Goal: Task Accomplishment & Management: Manage account settings

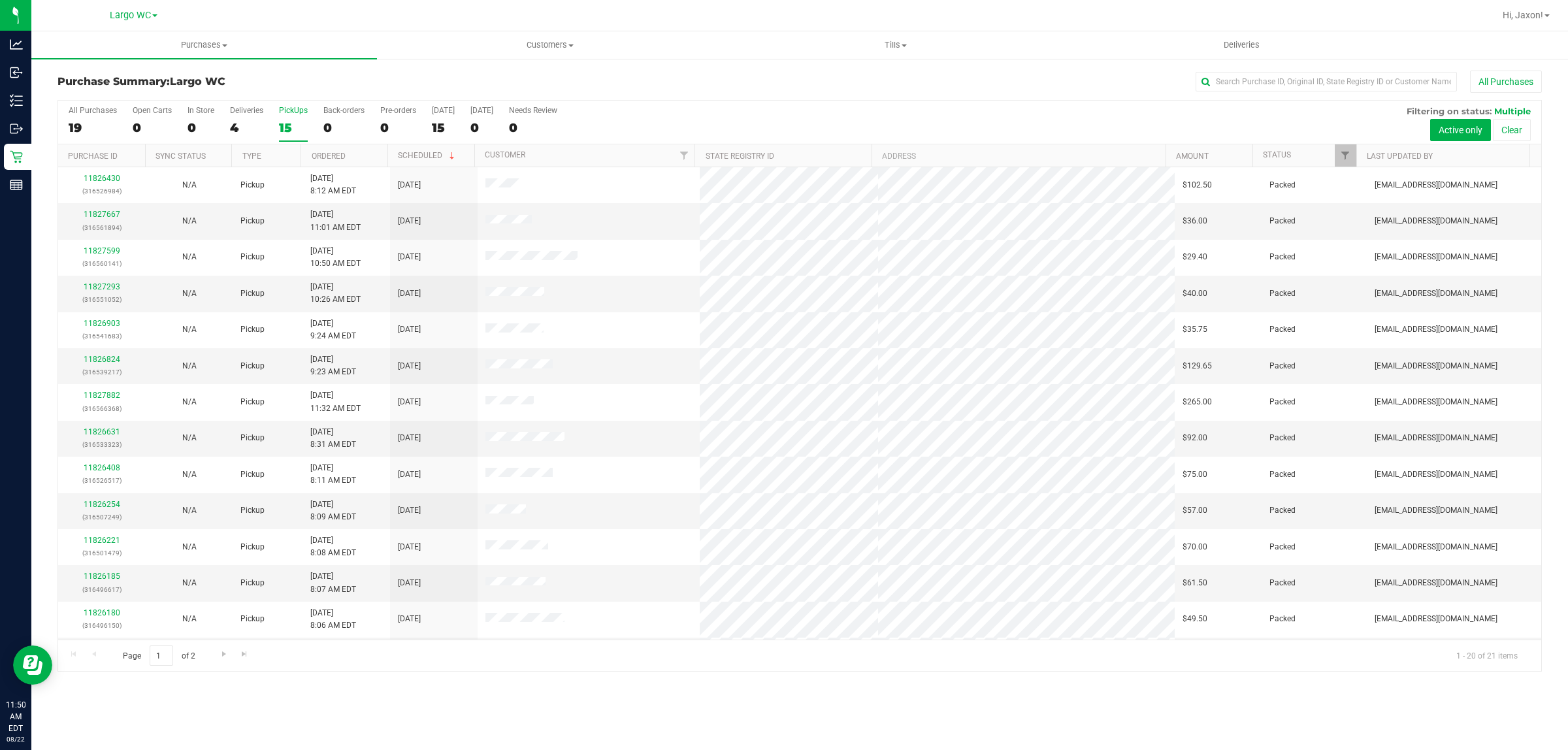
click at [295, 125] on div "15" at bounding box center [292, 128] width 28 height 15
click at [0, 0] on input "PickUps 15" at bounding box center [0, 0] width 0 height 0
click at [204, 126] on div "1" at bounding box center [200, 128] width 27 height 15
click at [0, 0] on input "In Store 1" at bounding box center [0, 0] width 0 height 0
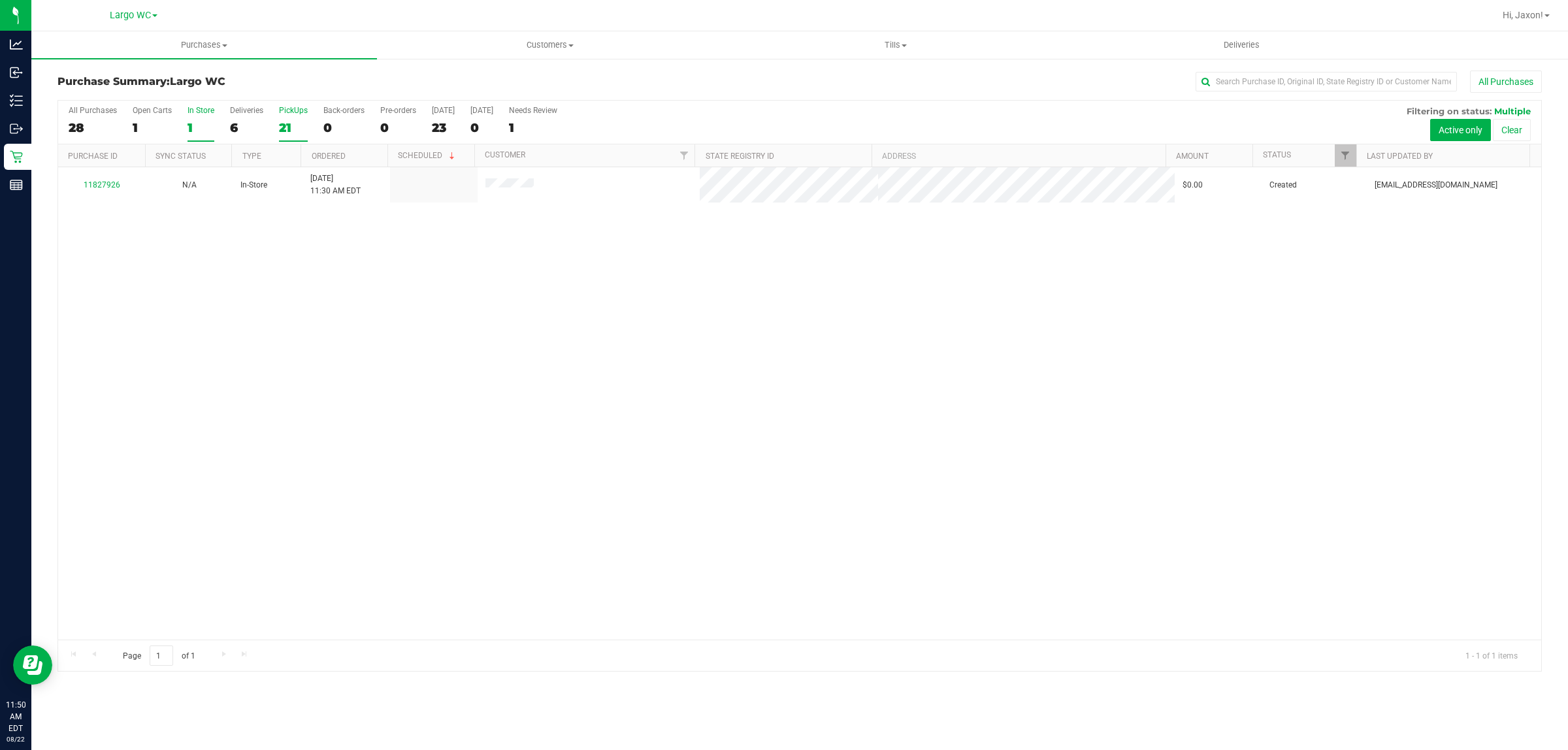
click at [302, 116] on label "PickUps 21" at bounding box center [292, 124] width 28 height 36
click at [0, 0] on input "PickUps 21" at bounding box center [0, 0] width 0 height 0
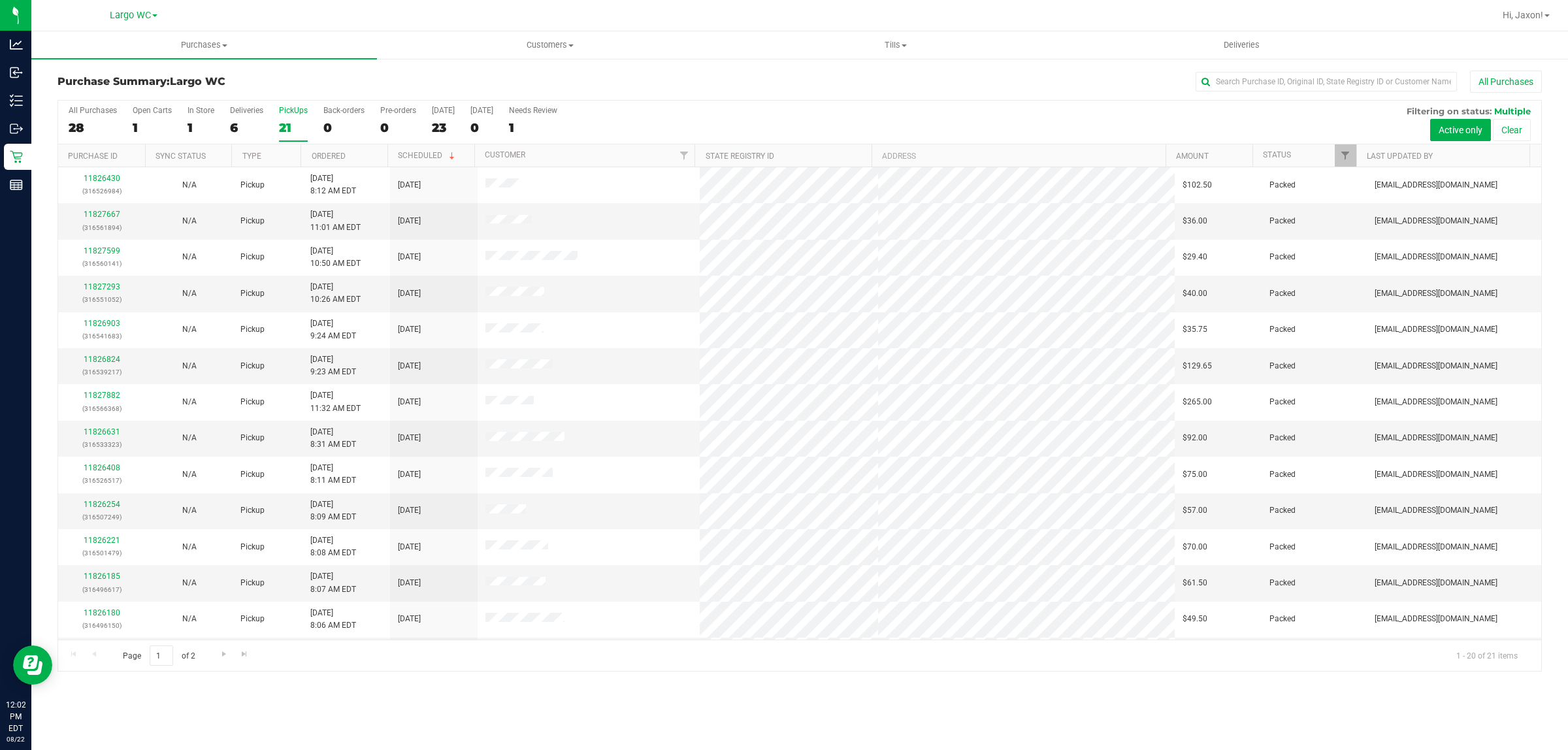
click at [282, 125] on div "21" at bounding box center [292, 128] width 28 height 15
click at [0, 0] on input "PickUps 21" at bounding box center [0, 0] width 0 height 0
click at [98, 292] on link "11827945" at bounding box center [102, 287] width 37 height 9
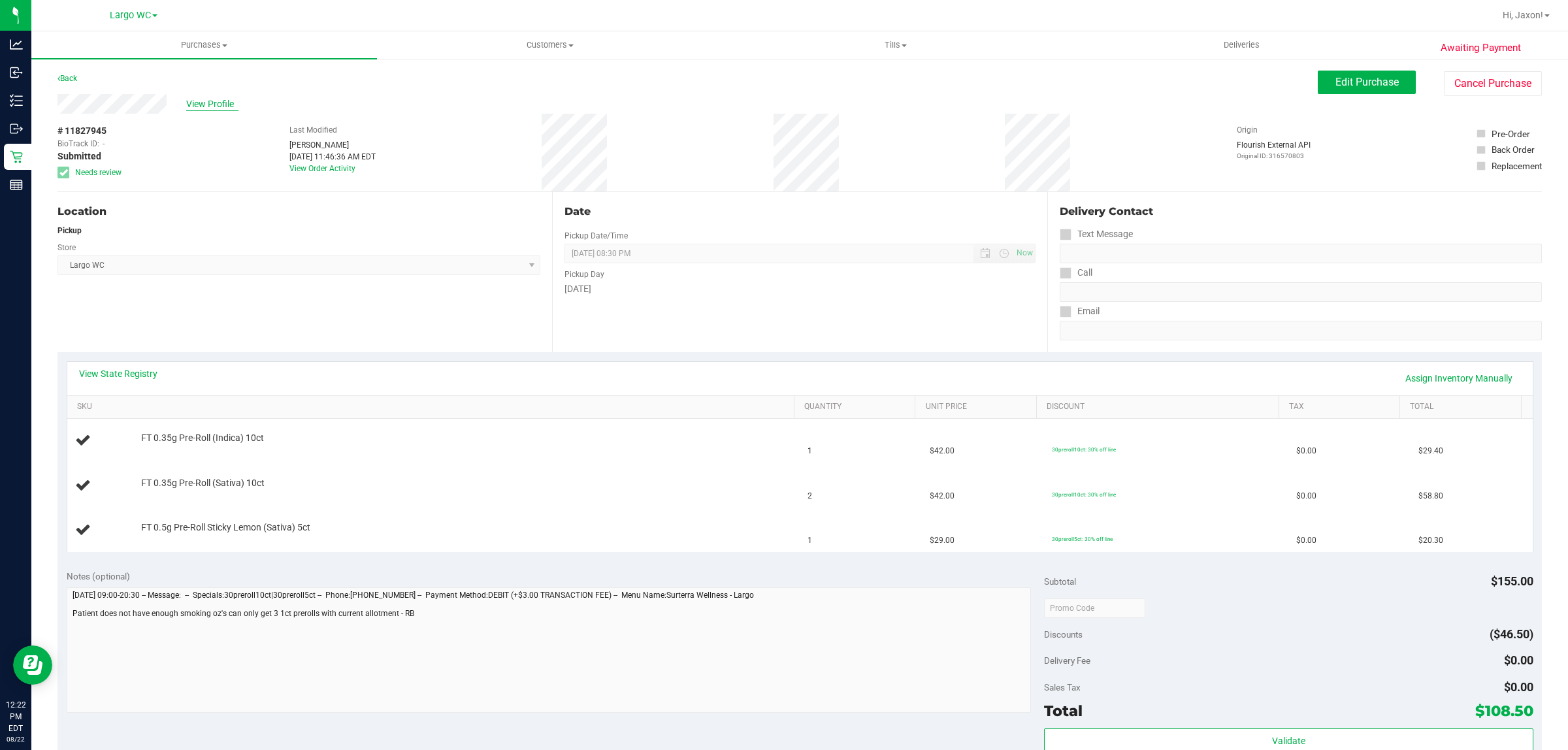
click at [221, 105] on span "View Profile" at bounding box center [213, 104] width 52 height 14
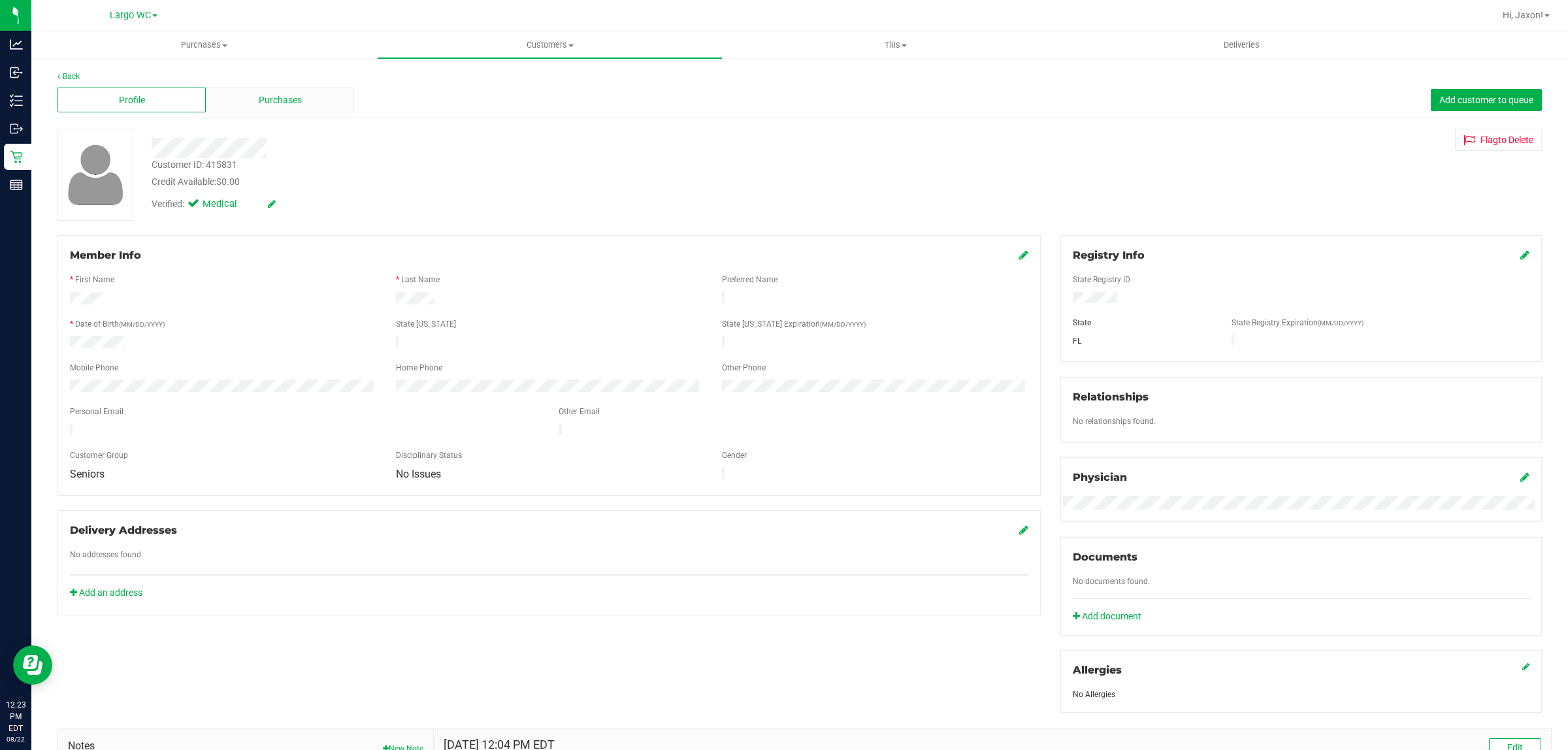
click at [276, 99] on span "Purchases" at bounding box center [280, 101] width 43 height 14
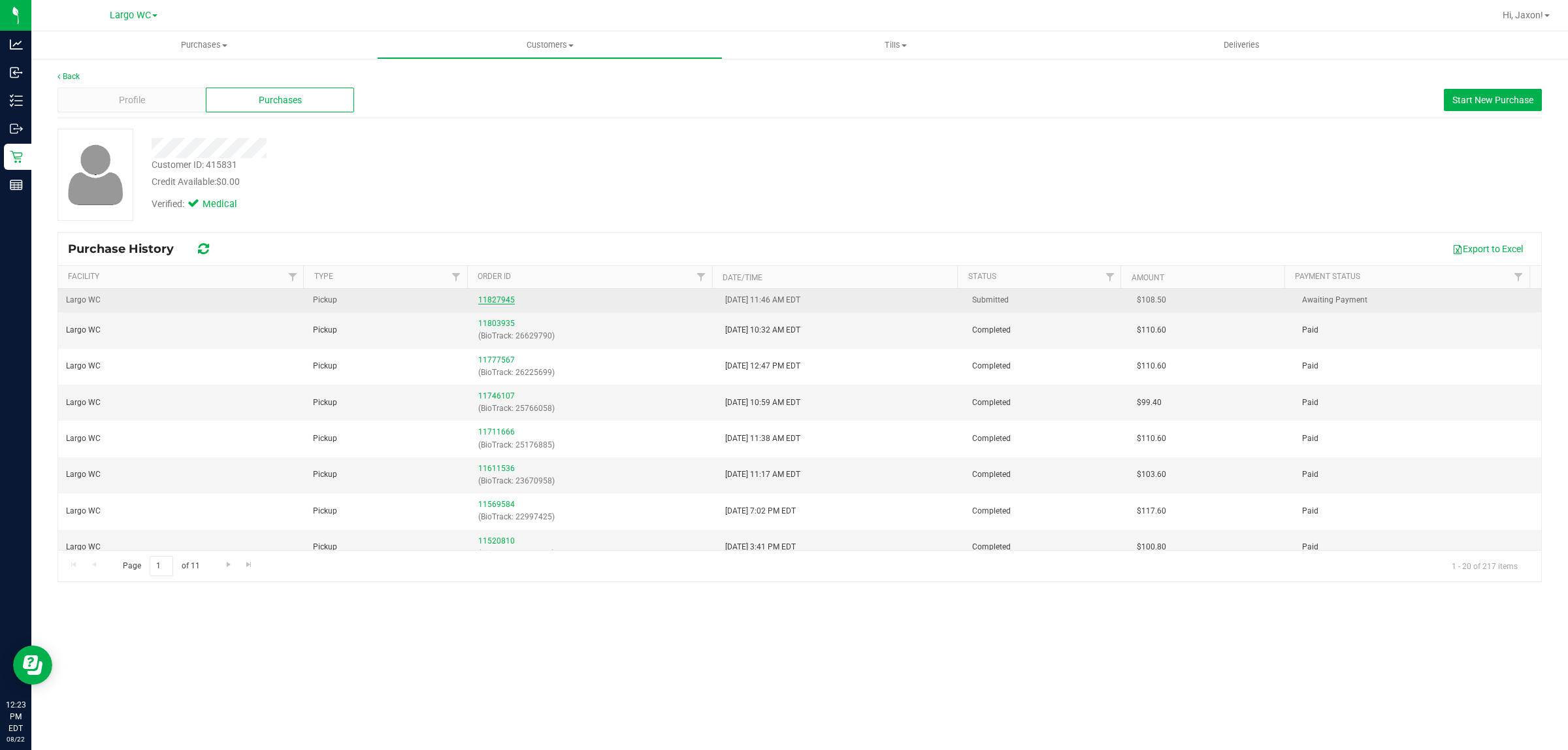
click at [495, 302] on link "11827945" at bounding box center [497, 300] width 37 height 9
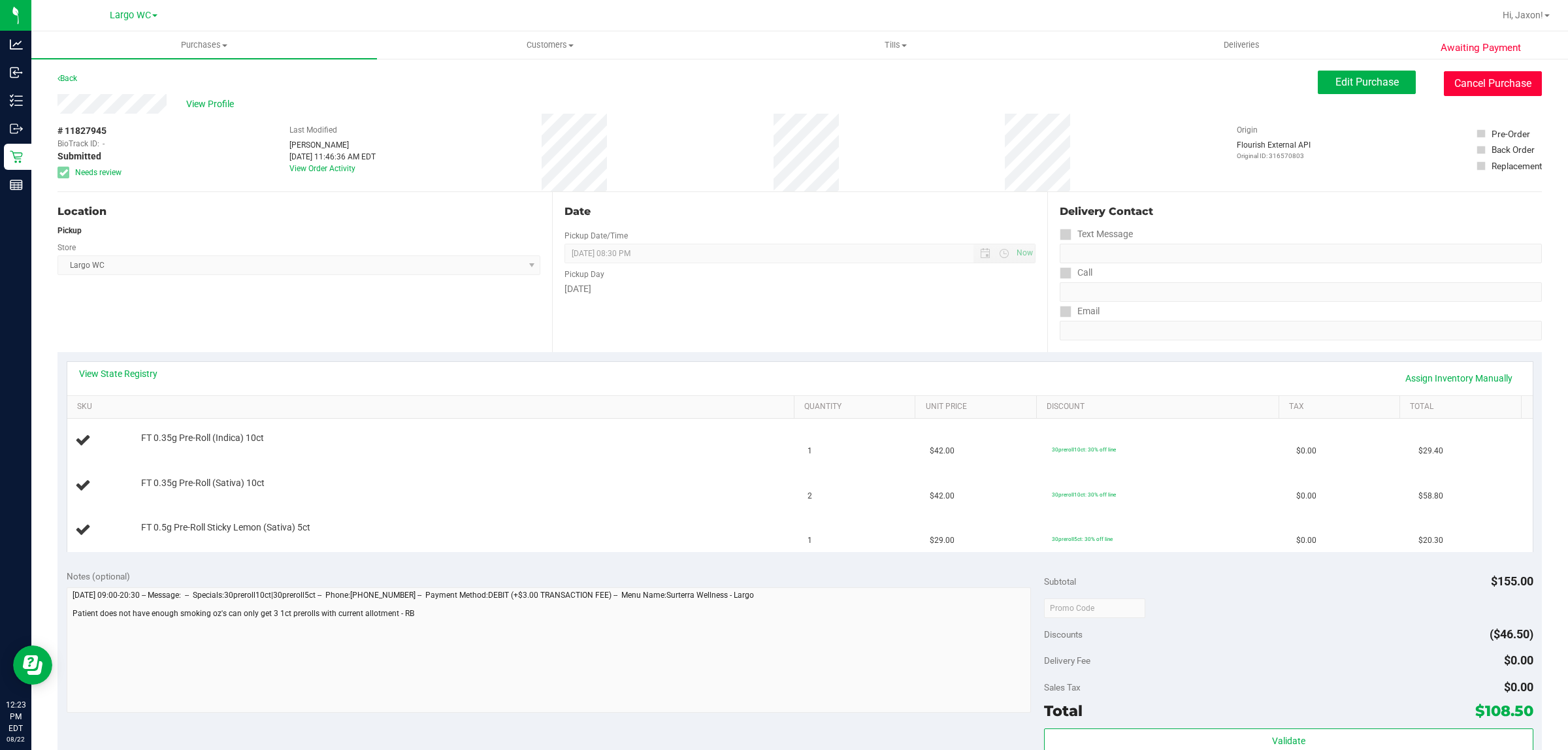
click at [1444, 93] on button "Cancel Purchase" at bounding box center [1493, 84] width 98 height 25
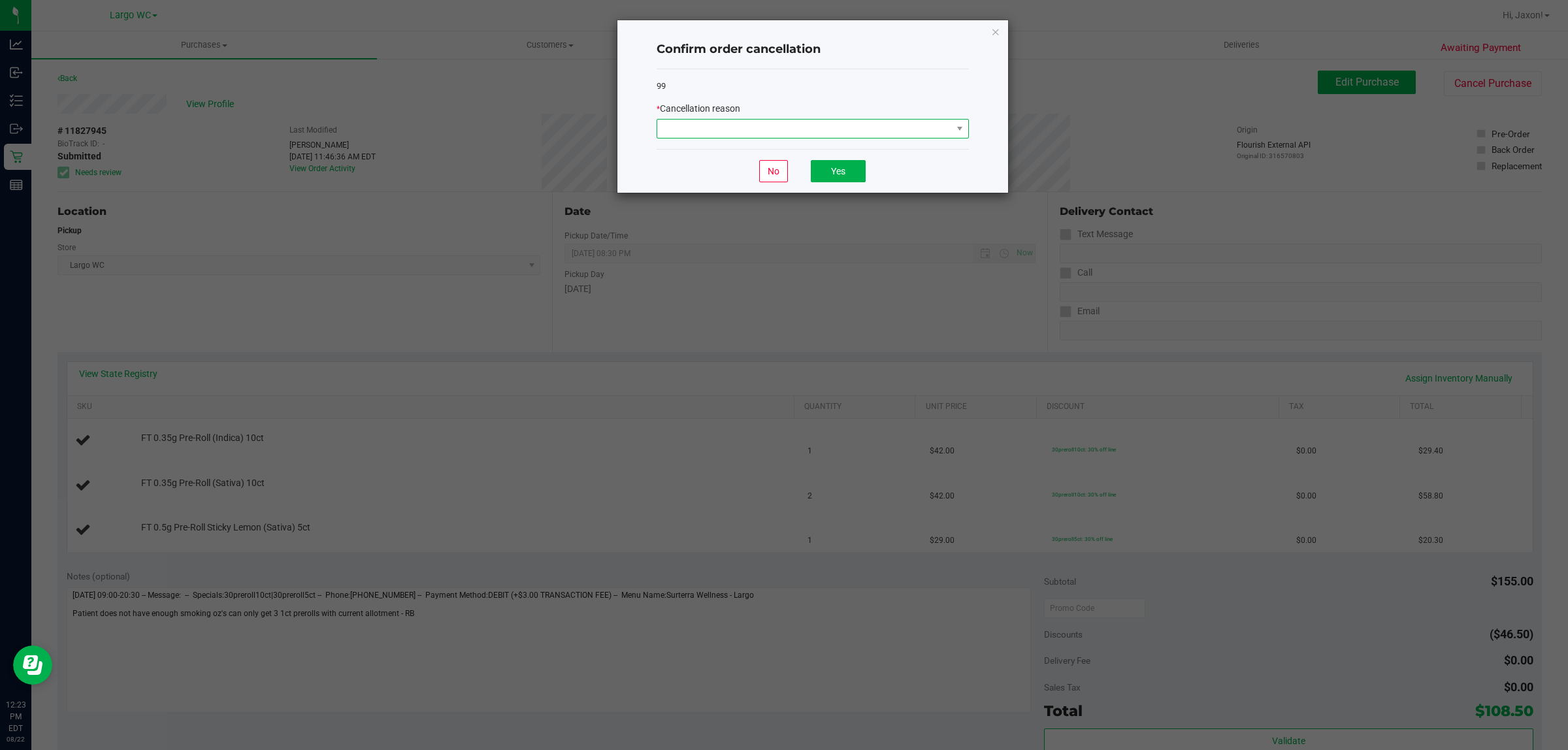
click at [906, 131] on span at bounding box center [804, 129] width 295 height 18
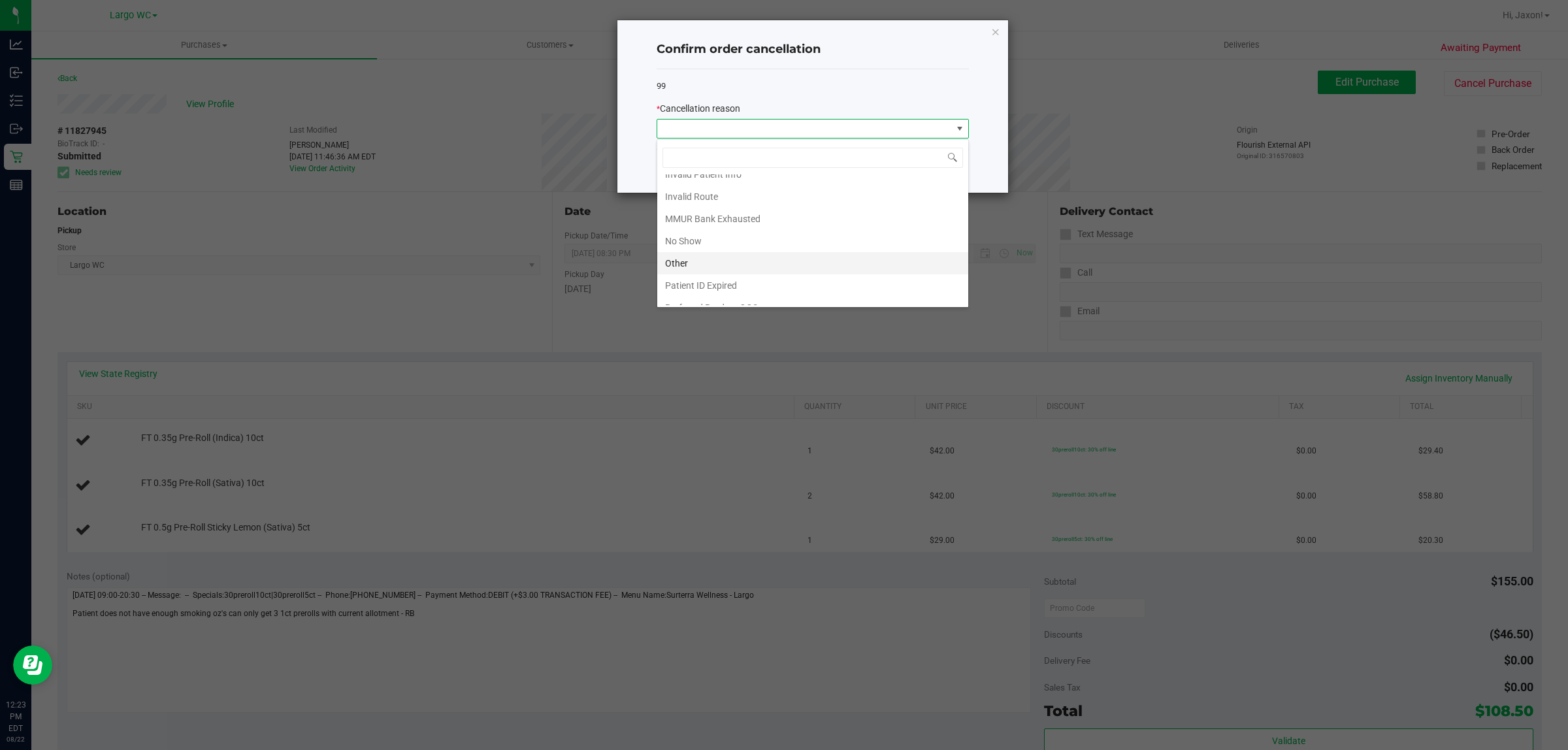
scroll to position [72, 0]
click at [766, 207] on li "MMUR Bank Exhausted" at bounding box center [812, 205] width 311 height 22
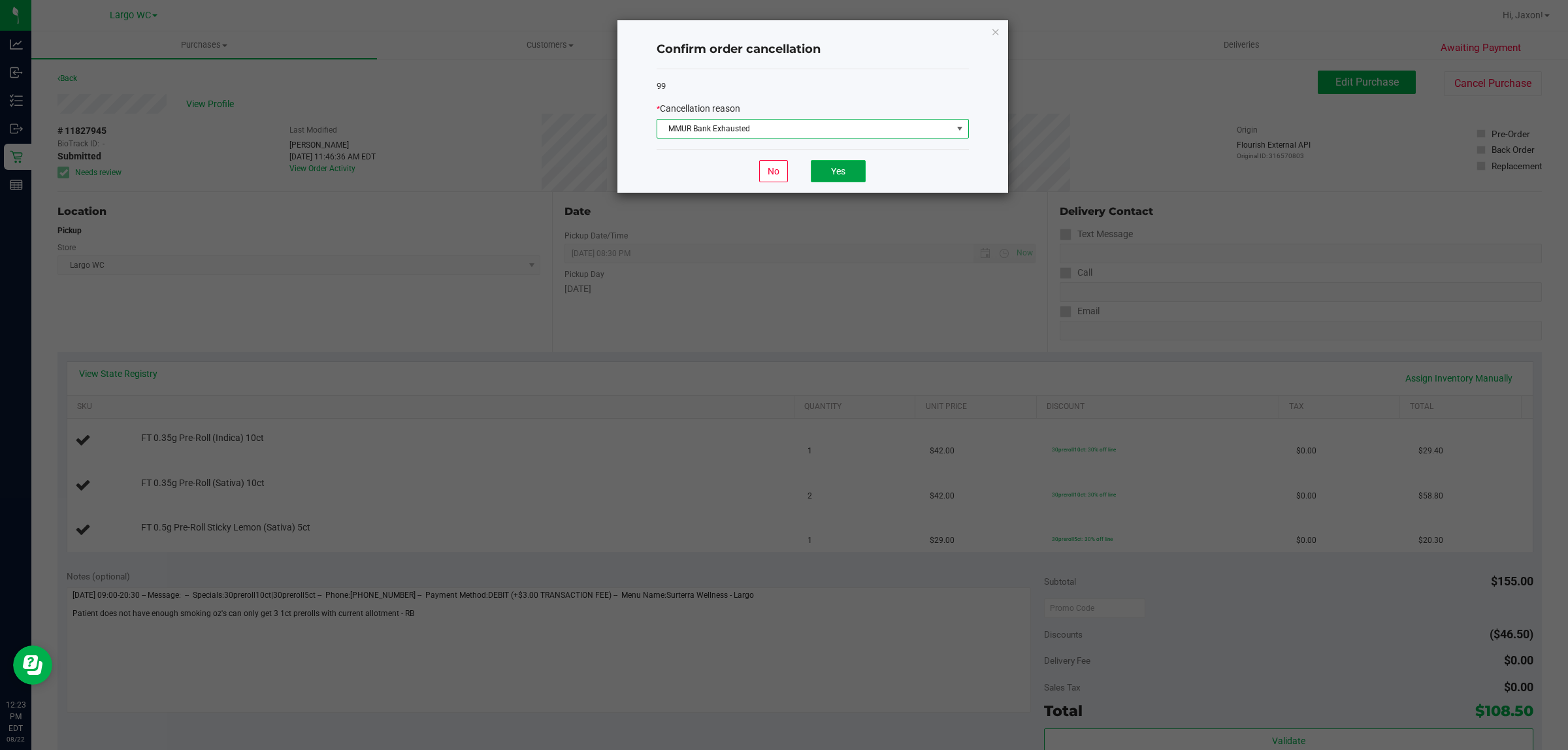
click at [831, 168] on button "Yes" at bounding box center [837, 171] width 54 height 22
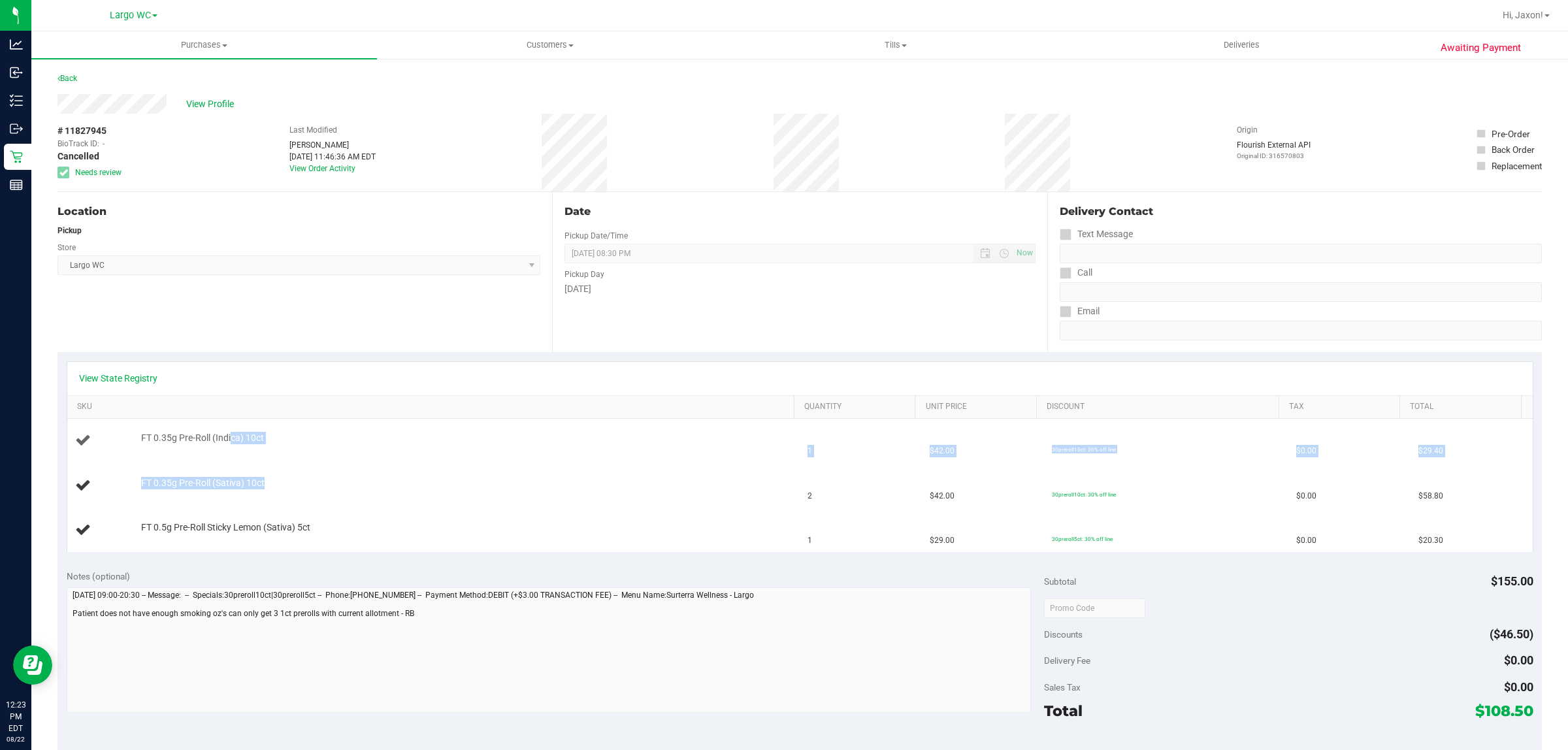
drag, startPoint x: 278, startPoint y: 482, endPoint x: 230, endPoint y: 438, distance: 65.1
click at [230, 438] on tbody "FT 0.35g Pre-Roll (Indica) 10ct 1 $42.00 30preroll10ct: 30% off line $0.00 $29.…" at bounding box center [800, 486] width 1465 height 134
click at [292, 458] on td "FT 0.35g Pre-Roll (Indica) 10ct" at bounding box center [434, 441] width 733 height 45
drag, startPoint x: 301, startPoint y: 536, endPoint x: 198, endPoint y: 455, distance: 131.0
click at [183, 461] on tbody "FT 0.35g Pre-Roll (Indica) 10ct 1 $42.00 30preroll10ct: 30% off line $0.00 $29.…" at bounding box center [800, 486] width 1465 height 134
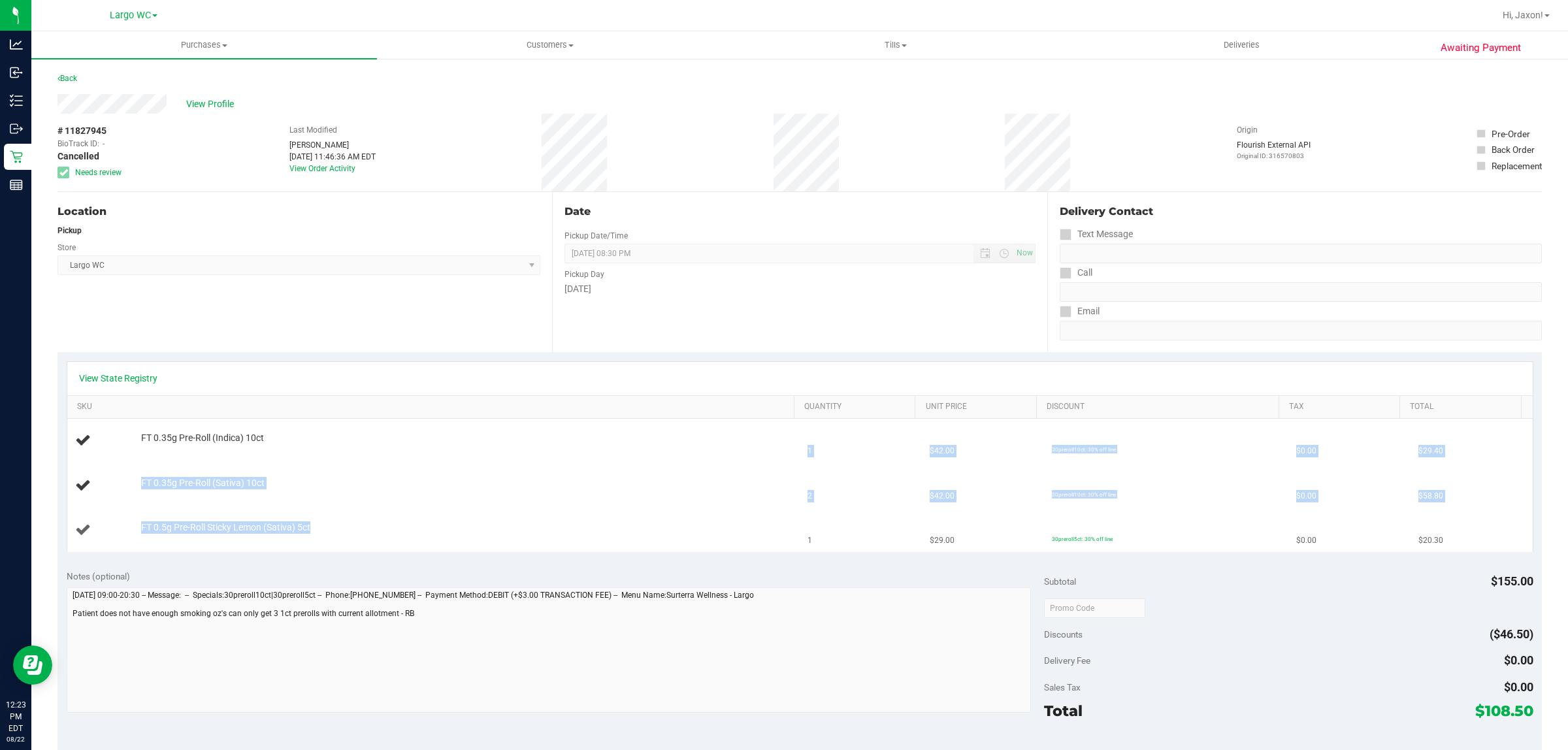
drag, startPoint x: 236, startPoint y: 514, endPoint x: 217, endPoint y: 511, distance: 19.2
click at [239, 514] on td "FT 0.5g Pre-Roll Sticky Lemon (Sativa) 5ct" at bounding box center [434, 530] width 733 height 44
click at [195, 448] on div "FT 0.35g Pre-Roll (Indica) 10ct" at bounding box center [434, 441] width 718 height 18
click at [141, 445] on div at bounding box center [464, 445] width 645 height 1
click at [133, 377] on link "View State Registry" at bounding box center [118, 378] width 78 height 13
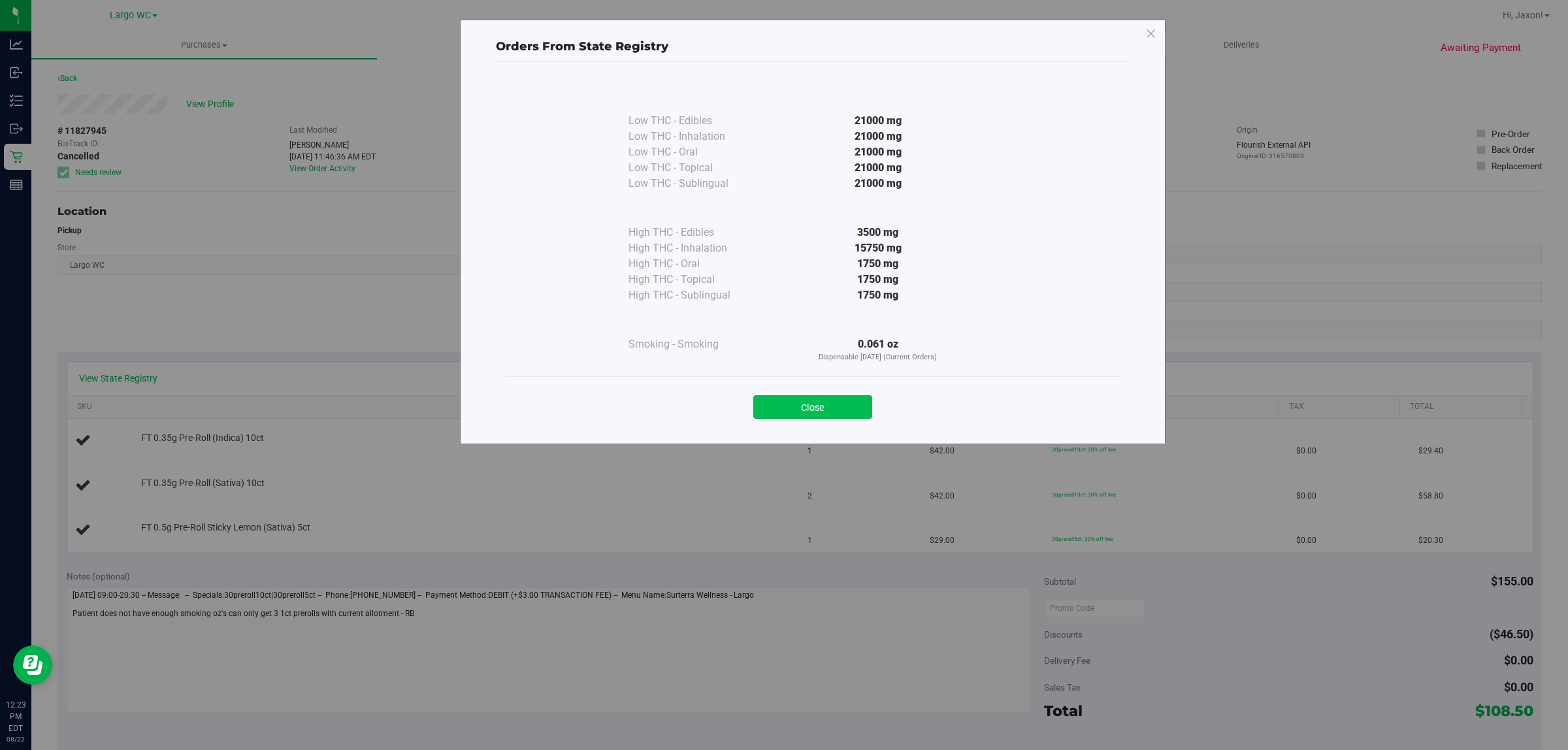
click at [834, 409] on button "Close" at bounding box center [812, 407] width 119 height 24
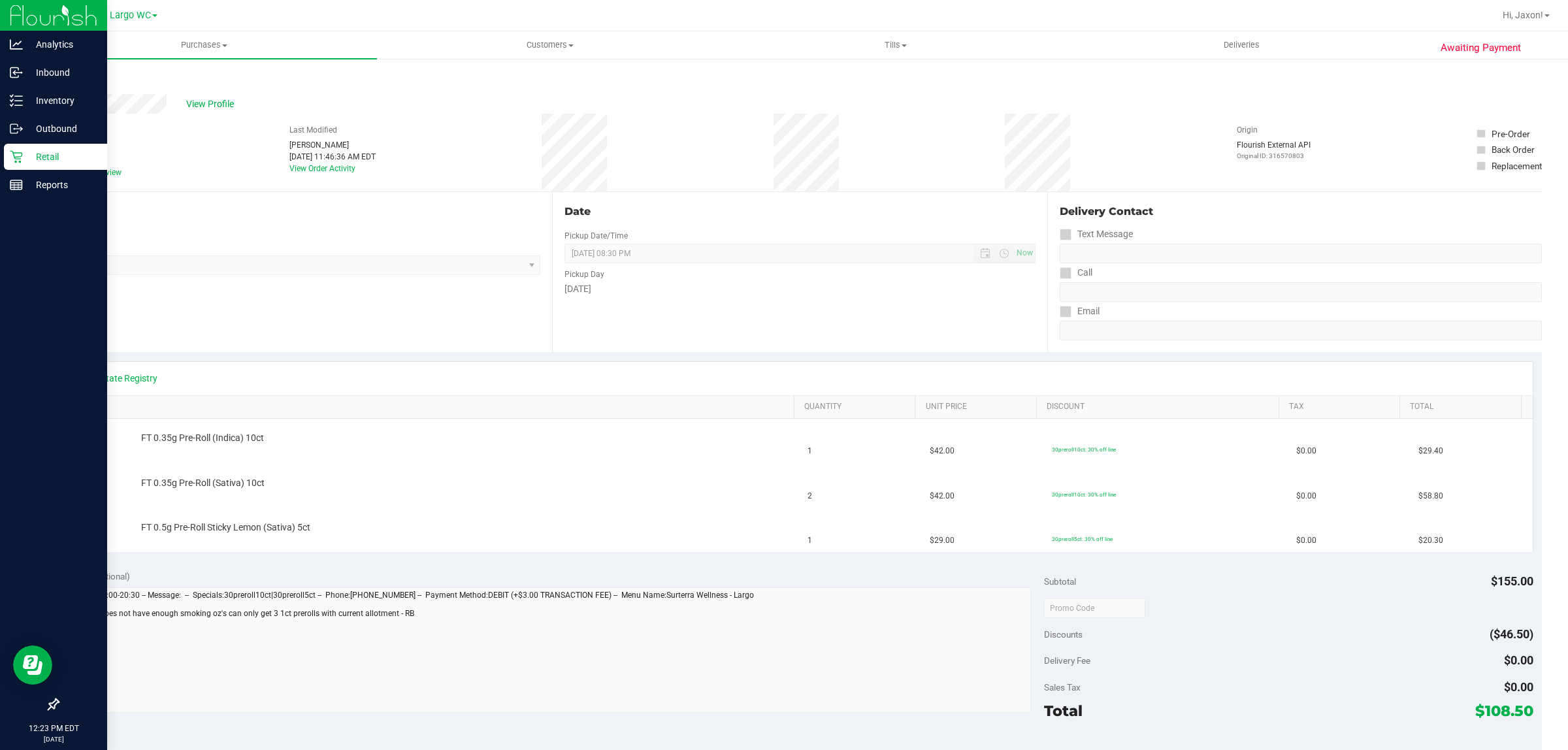
click at [2, 152] on link "Retail" at bounding box center [54, 157] width 107 height 28
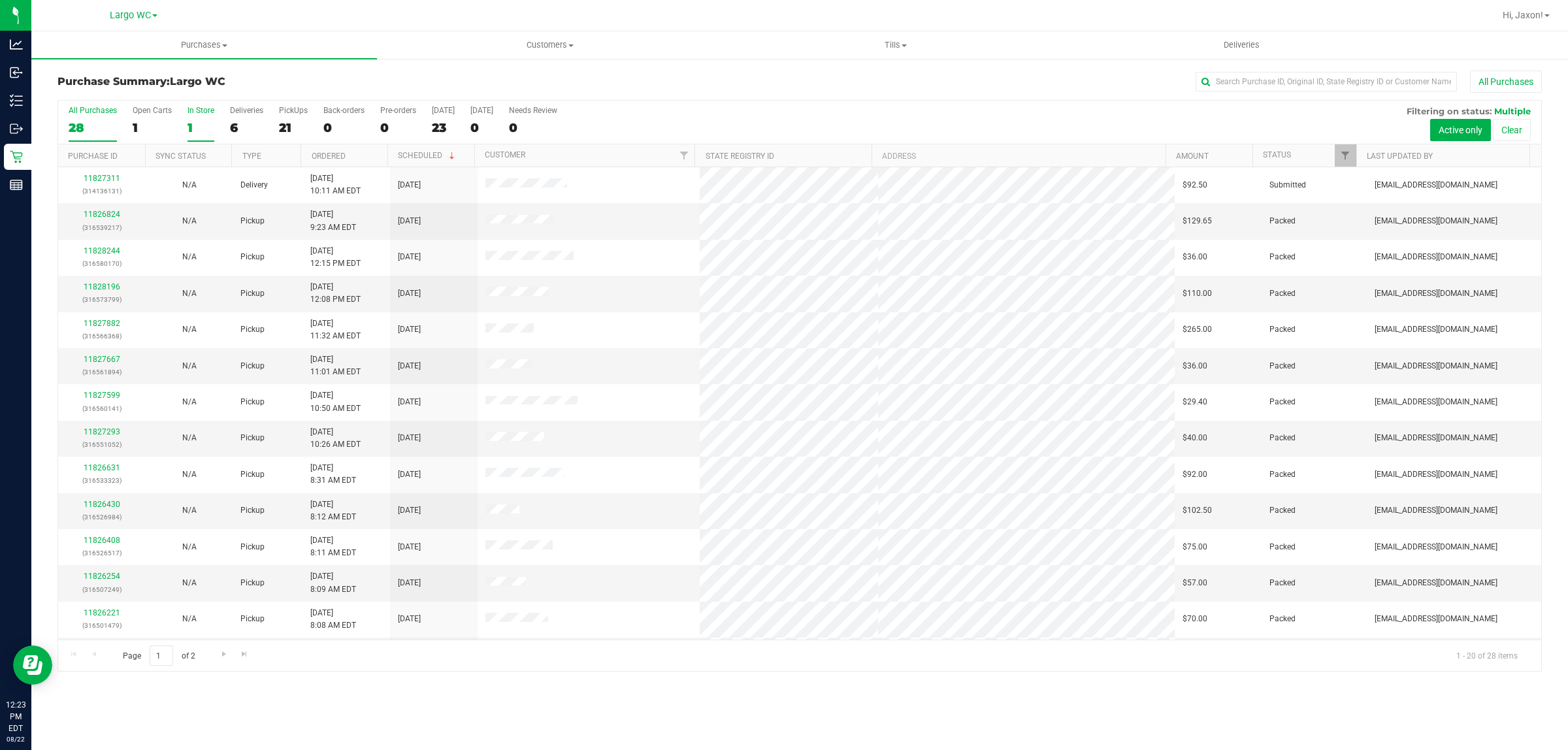
click at [191, 126] on div "1" at bounding box center [200, 128] width 27 height 15
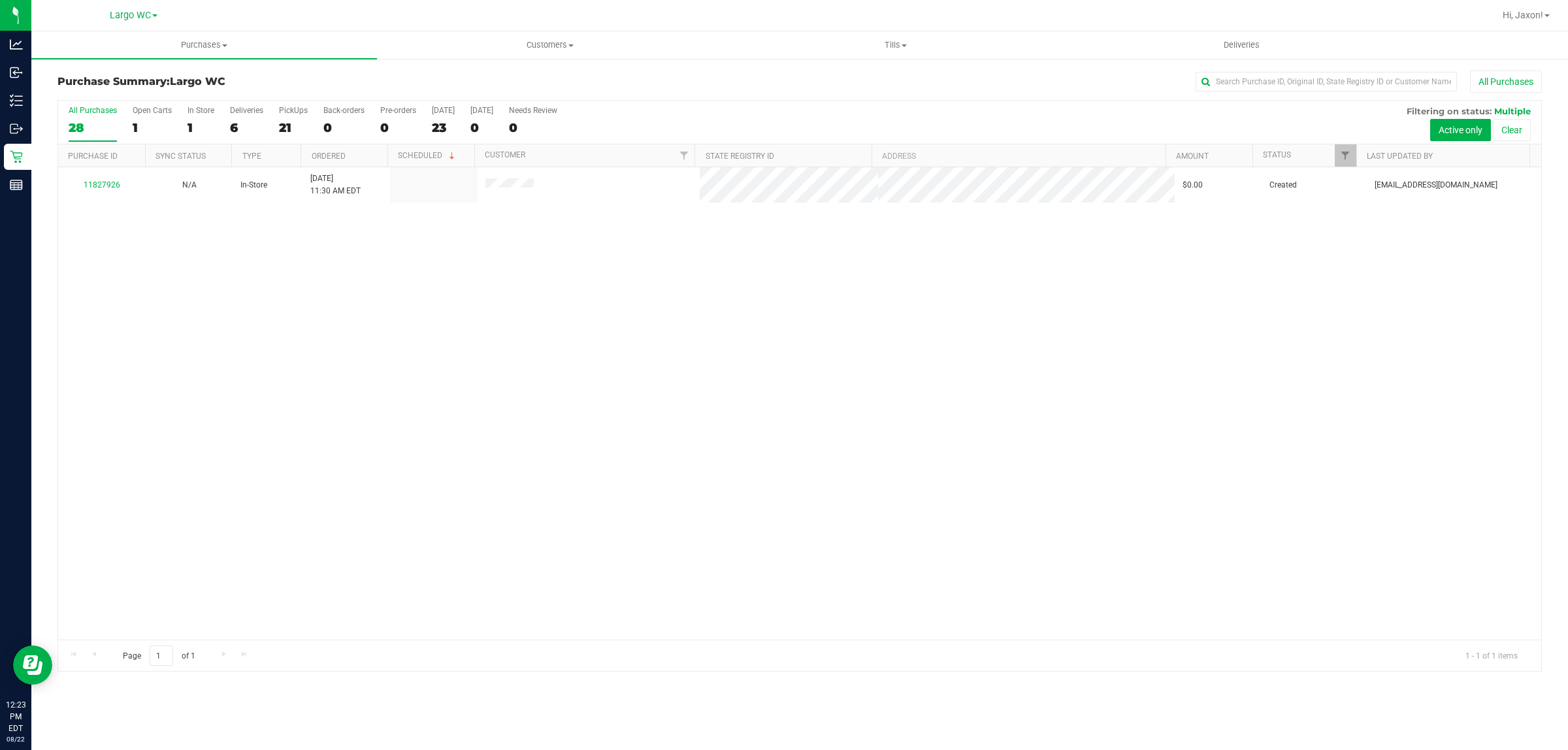
click at [310, 242] on div "11827926 N/A In-Store 8/22/2025 11:30 AM EDT $0.00 Created amainenti@liveparall…" at bounding box center [800, 403] width 1483 height 472
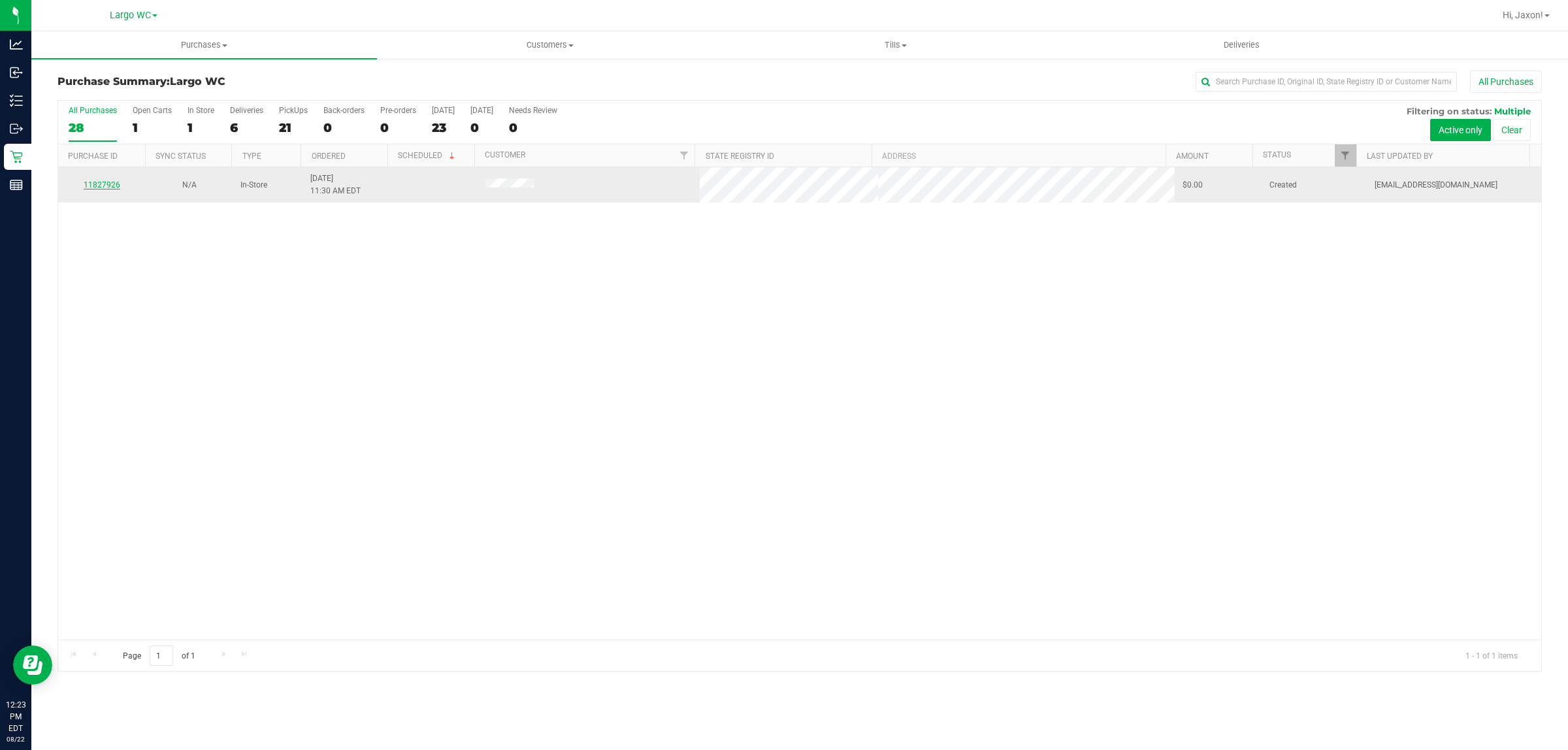
click at [99, 187] on link "11827926" at bounding box center [102, 185] width 37 height 9
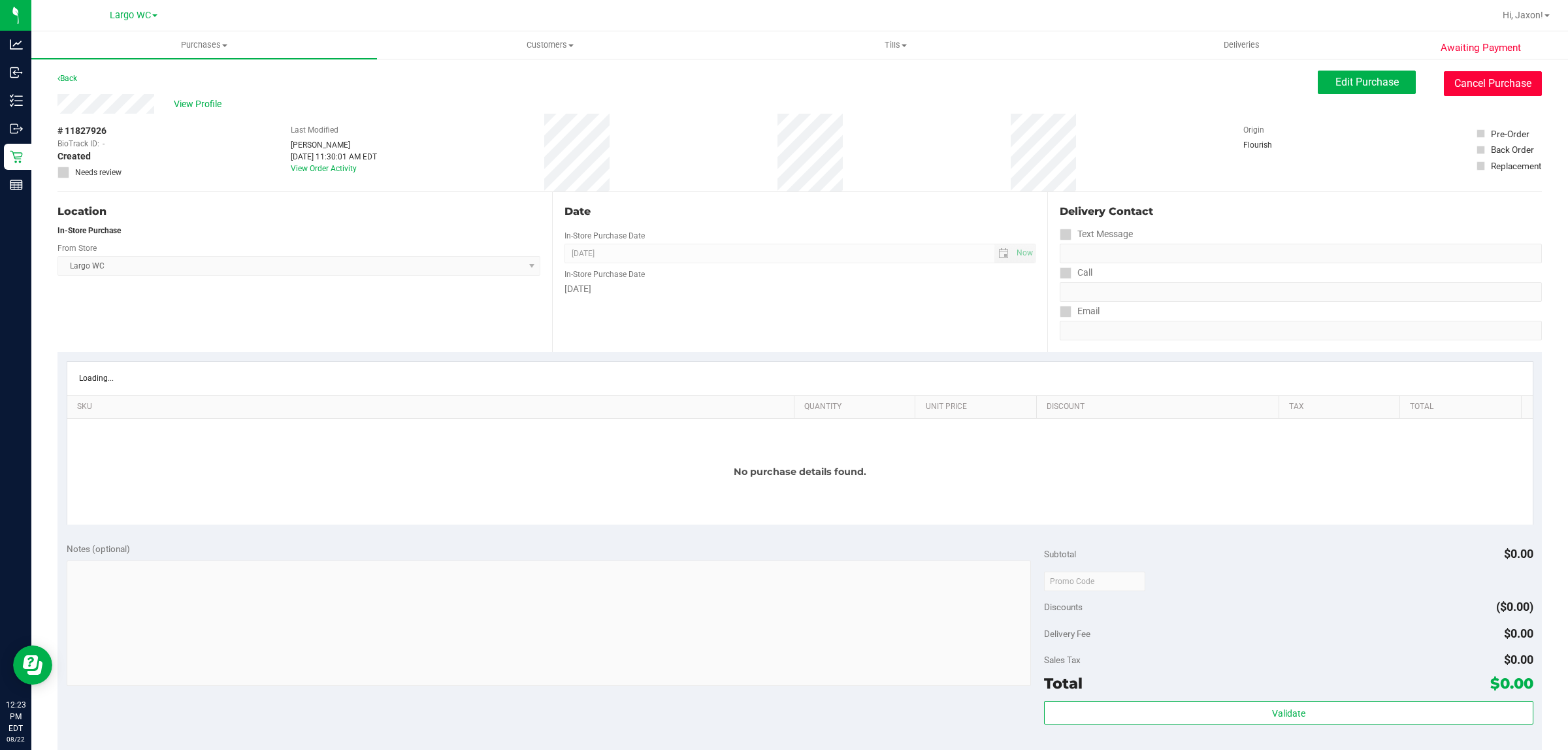
click at [1495, 82] on button "Cancel Purchase" at bounding box center [1493, 84] width 98 height 25
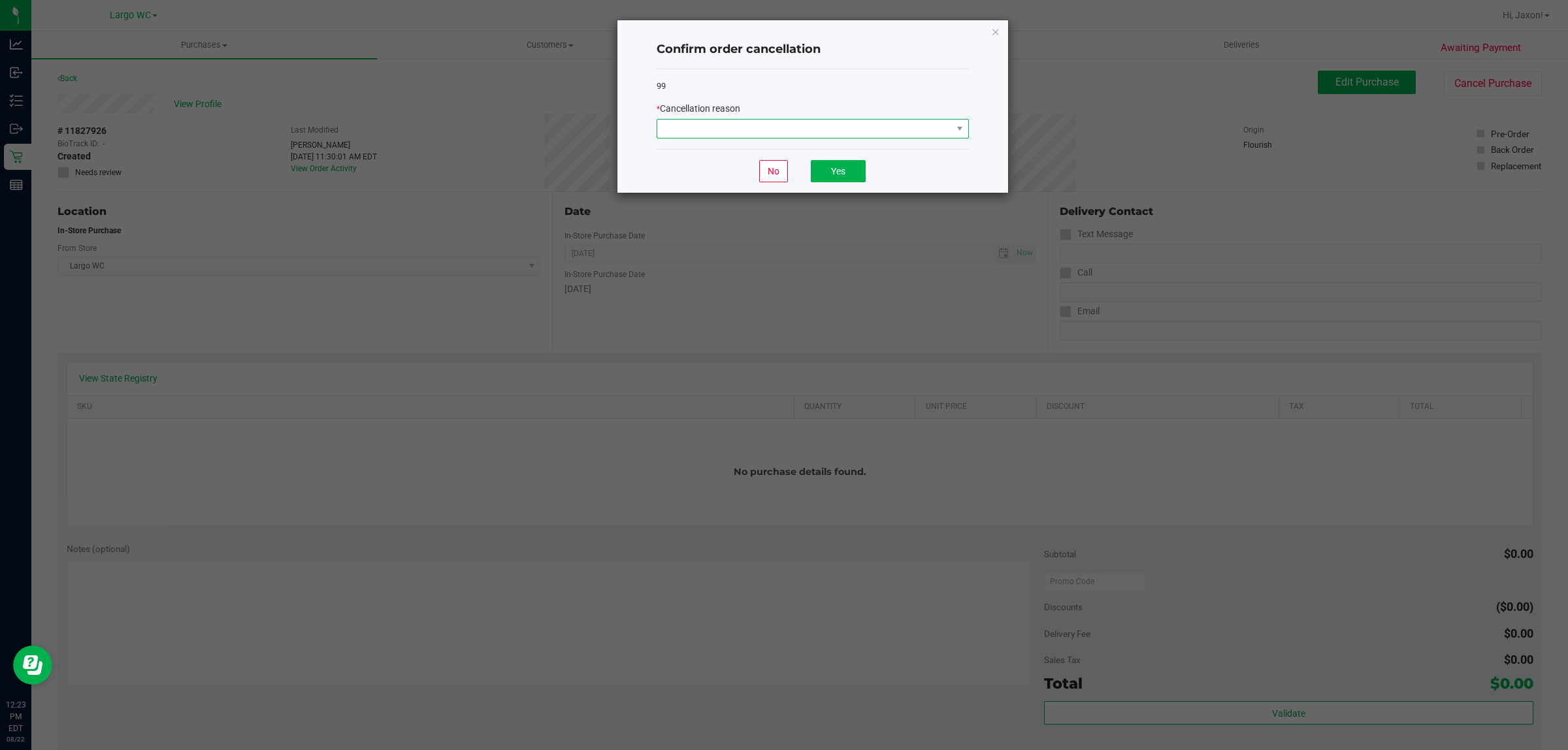
click at [828, 121] on span at bounding box center [804, 129] width 295 height 18
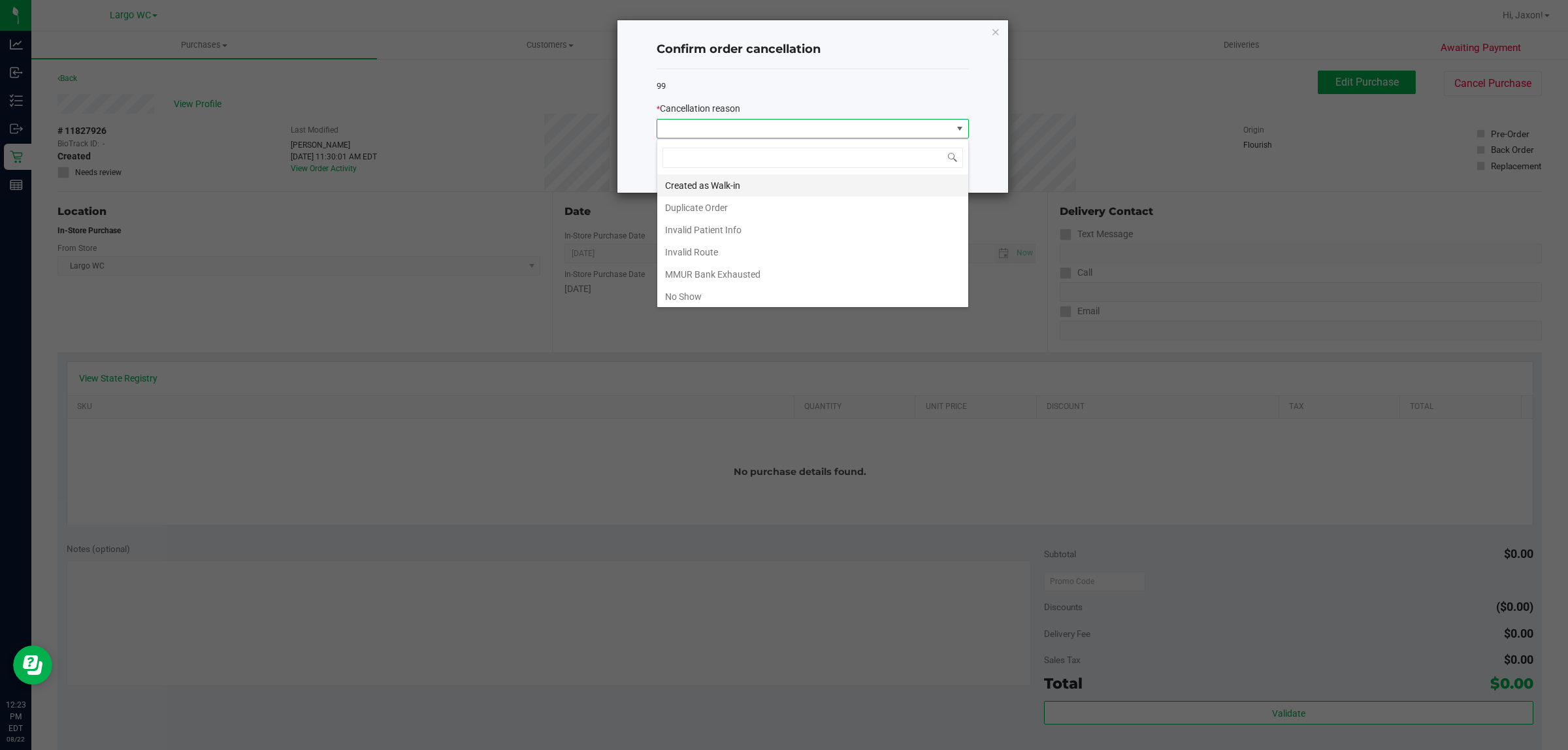
scroll to position [20, 312]
click at [727, 197] on li "Duplicate Order" at bounding box center [812, 207] width 311 height 22
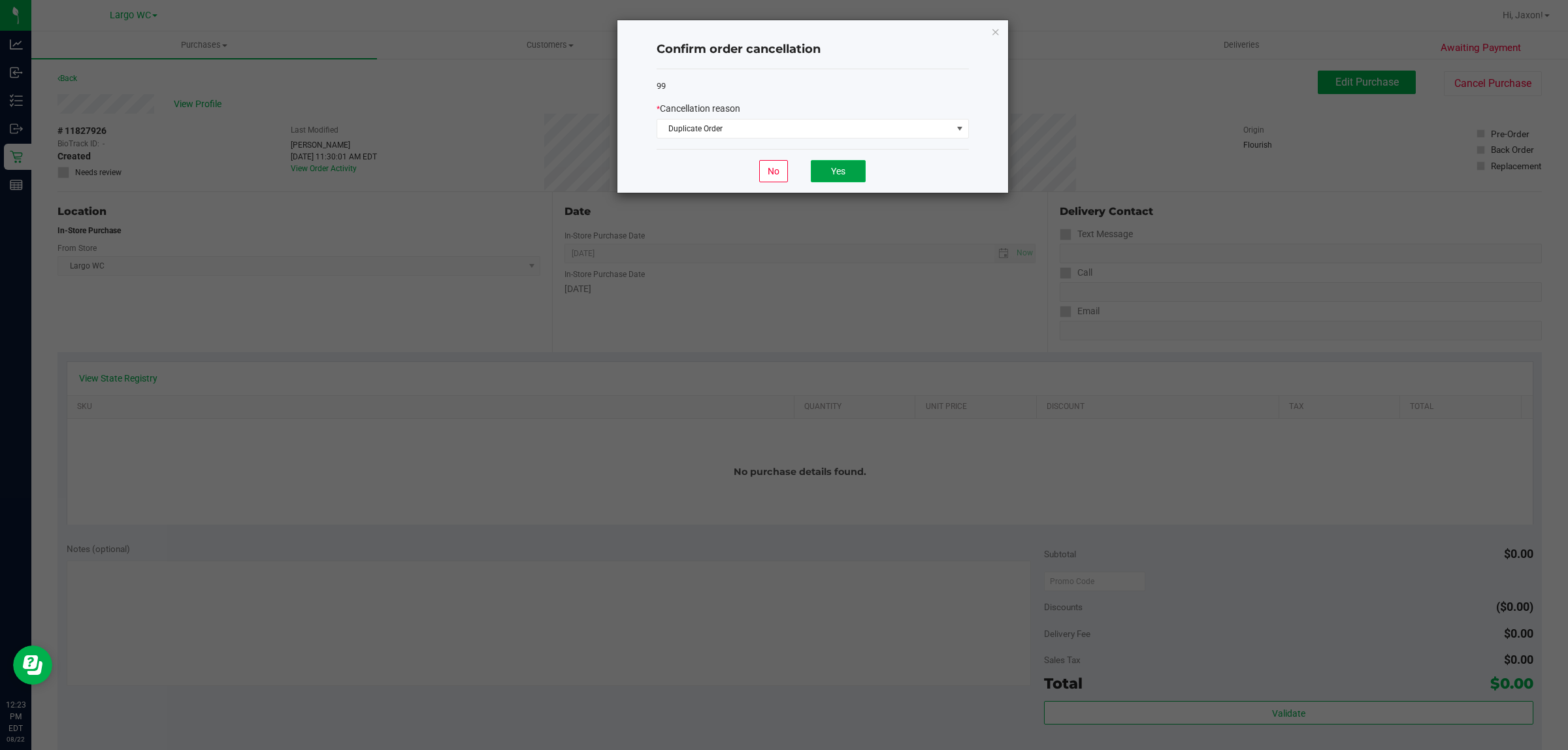
click at [846, 180] on button "Yes" at bounding box center [837, 171] width 54 height 22
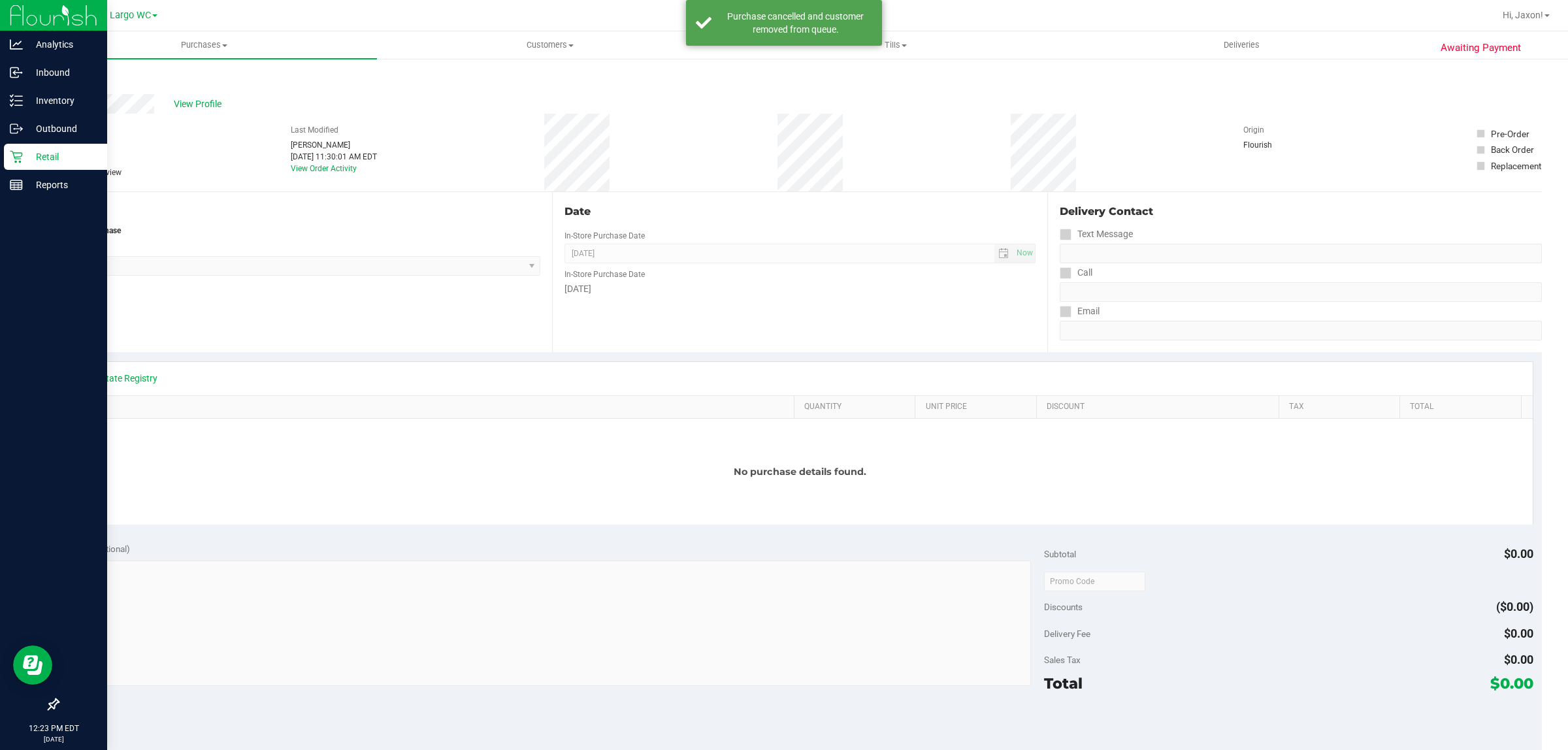
click at [21, 158] on icon at bounding box center [16, 157] width 13 height 13
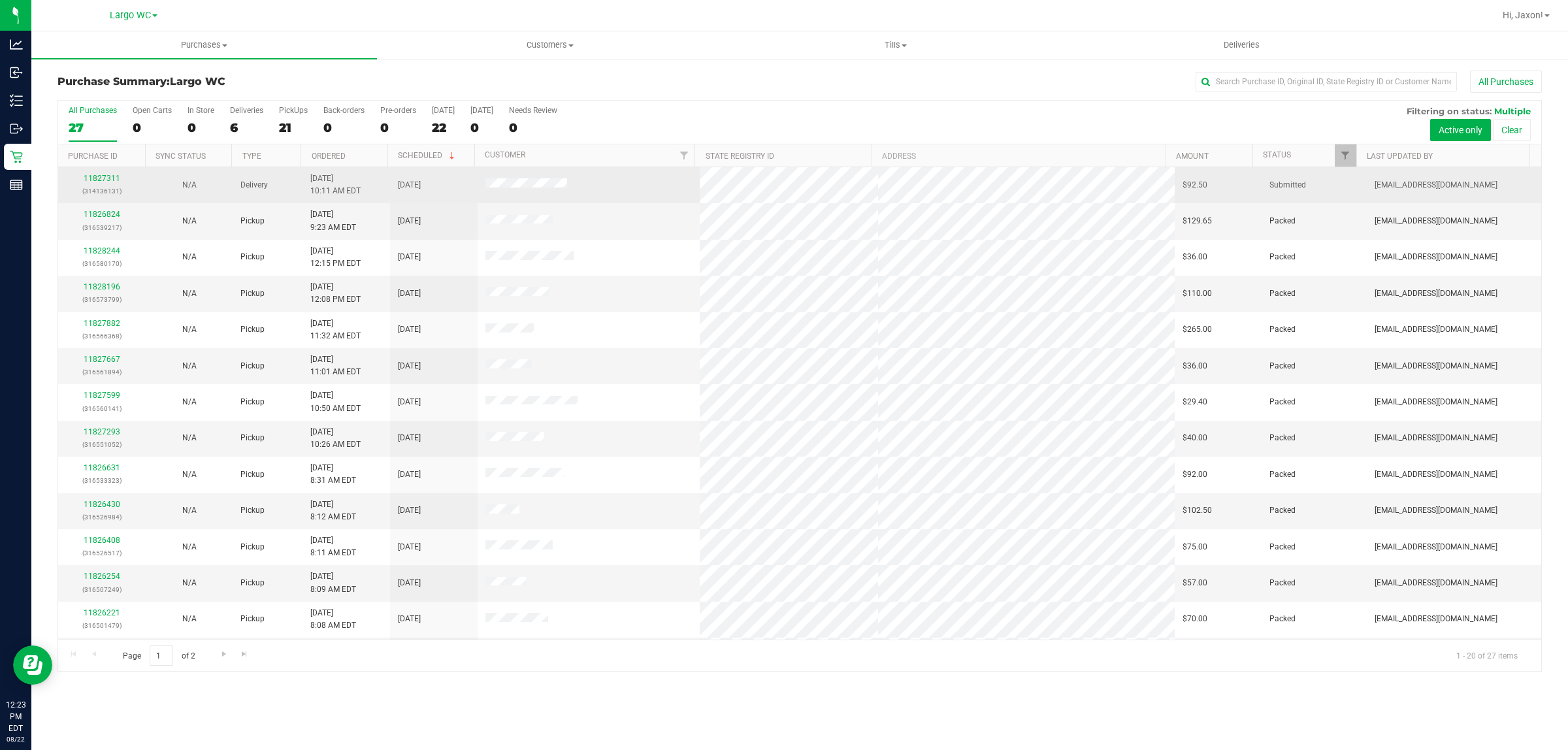
drag, startPoint x: 479, startPoint y: 188, endPoint x: 622, endPoint y: 183, distance: 143.1
click at [622, 183] on td at bounding box center [589, 185] width 223 height 36
click at [629, 193] on td at bounding box center [589, 185] width 223 height 36
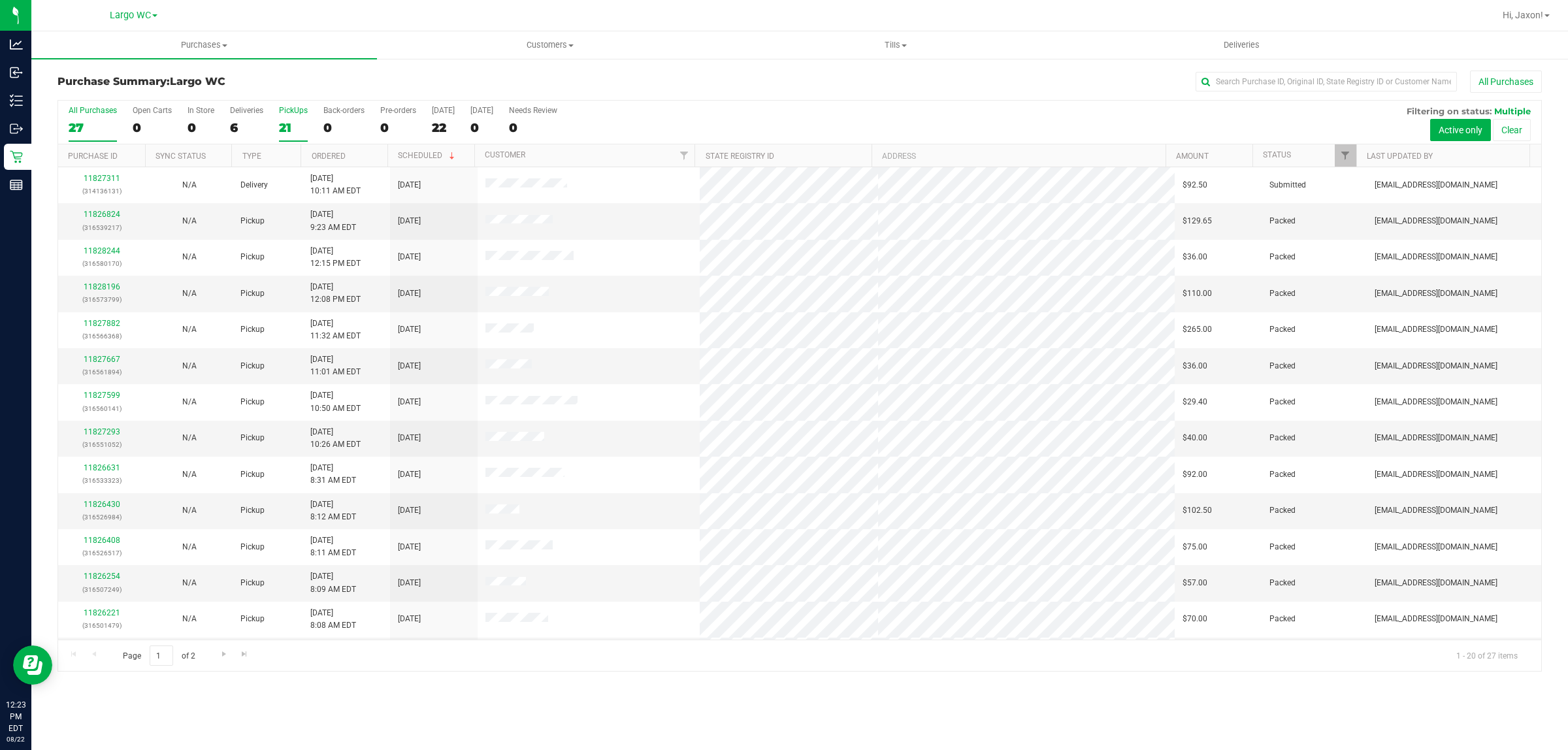
click at [284, 114] on div "PickUps" at bounding box center [292, 111] width 28 height 9
click at [0, 0] on input "PickUps 21" at bounding box center [0, 0] width 0 height 0
click at [198, 129] on div "0" at bounding box center [200, 128] width 27 height 15
click at [0, 0] on input "In Store 0" at bounding box center [0, 0] width 0 height 0
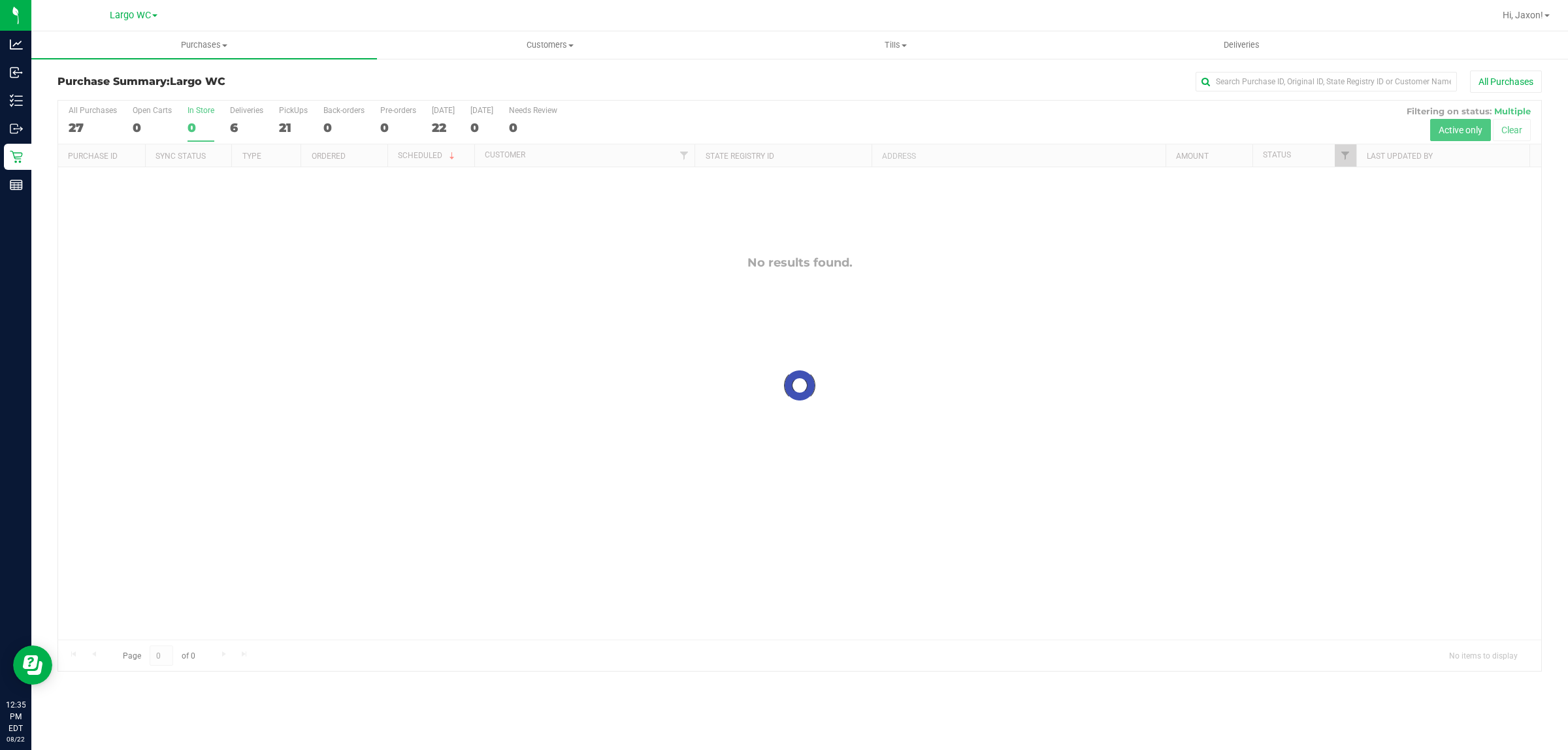
click at [291, 126] on div at bounding box center [800, 385] width 1483 height 570
click at [296, 125] on div "21" at bounding box center [292, 128] width 28 height 15
click at [0, 0] on input "PickUps 21" at bounding box center [0, 0] width 0 height 0
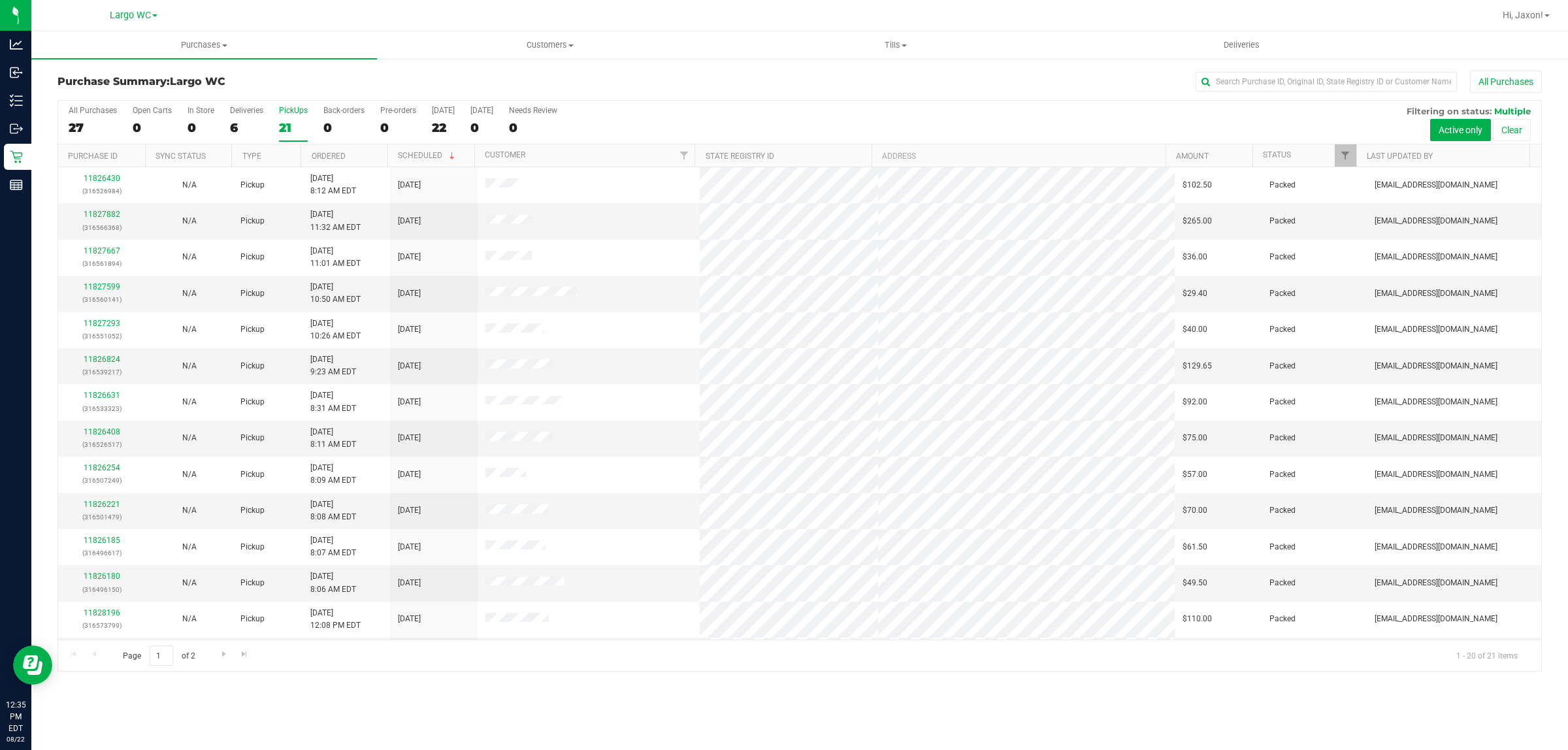
click at [299, 129] on div "21" at bounding box center [292, 128] width 28 height 15
click at [0, 0] on input "PickUps 21" at bounding box center [0, 0] width 0 height 0
click at [286, 117] on label "PickUps 21" at bounding box center [292, 124] width 28 height 36
click at [0, 0] on input "PickUps 21" at bounding box center [0, 0] width 0 height 0
click at [294, 115] on div at bounding box center [800, 385] width 1483 height 570
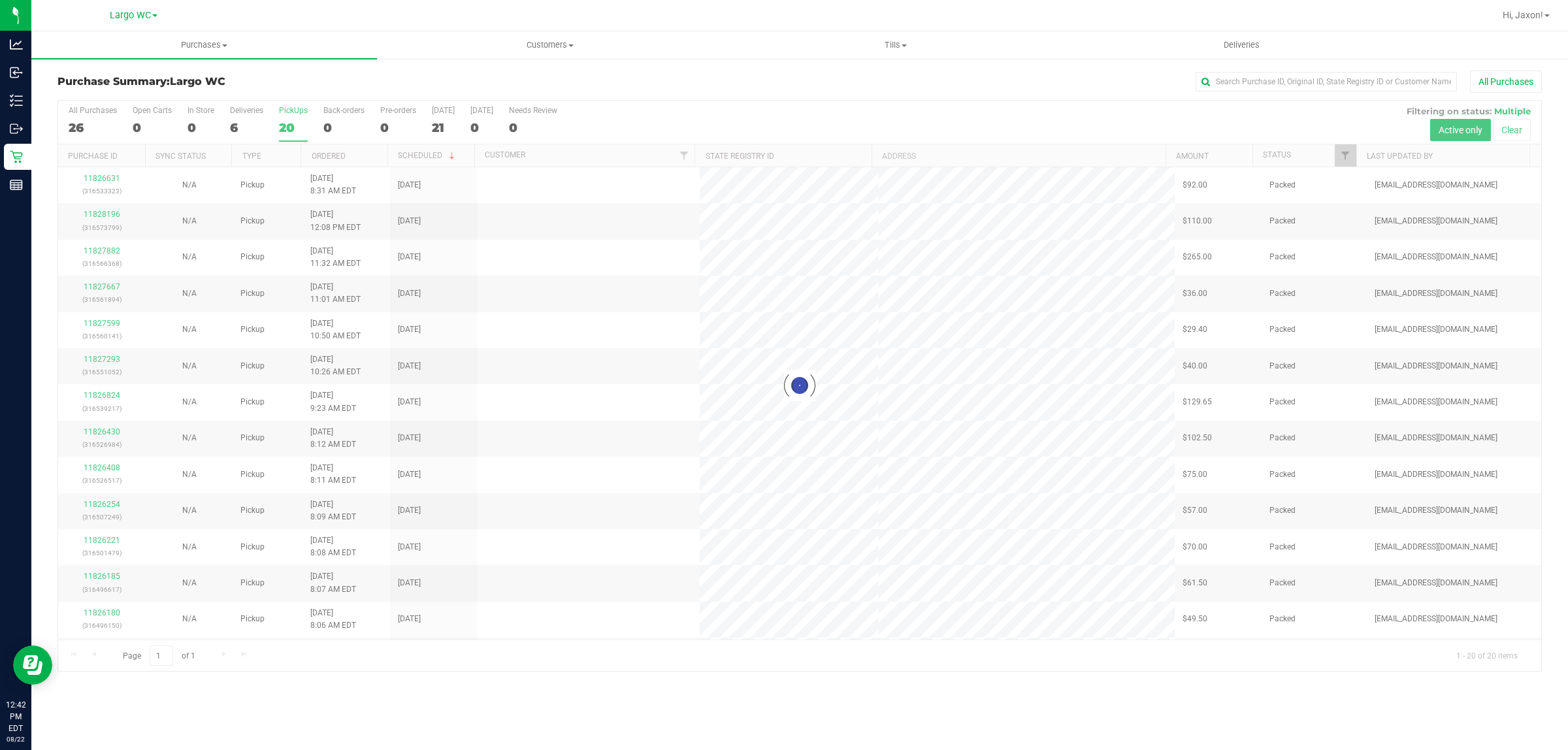
click at [288, 126] on div at bounding box center [800, 385] width 1483 height 570
click at [276, 124] on div at bounding box center [800, 385] width 1483 height 570
click at [198, 114] on div "In Store" at bounding box center [200, 111] width 27 height 9
click at [0, 0] on input "In Store 0" at bounding box center [0, 0] width 0 height 0
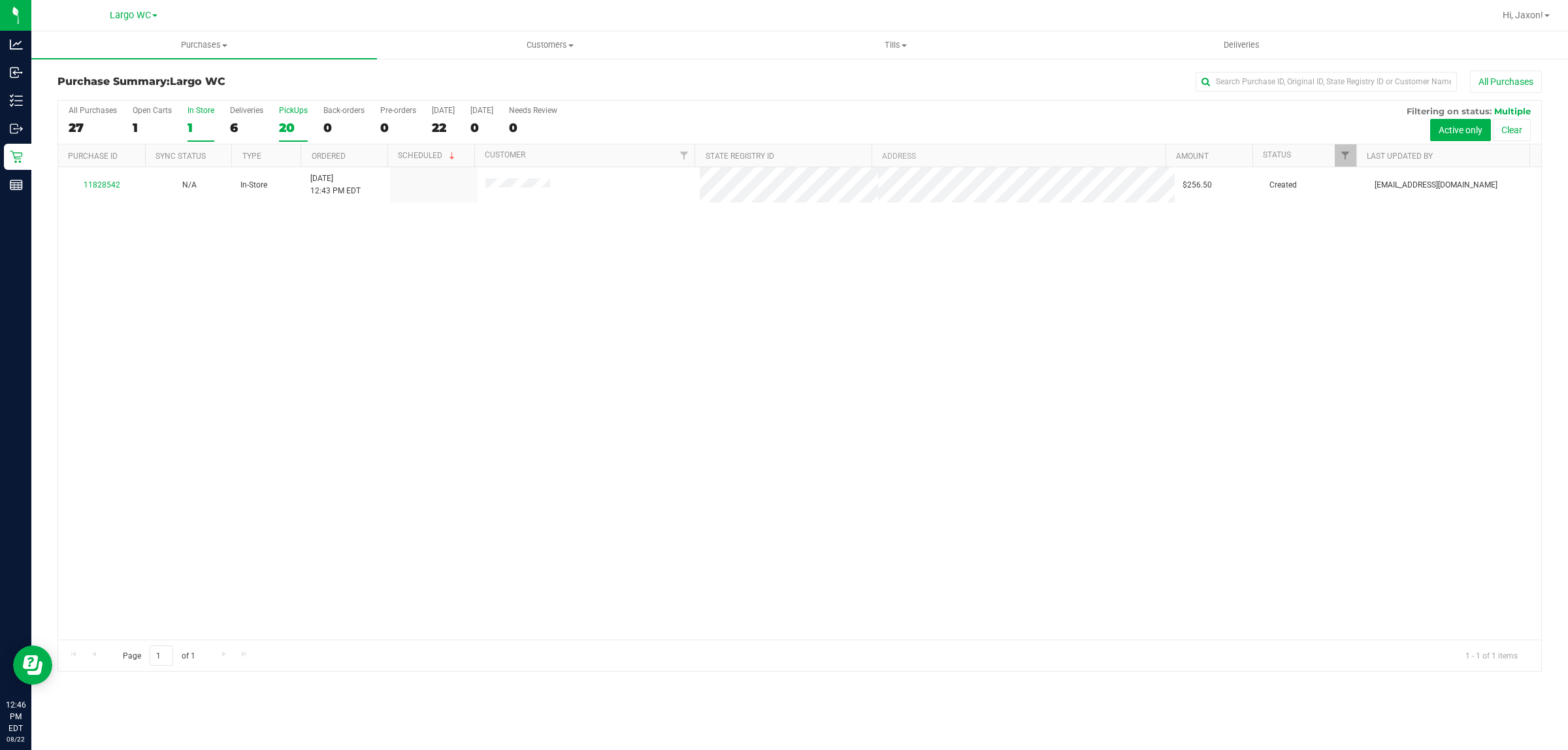
click at [285, 126] on div "20" at bounding box center [292, 128] width 28 height 15
click at [0, 0] on input "PickUps 20" at bounding box center [0, 0] width 0 height 0
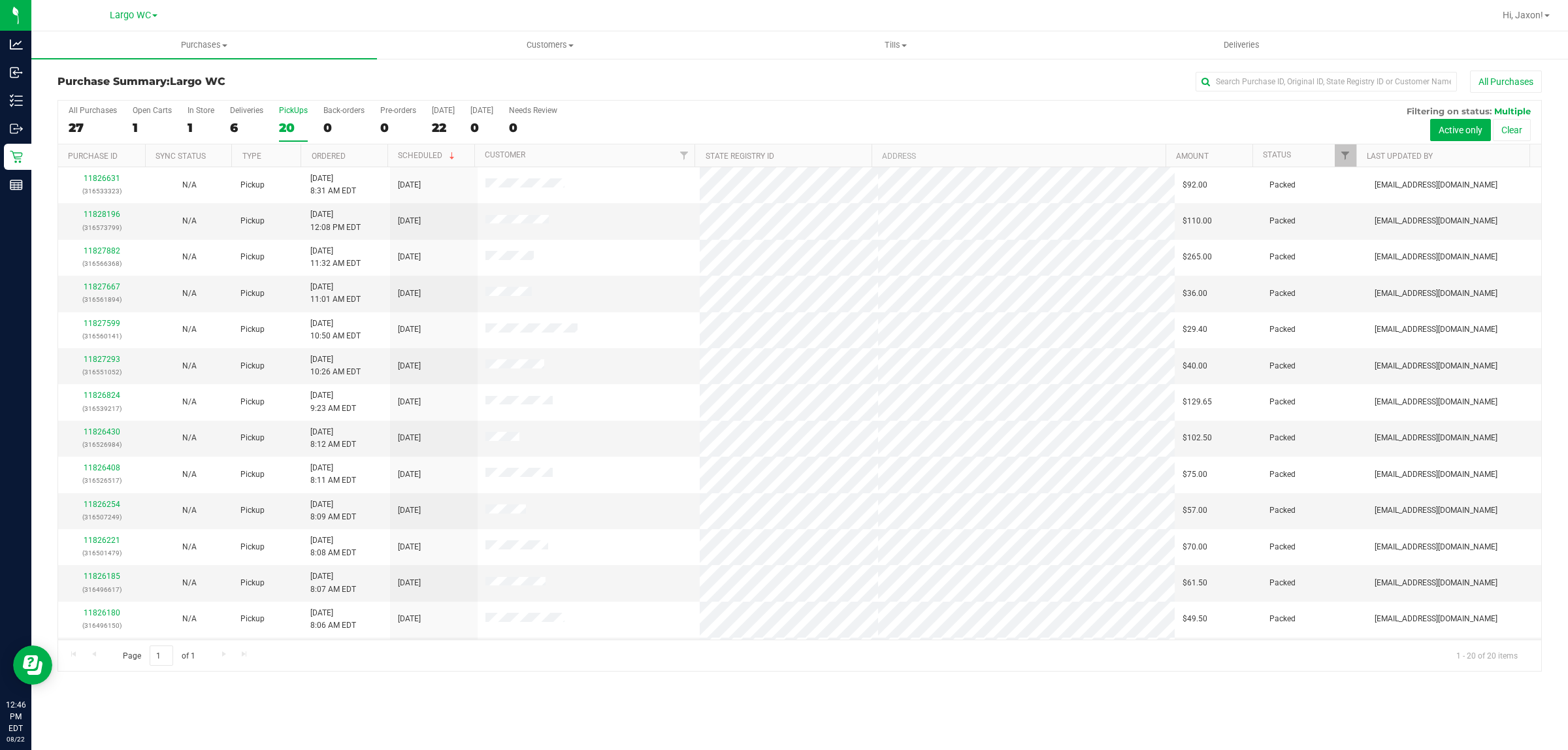
click at [641, 81] on div "All Purchases" at bounding box center [1047, 81] width 990 height 22
click at [191, 111] on div "In Store" at bounding box center [200, 111] width 27 height 9
click at [0, 0] on input "In Store 1" at bounding box center [0, 0] width 0 height 0
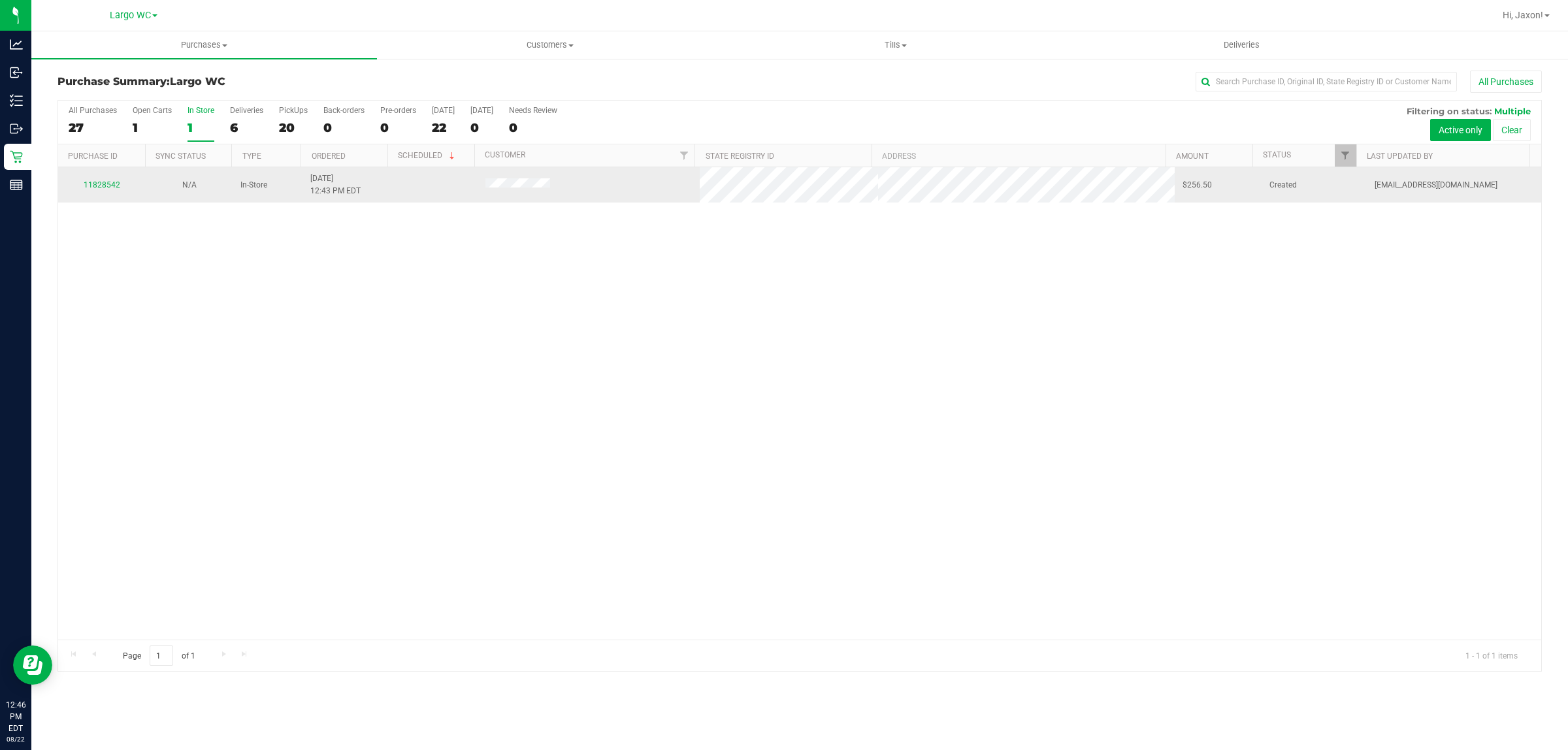
click at [115, 203] on td "11828542" at bounding box center [102, 185] width 87 height 35
click at [103, 188] on link "11828542" at bounding box center [102, 185] width 37 height 9
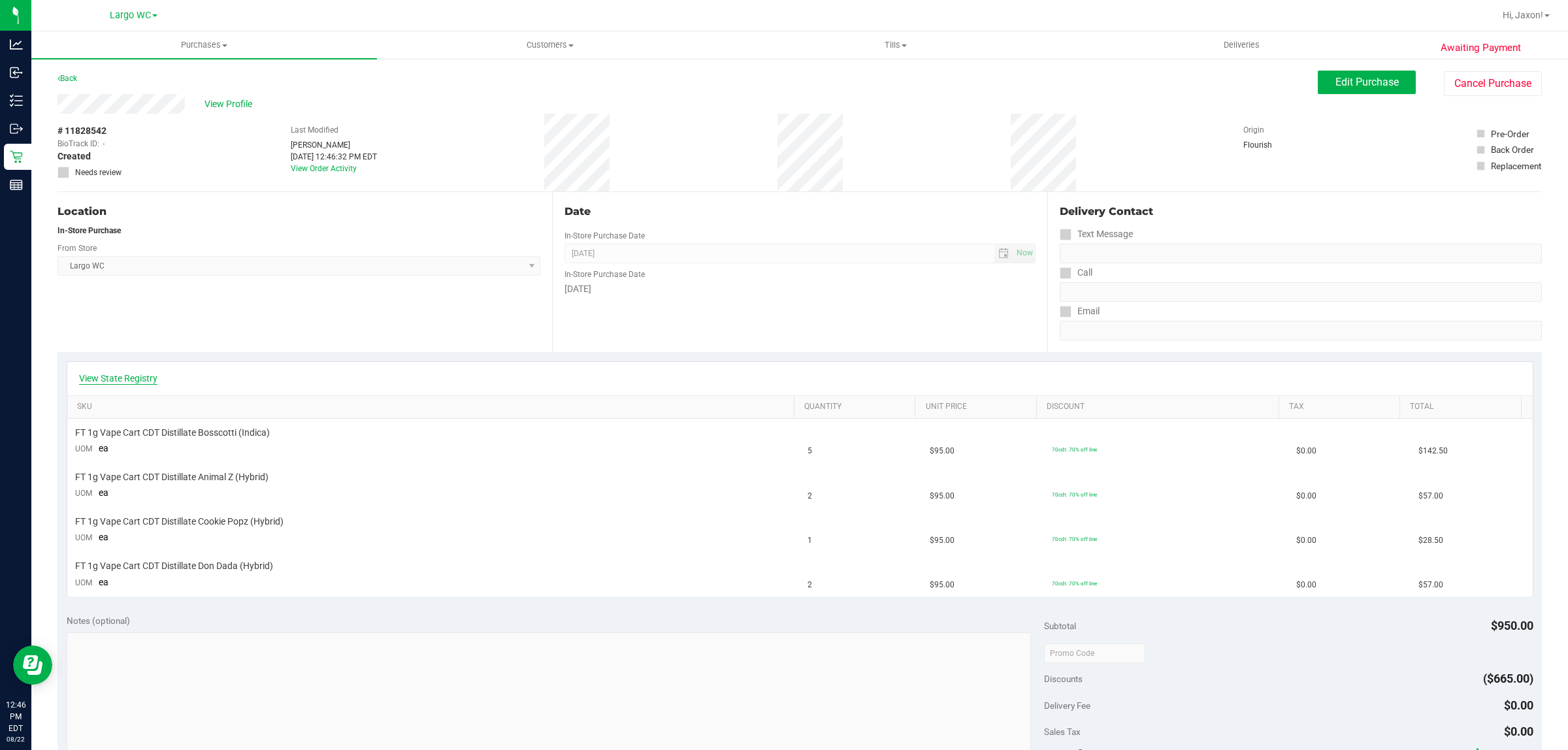
click at [132, 377] on link "View State Registry" at bounding box center [118, 378] width 78 height 13
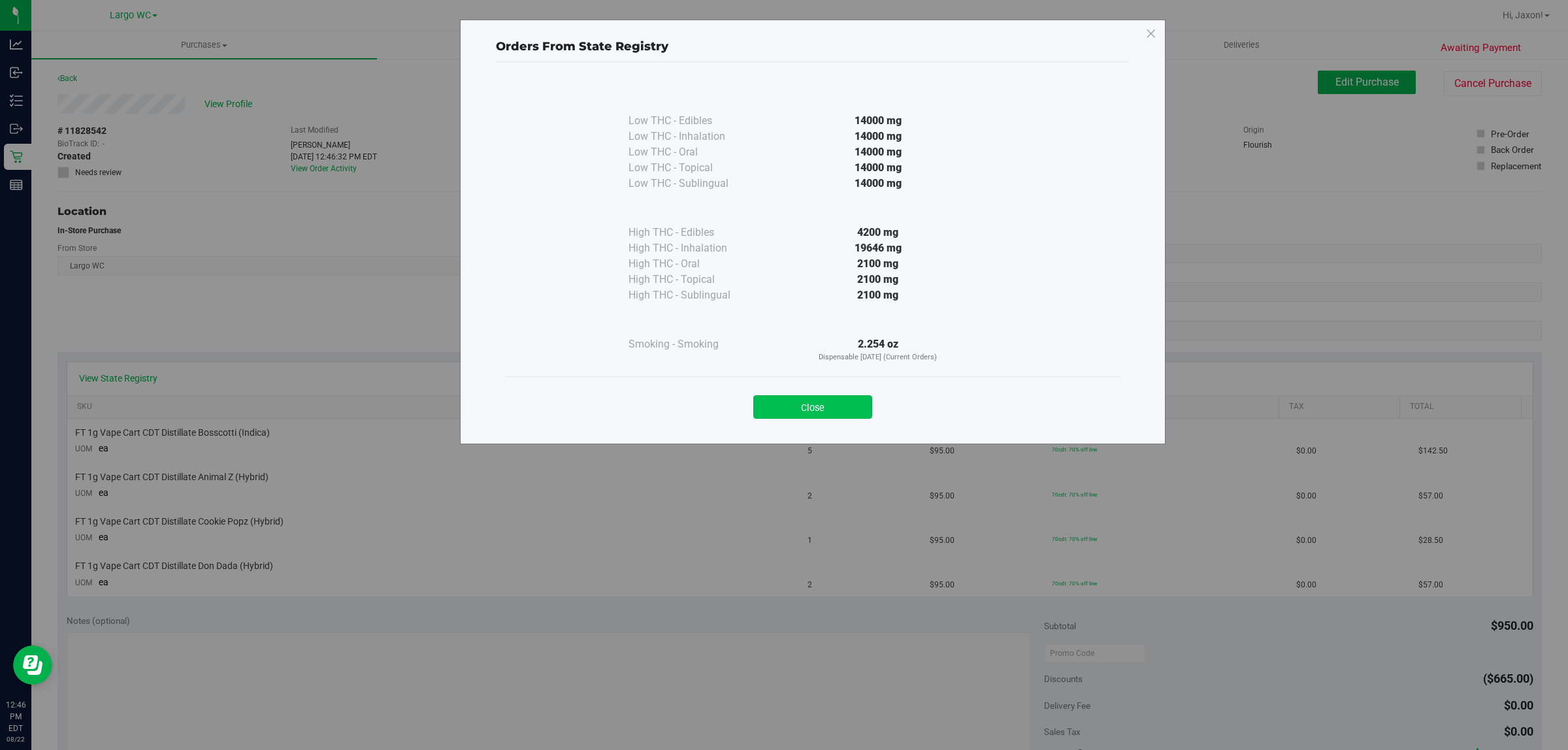
click at [847, 415] on button "Close" at bounding box center [812, 407] width 119 height 24
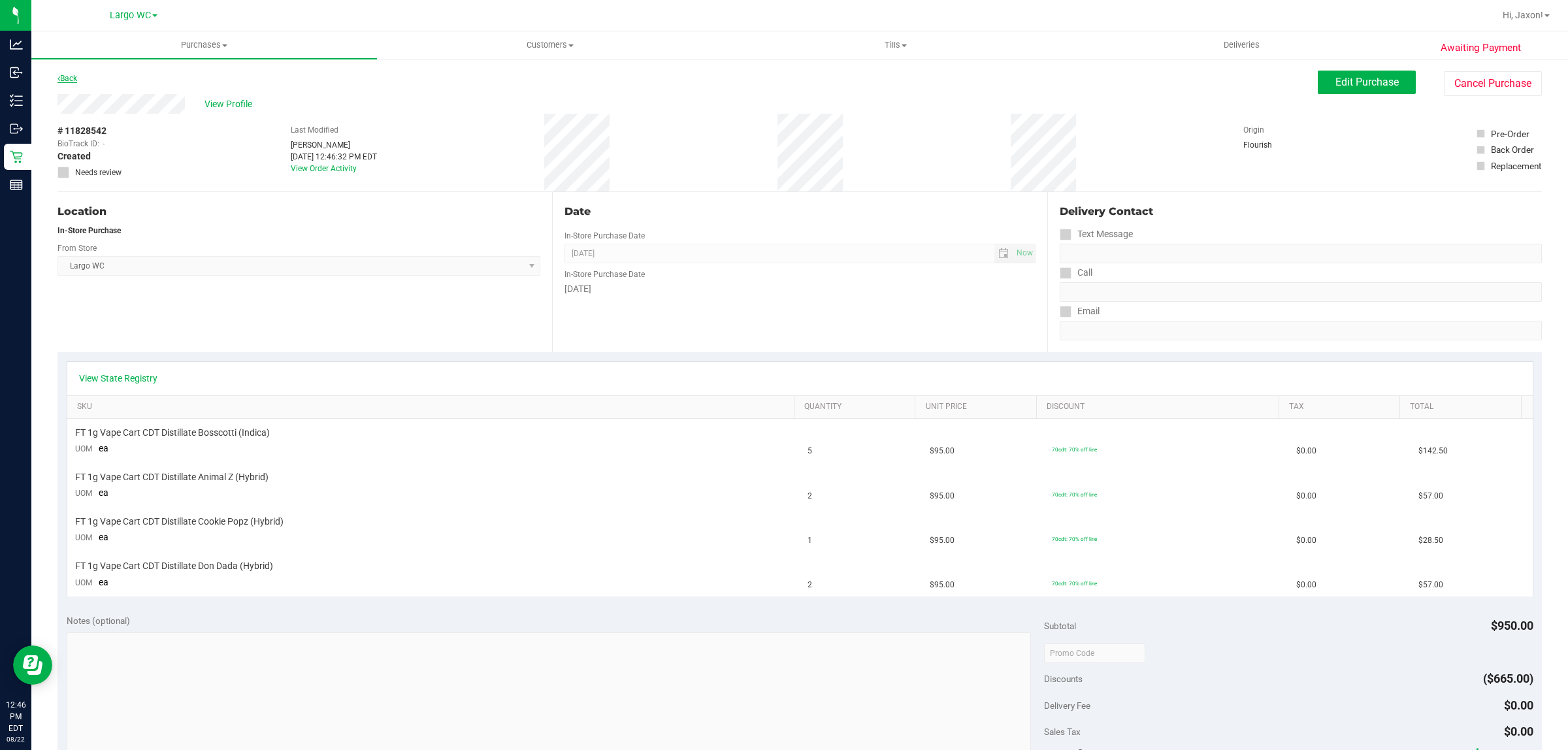
click at [67, 74] on link "Back" at bounding box center [68, 78] width 20 height 9
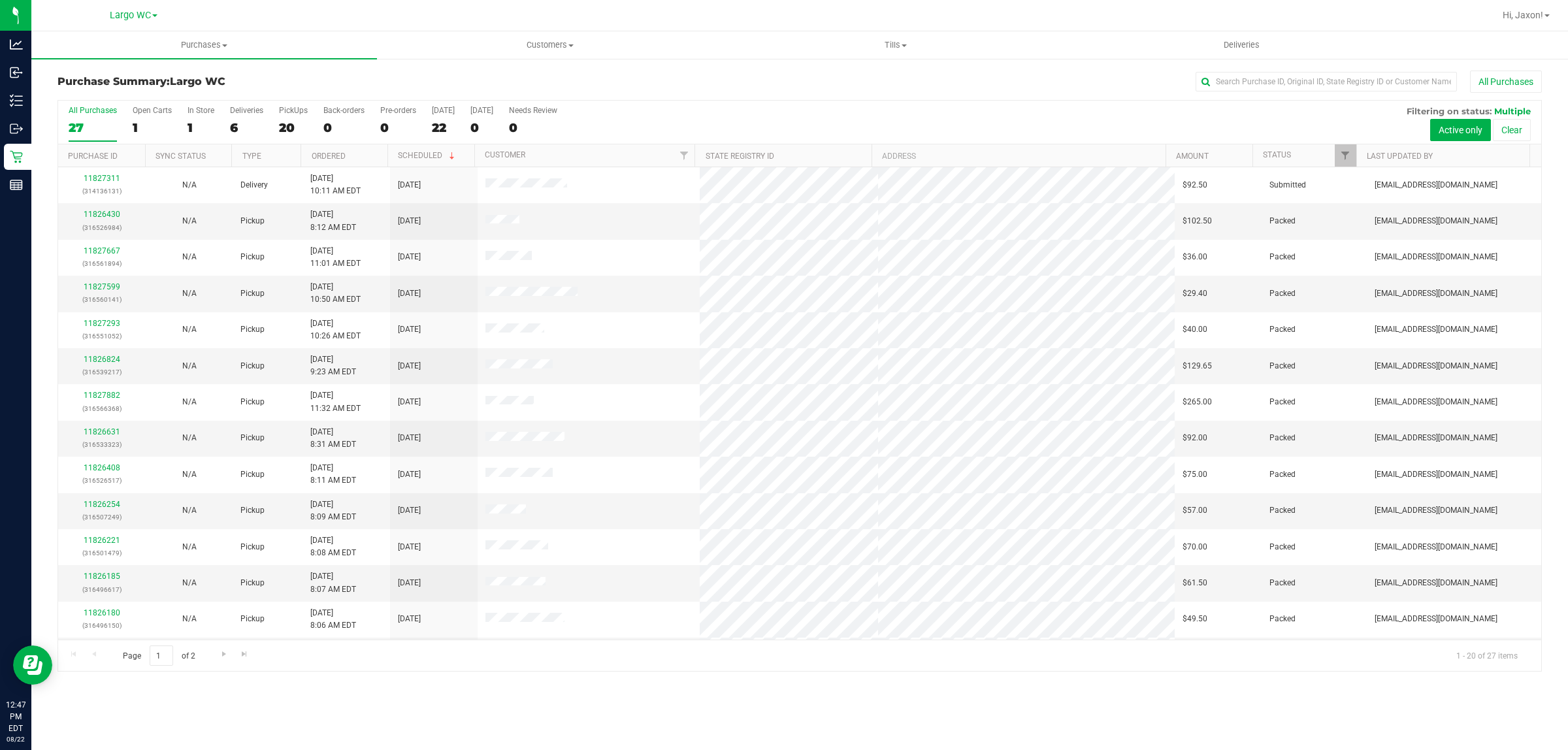
click at [252, 103] on div "All Purchases 27 Open Carts 1 In Store 1 Deliveries 6 PickUps 20 Back-orders 0 …" at bounding box center [800, 106] width 1483 height 11
click at [248, 112] on div "Deliveries" at bounding box center [246, 111] width 33 height 9
click at [0, 0] on input "Deliveries 6" at bounding box center [0, 0] width 0 height 0
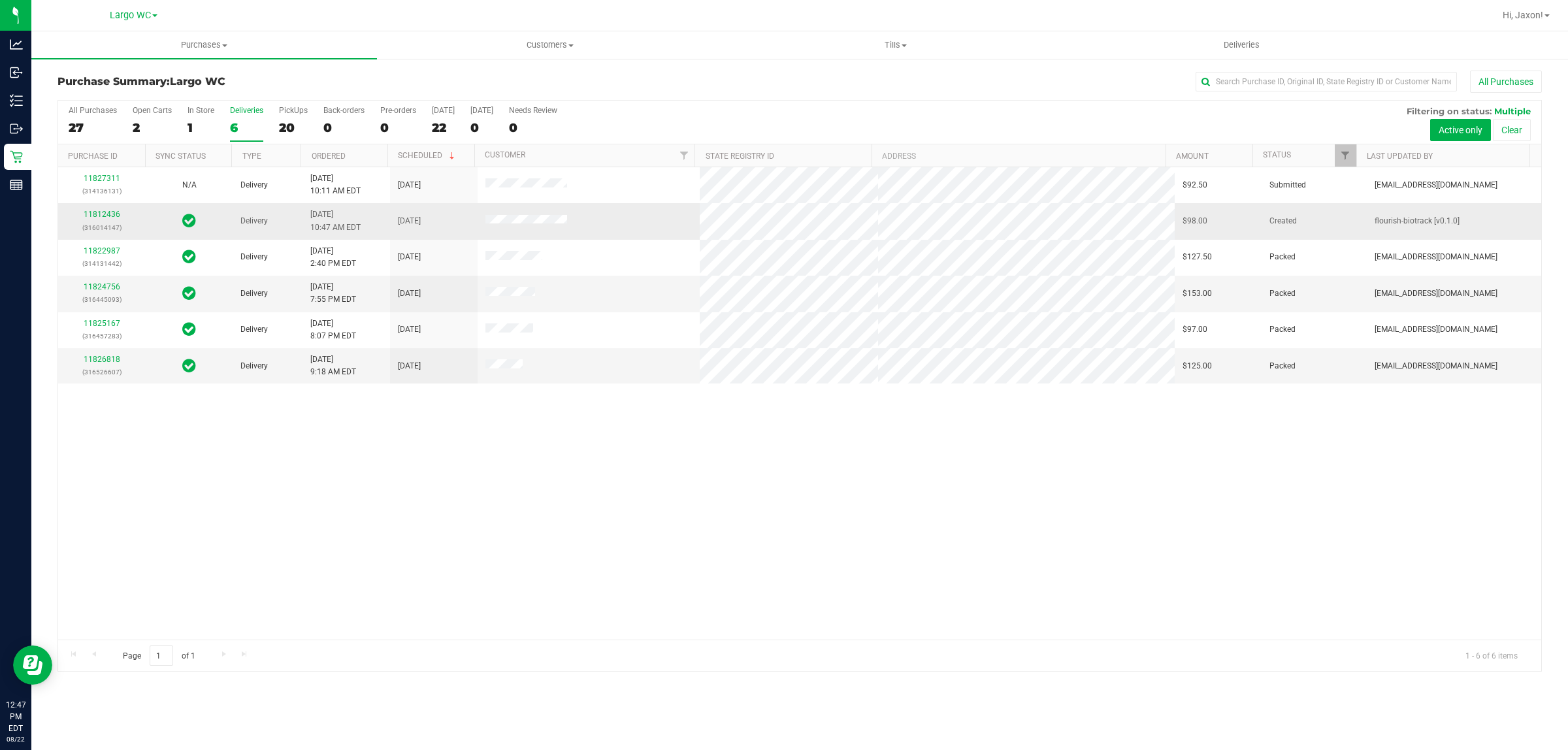
drag, startPoint x: 464, startPoint y: 223, endPoint x: 628, endPoint y: 237, distance: 164.6
click at [626, 237] on tr "11812436 (316014147) Delivery 8/19/2025 10:47 AM EDT 8/22/2025 $98.00 Created f…" at bounding box center [800, 221] width 1483 height 36
click at [632, 235] on td at bounding box center [589, 221] width 223 height 36
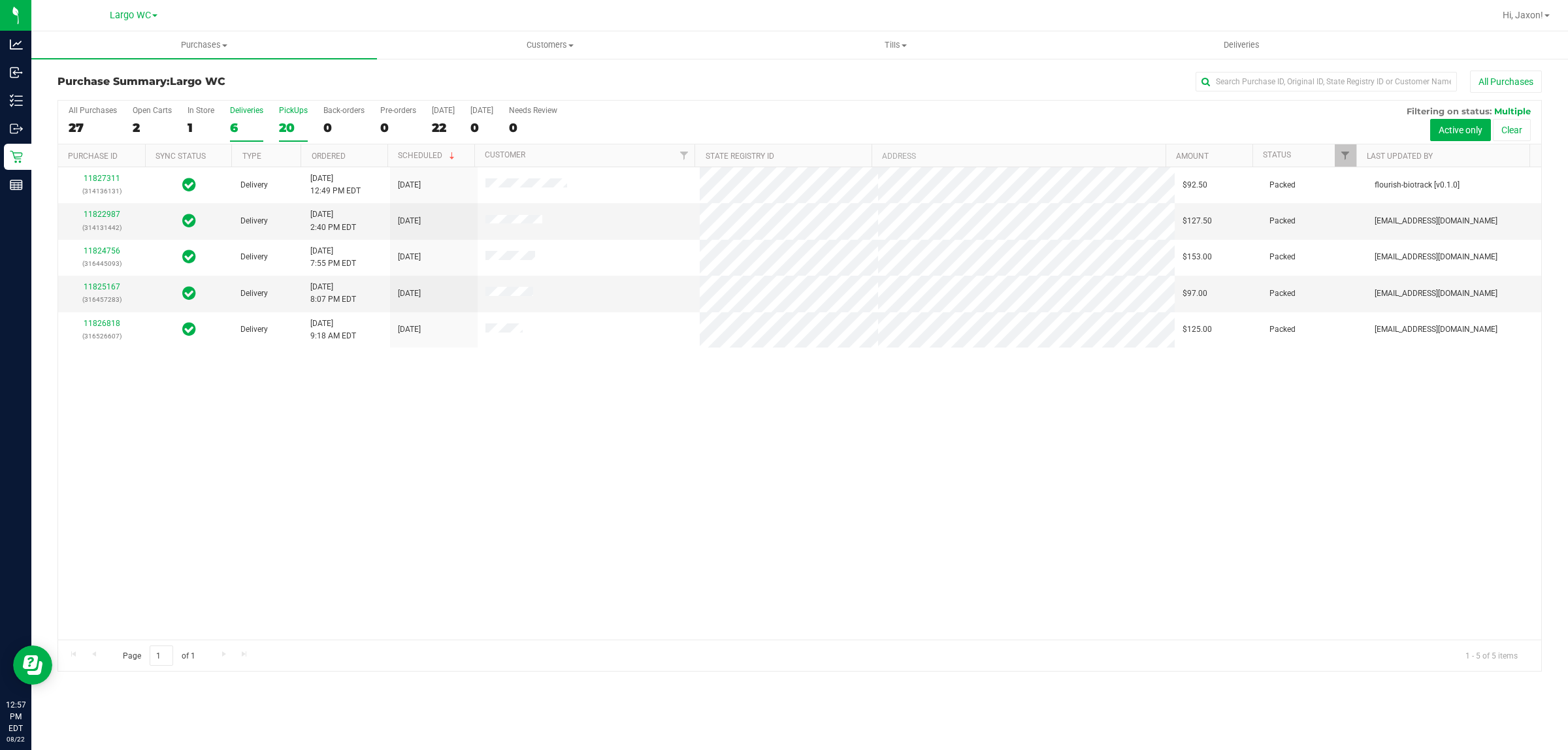
click at [289, 122] on div "20" at bounding box center [292, 128] width 28 height 15
click at [0, 0] on input "PickUps 20" at bounding box center [0, 0] width 0 height 0
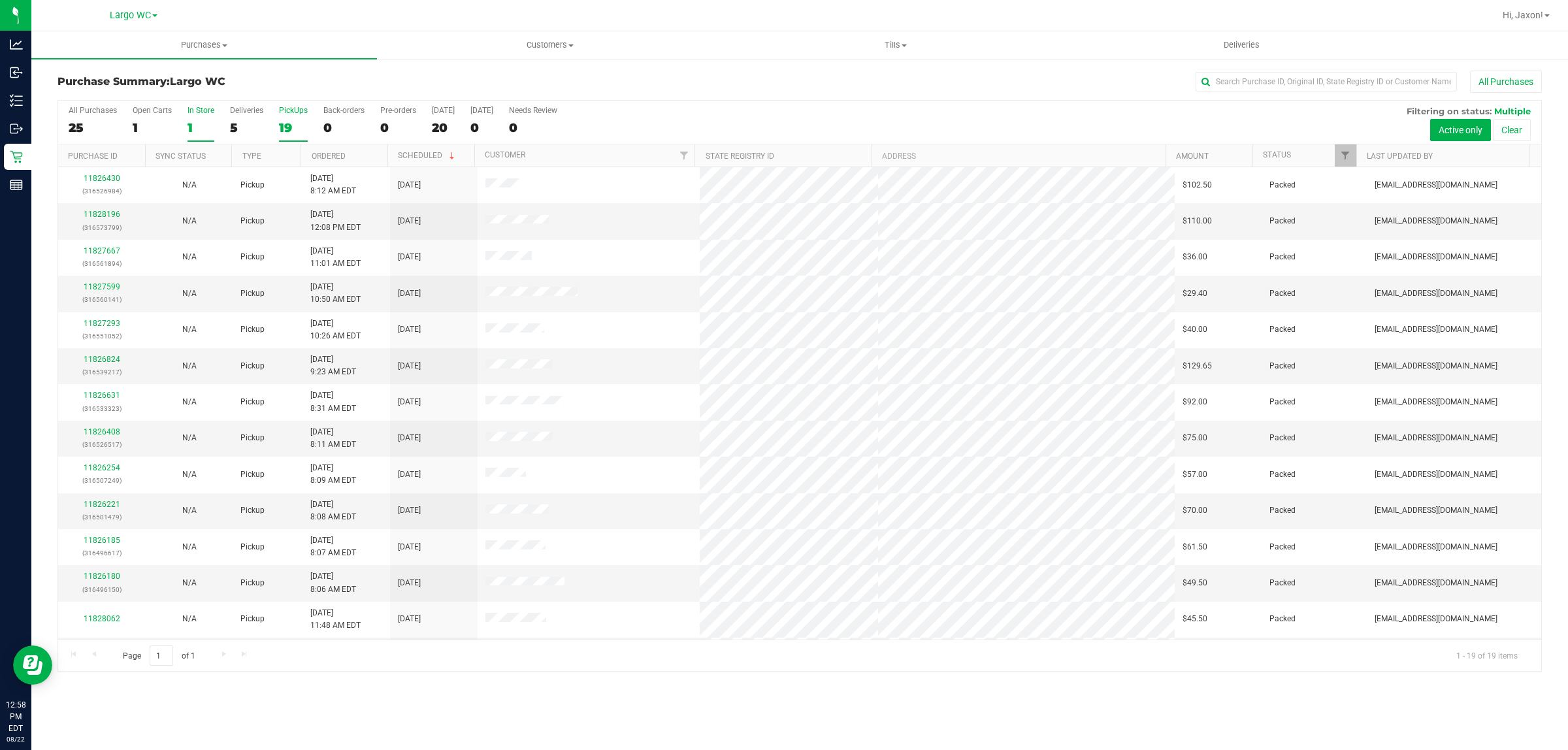
click at [197, 125] on div "1" at bounding box center [200, 128] width 27 height 15
click at [0, 0] on input "In Store 1" at bounding box center [0, 0] width 0 height 0
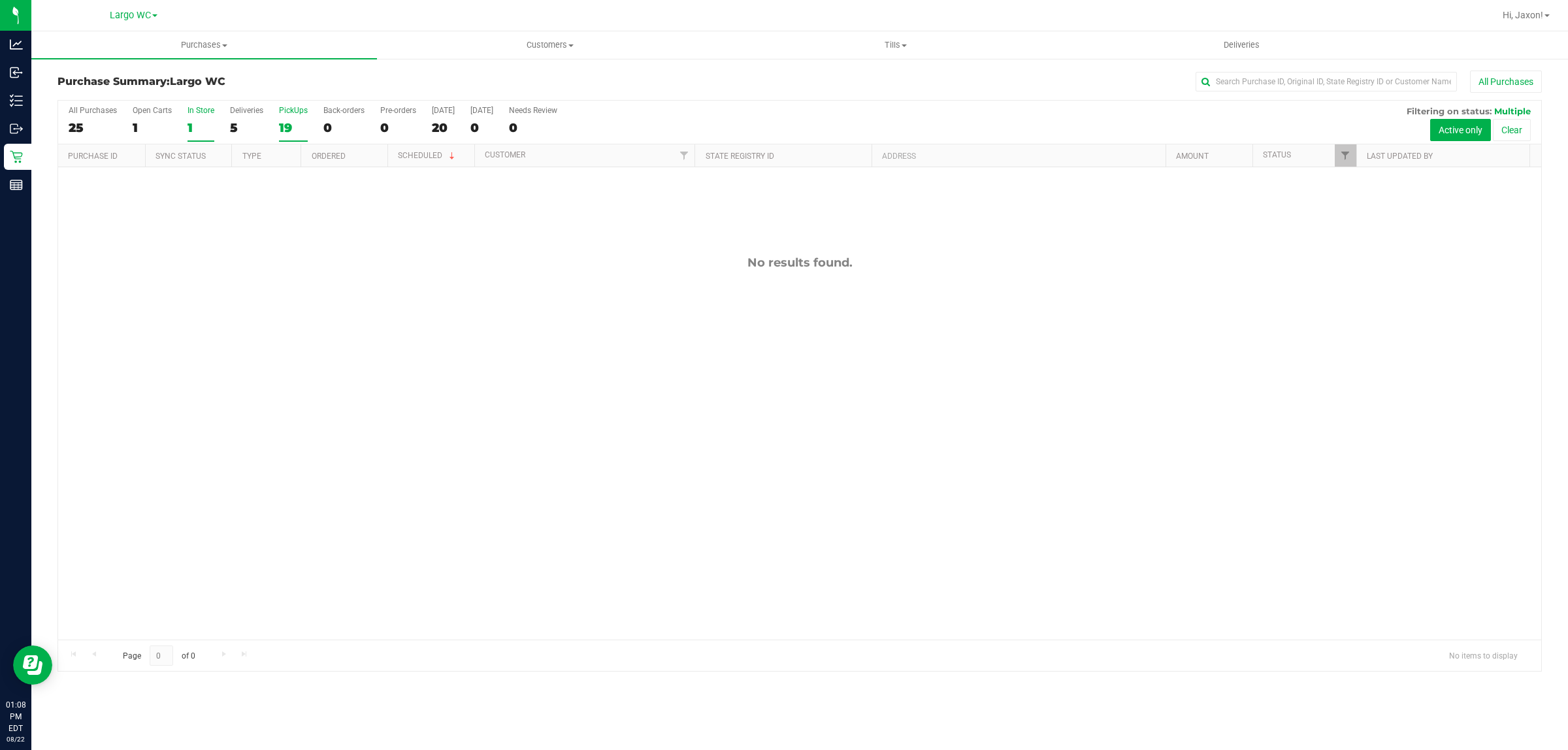
click at [284, 118] on label "PickUps 19" at bounding box center [292, 124] width 28 height 36
click at [0, 0] on input "PickUps 19" at bounding box center [0, 0] width 0 height 0
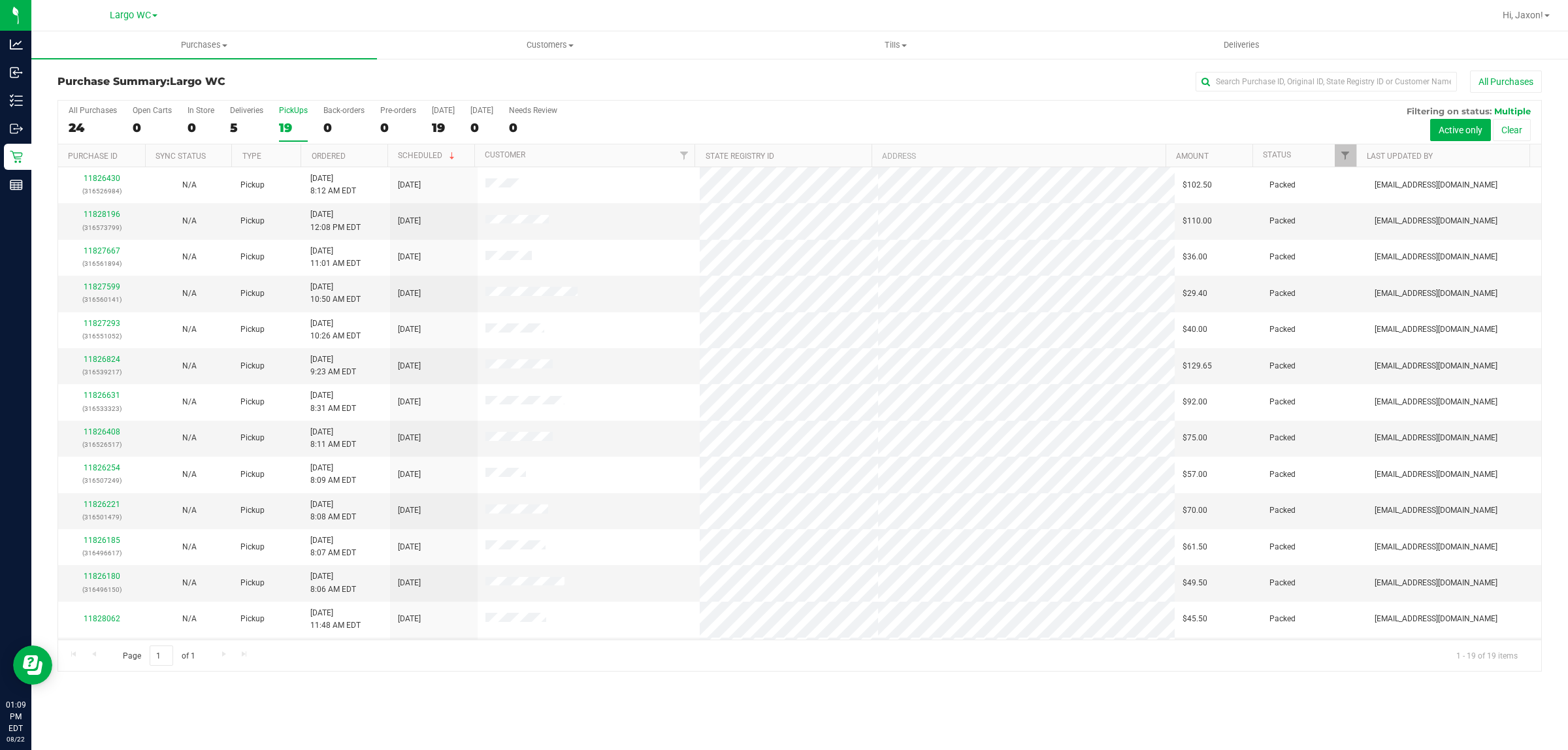
click at [304, 129] on div "19" at bounding box center [292, 128] width 28 height 15
click at [0, 0] on input "PickUps 19" at bounding box center [0, 0] width 0 height 0
click at [696, 302] on tr "11827599 (316560141) N/A Pickup 8/22/2025 10:50 AM EDT 8/22/2025 $29.40 Packed …" at bounding box center [800, 293] width 1483 height 36
click at [605, 306] on td at bounding box center [589, 293] width 223 height 36
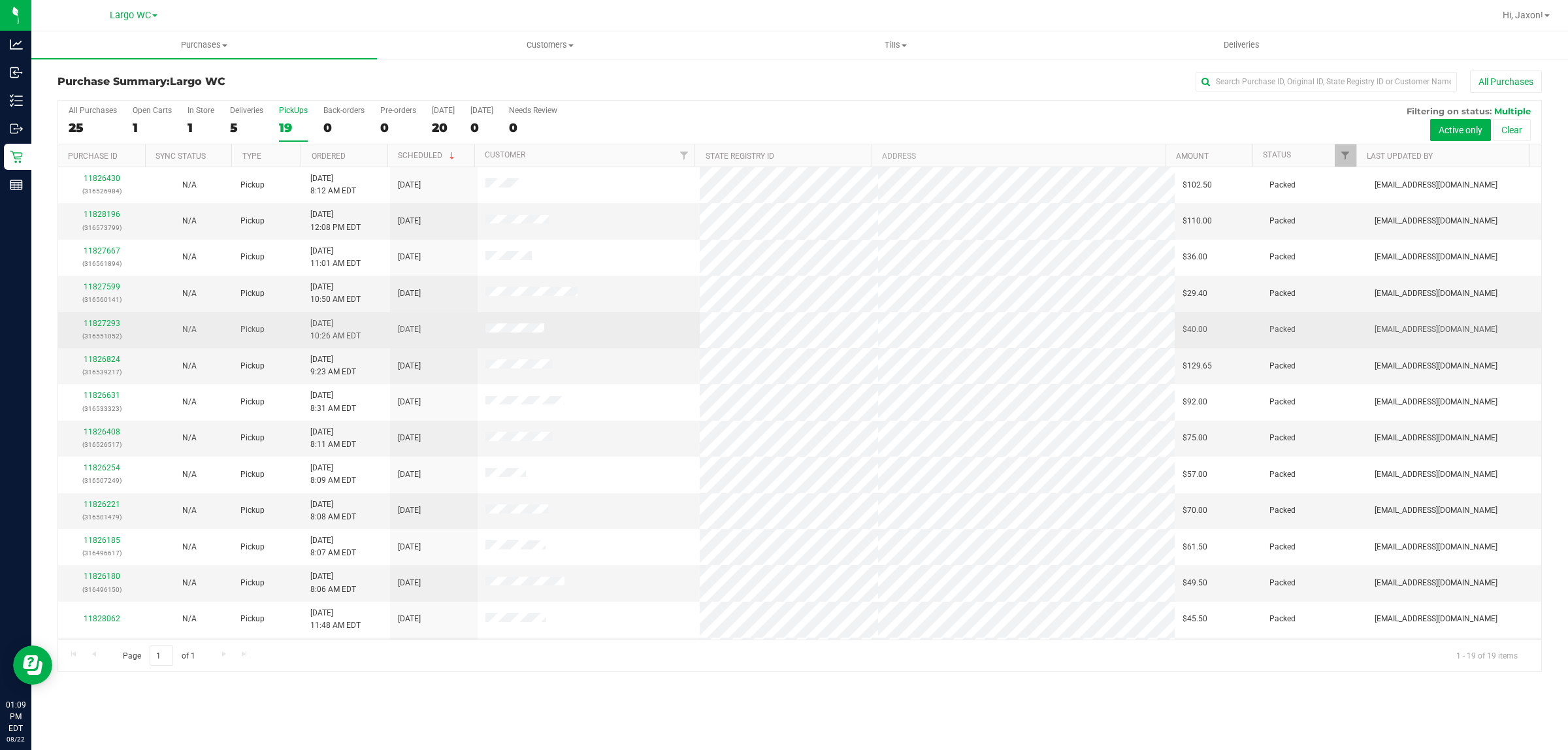
drag, startPoint x: 442, startPoint y: 349, endPoint x: 628, endPoint y: 342, distance: 186.1
click at [628, 342] on tr "11827293 (316551052) N/A Pickup 8/22/2025 10:26 AM EDT 8/22/2025 $40.00 Packed …" at bounding box center [800, 330] width 1483 height 36
click at [628, 342] on td at bounding box center [589, 330] width 223 height 36
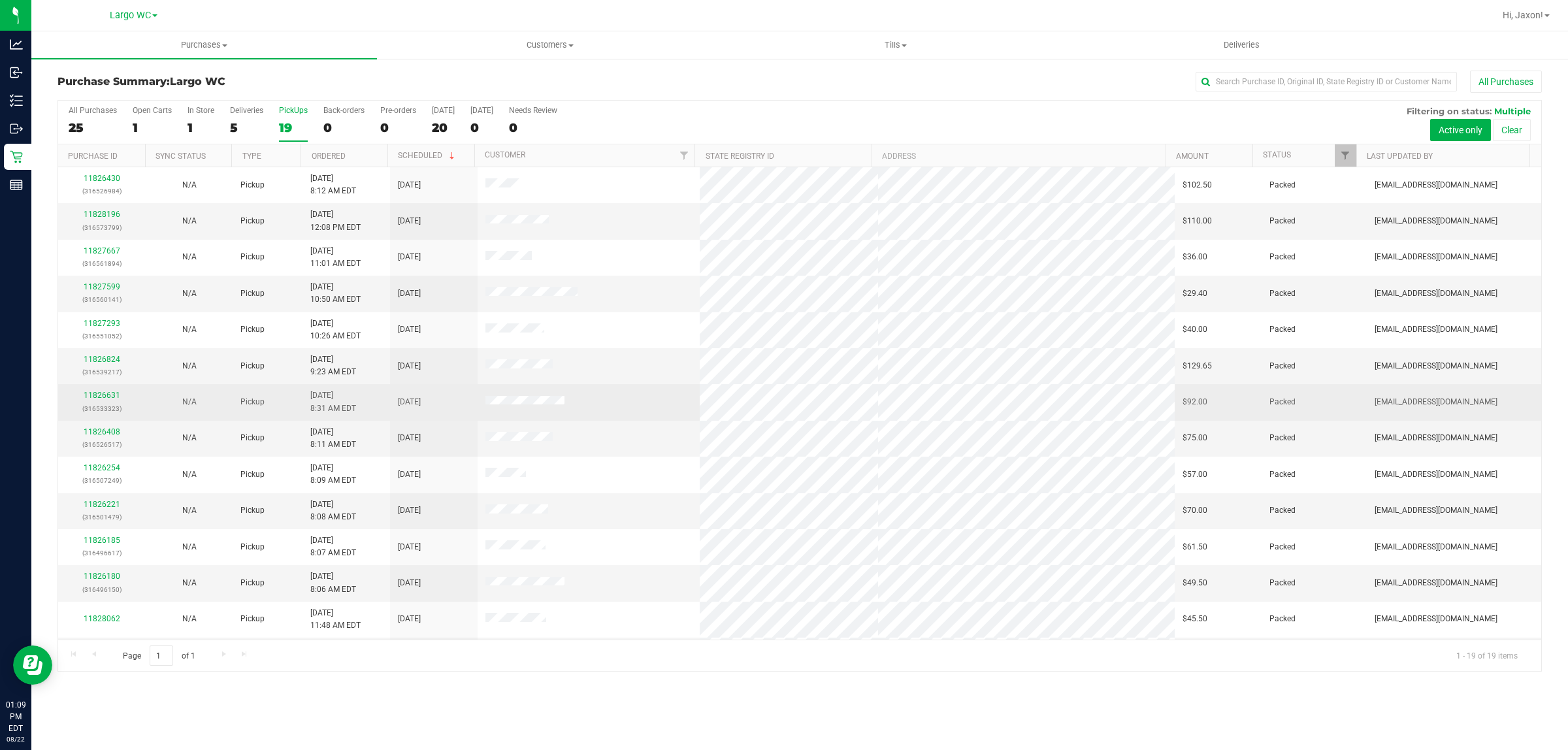
drag, startPoint x: 451, startPoint y: 397, endPoint x: 682, endPoint y: 397, distance: 231.0
click at [682, 397] on tr "11826631 (316533323) N/A Pickup 8/22/2025 8:31 AM EDT 8/22/2025 $92.00 Packed r…" at bounding box center [800, 401] width 1483 height 36
click at [682, 398] on td at bounding box center [589, 401] width 223 height 36
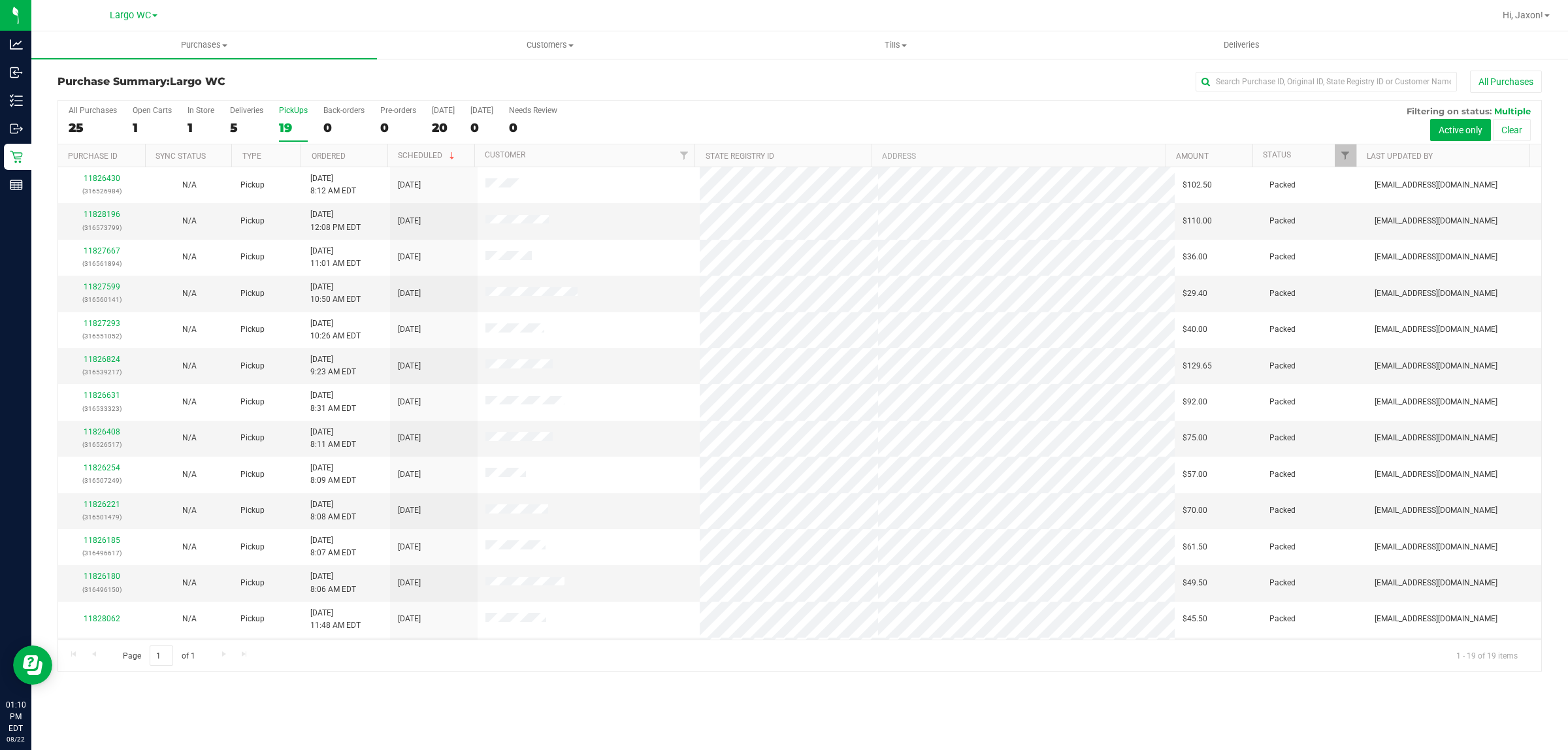
click at [180, 122] on div "All Purchases 25 Open Carts 1 In Store 1 Deliveries 5 PickUps 19 Back-orders 0 …" at bounding box center [800, 122] width 1483 height 44
click at [196, 126] on div "1" at bounding box center [200, 128] width 27 height 15
click at [0, 0] on input "In Store 1" at bounding box center [0, 0] width 0 height 0
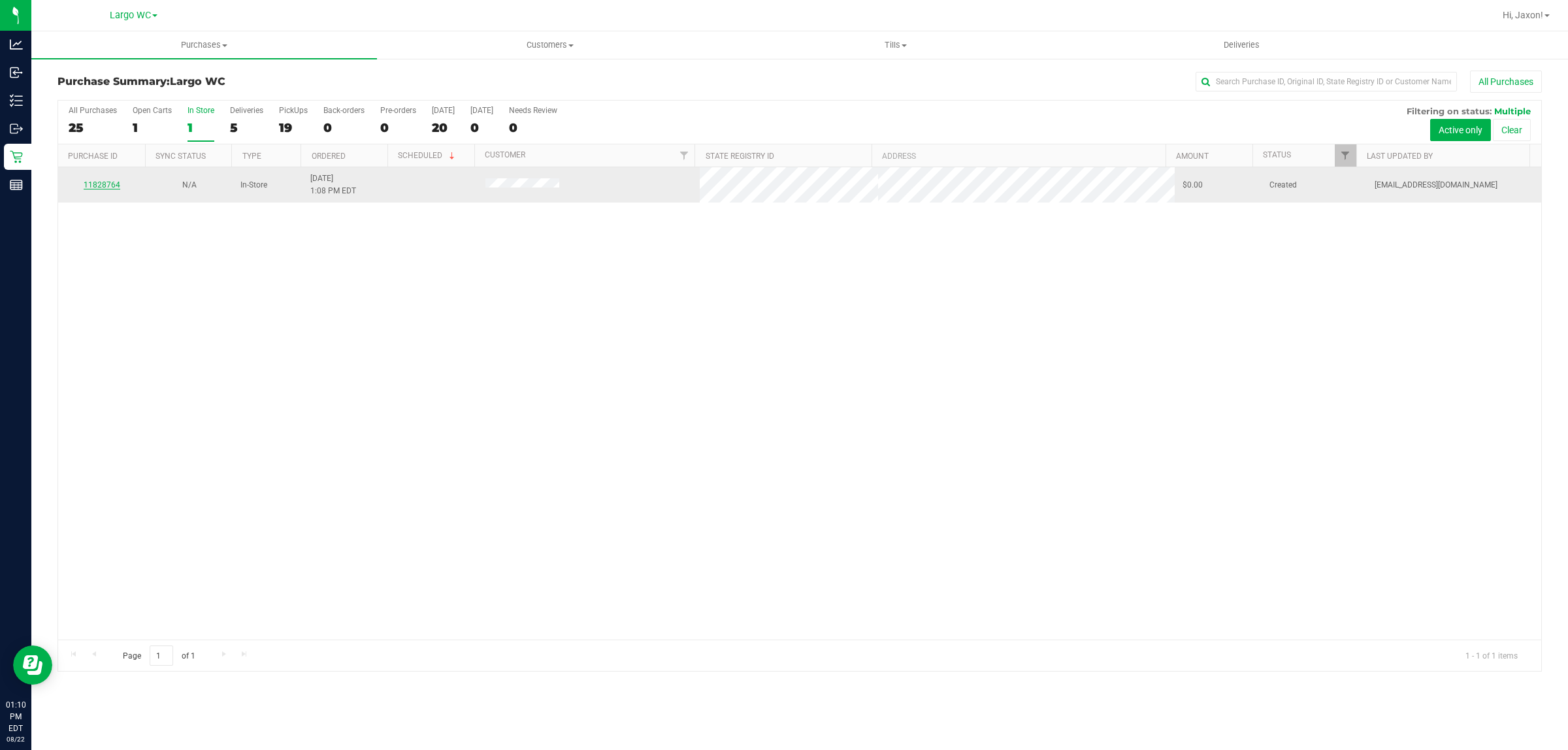
click at [117, 187] on link "11828764" at bounding box center [102, 185] width 37 height 9
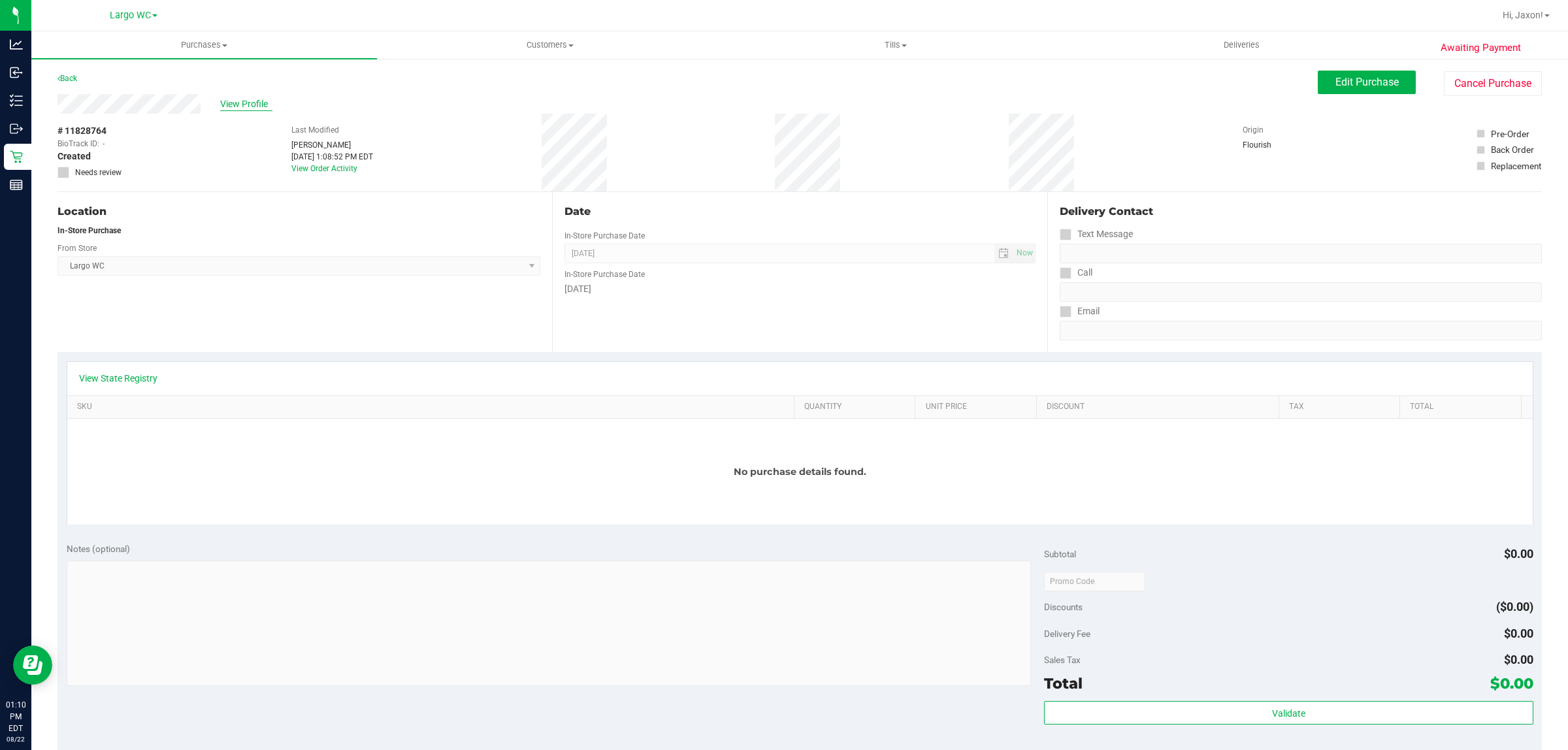
click at [233, 109] on span "View Profile" at bounding box center [246, 104] width 52 height 14
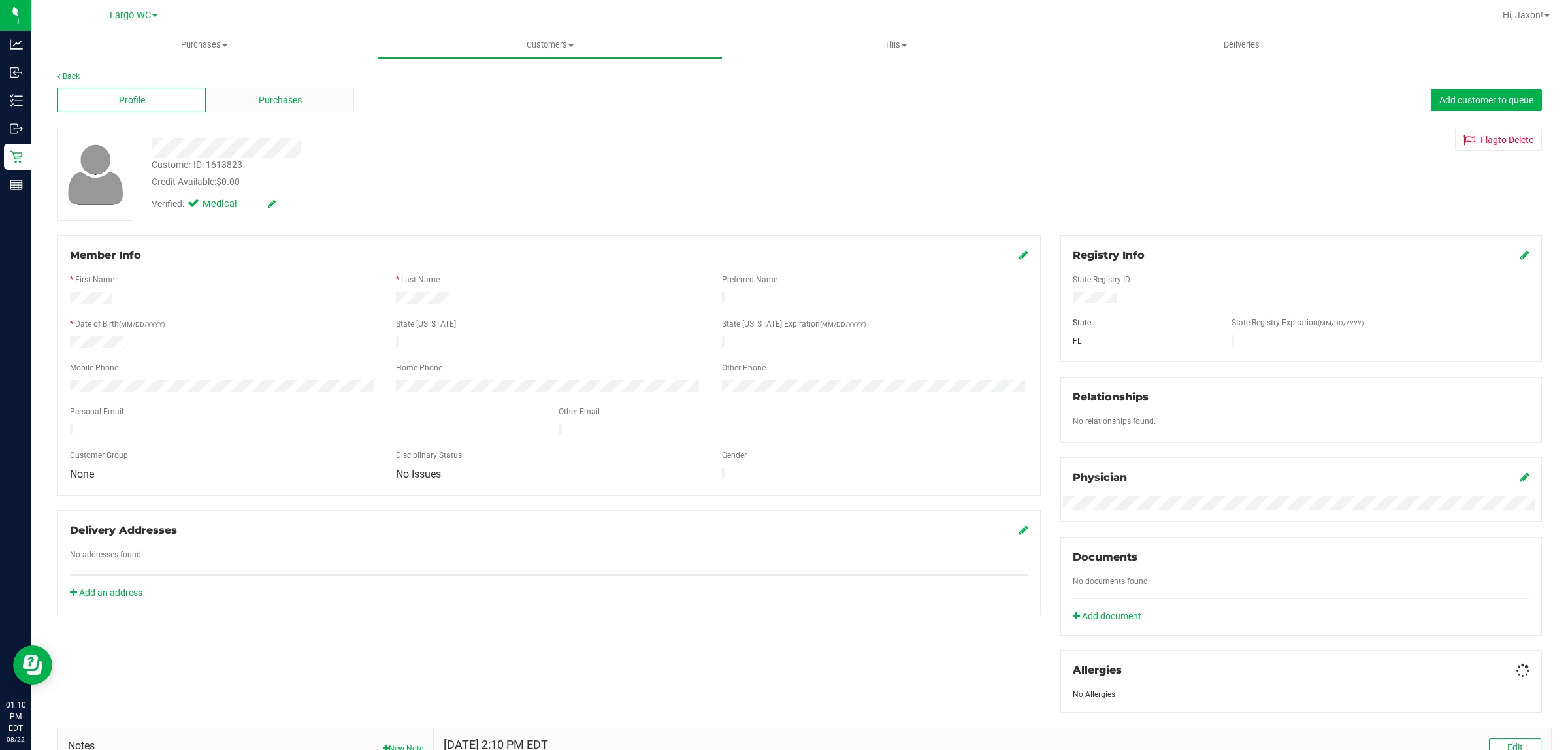
click at [266, 103] on span "Purchases" at bounding box center [280, 101] width 43 height 14
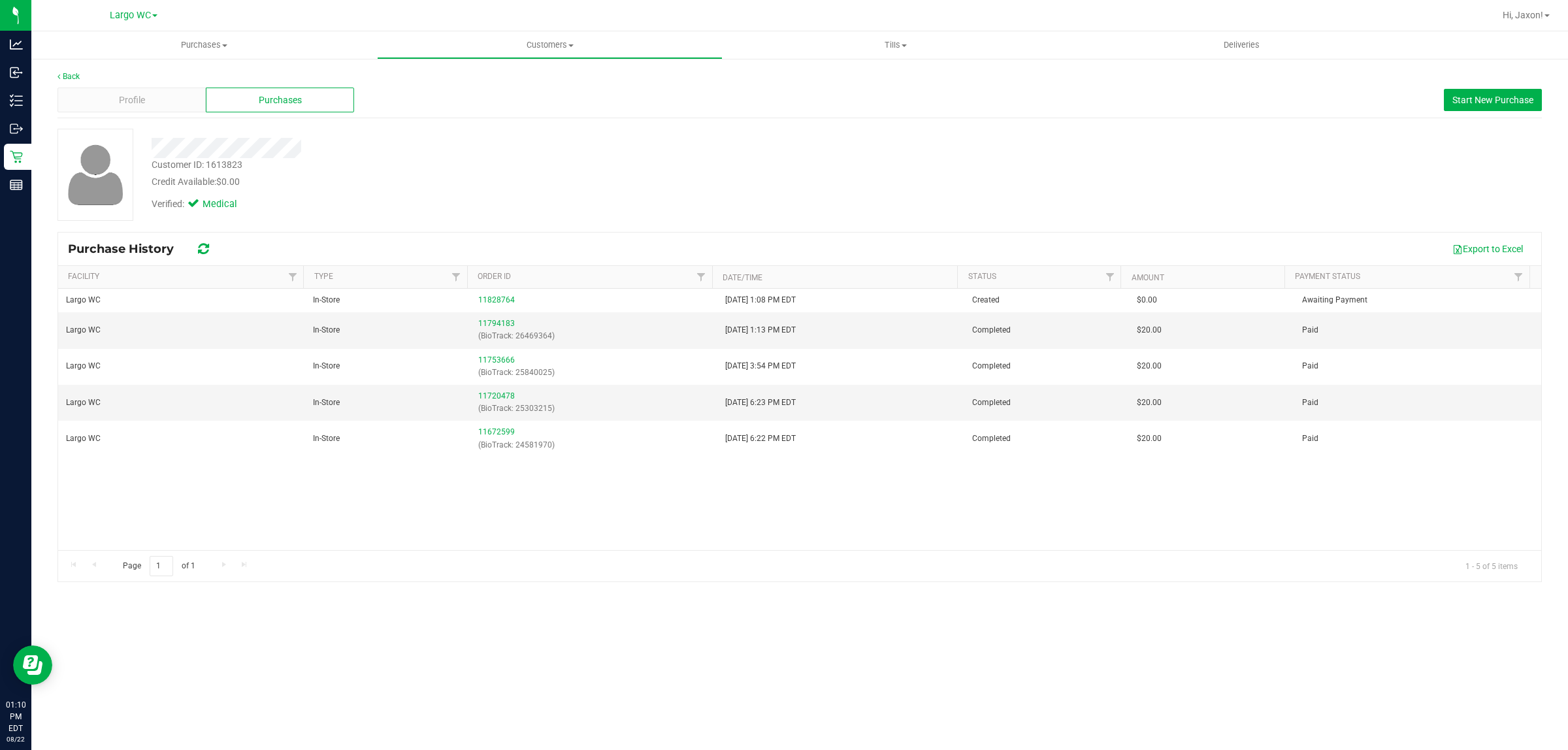
click at [687, 591] on div "Back Profile Purchases Start New Purchase Customer ID: 1613823 Credit Available…" at bounding box center [800, 326] width 1537 height 538
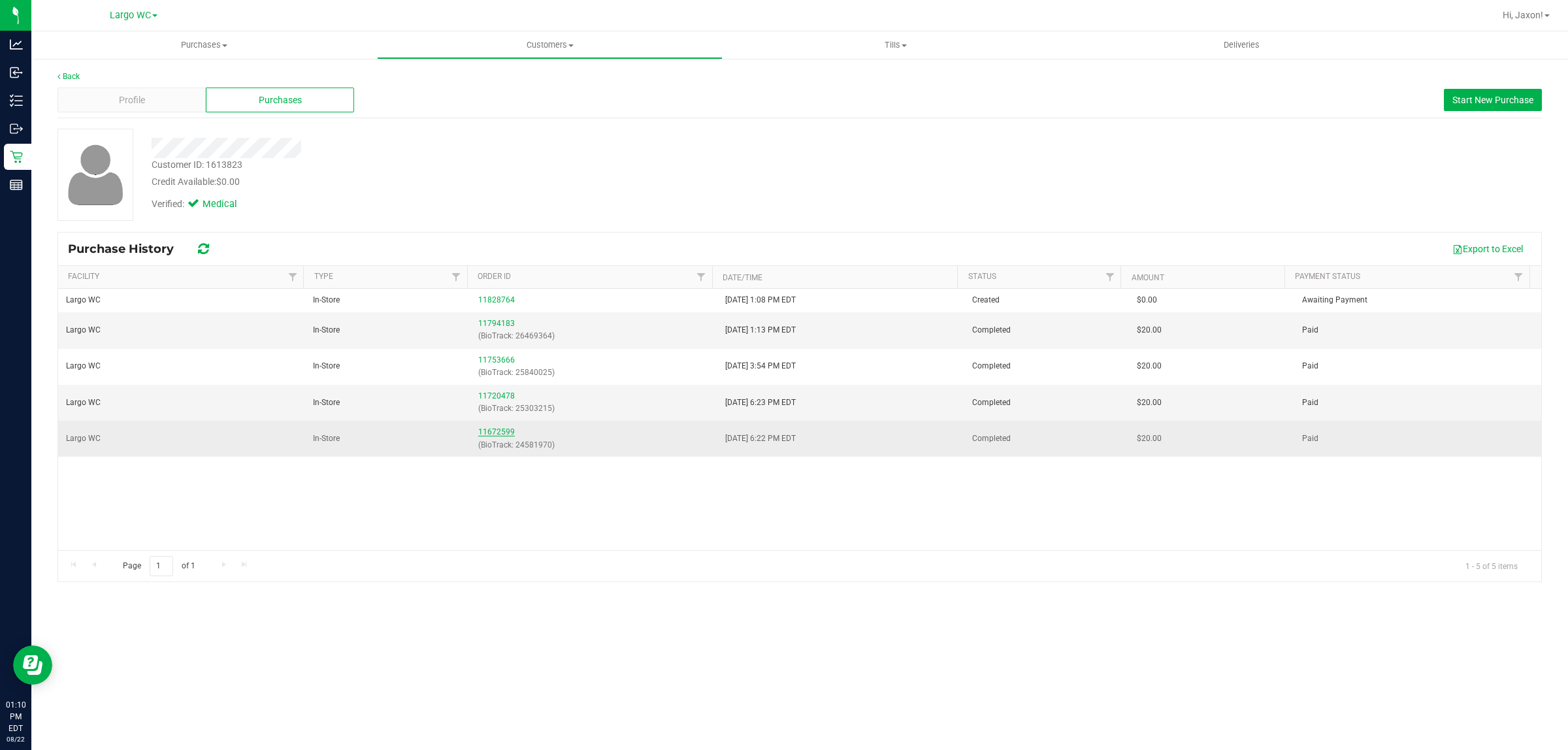
click at [508, 432] on link "11672599" at bounding box center [497, 432] width 37 height 9
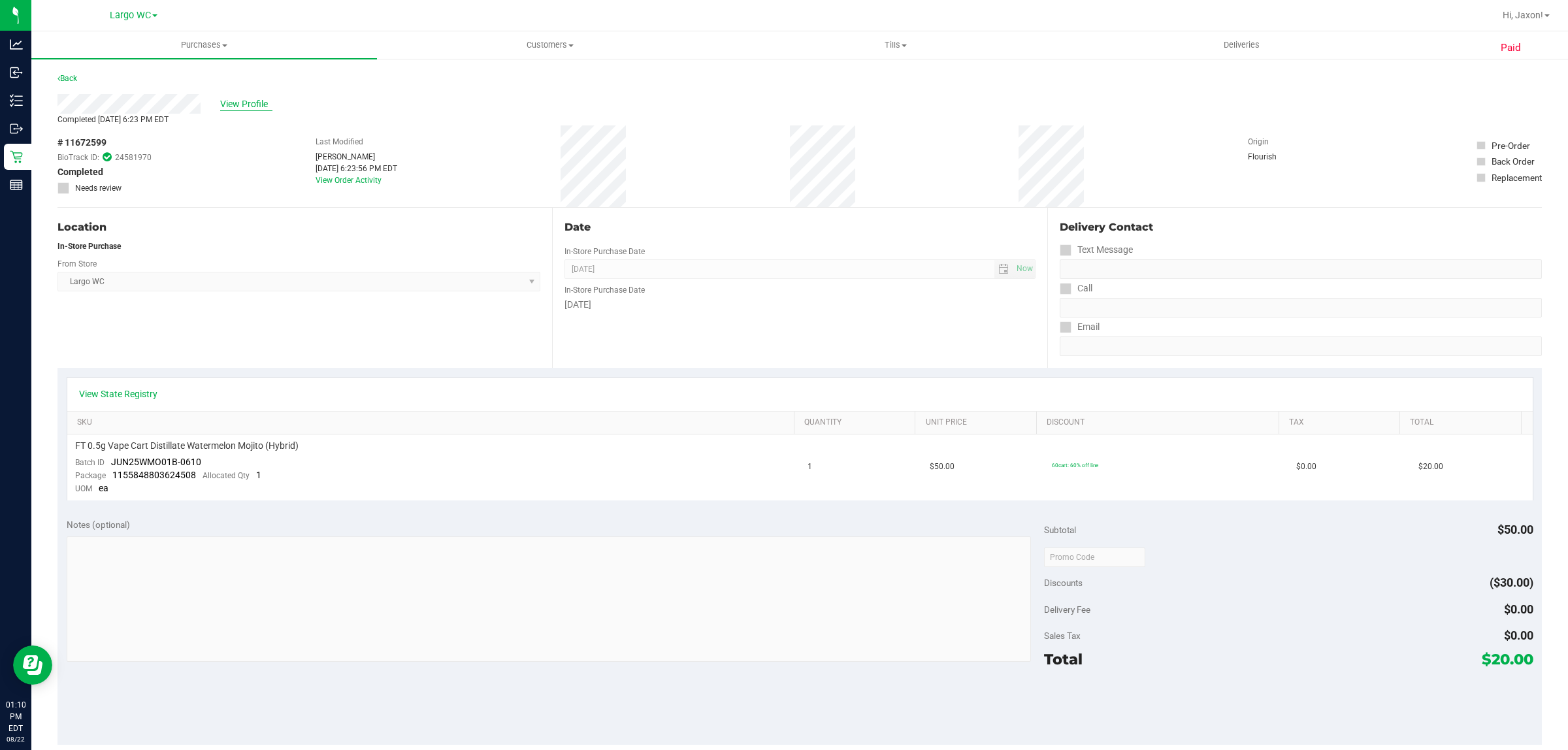
click at [248, 98] on span "View Profile" at bounding box center [246, 104] width 52 height 14
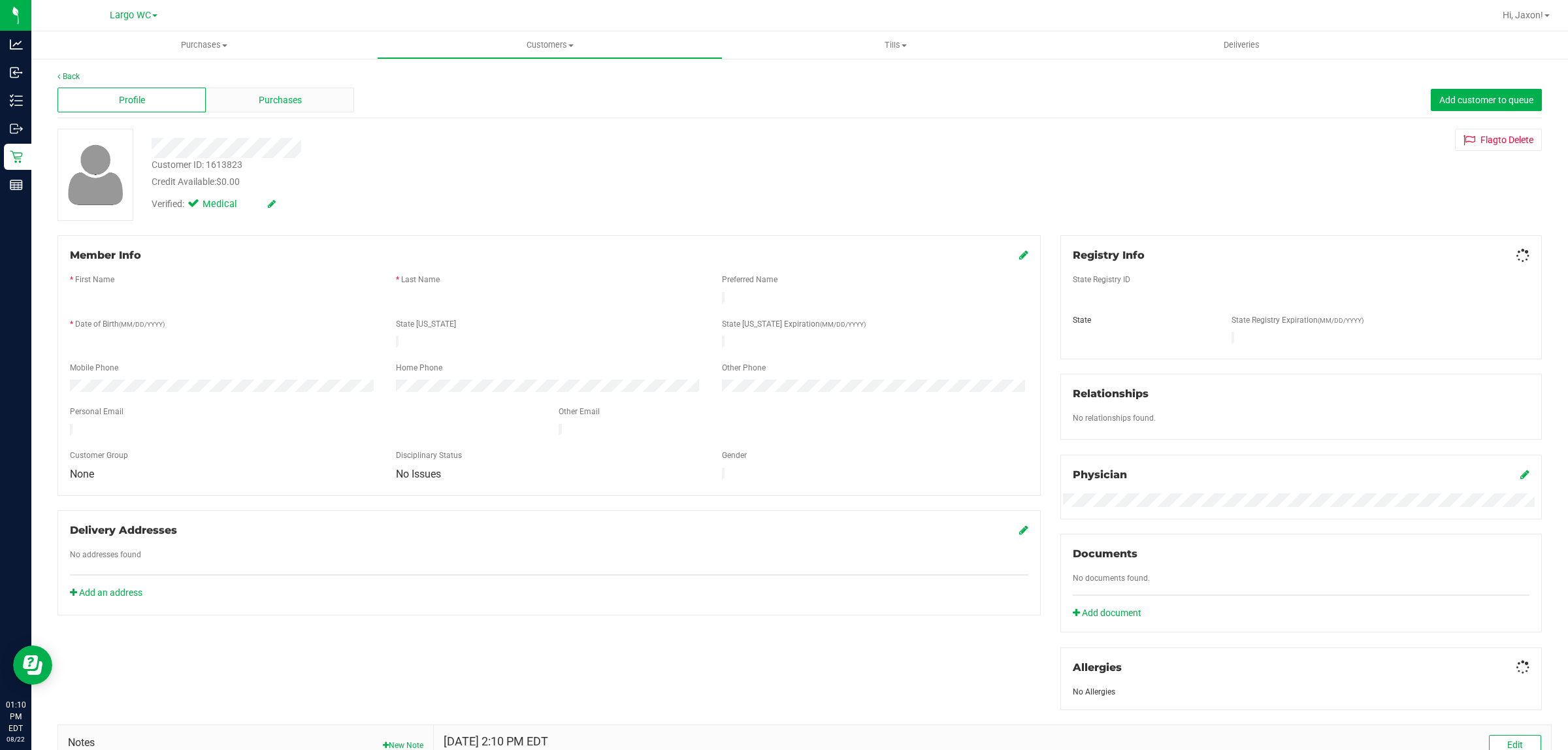
click at [234, 111] on div "Purchases" at bounding box center [279, 100] width 148 height 25
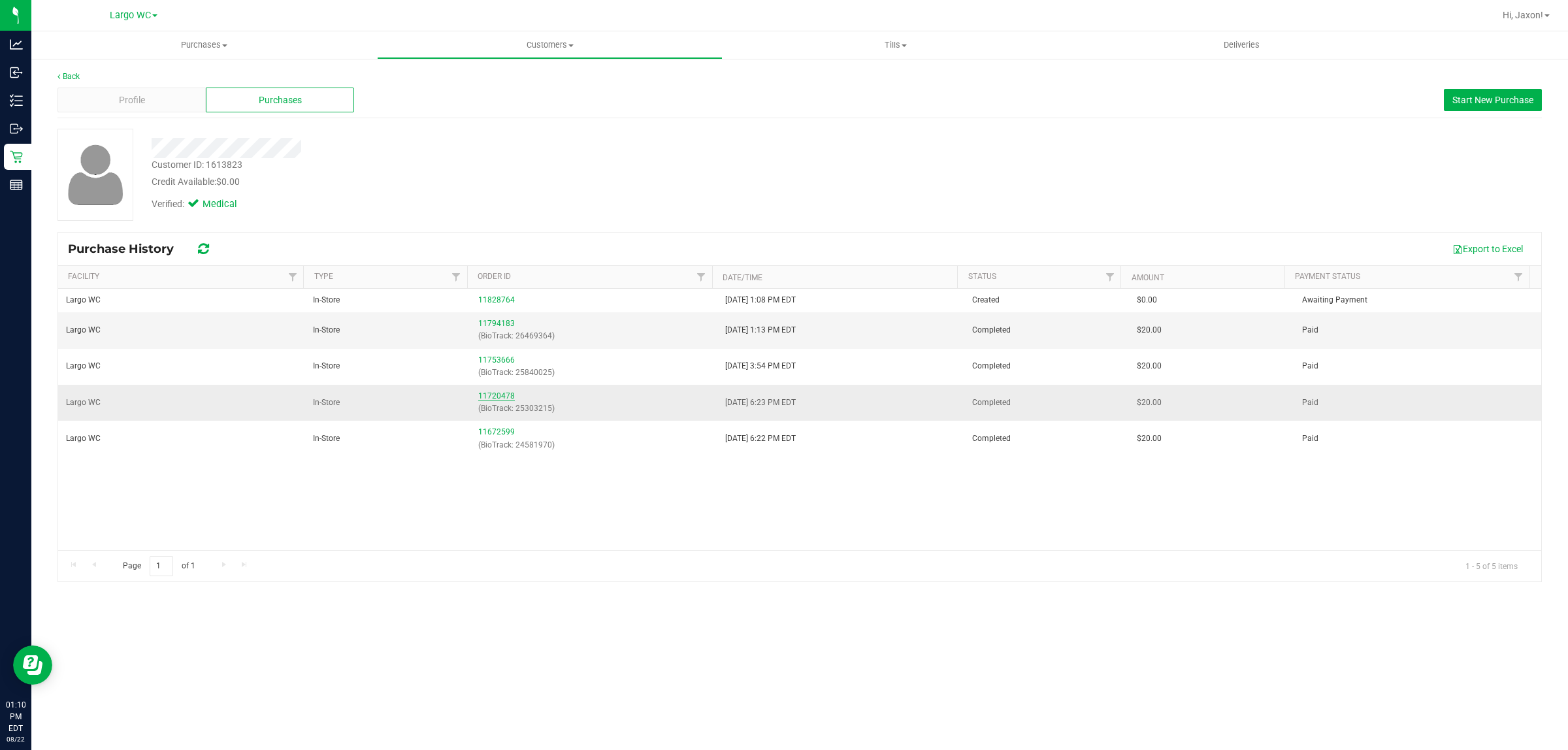
drag, startPoint x: 477, startPoint y: 382, endPoint x: 479, endPoint y: 397, distance: 15.1
click at [479, 382] on td "11753666 (BioTrack: 25840025)" at bounding box center [594, 367] width 247 height 36
click at [480, 398] on link "11720478" at bounding box center [497, 396] width 37 height 9
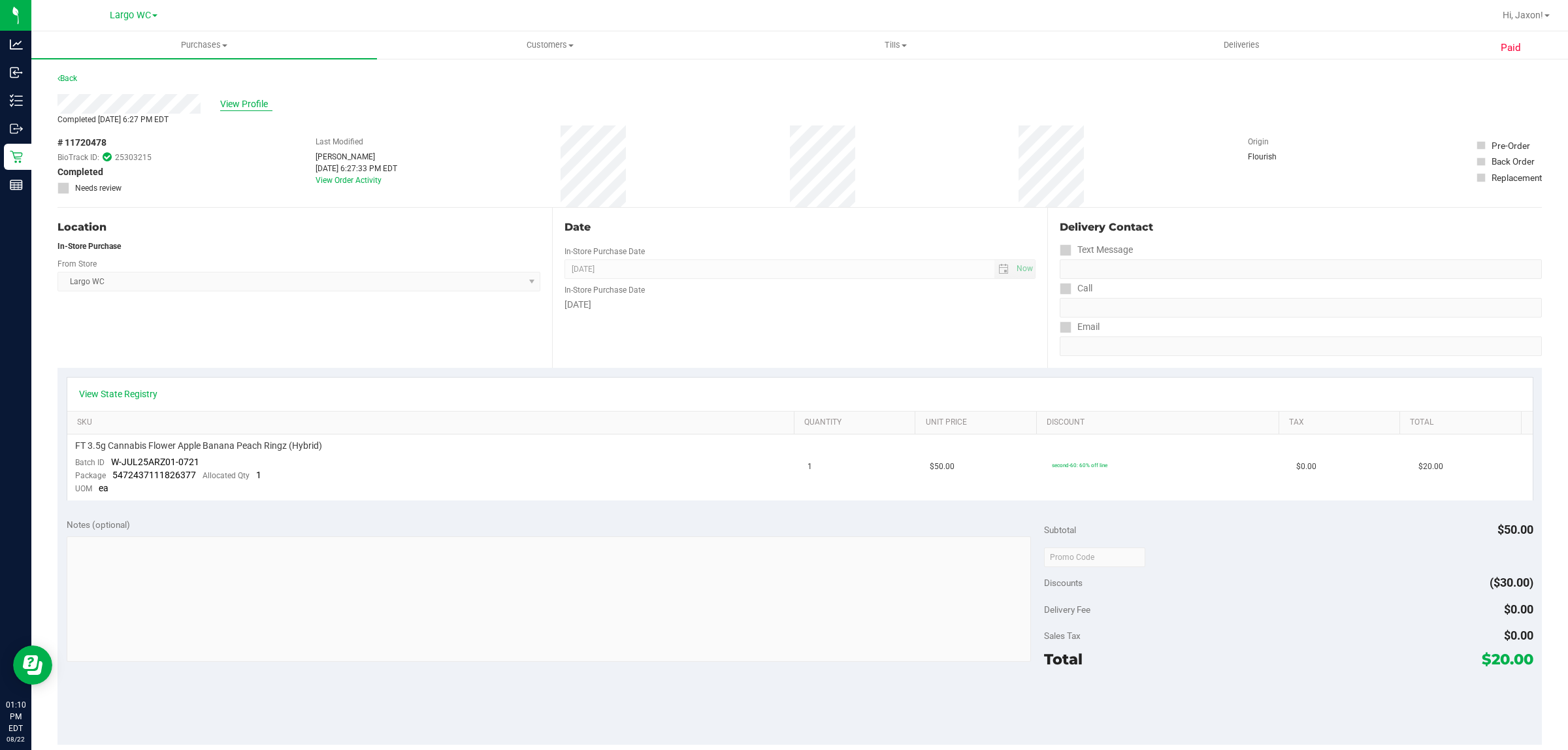
click at [249, 97] on span "View Profile" at bounding box center [246, 104] width 52 height 14
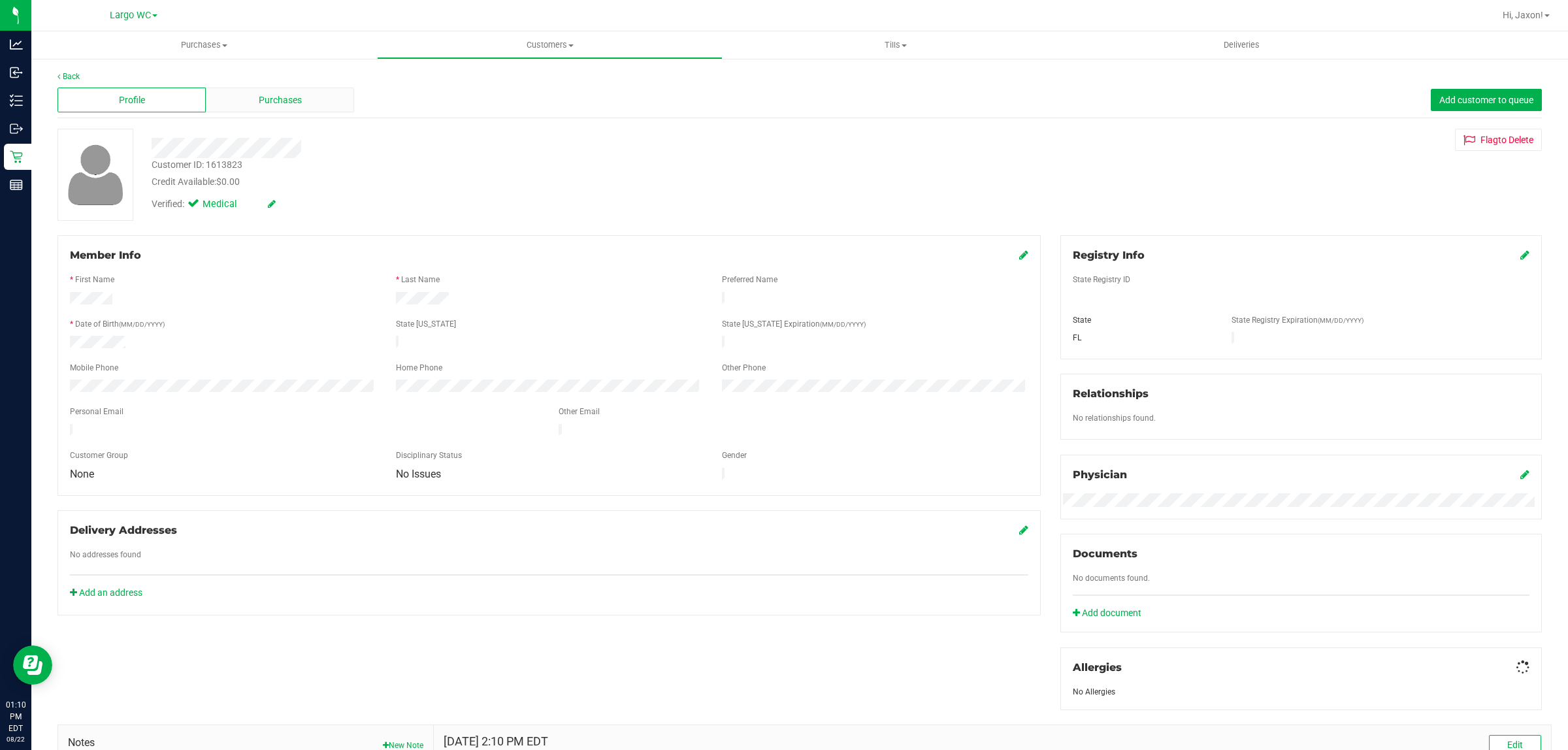
click at [245, 107] on div "Purchases" at bounding box center [279, 100] width 148 height 25
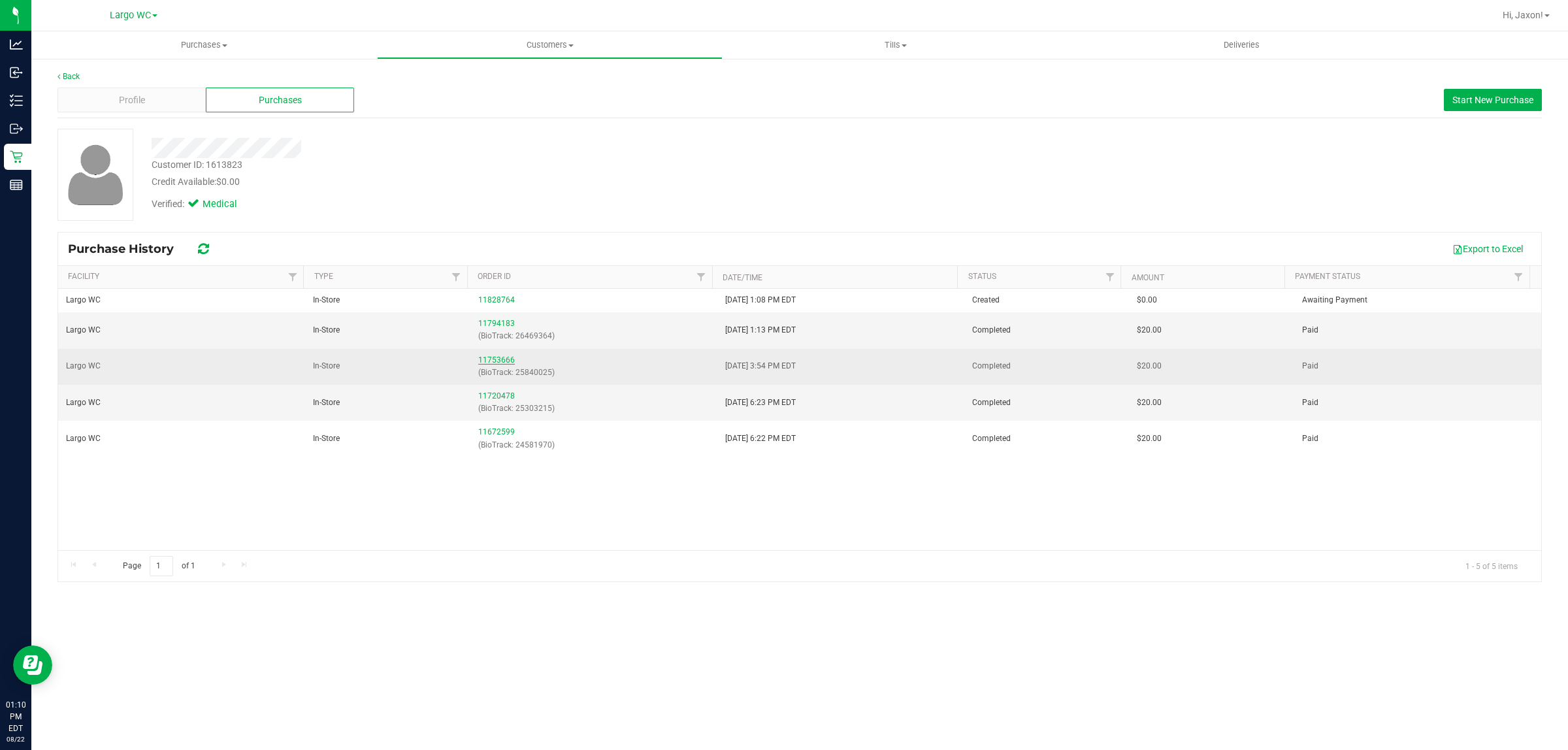
click at [487, 360] on link "11753666" at bounding box center [497, 360] width 37 height 9
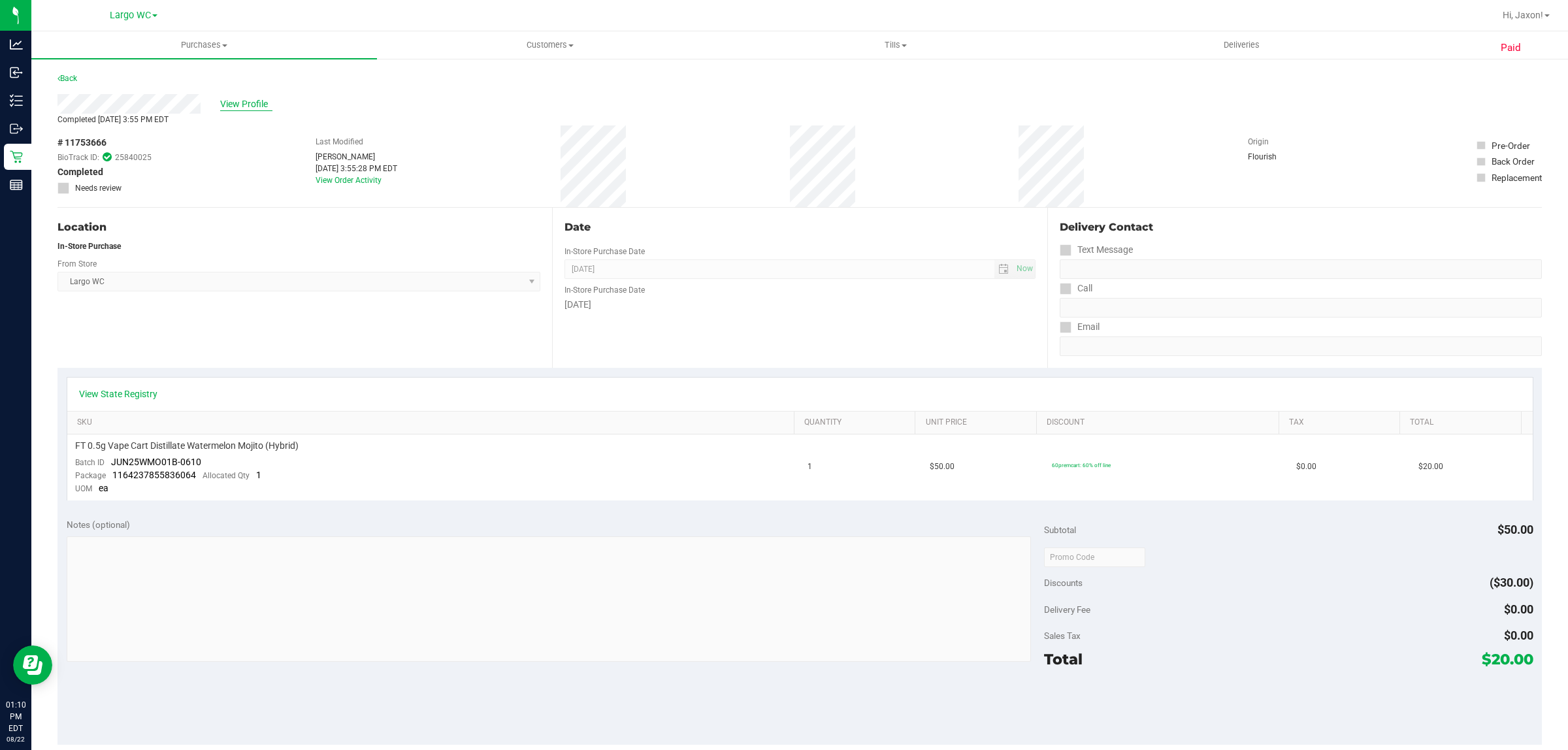
click at [234, 107] on span "View Profile" at bounding box center [246, 104] width 52 height 14
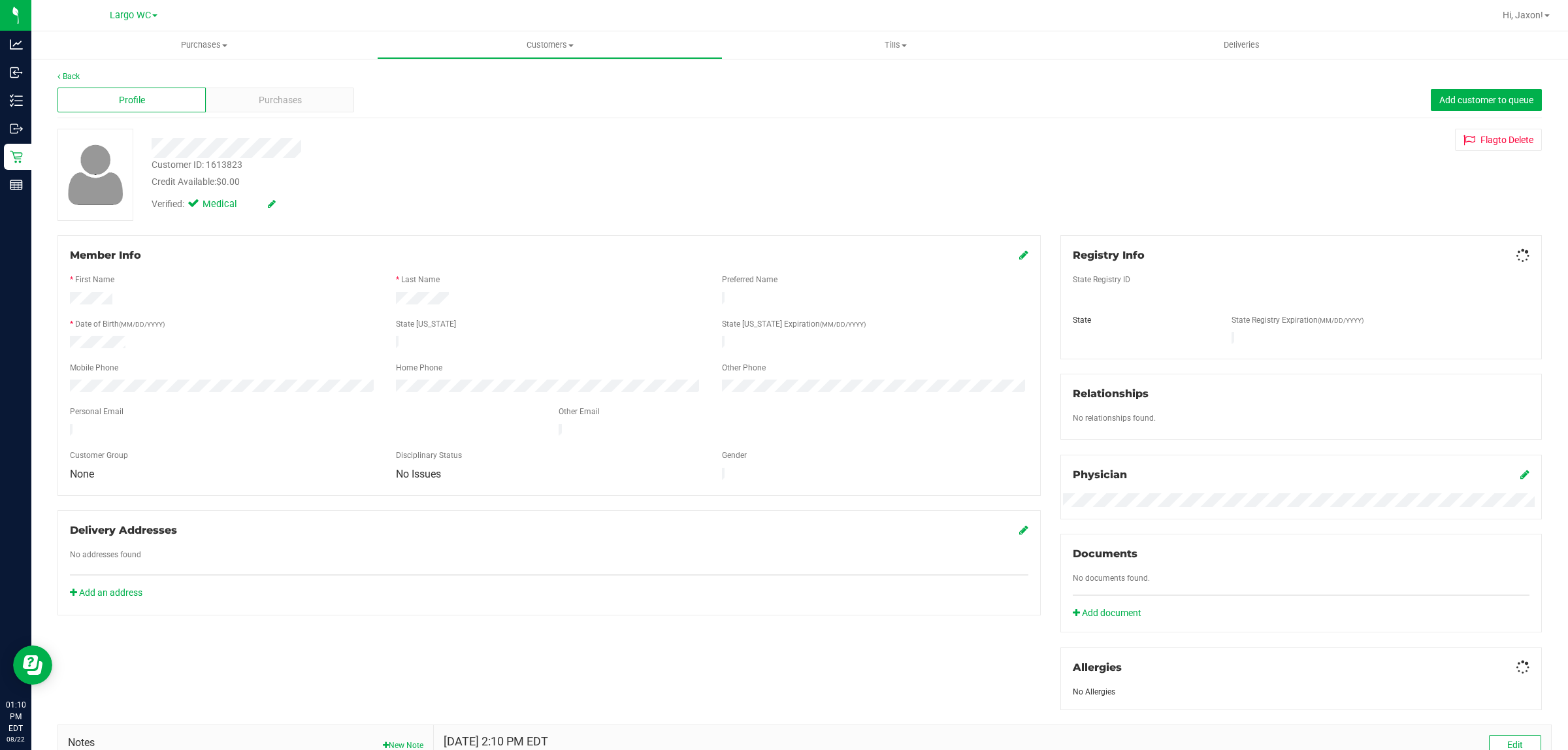
click at [269, 116] on div "Profile Purchases Add customer to queue" at bounding box center [800, 100] width 1484 height 36
click at [273, 112] on div "Purchases" at bounding box center [279, 100] width 148 height 25
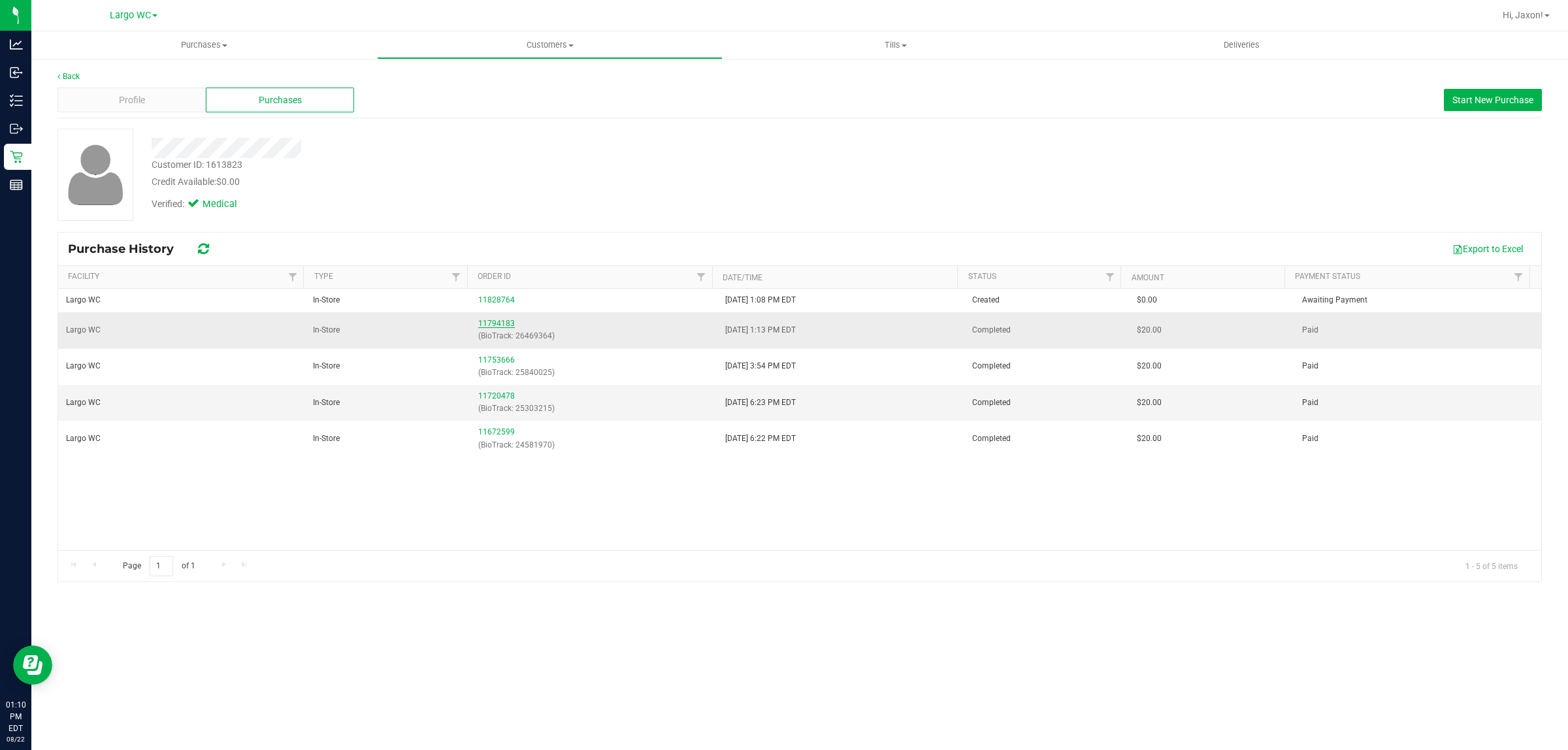
click at [507, 325] on link "11794183" at bounding box center [497, 323] width 37 height 9
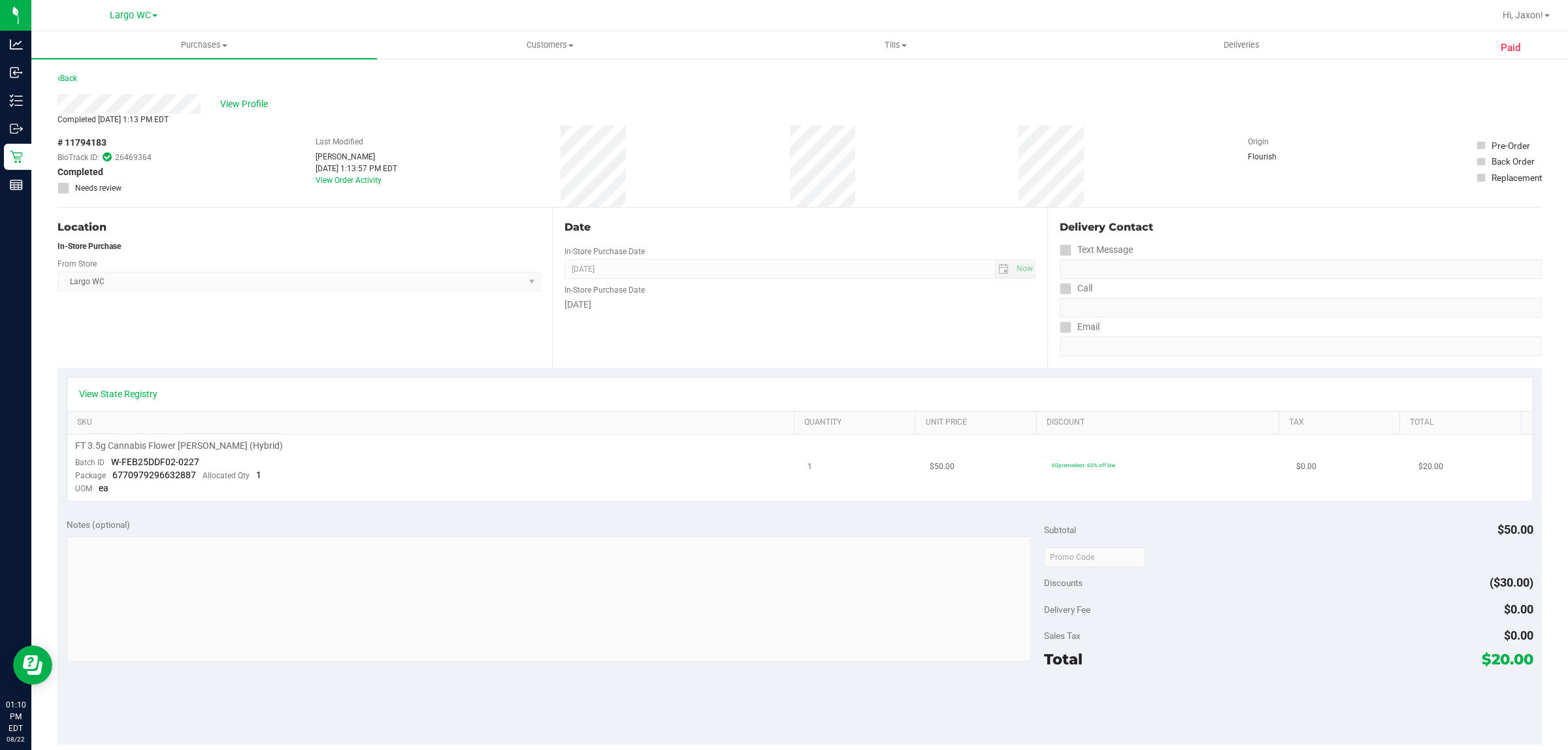
drag, startPoint x: 965, startPoint y: 468, endPoint x: 1158, endPoint y: 494, distance: 194.7
click at [1165, 482] on tr "FT 3.5g Cannabis Flower Dulce De Fresa (Hybrid) Batch ID W-FEB25DDF02-0227 Pack…" at bounding box center [800, 468] width 1465 height 66
click at [1135, 498] on td "60premselect: 60% off line" at bounding box center [1166, 468] width 244 height 66
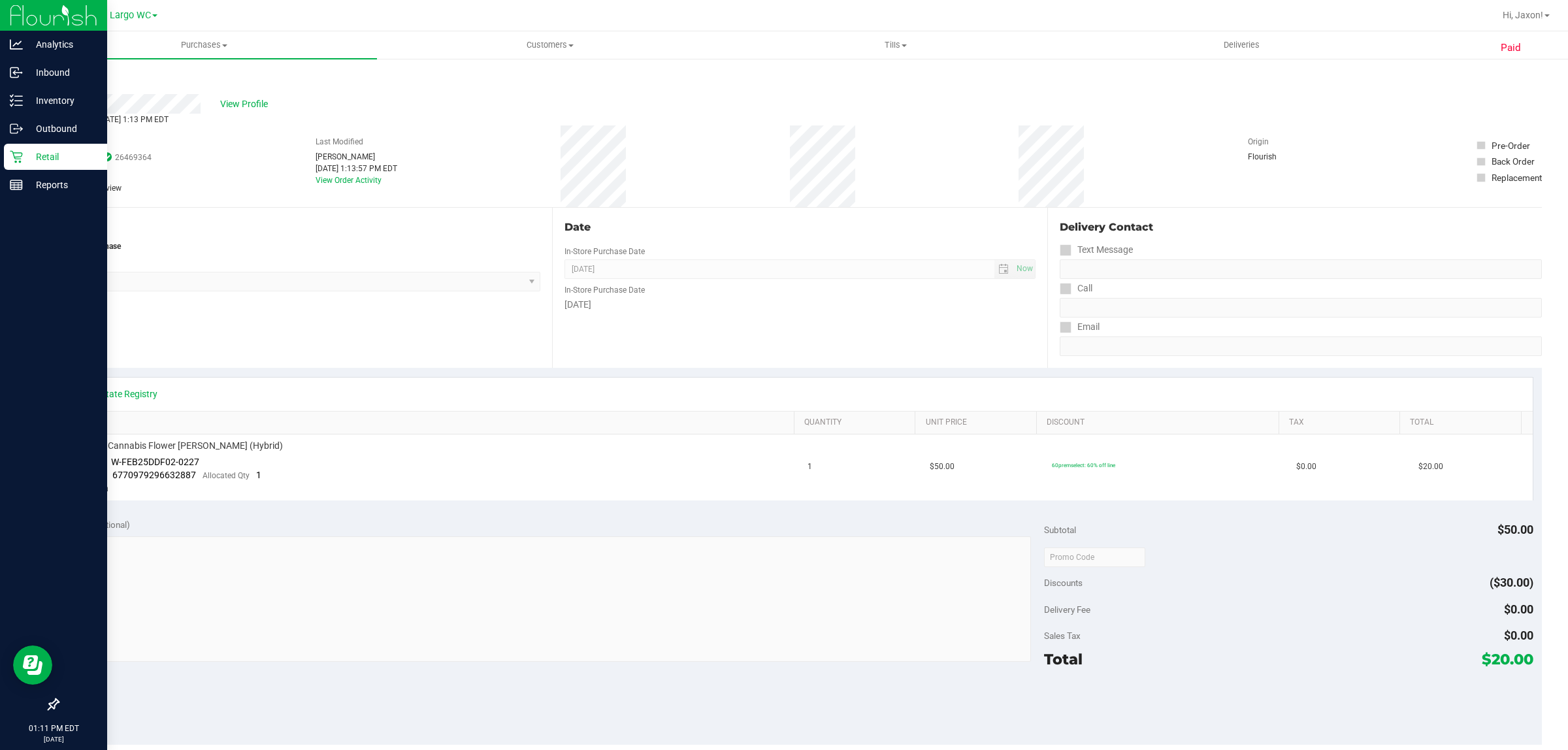
click at [25, 158] on p "Retail" at bounding box center [62, 157] width 78 height 15
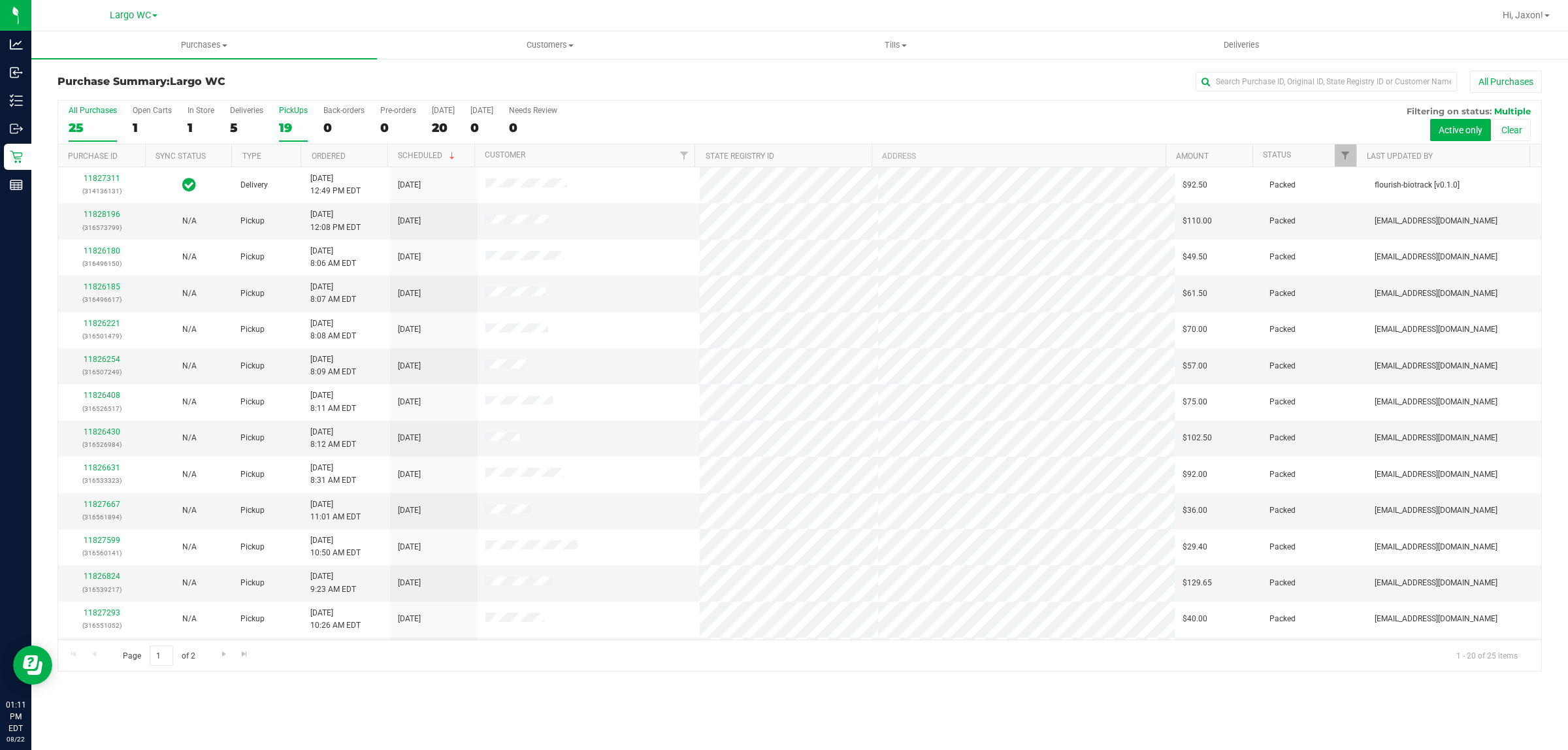
click at [297, 125] on div "19" at bounding box center [292, 128] width 28 height 15
click at [0, 0] on input "PickUps 19" at bounding box center [0, 0] width 0 height 0
click at [204, 124] on div "1" at bounding box center [200, 128] width 27 height 15
click at [0, 0] on input "In Store 1" at bounding box center [0, 0] width 0 height 0
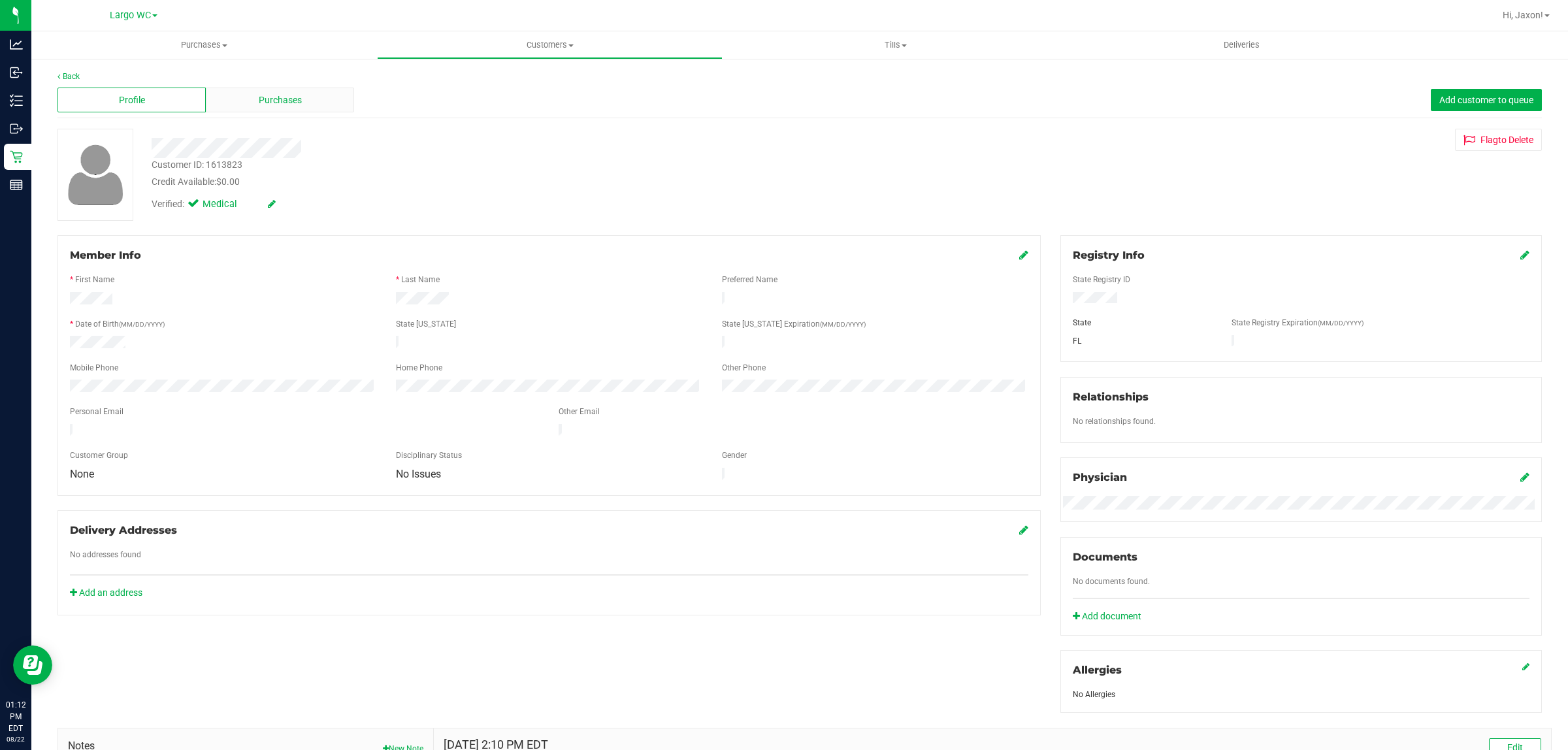
click at [288, 111] on div "Purchases" at bounding box center [279, 100] width 148 height 25
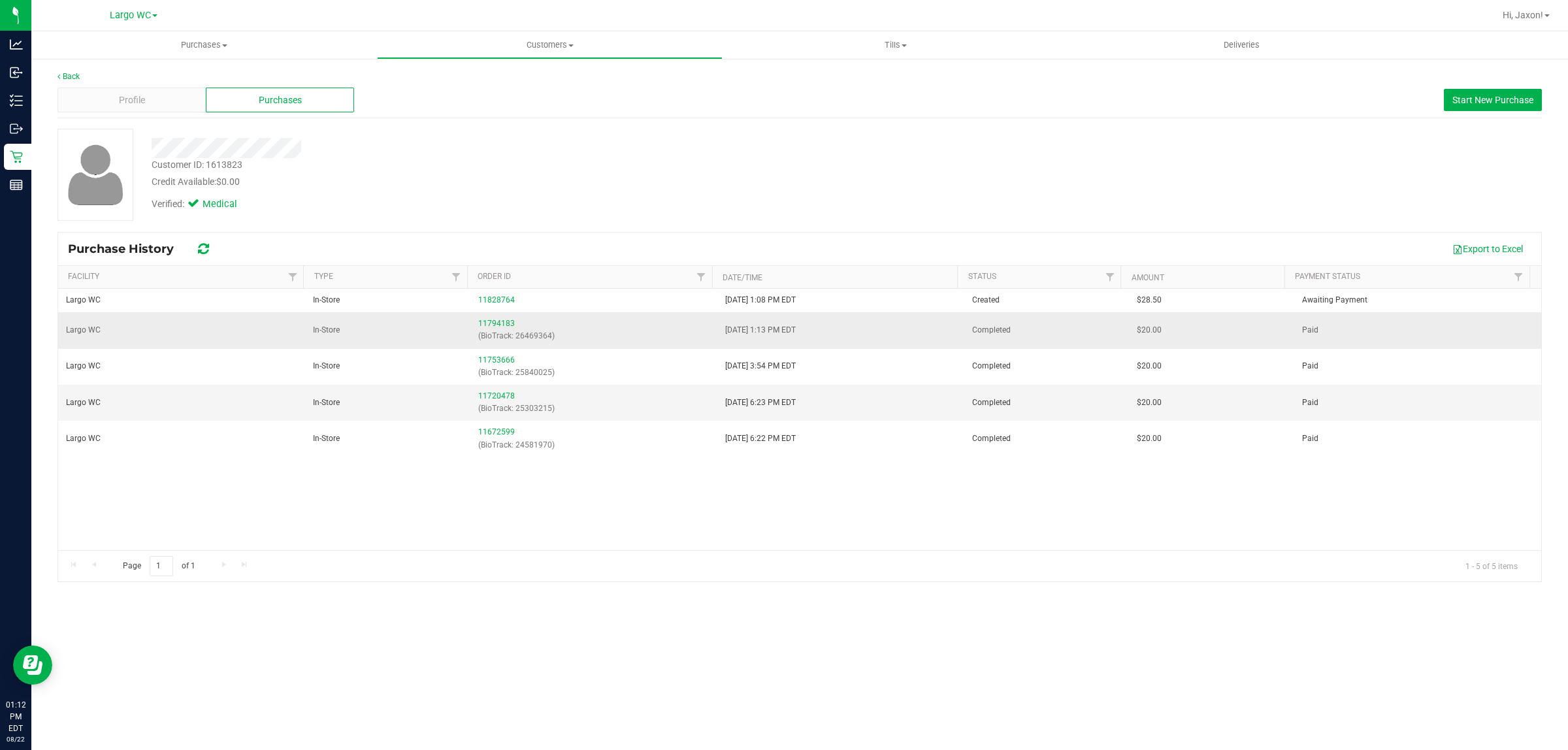
drag, startPoint x: 680, startPoint y: 346, endPoint x: 767, endPoint y: 342, distance: 87.1
click at [767, 342] on tr "Largo WC In-Store 11794183 (BioTrack: 26469364) 8/15/2025 1:13 PM EDT Completed…" at bounding box center [800, 330] width 1483 height 36
click at [772, 346] on td "8/15/2025 1:13 PM EDT" at bounding box center [841, 330] width 247 height 36
drag, startPoint x: 686, startPoint y: 335, endPoint x: 797, endPoint y: 335, distance: 111.0
click at [794, 335] on tr "Largo WC In-Store 11794183 (BioTrack: 26469364) 8/15/2025 1:13 PM EDT Completed…" at bounding box center [800, 330] width 1483 height 36
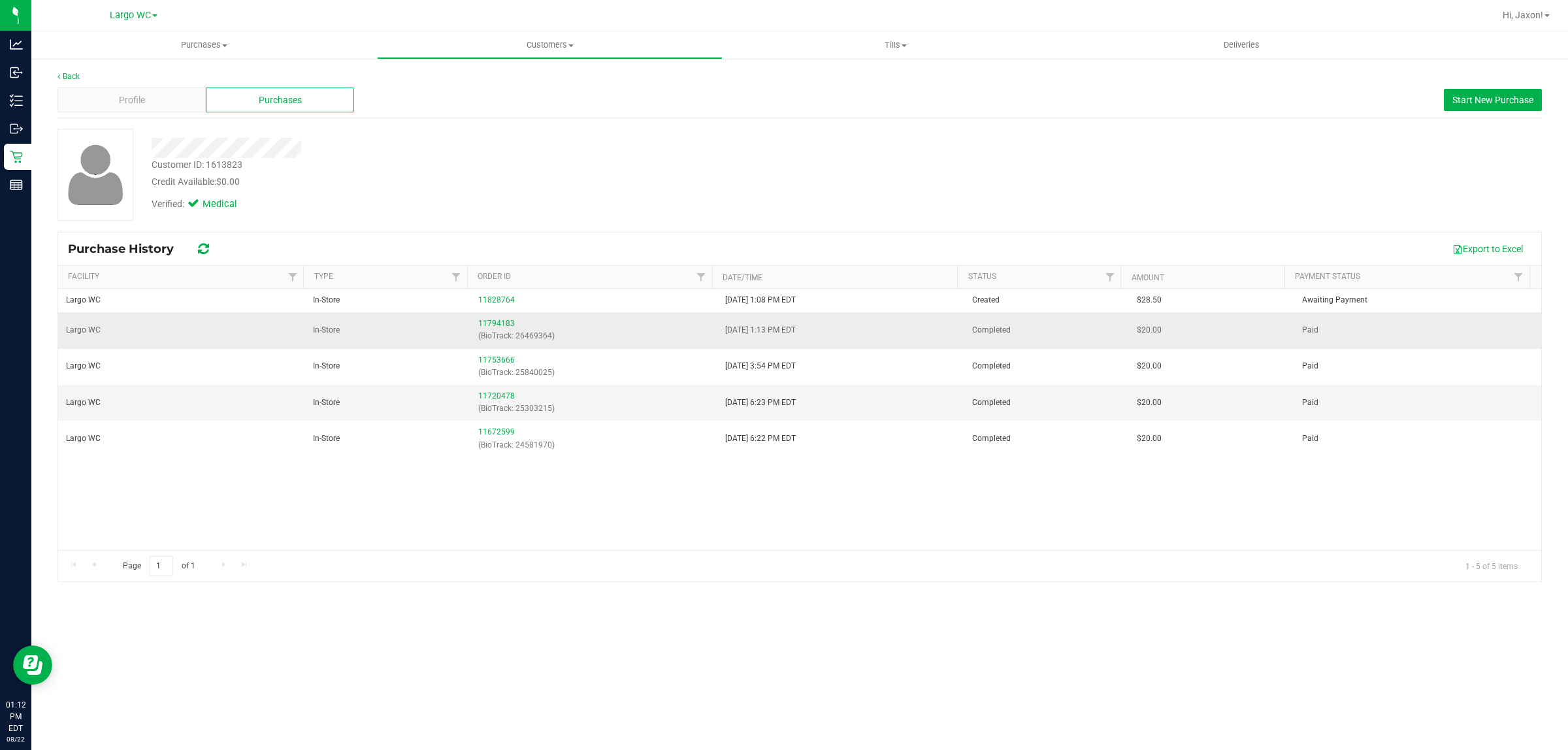
click at [814, 345] on td "8/15/2025 1:13 PM EDT" at bounding box center [841, 330] width 247 height 36
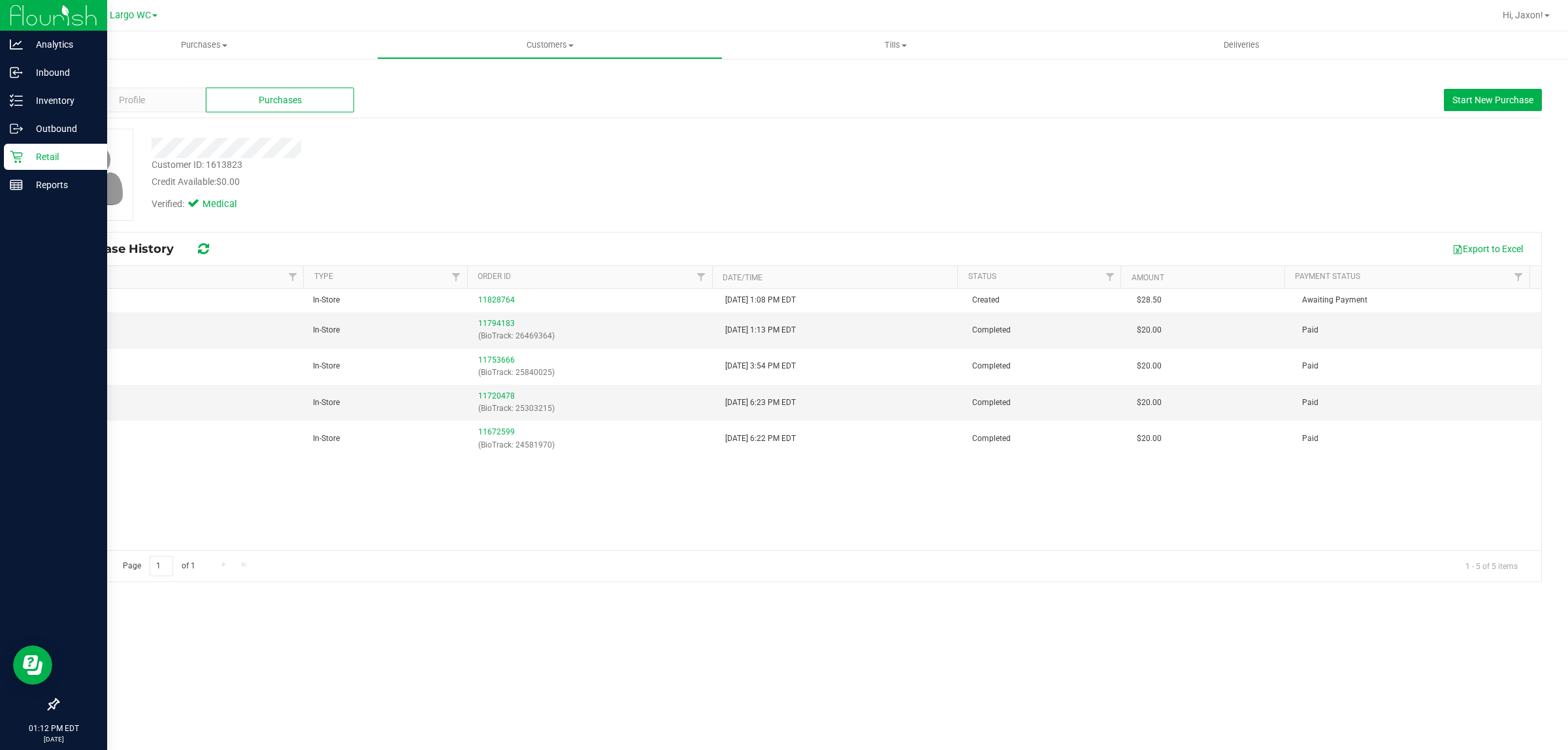
click at [25, 149] on p "Retail" at bounding box center [62, 157] width 78 height 15
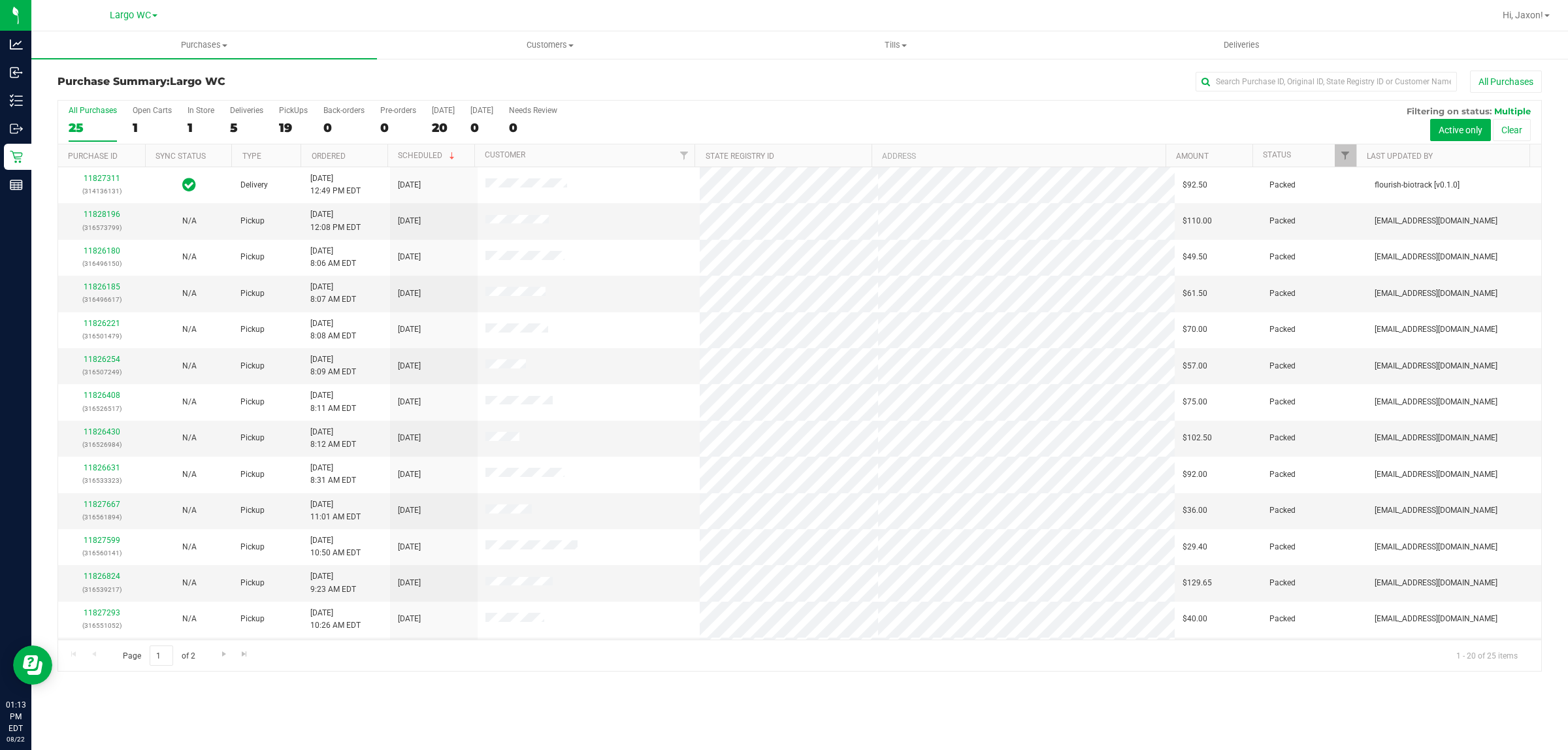
click at [524, 667] on div "Page 1 of 2 1 - 20 of 25 items" at bounding box center [800, 655] width 1483 height 31
drag, startPoint x: 743, startPoint y: 655, endPoint x: 735, endPoint y: 655, distance: 8.0
click at [740, 655] on div "Page 1 of 2 1 - 20 of 25 items" at bounding box center [800, 655] width 1483 height 31
click at [289, 140] on label "PickUps 19" at bounding box center [292, 124] width 28 height 36
click at [0, 0] on input "PickUps 19" at bounding box center [0, 0] width 0 height 0
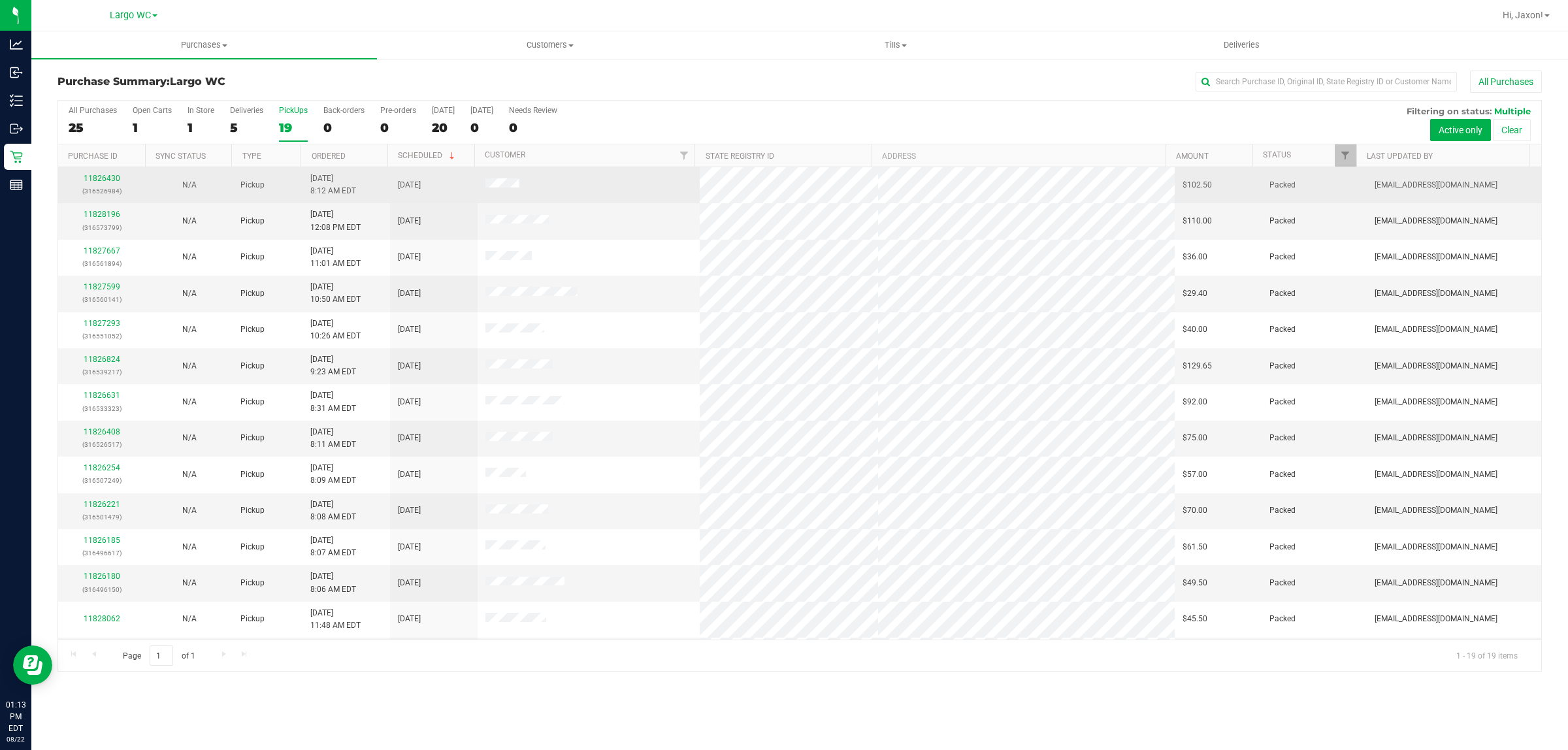
drag, startPoint x: 379, startPoint y: 181, endPoint x: 444, endPoint y: 183, distance: 65.0
click at [436, 183] on tr "11826430 (316526984) N/A Pickup 8/22/2025 8:12 AM EDT 8/22/2025 $102.50 Packed …" at bounding box center [800, 185] width 1483 height 36
click at [444, 183] on td "8/22/2025" at bounding box center [434, 185] width 87 height 36
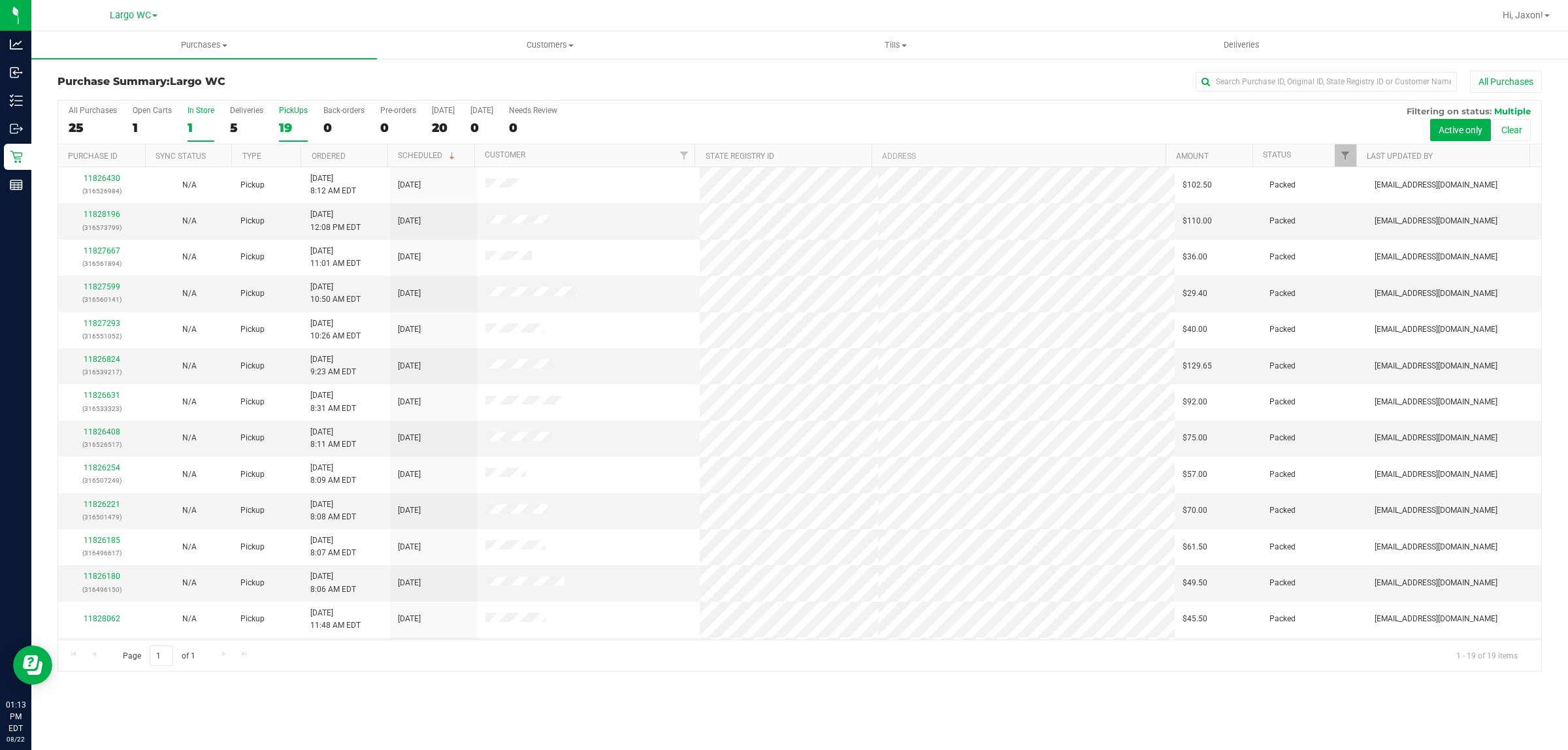
click at [200, 121] on div "1" at bounding box center [200, 128] width 27 height 15
click at [0, 0] on input "In Store 1" at bounding box center [0, 0] width 0 height 0
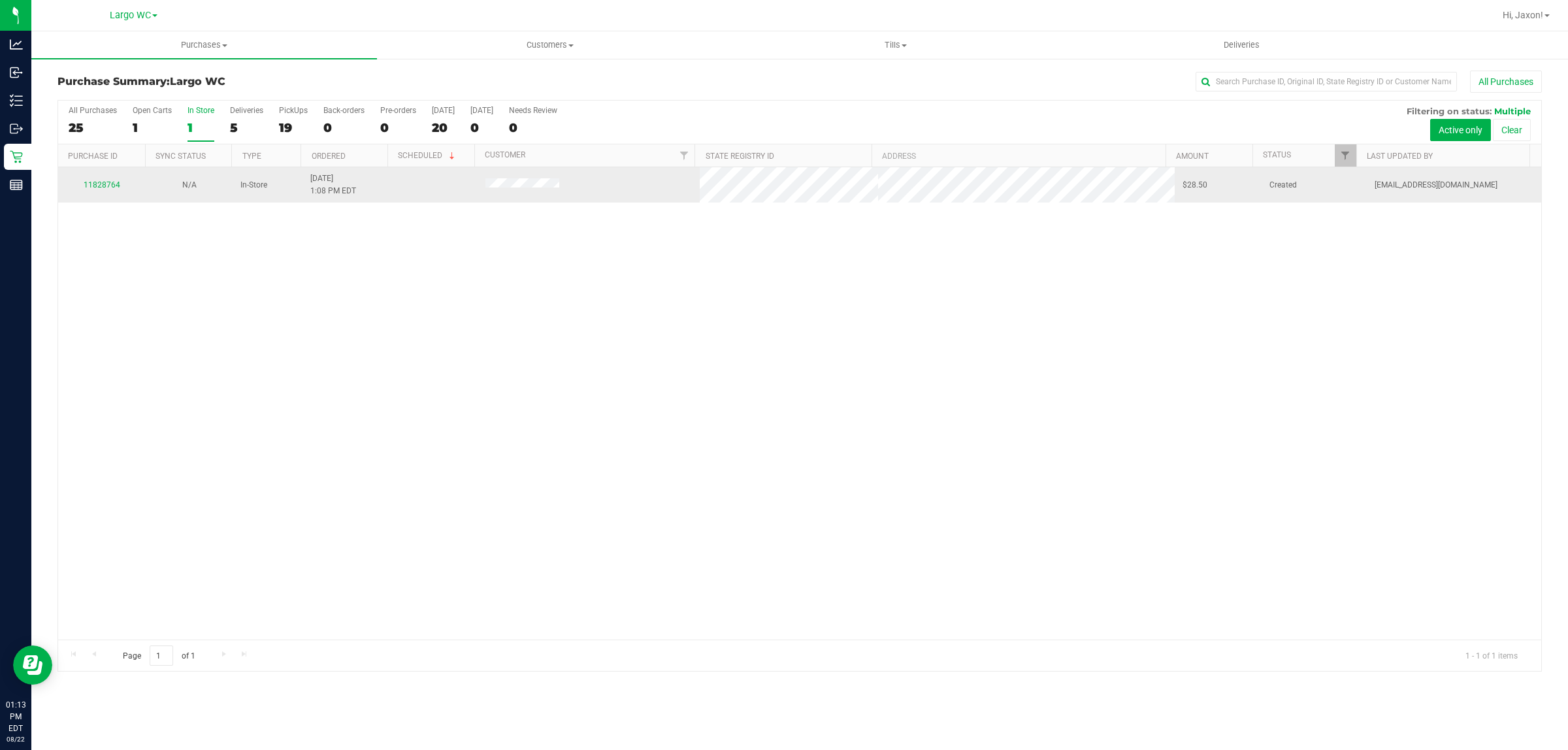
drag, startPoint x: 467, startPoint y: 185, endPoint x: 583, endPoint y: 183, distance: 116.0
click at [583, 183] on tr "11828764 N/A In-Store 8/22/2025 1:08 PM EDT $28.50 Created amainenti@liveparall…" at bounding box center [800, 185] width 1483 height 35
click at [586, 183] on td at bounding box center [589, 185] width 223 height 35
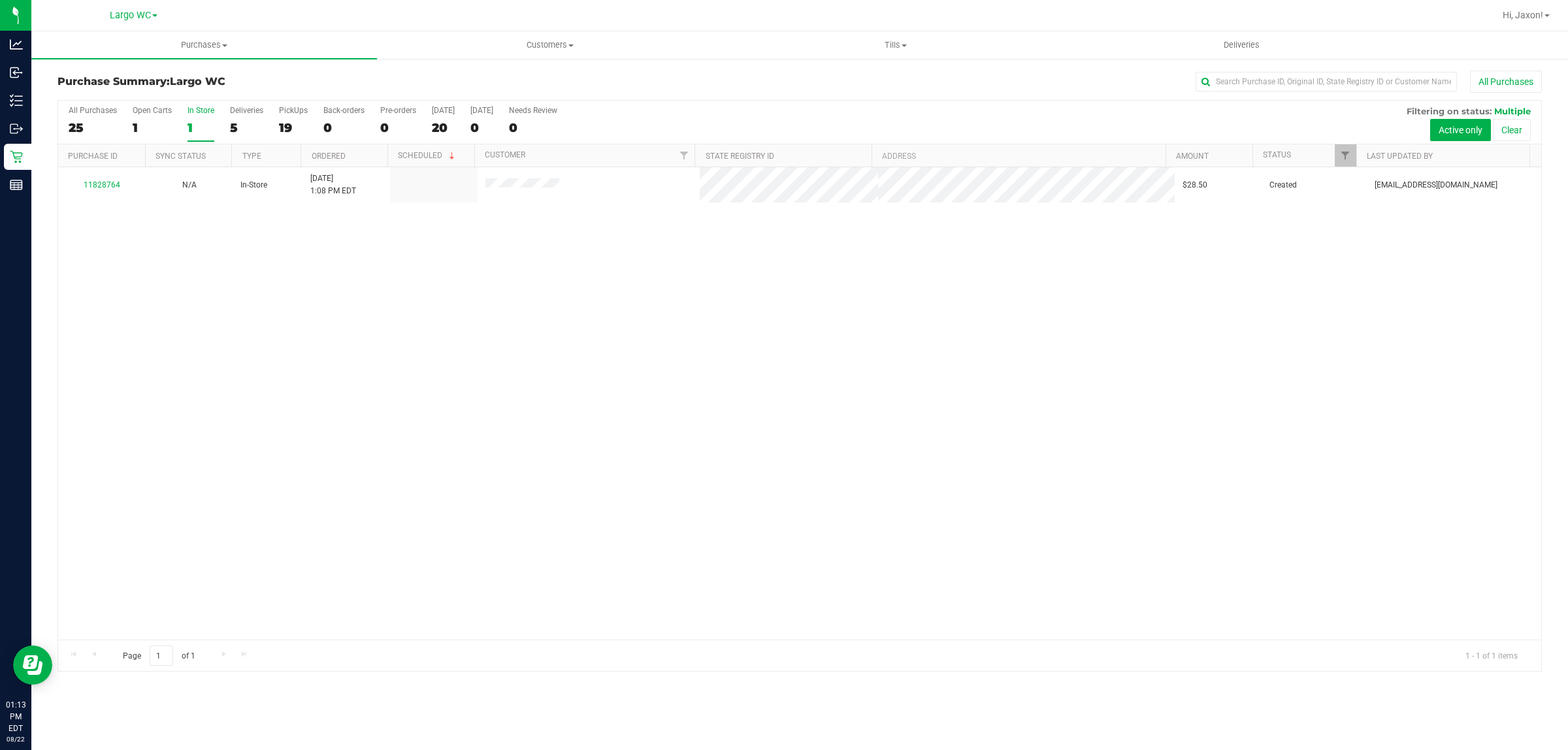
click at [200, 111] on div "In Store" at bounding box center [200, 111] width 27 height 9
click at [0, 0] on input "In Store 1" at bounding box center [0, 0] width 0 height 0
click at [616, 385] on div "No results found." at bounding box center [800, 448] width 1483 height 560
click at [299, 131] on div "19" at bounding box center [292, 128] width 28 height 15
click at [0, 0] on input "PickUps 19" at bounding box center [0, 0] width 0 height 0
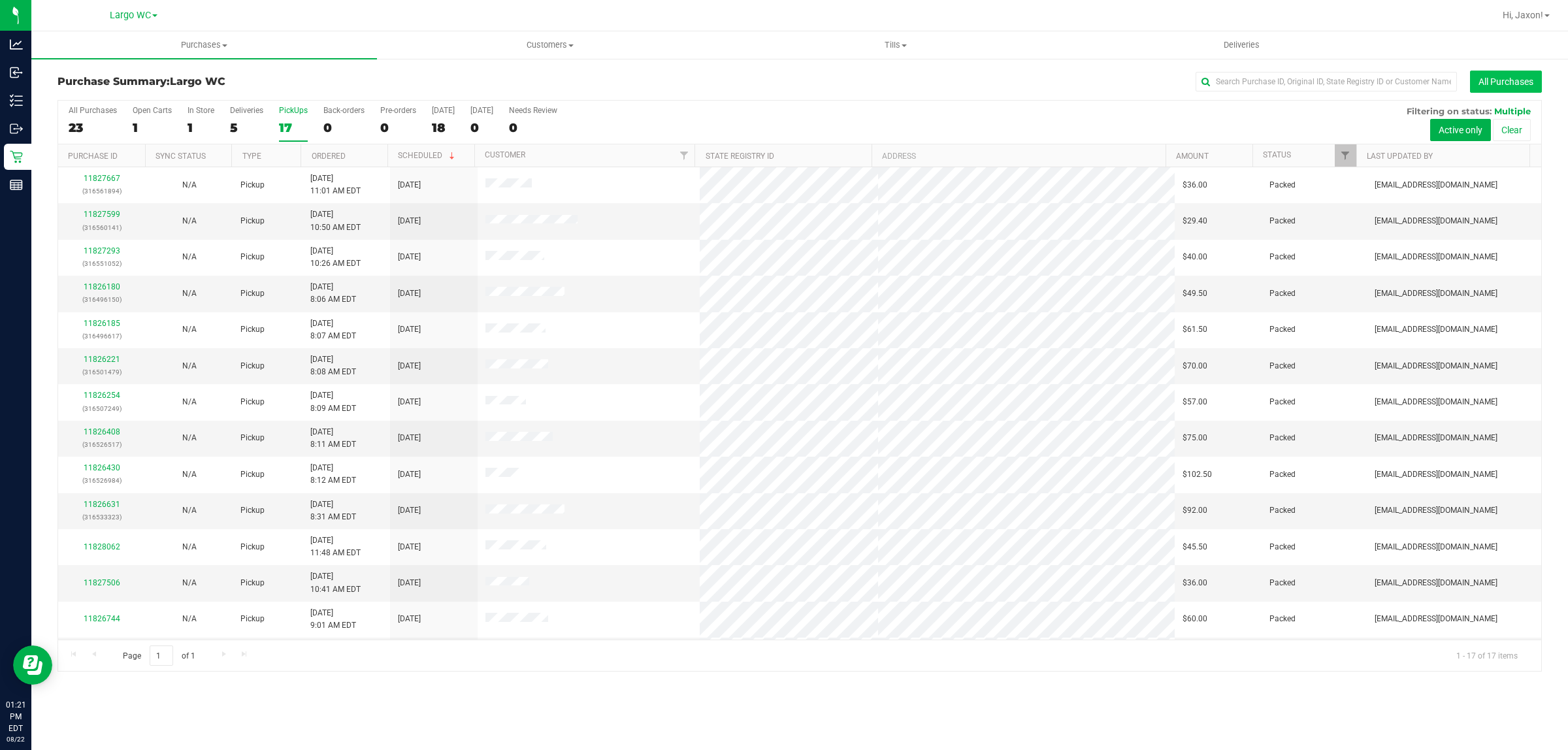
click at [1521, 85] on button "All Purchases" at bounding box center [1506, 81] width 72 height 22
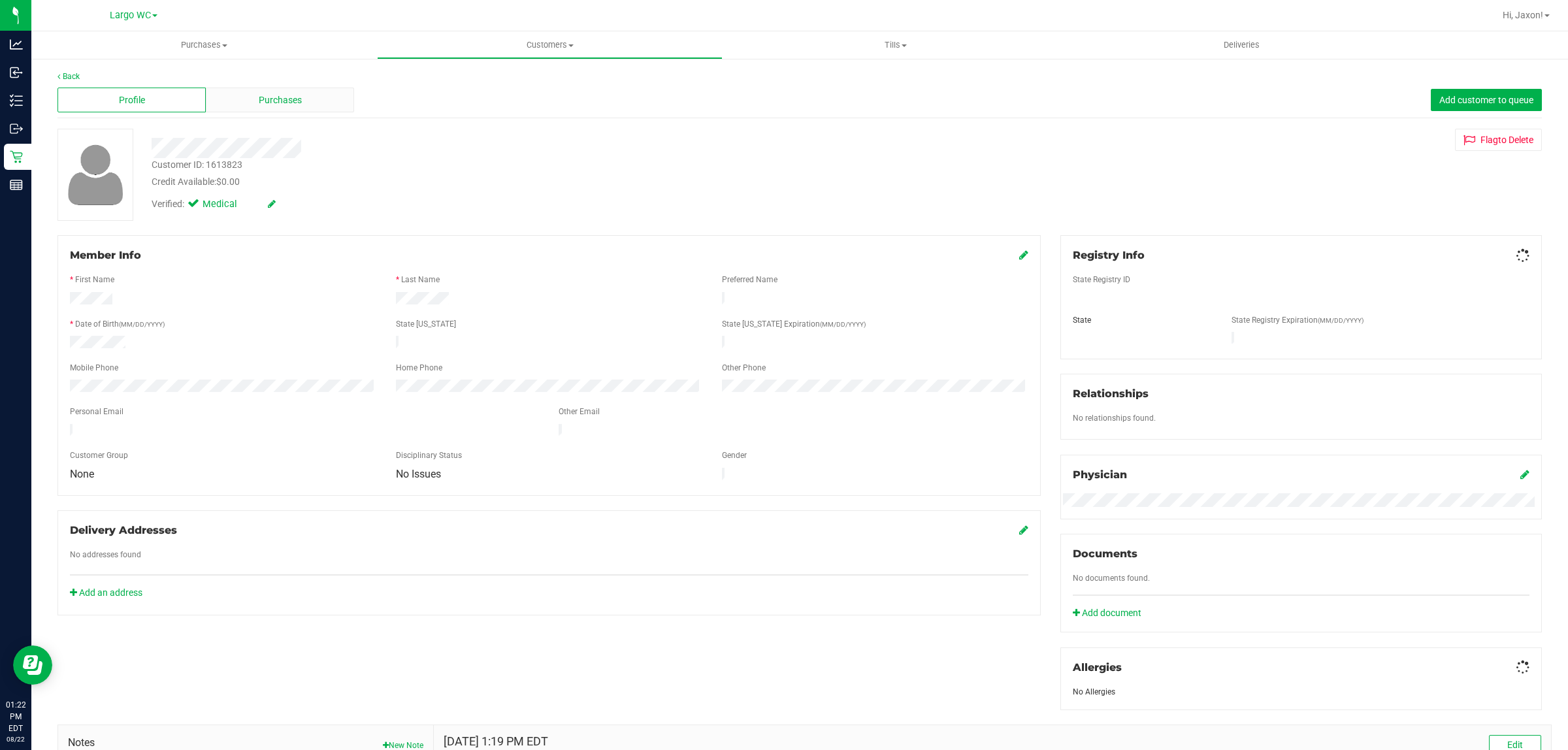
click at [309, 101] on div "Purchases" at bounding box center [279, 100] width 148 height 25
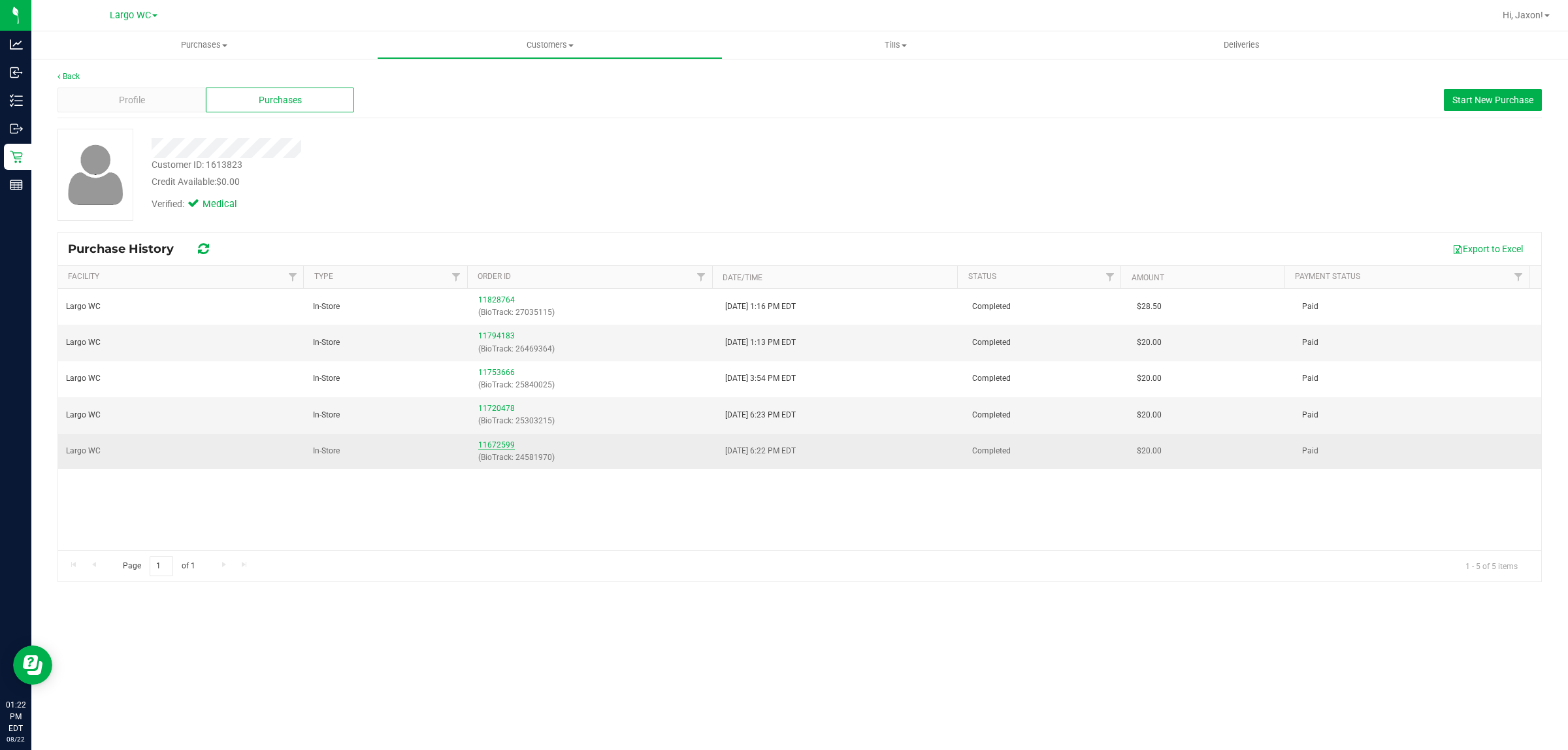
click at [498, 443] on link "11672599" at bounding box center [497, 445] width 37 height 9
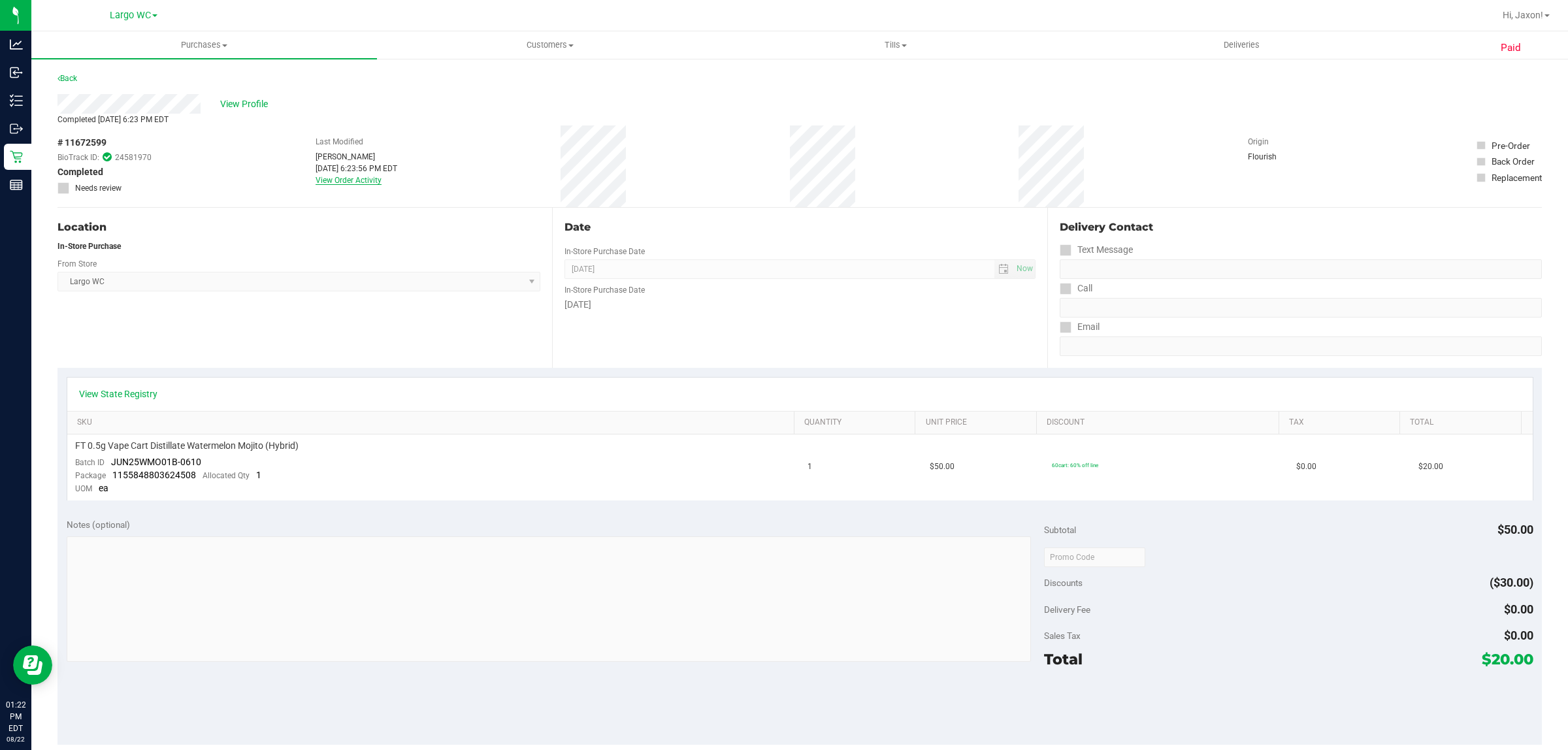
click at [342, 180] on link "View Order Activity" at bounding box center [348, 180] width 66 height 9
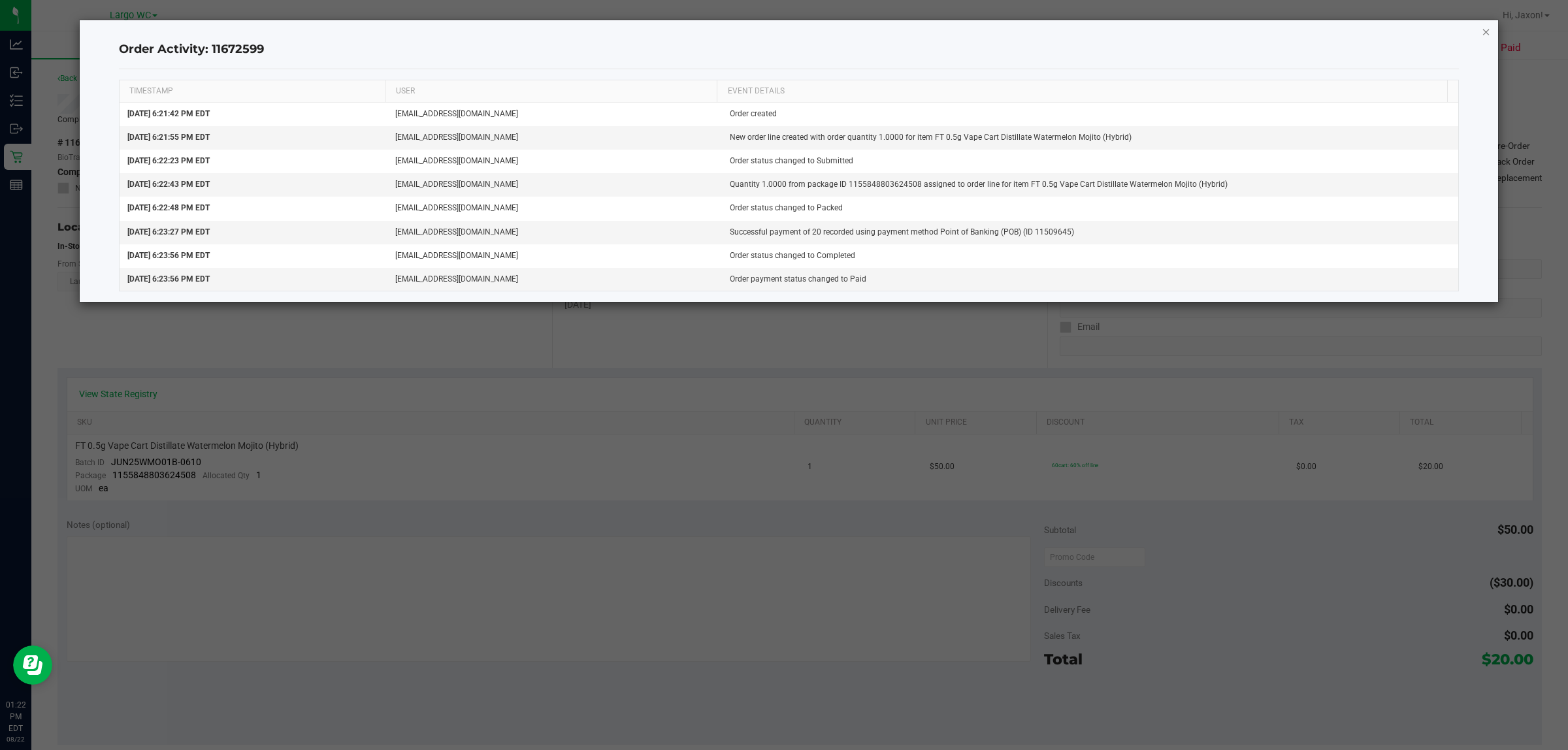
click at [1481, 31] on icon "button" at bounding box center [1486, 31] width 9 height 15
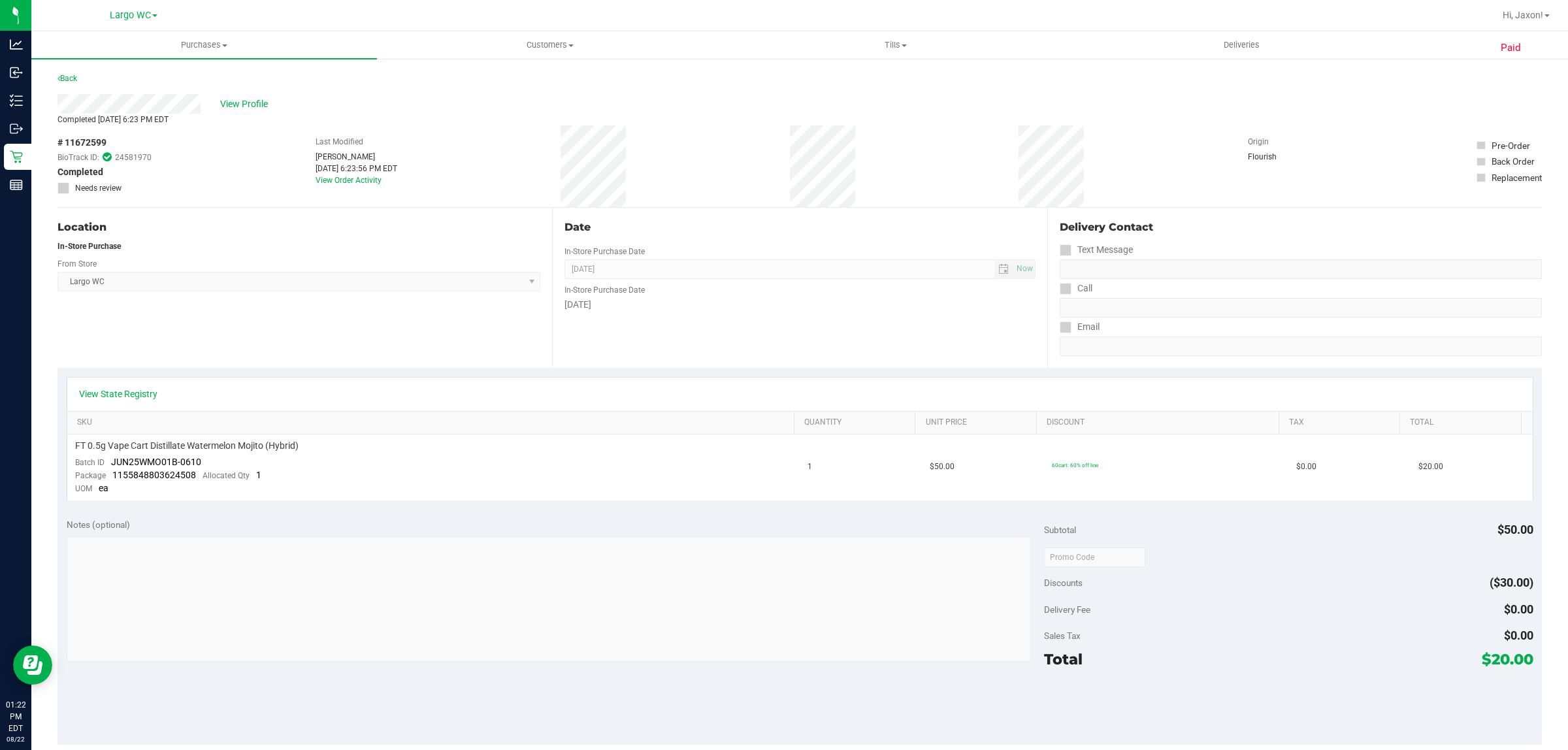
click at [851, 322] on div "Date In-Store Purchase Date Jul 22, 2025 Now In-Store Purchase Date Tuesday" at bounding box center [799, 288] width 494 height 160
drag, startPoint x: 283, startPoint y: 171, endPoint x: 393, endPoint y: 177, distance: 110.2
click at [393, 177] on div "# 11672599 BioTrack ID: 24581970 Completed Needs review Last Modified Raymond B…" at bounding box center [800, 166] width 1484 height 81
click at [403, 210] on div "Location In-Store Purchase From Store Largo WC Select Store Bonita Springs WC B…" at bounding box center [305, 288] width 494 height 160
drag, startPoint x: 327, startPoint y: 170, endPoint x: 425, endPoint y: 172, distance: 98.0
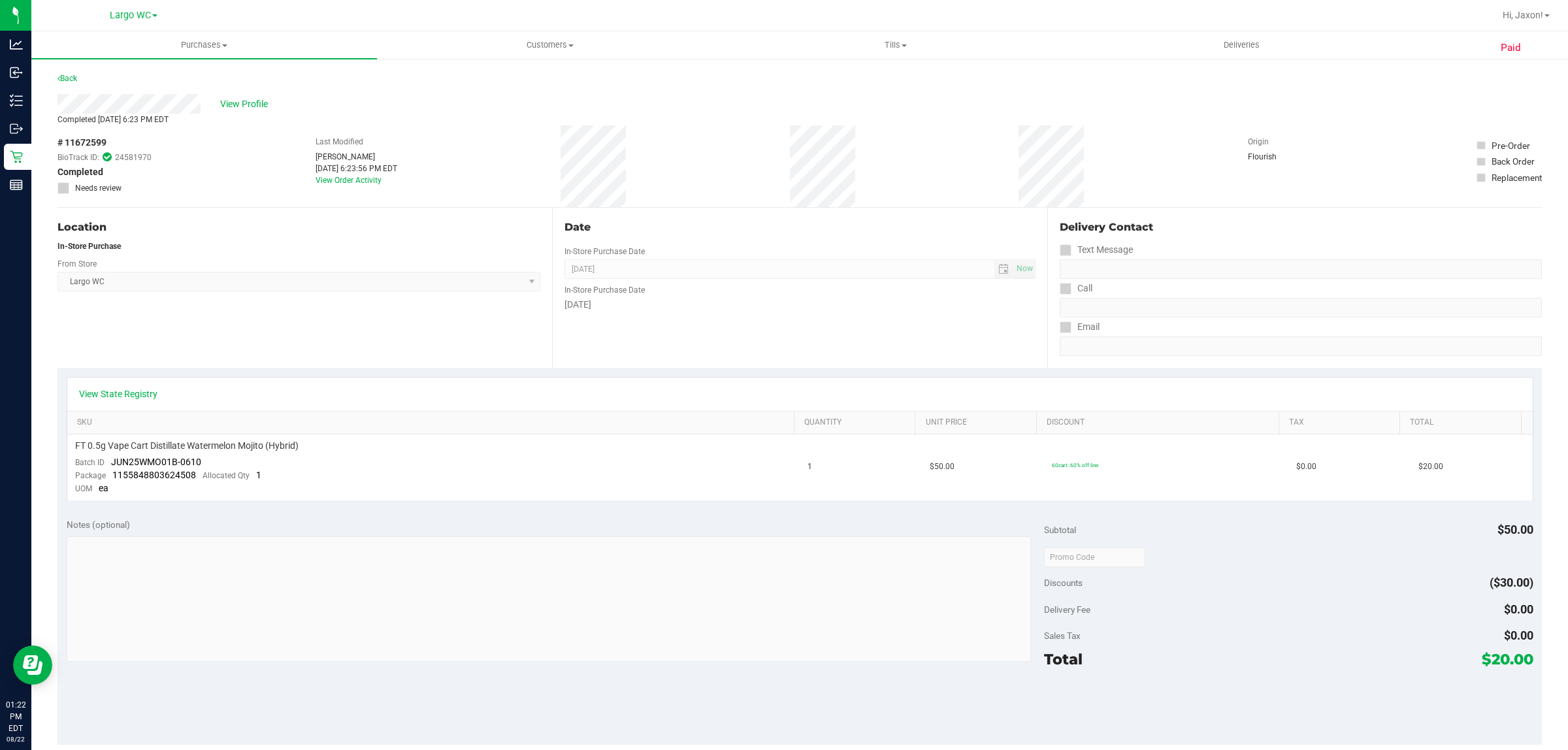
click at [424, 172] on div "# 11672599 BioTrack ID: 24581970 Completed Needs review Last Modified Raymond B…" at bounding box center [800, 166] width 1484 height 81
drag, startPoint x: 428, startPoint y: 190, endPoint x: 360, endPoint y: 184, distance: 68.3
click at [427, 191] on div "# 11672599 BioTrack ID: 24581970 Completed Needs review Last Modified Raymond B…" at bounding box center [800, 166] width 1484 height 81
drag, startPoint x: 286, startPoint y: 155, endPoint x: 484, endPoint y: 182, distance: 199.8
click at [475, 164] on div "# 11672599 BioTrack ID: 24581970 Completed Needs review Last Modified Raymond B…" at bounding box center [800, 166] width 1484 height 81
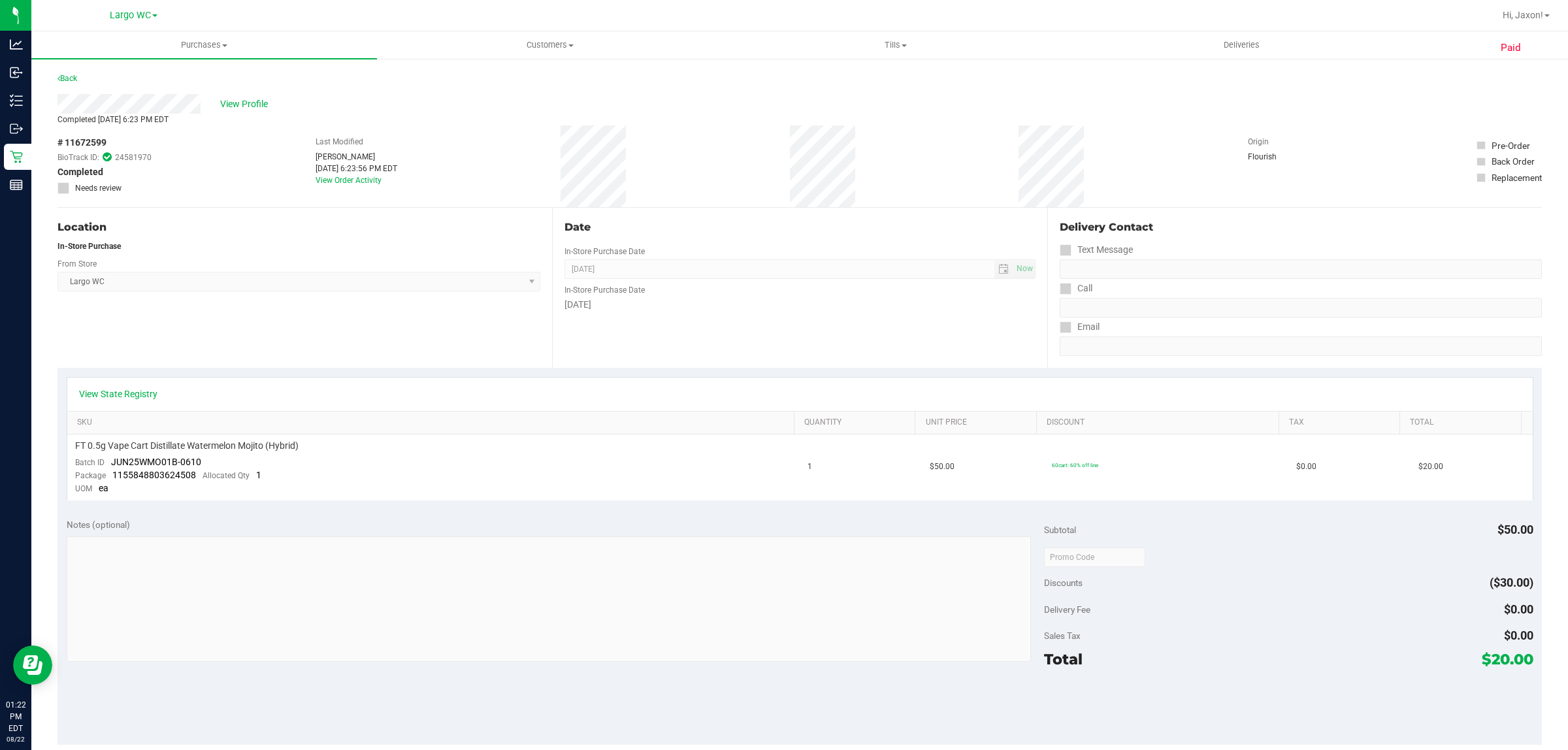
click at [479, 190] on div "# 11672599 BioTrack ID: 24581970 Completed Needs review Last Modified Raymond B…" at bounding box center [800, 166] width 1484 height 81
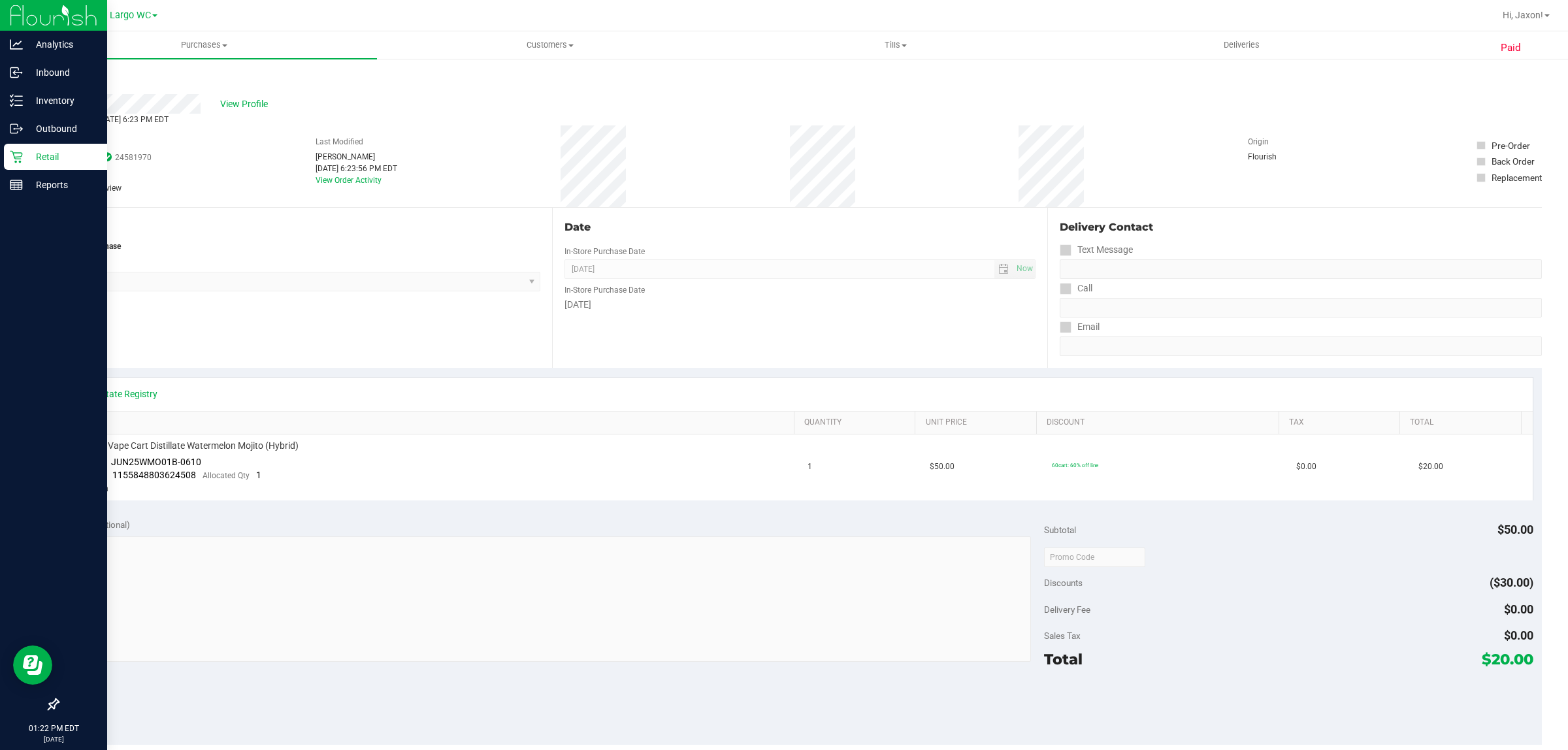
click at [17, 160] on icon at bounding box center [16, 157] width 13 height 13
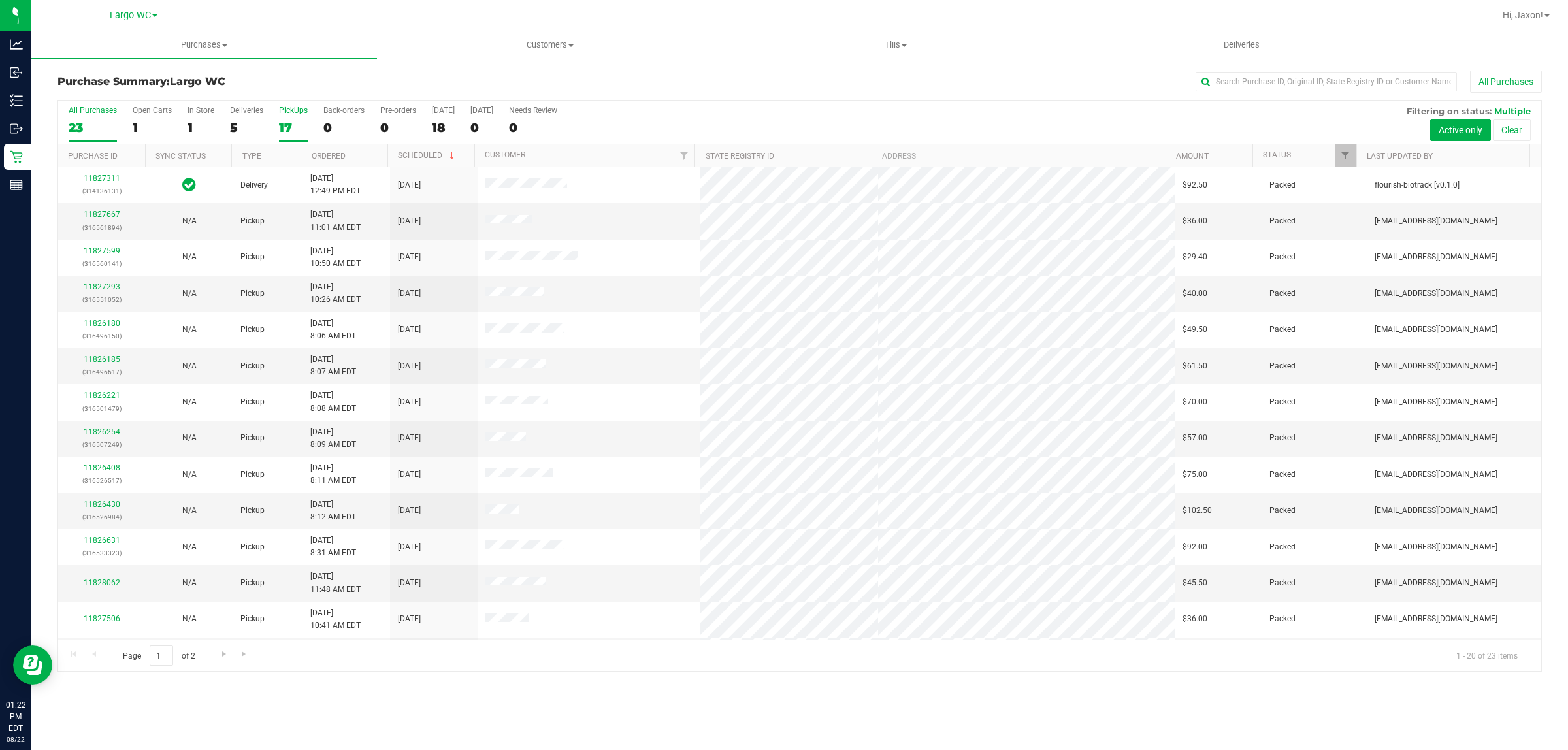
click at [295, 123] on div "17" at bounding box center [292, 128] width 28 height 15
click at [0, 0] on input "PickUps 17" at bounding box center [0, 0] width 0 height 0
click at [219, 115] on div "All Purchases 23 Open Carts 1 In Store 1 Deliveries 5 PickUps 17 Back-orders 0 …" at bounding box center [800, 122] width 1483 height 44
click at [214, 115] on div "All Purchases 23 Open Carts 1 In Store 1 Deliveries 5 PickUps 17 Back-orders 0 …" at bounding box center [800, 122] width 1483 height 44
click at [213, 116] on div "All Purchases 23 Open Carts 1 In Store 1 Deliveries 5 PickUps 17 Back-orders 0 …" at bounding box center [800, 122] width 1483 height 44
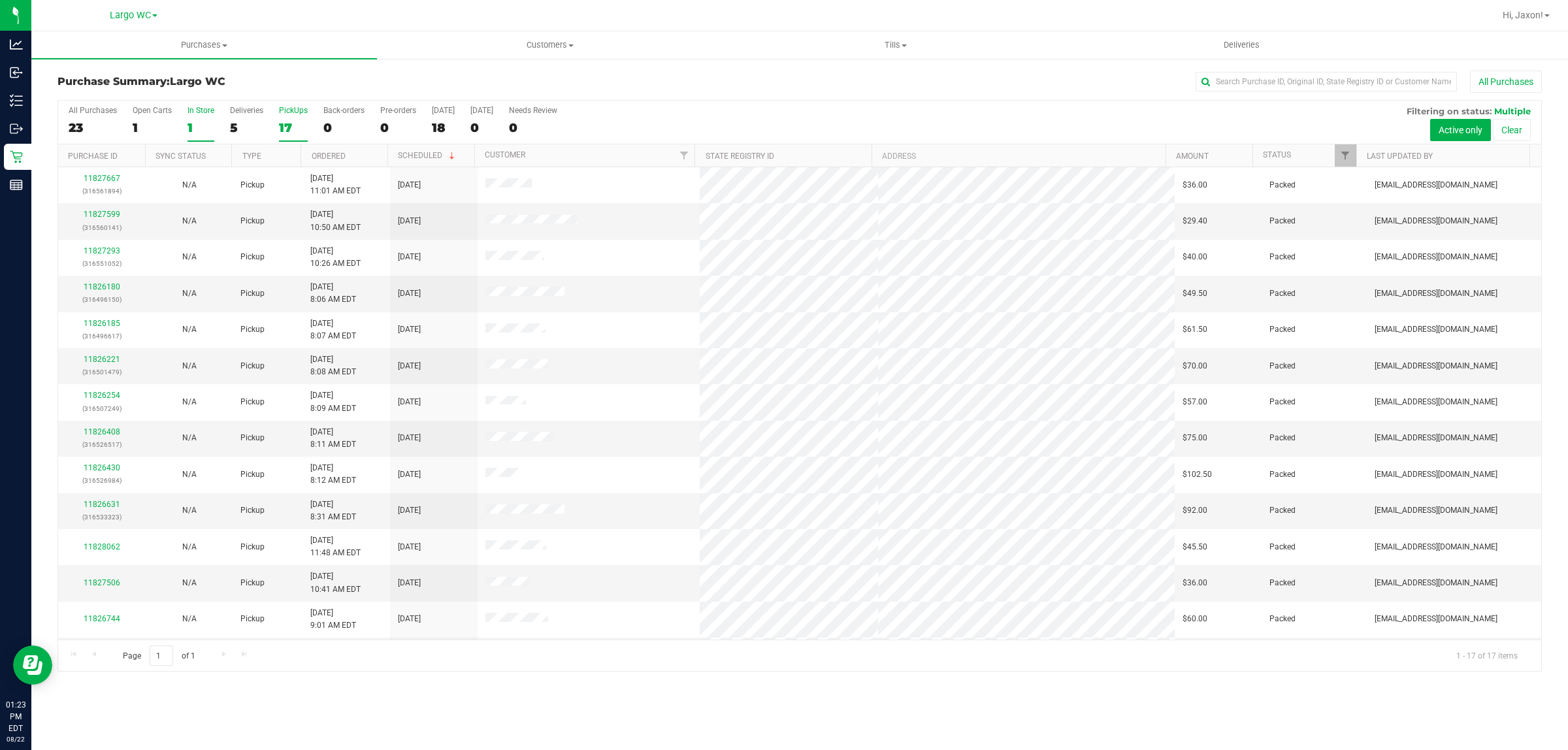
click at [207, 117] on label "In Store 1" at bounding box center [200, 124] width 27 height 36
click at [0, 0] on input "In Store 1" at bounding box center [0, 0] width 0 height 0
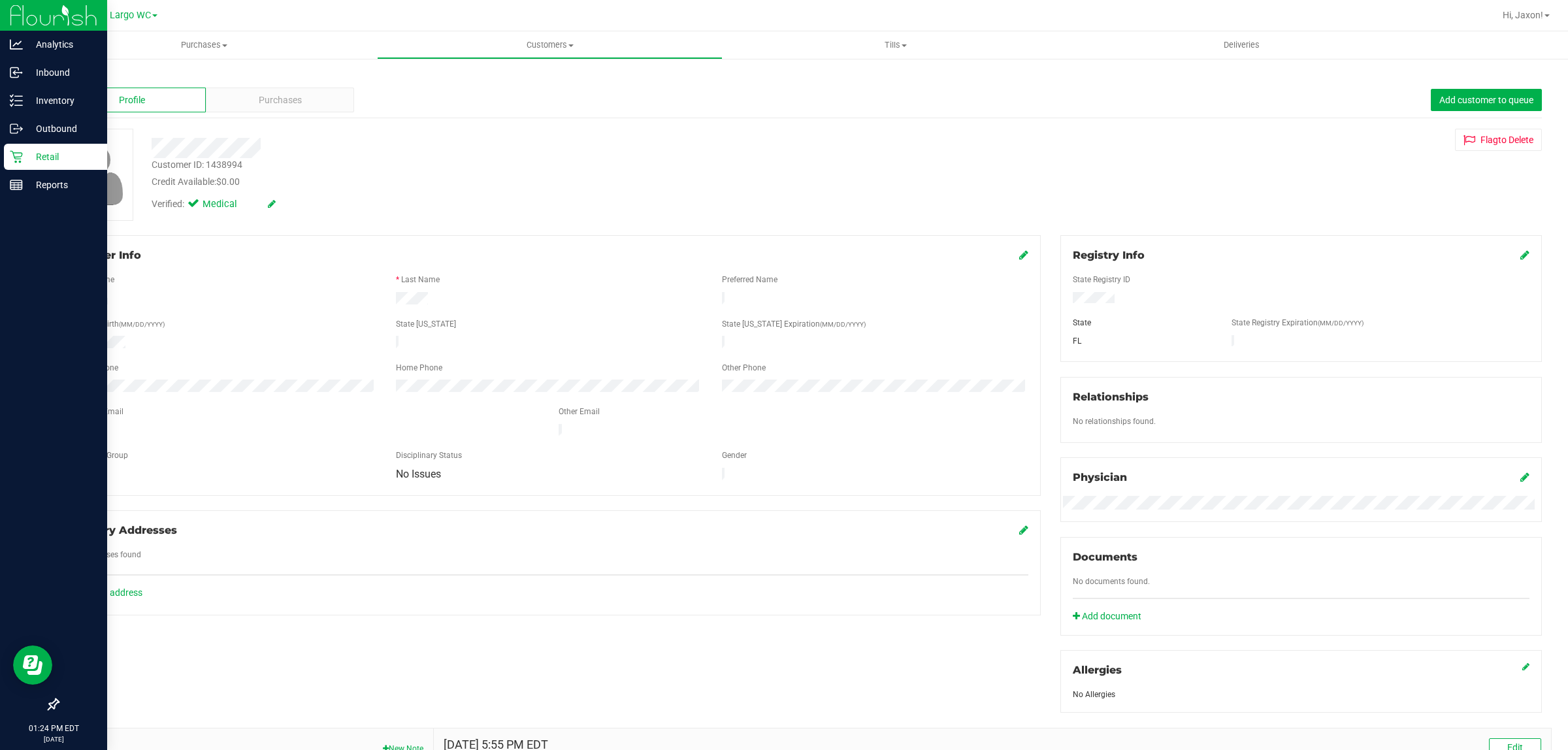
drag, startPoint x: 11, startPoint y: 154, endPoint x: 28, endPoint y: 154, distance: 17.0
click at [12, 154] on icon at bounding box center [16, 157] width 13 height 13
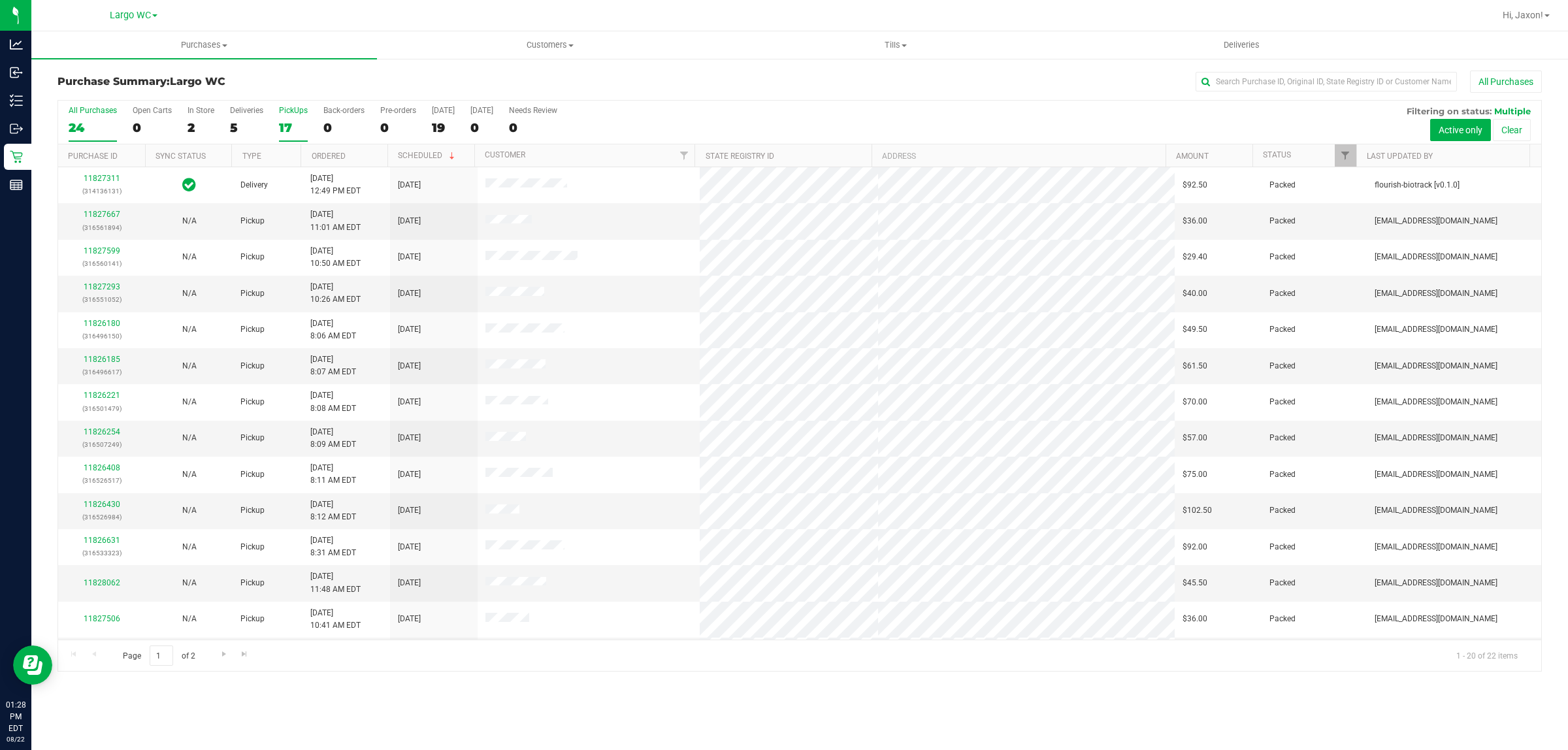
click at [286, 130] on div "17" at bounding box center [292, 128] width 28 height 15
click at [0, 0] on input "PickUps 17" at bounding box center [0, 0] width 0 height 0
click at [246, 132] on div "5" at bounding box center [246, 128] width 33 height 15
click at [0, 0] on input "Deliveries 5" at bounding box center [0, 0] width 0 height 0
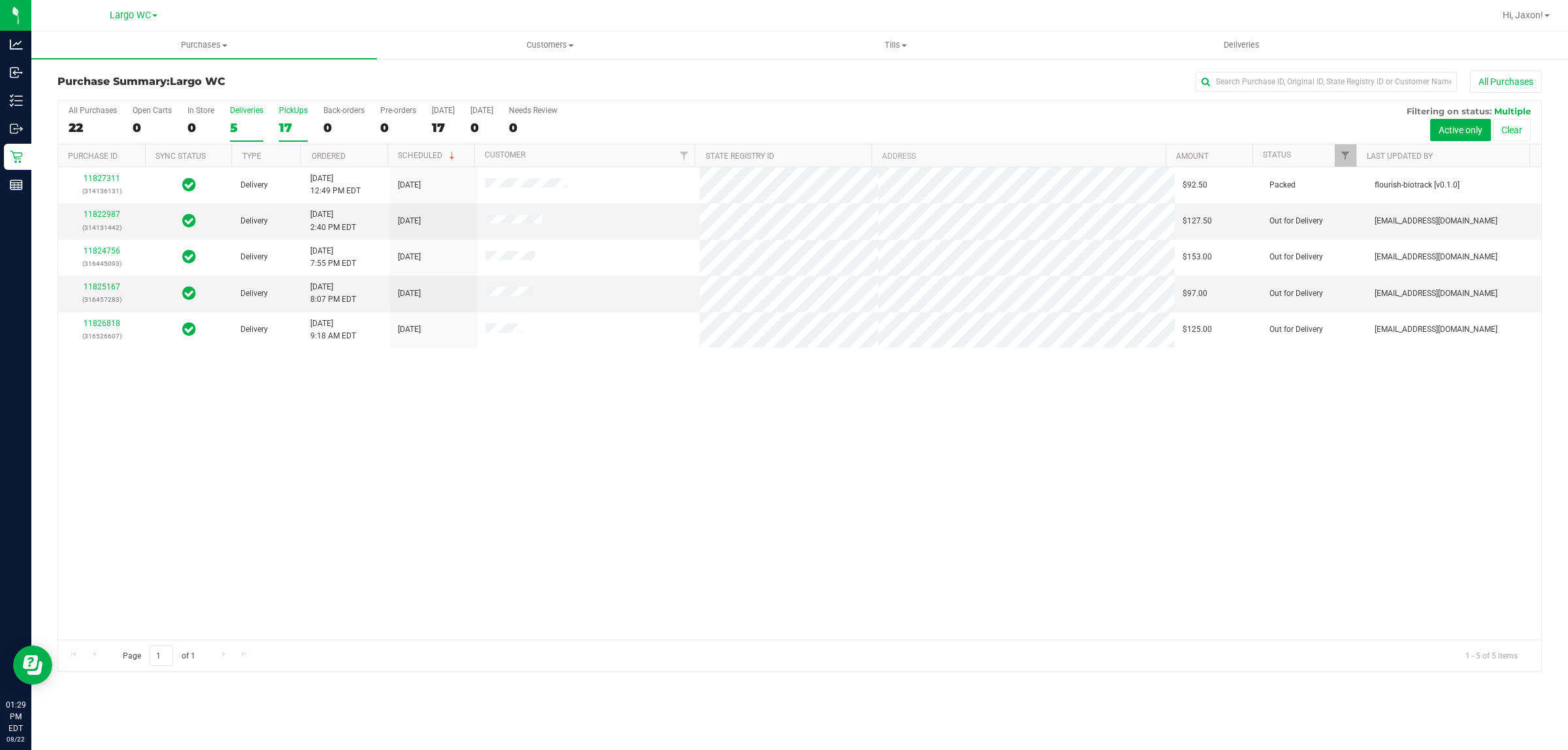
click at [295, 129] on div "17" at bounding box center [292, 128] width 28 height 15
click at [0, 0] on input "PickUps 17" at bounding box center [0, 0] width 0 height 0
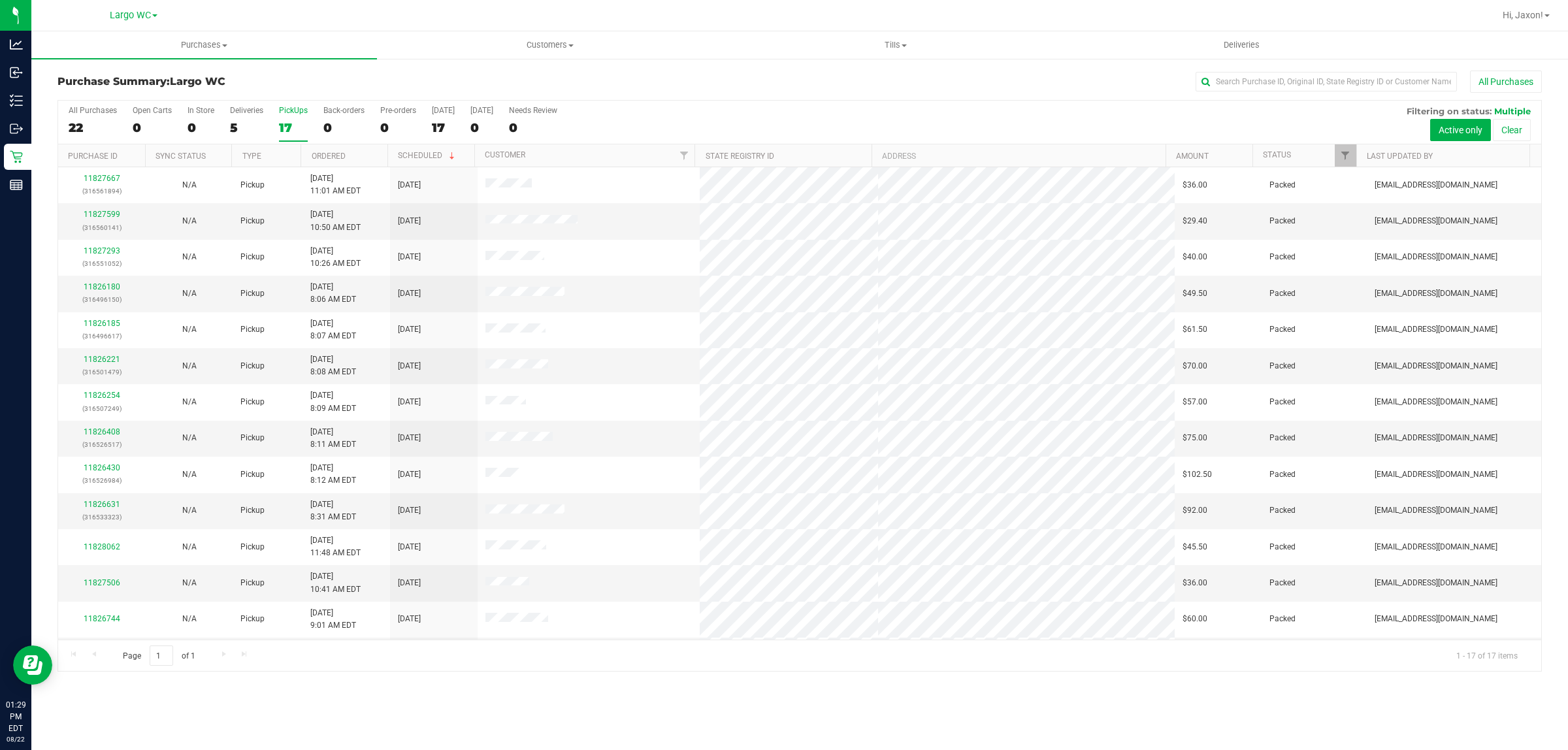
click at [689, 706] on div "Purchases Summary of purchases Fulfillment All purchases Customers All customer…" at bounding box center [800, 391] width 1537 height 719
drag, startPoint x: 524, startPoint y: 689, endPoint x: 534, endPoint y: 668, distance: 23.3
click at [524, 689] on div "Purchases Summary of purchases Fulfillment All purchases Customers All customer…" at bounding box center [800, 391] width 1537 height 719
click at [245, 123] on div at bounding box center [800, 385] width 1483 height 570
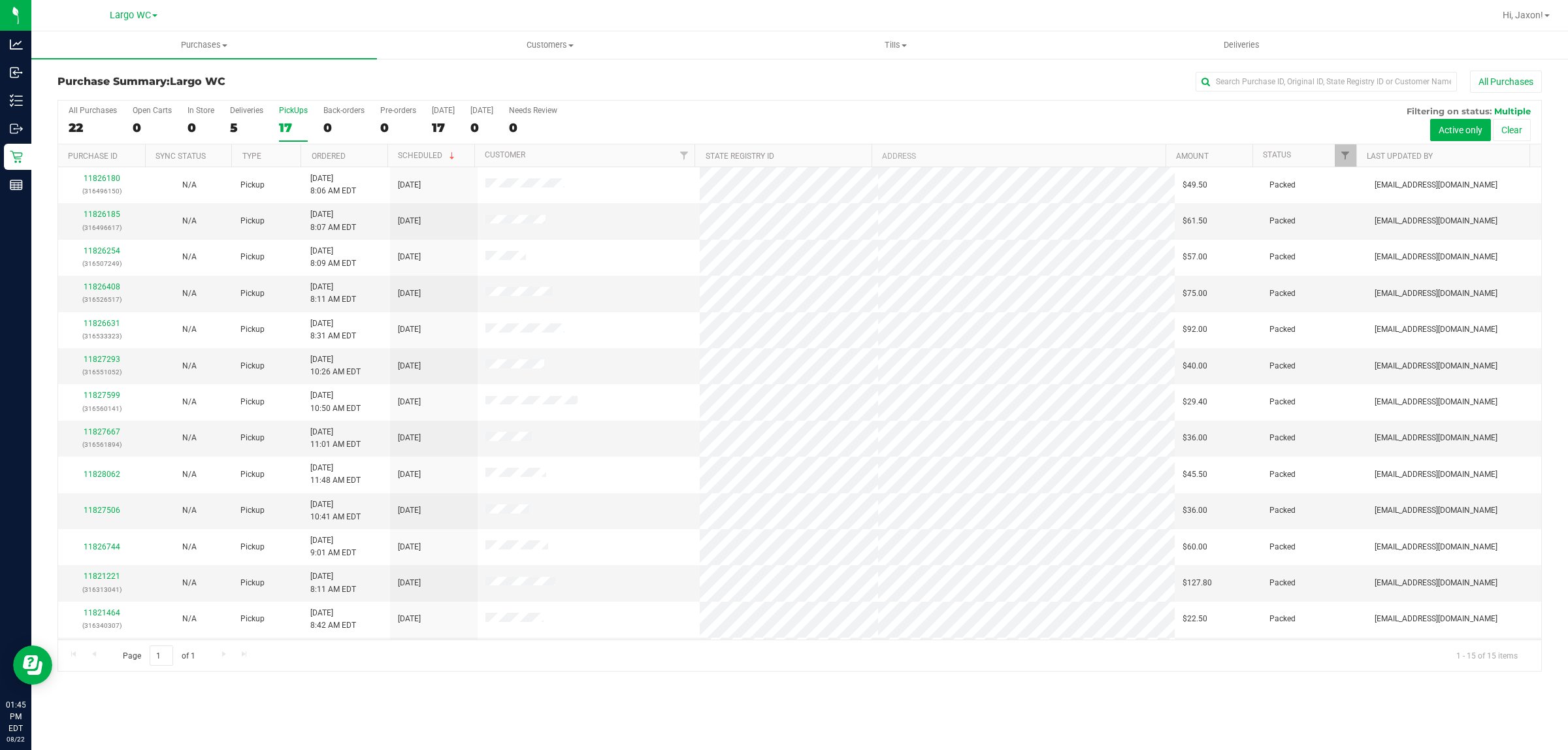
click at [250, 131] on div "5" at bounding box center [246, 128] width 33 height 15
click at [0, 0] on input "Deliveries 5" at bounding box center [0, 0] width 0 height 0
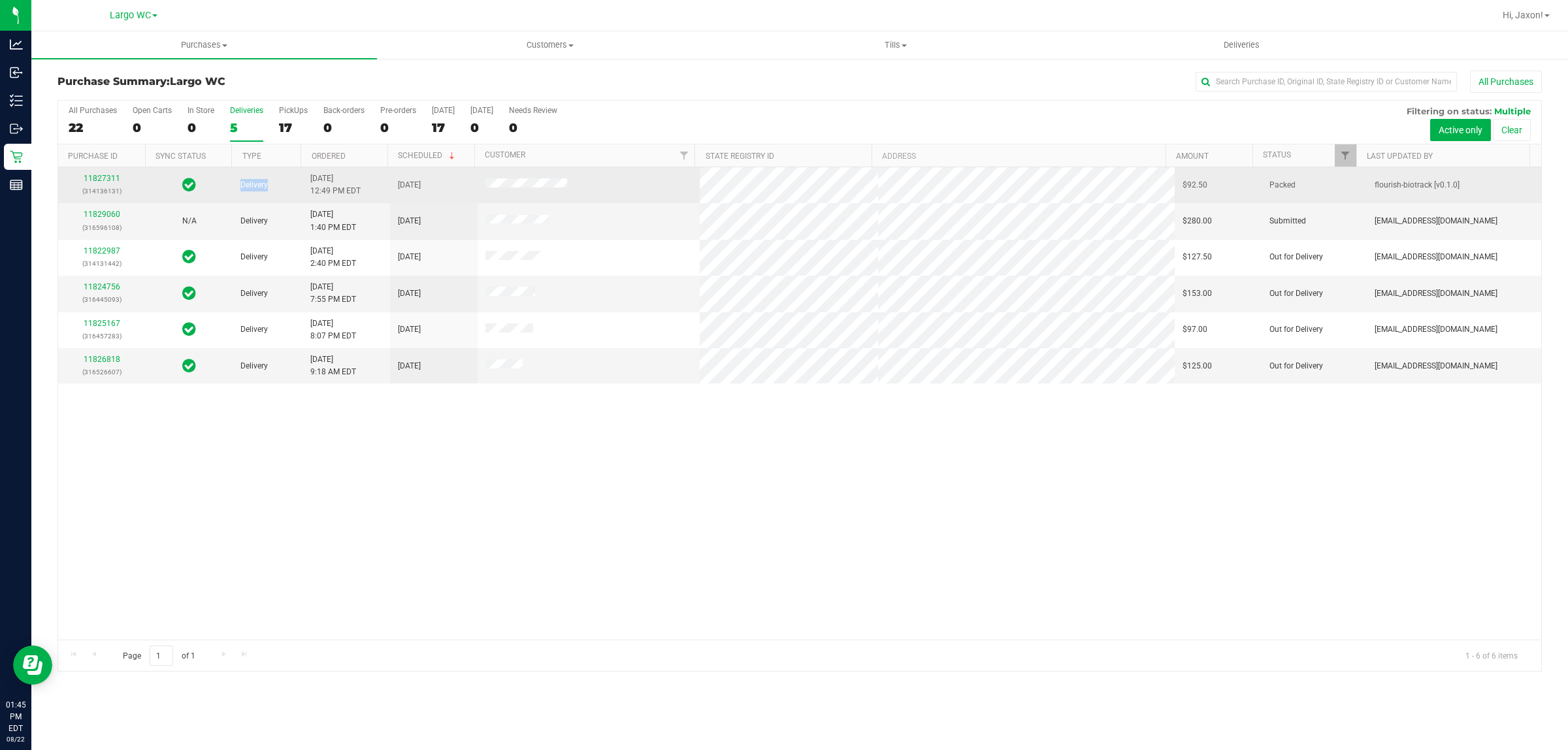
drag, startPoint x: 253, startPoint y: 187, endPoint x: 275, endPoint y: 187, distance: 22.0
click at [275, 187] on td "Delivery" at bounding box center [267, 185] width 70 height 36
click at [279, 188] on td "Delivery" at bounding box center [267, 185] width 70 height 36
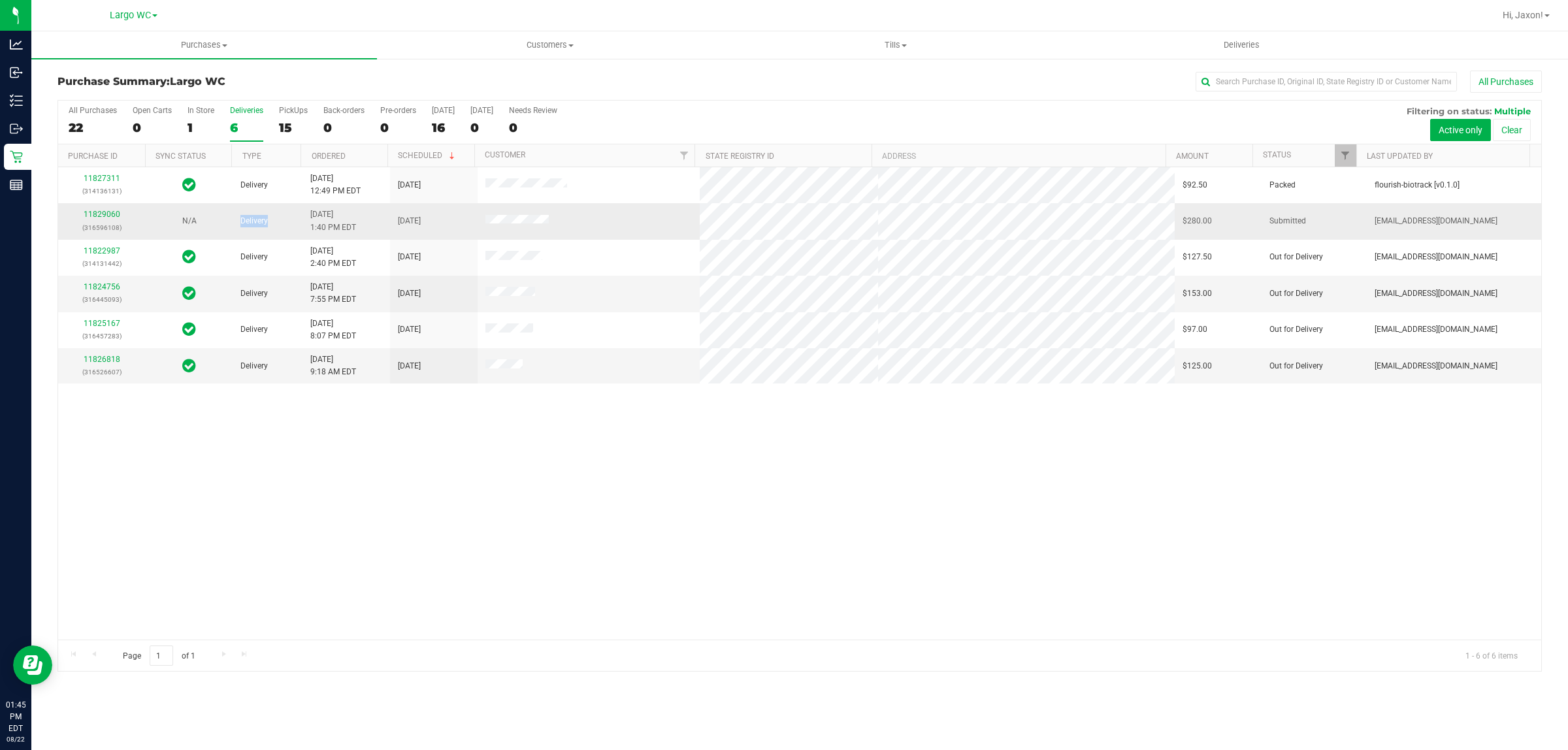
drag, startPoint x: 240, startPoint y: 229, endPoint x: 266, endPoint y: 226, distance: 26.2
click at [266, 226] on td "Delivery" at bounding box center [267, 221] width 70 height 36
click at [275, 226] on td "Delivery" at bounding box center [267, 221] width 70 height 36
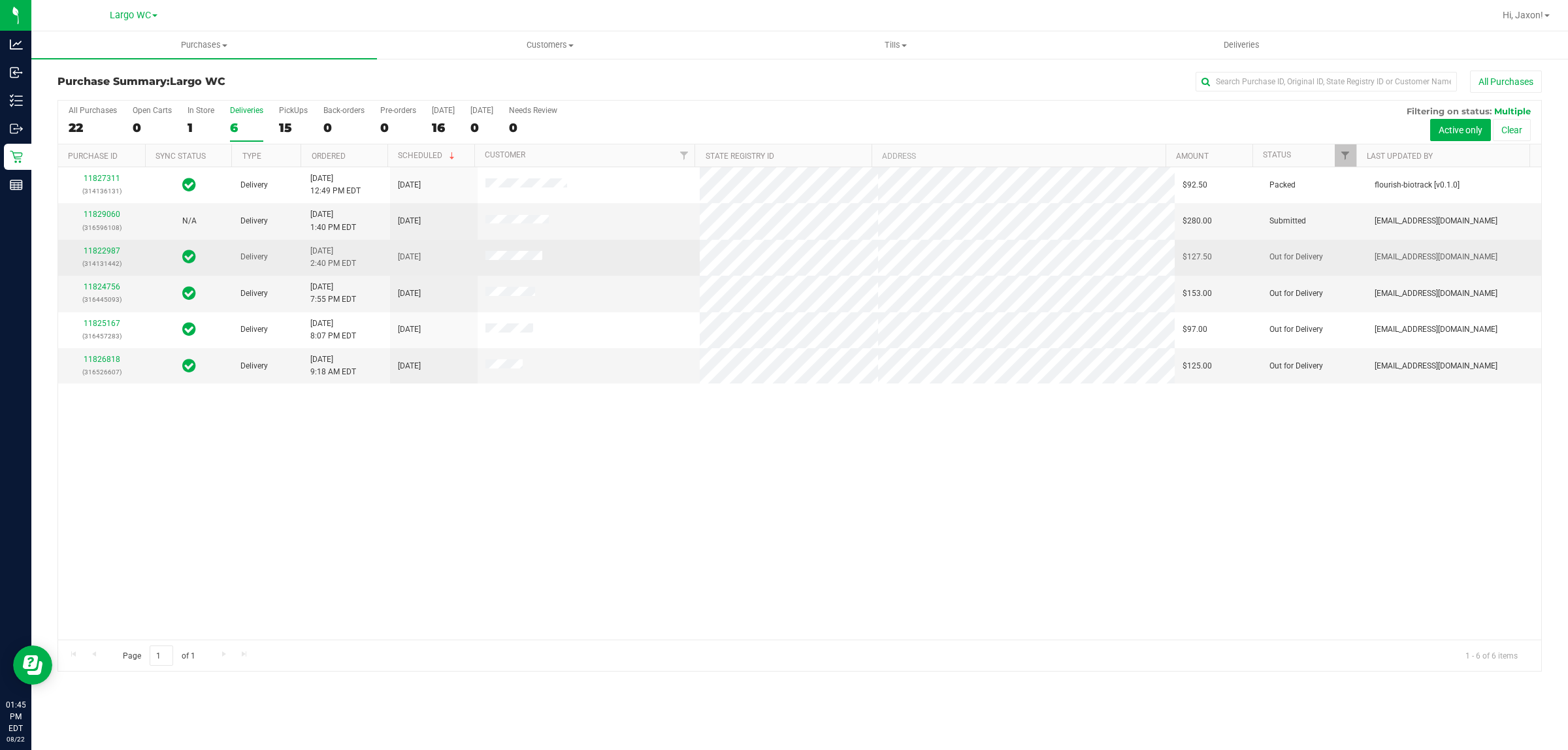
drag, startPoint x: 471, startPoint y: 266, endPoint x: 586, endPoint y: 266, distance: 115.0
click at [586, 266] on tr "11822987 (314131442) Delivery 8/21/2025 2:40 PM EDT 8/22/2025 $127.50 Out for D…" at bounding box center [800, 257] width 1483 height 36
click at [586, 266] on td at bounding box center [589, 257] width 223 height 36
click at [765, 263] on tr "11822987 (314131442) Delivery 8/21/2025 2:40 PM EDT 8/22/2025 $127.50 Out for D…" at bounding box center [800, 257] width 1483 height 36
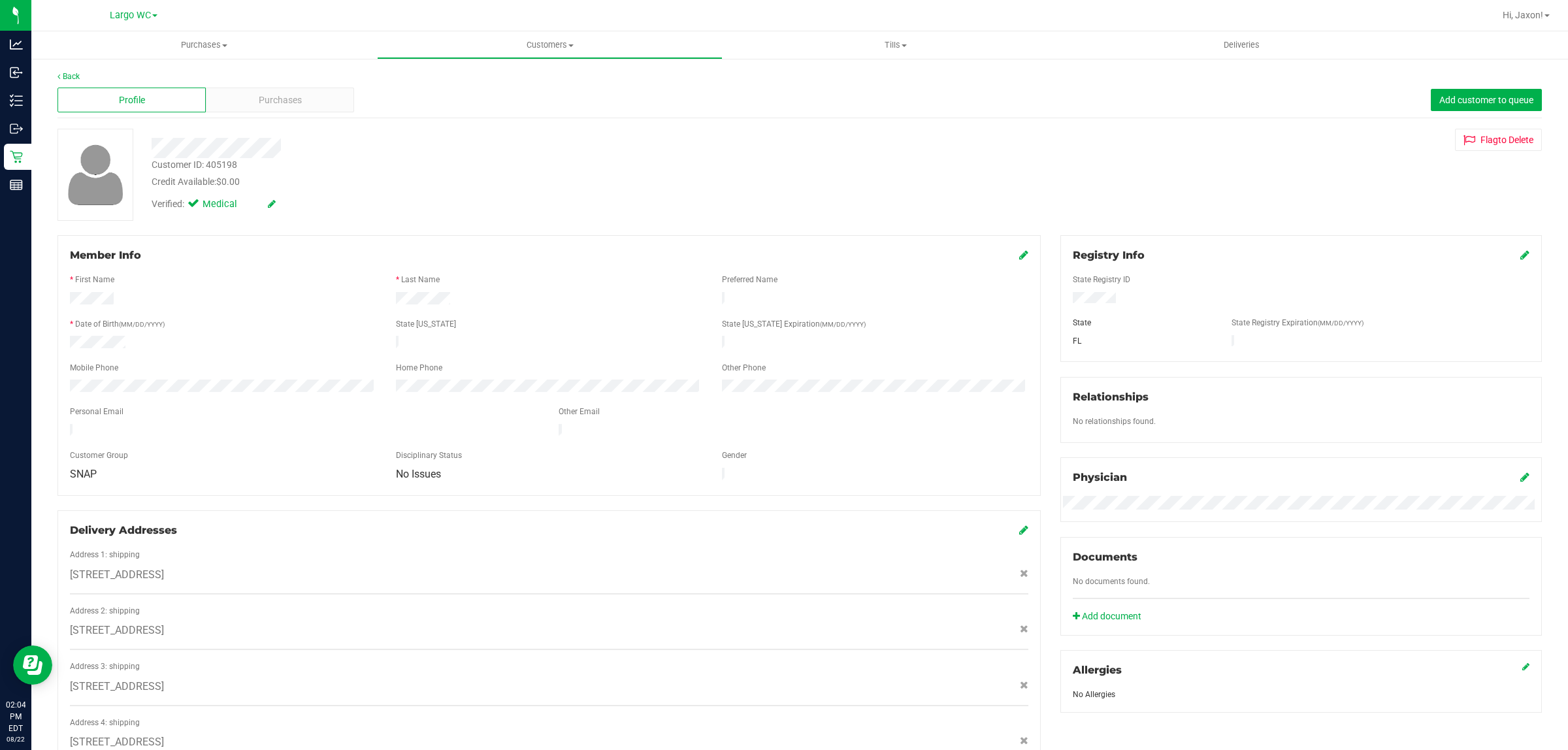
drag, startPoint x: 448, startPoint y: 147, endPoint x: 411, endPoint y: 147, distance: 37.0
click at [448, 147] on div at bounding box center [518, 148] width 752 height 20
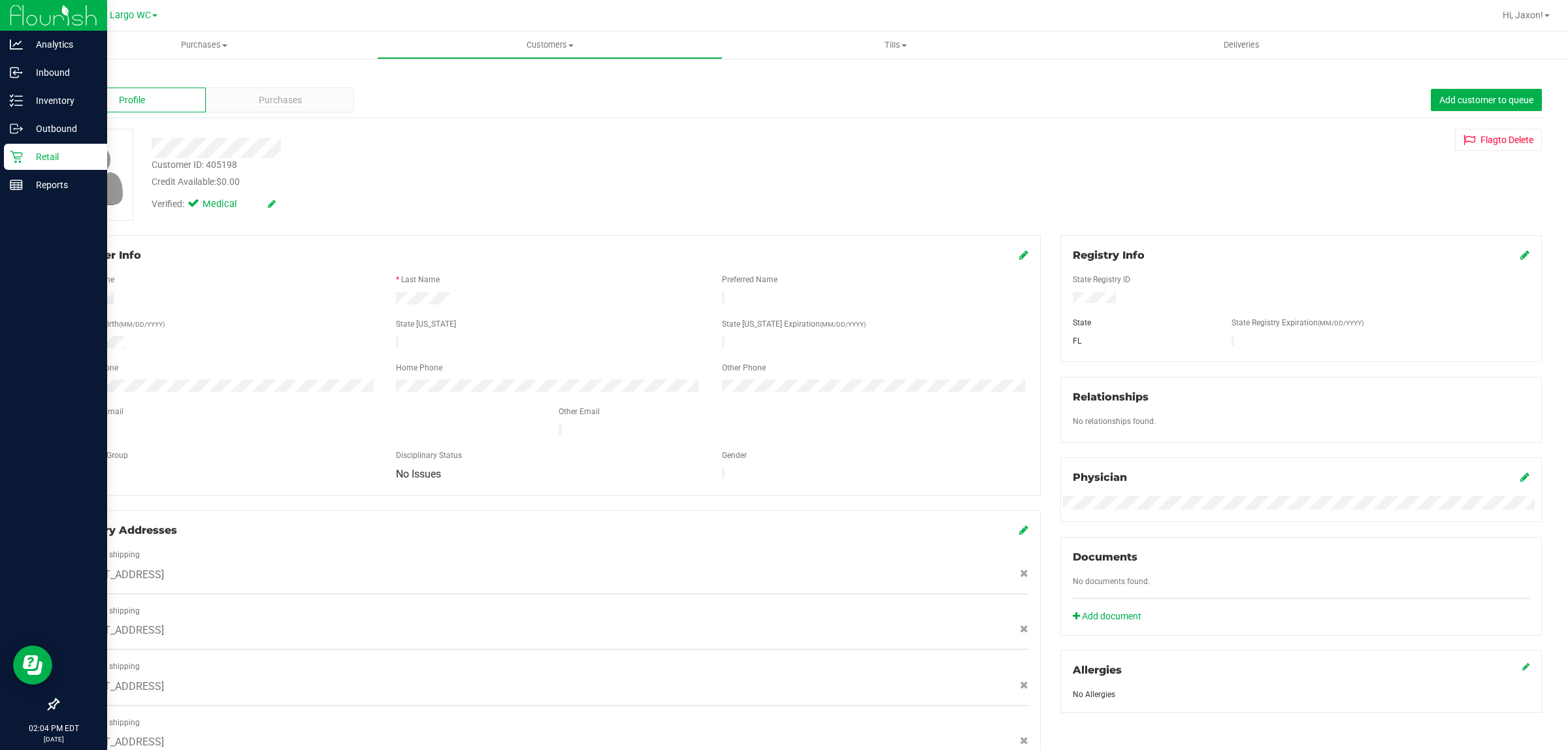
drag, startPoint x: 20, startPoint y: 162, endPoint x: 30, endPoint y: 162, distance: 10.0
click at [21, 162] on div "Retail" at bounding box center [55, 157] width 103 height 26
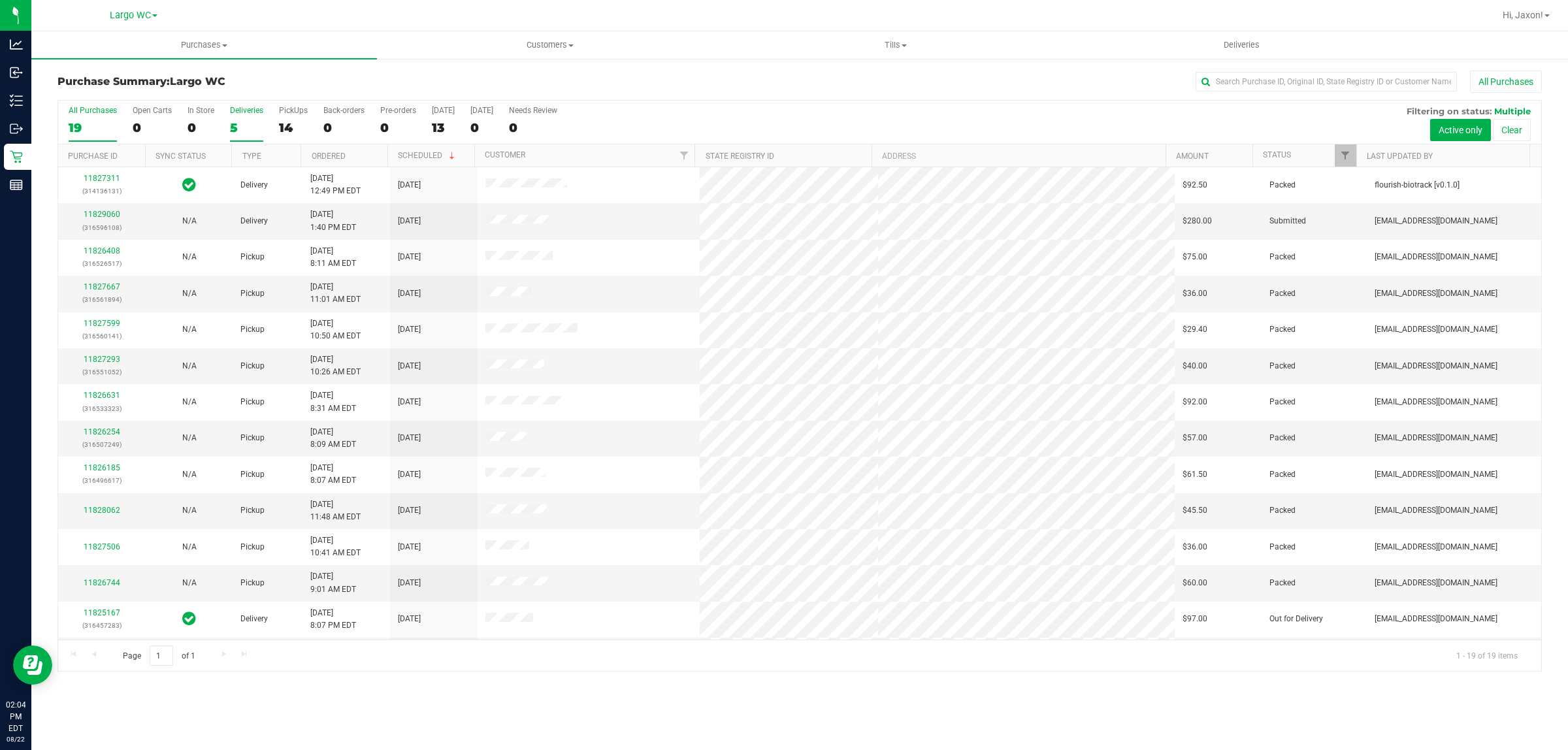
click at [239, 128] on div "5" at bounding box center [246, 128] width 33 height 15
click at [0, 0] on input "Deliveries 5" at bounding box center [0, 0] width 0 height 0
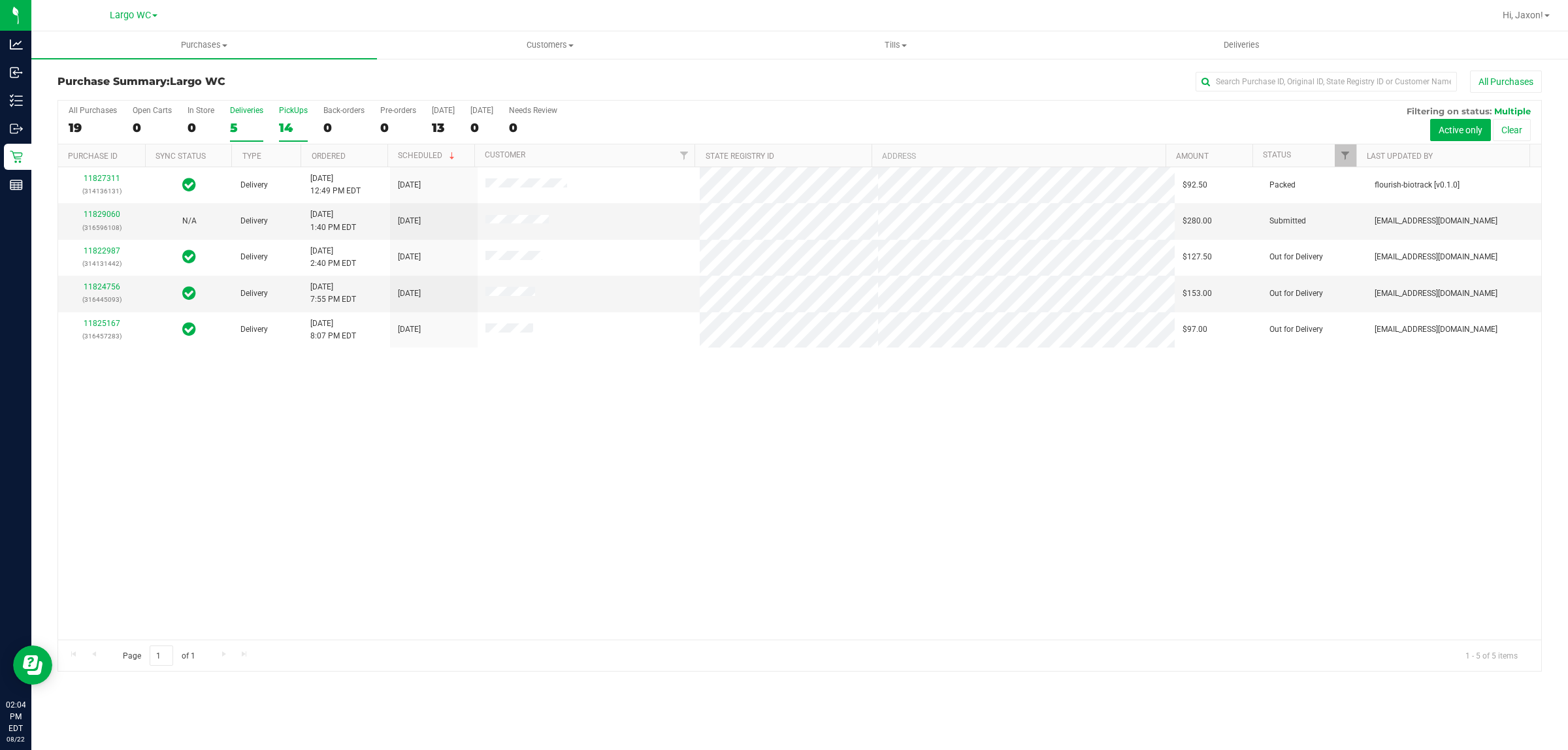
click at [299, 127] on div "14" at bounding box center [292, 128] width 28 height 15
click at [0, 0] on input "PickUps 14" at bounding box center [0, 0] width 0 height 0
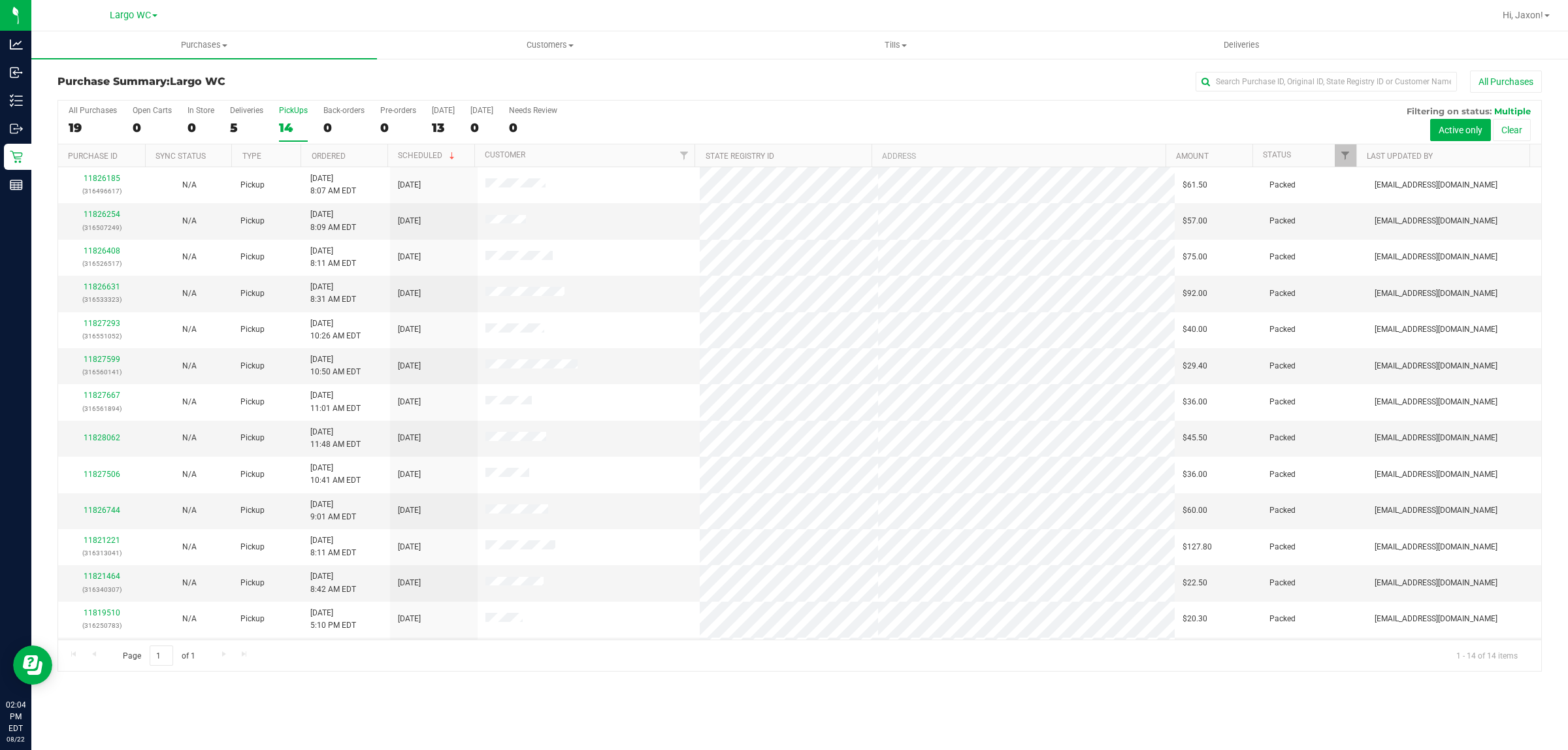
click at [472, 700] on div "Purchases Summary of purchases Fulfillment All purchases Customers All customer…" at bounding box center [800, 391] width 1537 height 719
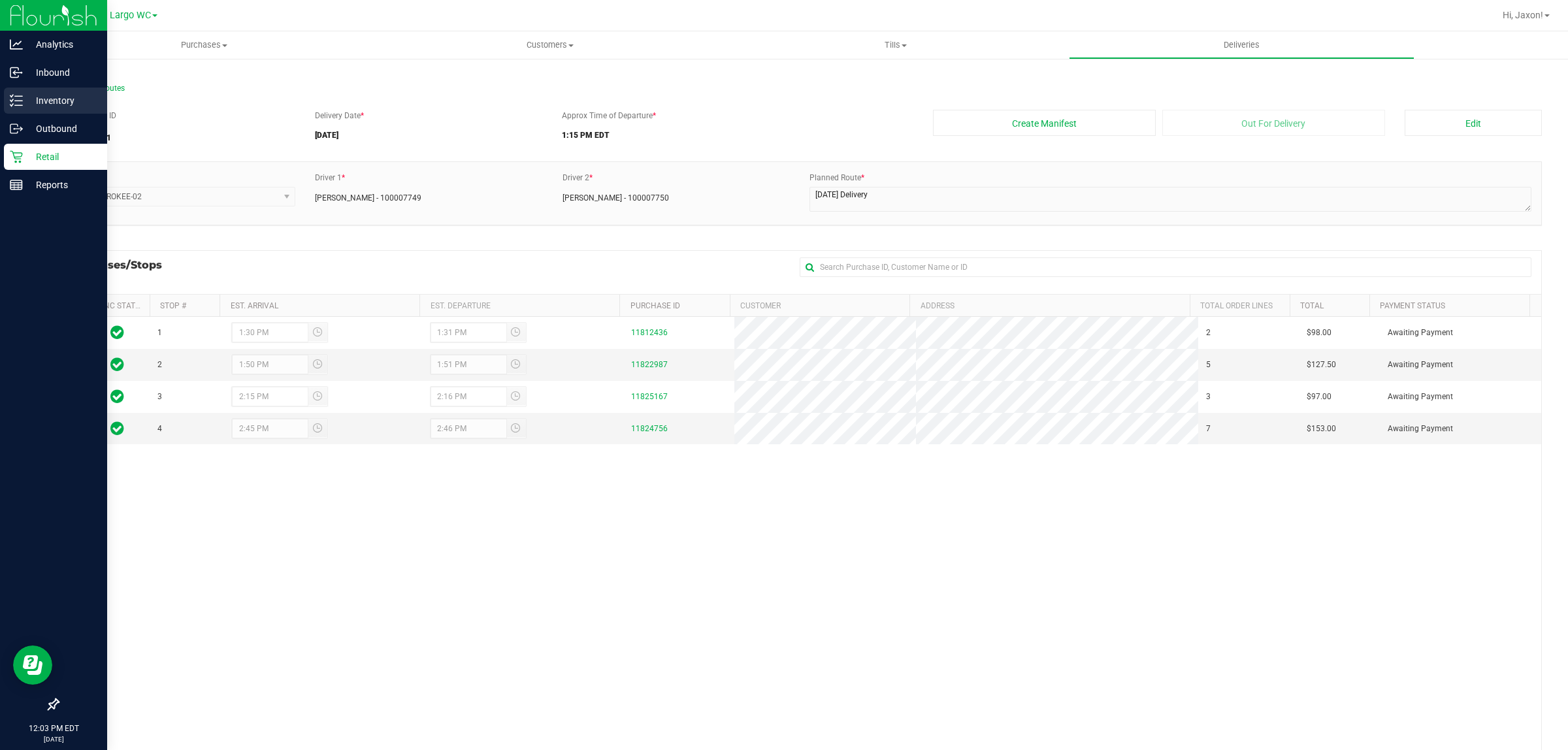
click at [7, 101] on div "Inventory" at bounding box center [55, 101] width 103 height 26
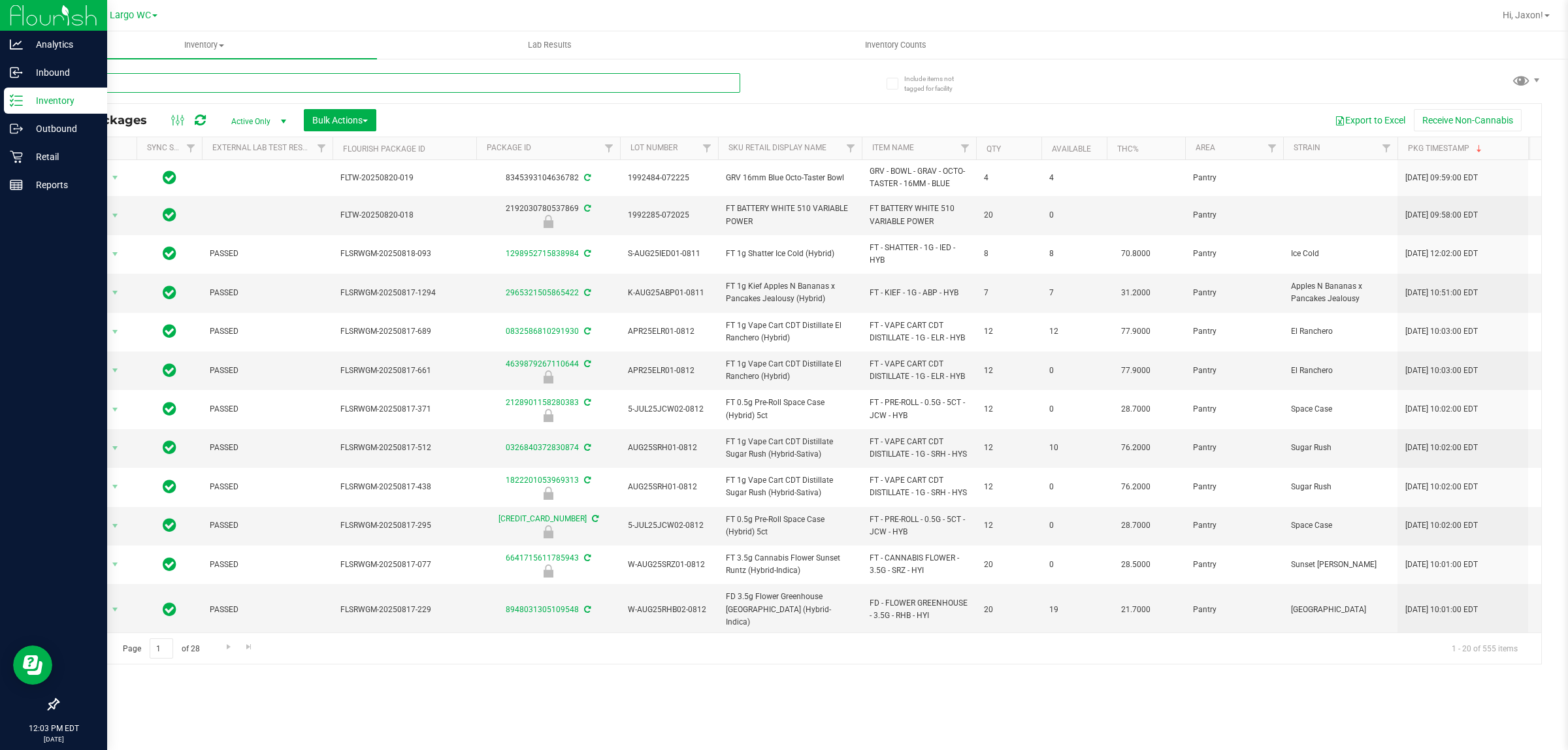
click at [364, 90] on input "text" at bounding box center [398, 83] width 682 height 20
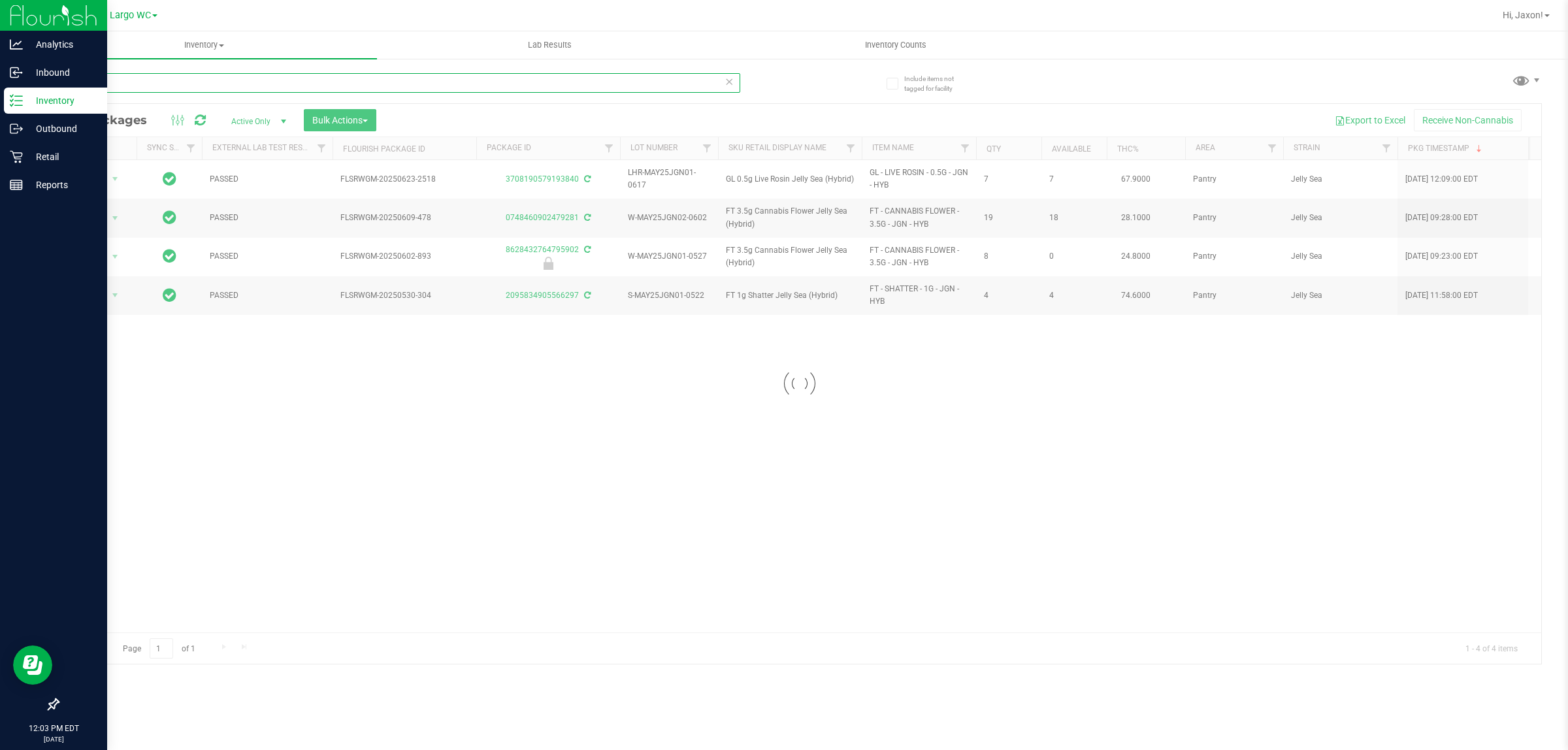
type input "jgn"
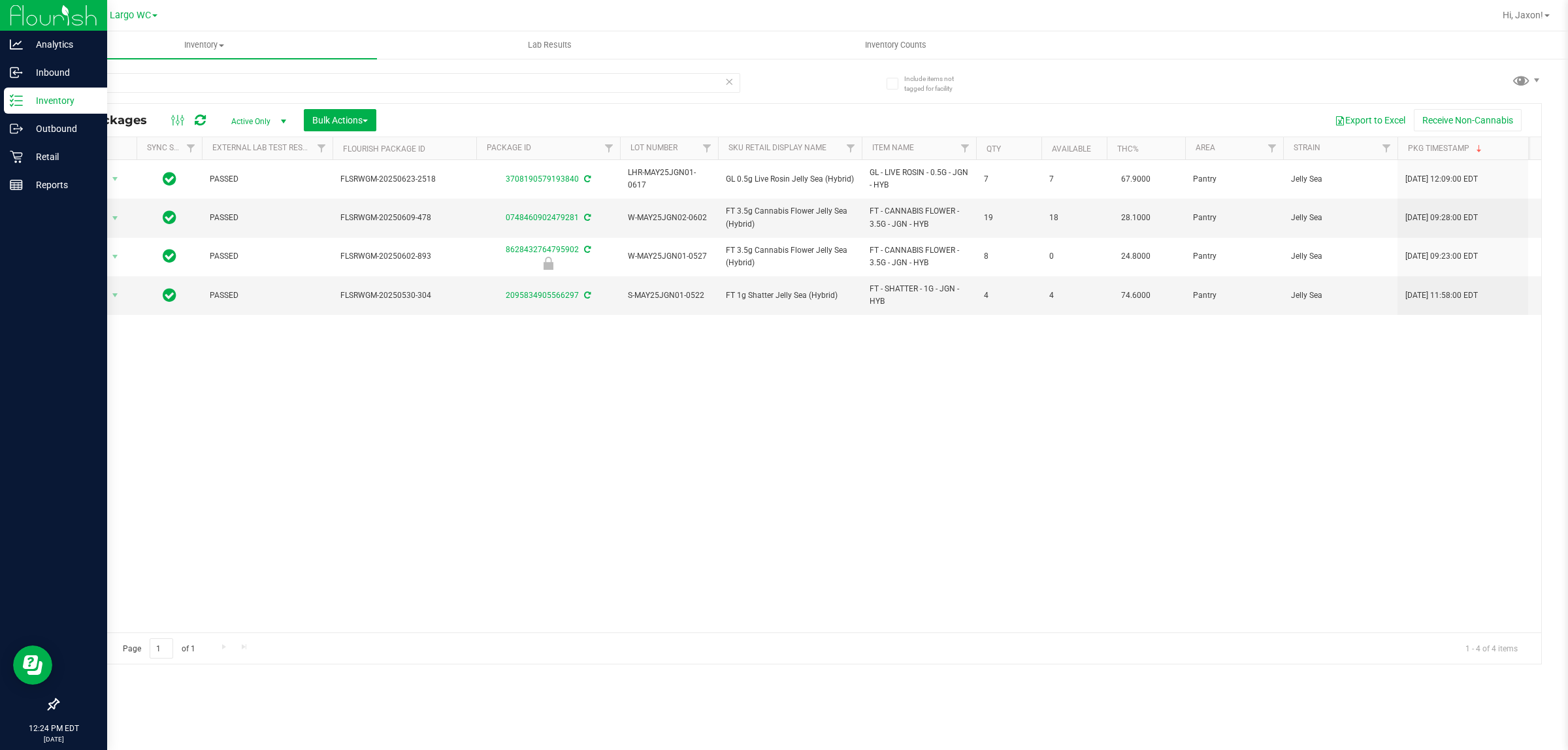
click at [309, 363] on div "Action Action Adjust qty Create package Edit attributes Global inventory Locate…" at bounding box center [800, 396] width 1483 height 472
click at [18, 188] on line at bounding box center [18, 186] width 0 height 7
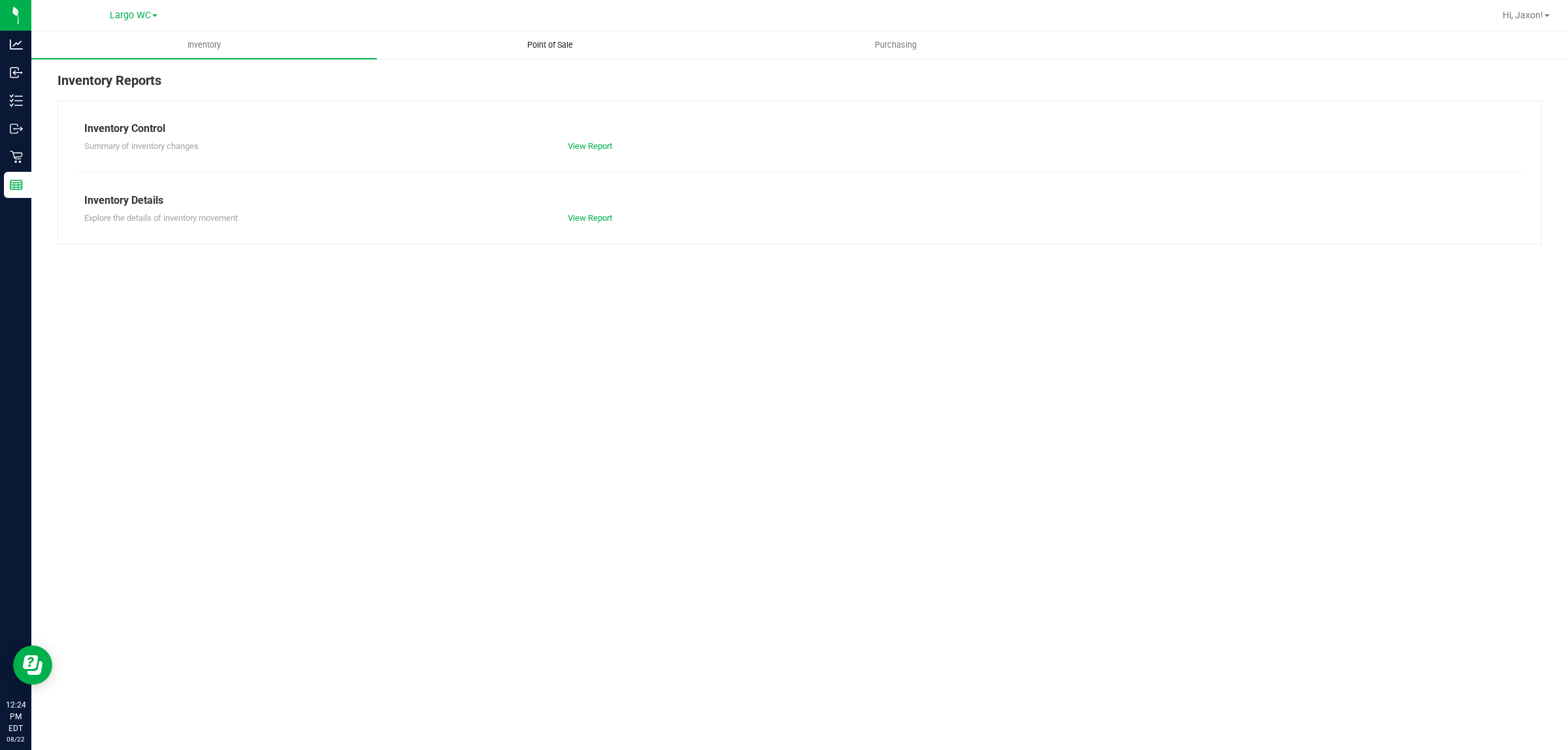
click at [534, 51] on span "Point of Sale" at bounding box center [550, 45] width 81 height 12
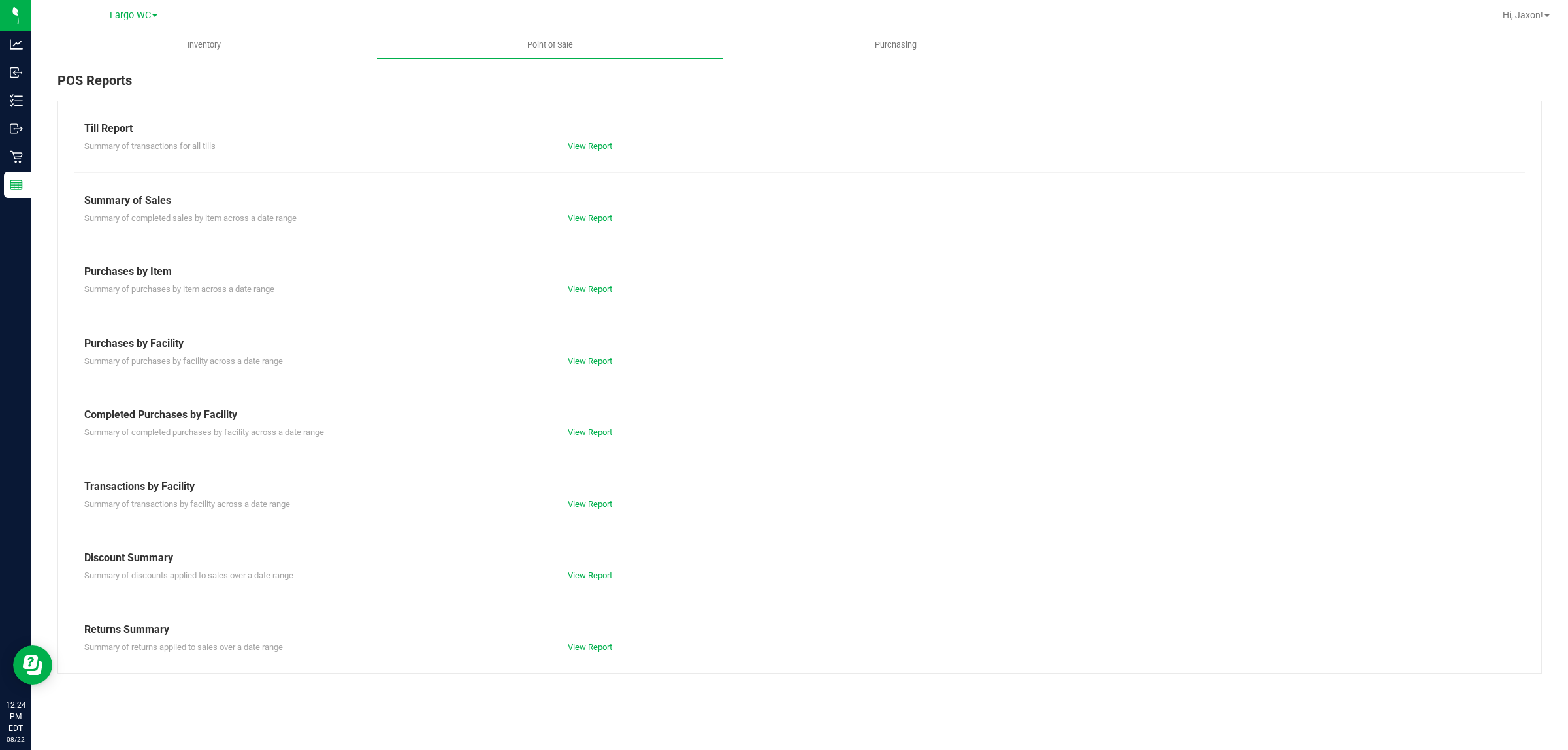
click at [598, 436] on link "View Report" at bounding box center [590, 432] width 45 height 10
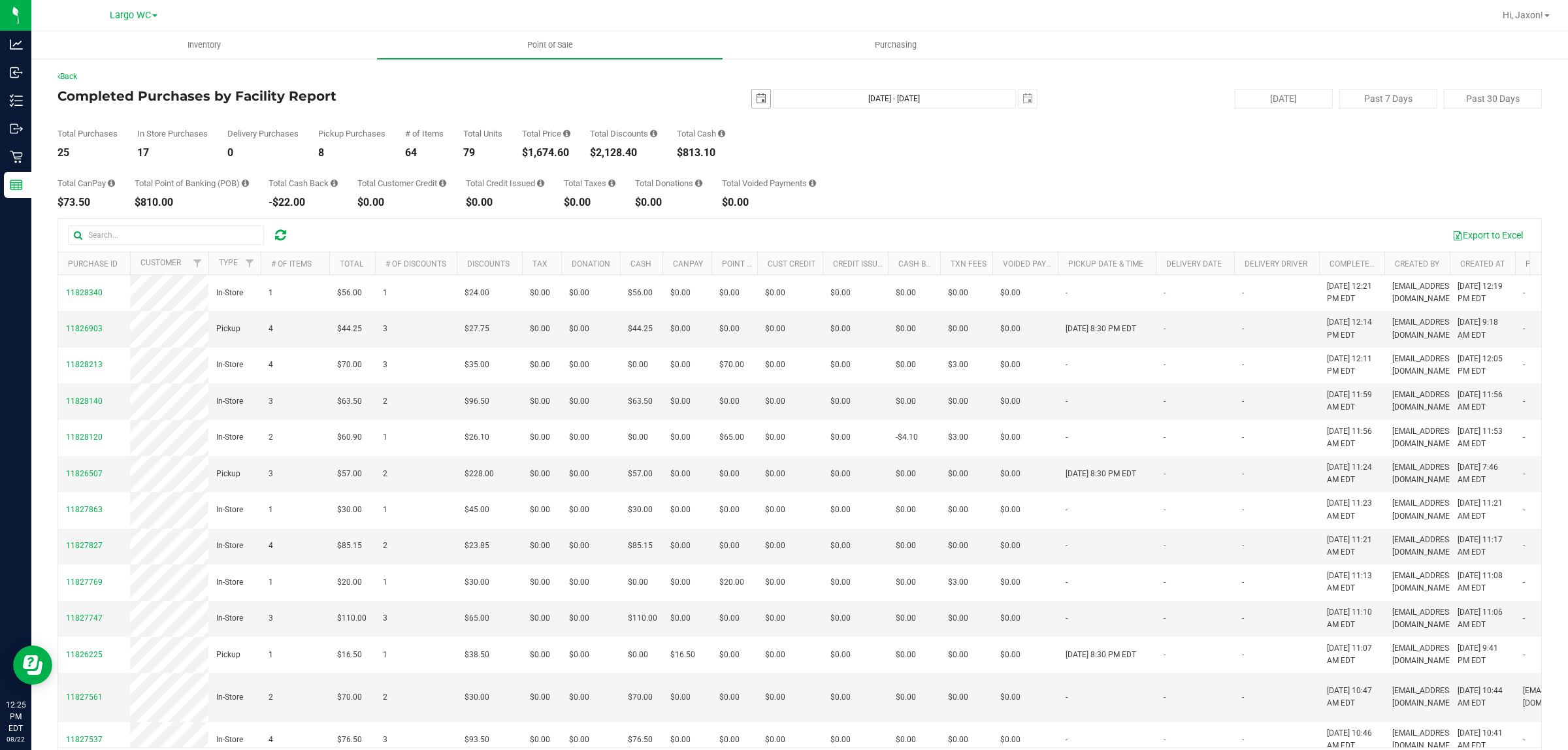
click at [756, 102] on span "select" at bounding box center [761, 99] width 11 height 11
click at [808, 229] on link "20" at bounding box center [812, 232] width 19 height 20
type input "2025-08-20"
click at [1011, 103] on div "2025-08-20 Aug 20, 2025 - Aug 22, 2025 2025-08-22" at bounding box center [794, 99] width 504 height 20
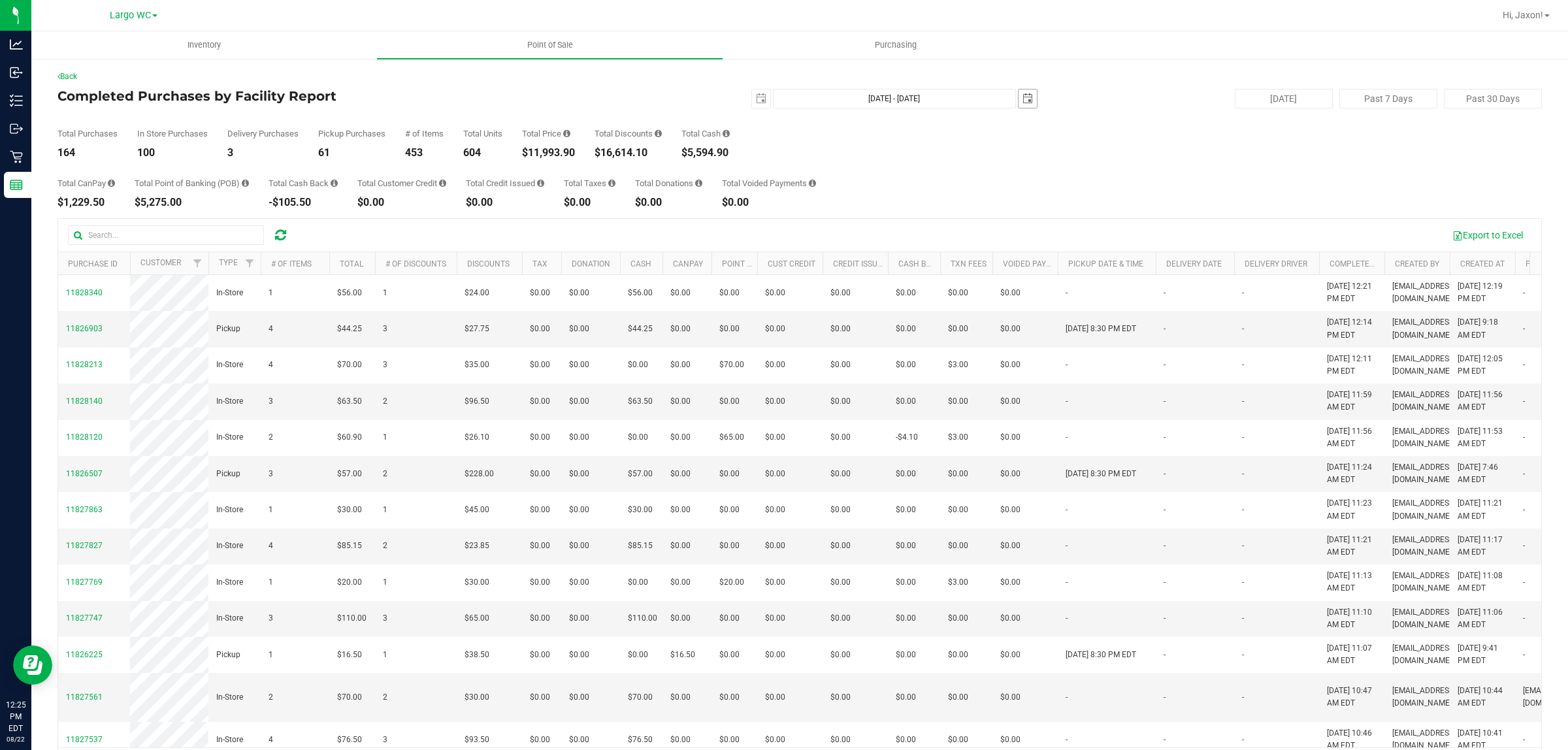
click at [1022, 103] on span "select" at bounding box center [1028, 99] width 11 height 11
click at [1079, 230] on link "20" at bounding box center [1078, 228] width 19 height 20
type input "Aug 20, 2025 - Aug 20, 2025"
type input "2025-08-20"
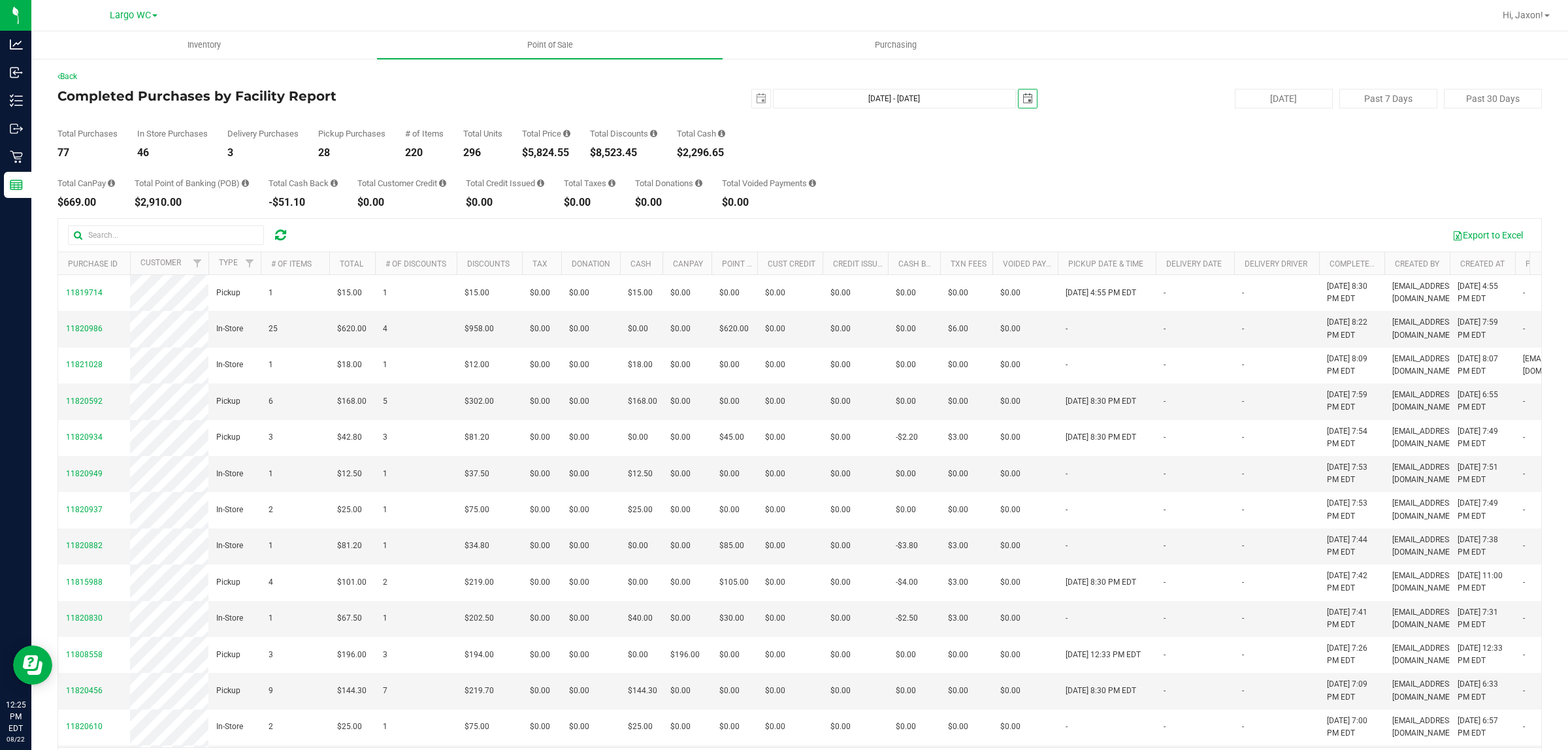
click at [353, 273] on th "Total" at bounding box center [352, 264] width 46 height 23
click at [355, 266] on link "Total" at bounding box center [359, 263] width 38 height 9
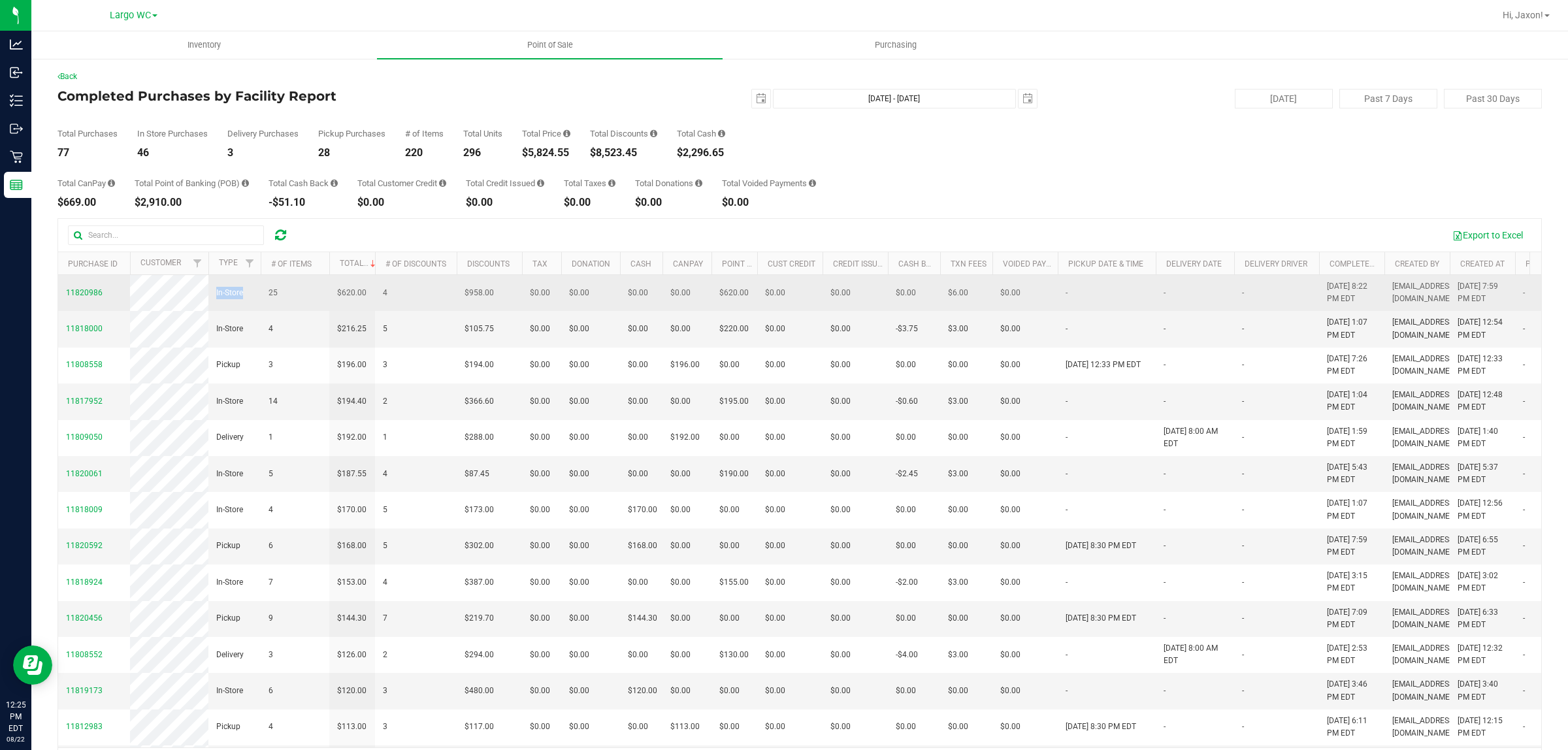
drag, startPoint x: 126, startPoint y: 304, endPoint x: 234, endPoint y: 304, distance: 108.0
click at [234, 304] on tr "11820986 In-Store 25 $620.00 4 $958.00 $0.00 $0.00 $0.00 $0.00 $0.00 $0.00 $0.0…" at bounding box center [992, 292] width 1868 height 36
click at [266, 298] on td "25" at bounding box center [295, 292] width 68 height 36
drag, startPoint x: 442, startPoint y: 295, endPoint x: 520, endPoint y: 296, distance: 78.0
click at [520, 296] on tr "11820986 In-Store 25 $620.00 4 $958.00 $0.00 $0.00 $0.00 $0.00 $0.00 $0.00 $0.0…" at bounding box center [992, 292] width 1868 height 36
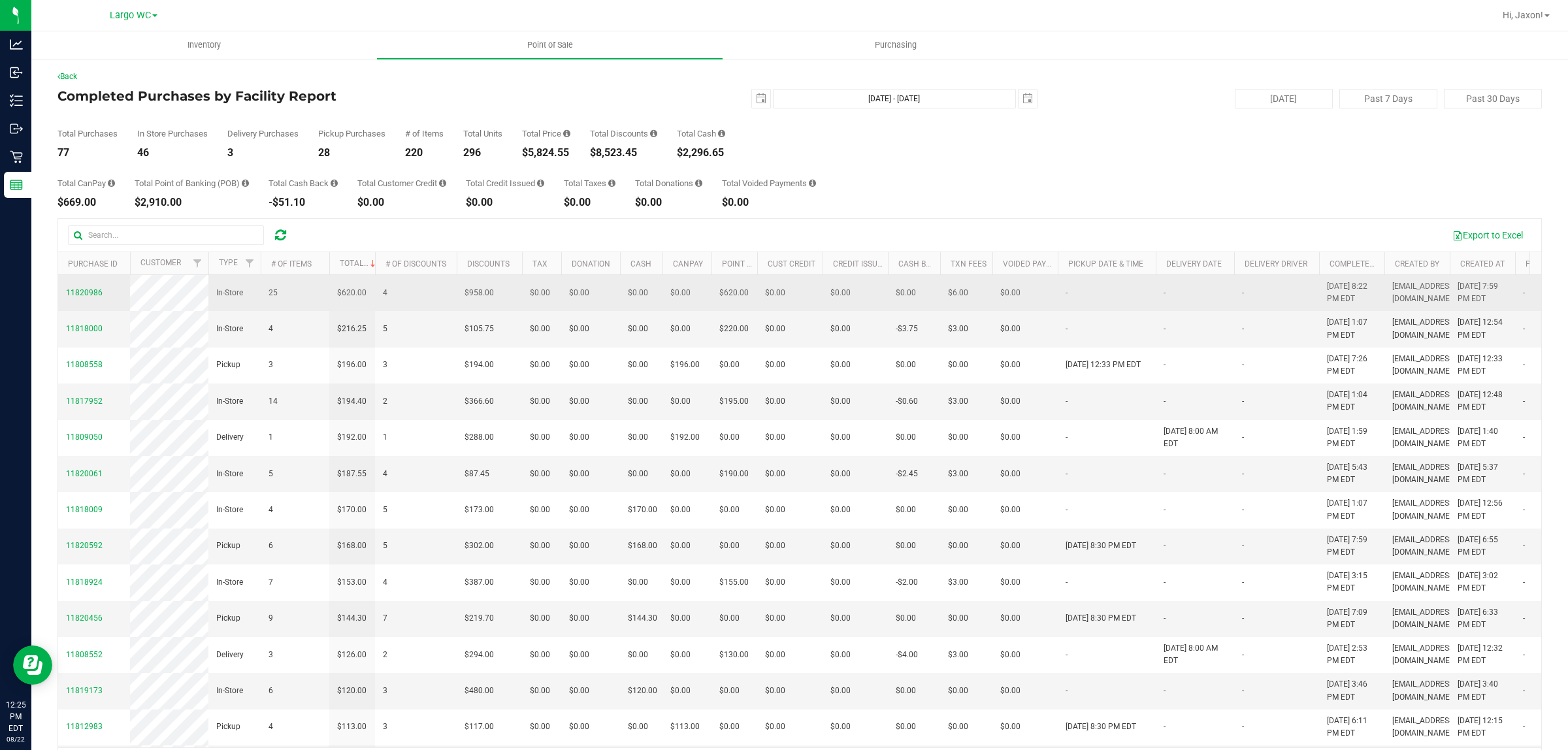
click at [524, 299] on td "$0.00" at bounding box center [541, 292] width 39 height 36
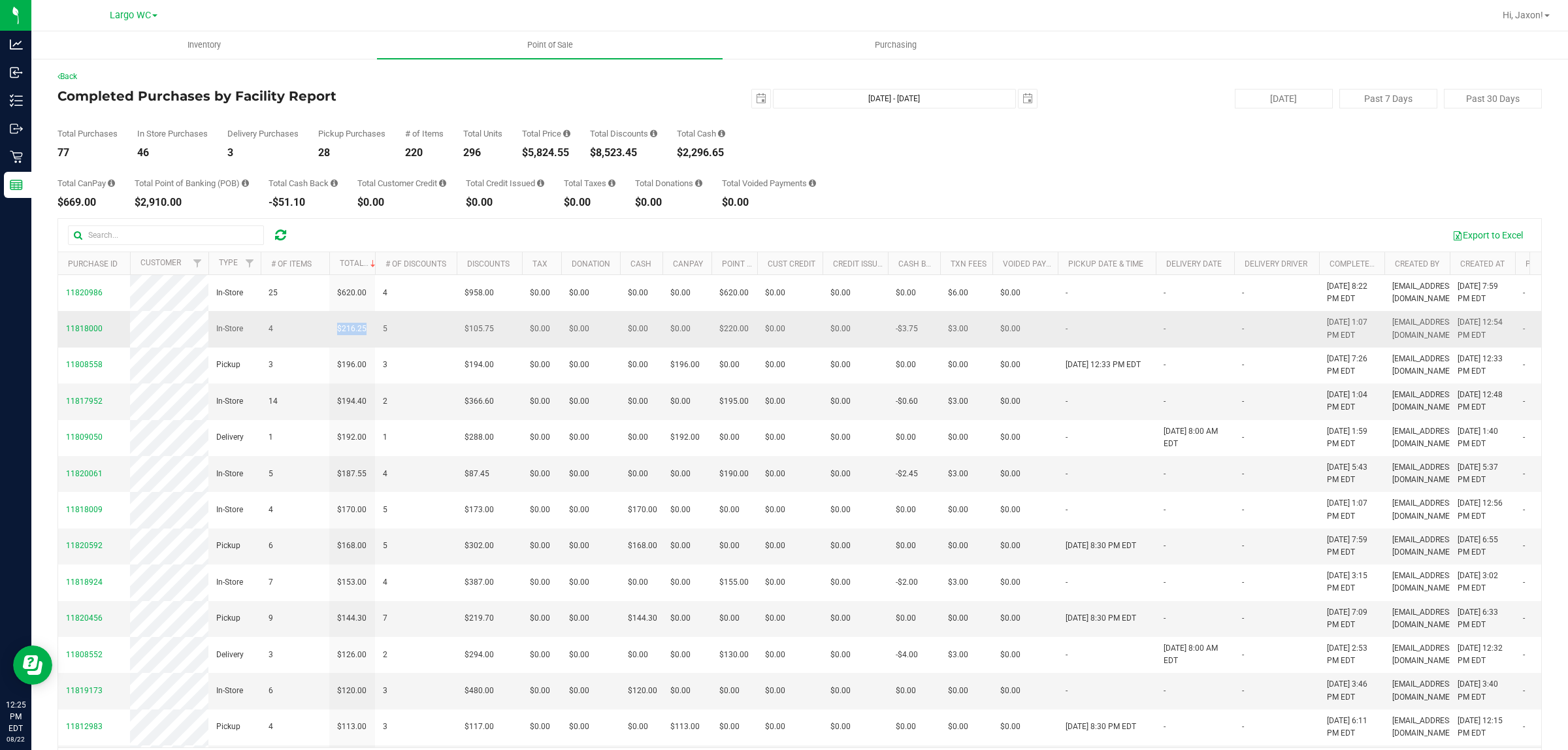
drag, startPoint x: 340, startPoint y: 333, endPoint x: 379, endPoint y: 333, distance: 39.0
click at [379, 333] on tr "11818000 In-Store 4 $216.25 5 $105.75 $0.00 $0.00 $0.00 $0.00 $0.00 $0.00 $0.00…" at bounding box center [992, 329] width 1868 height 36
click at [391, 333] on td "5" at bounding box center [416, 329] width 81 height 36
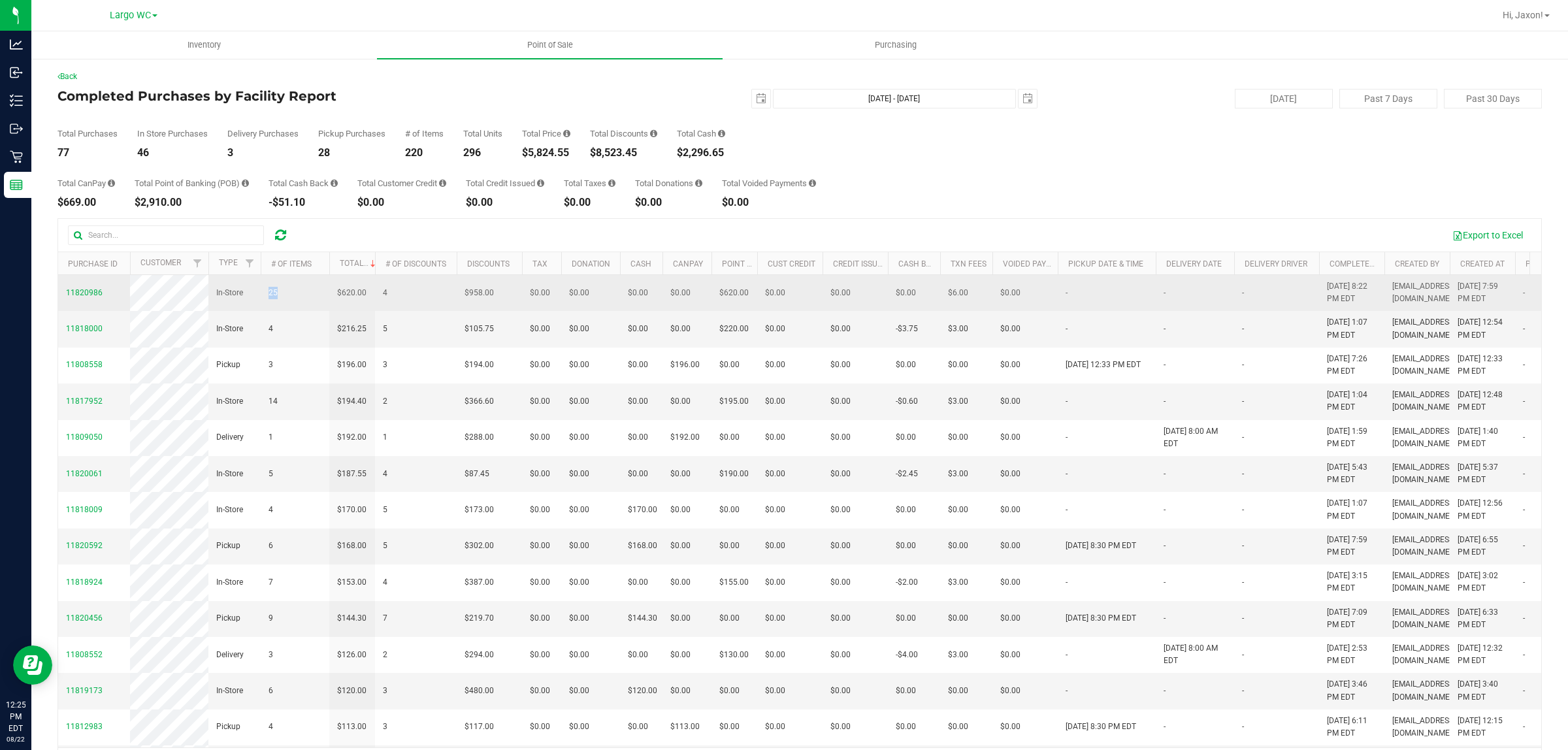
drag, startPoint x: 289, startPoint y: 299, endPoint x: 262, endPoint y: 296, distance: 27.2
click at [262, 296] on td "25" at bounding box center [295, 292] width 68 height 36
click at [305, 296] on td "25" at bounding box center [295, 292] width 68 height 36
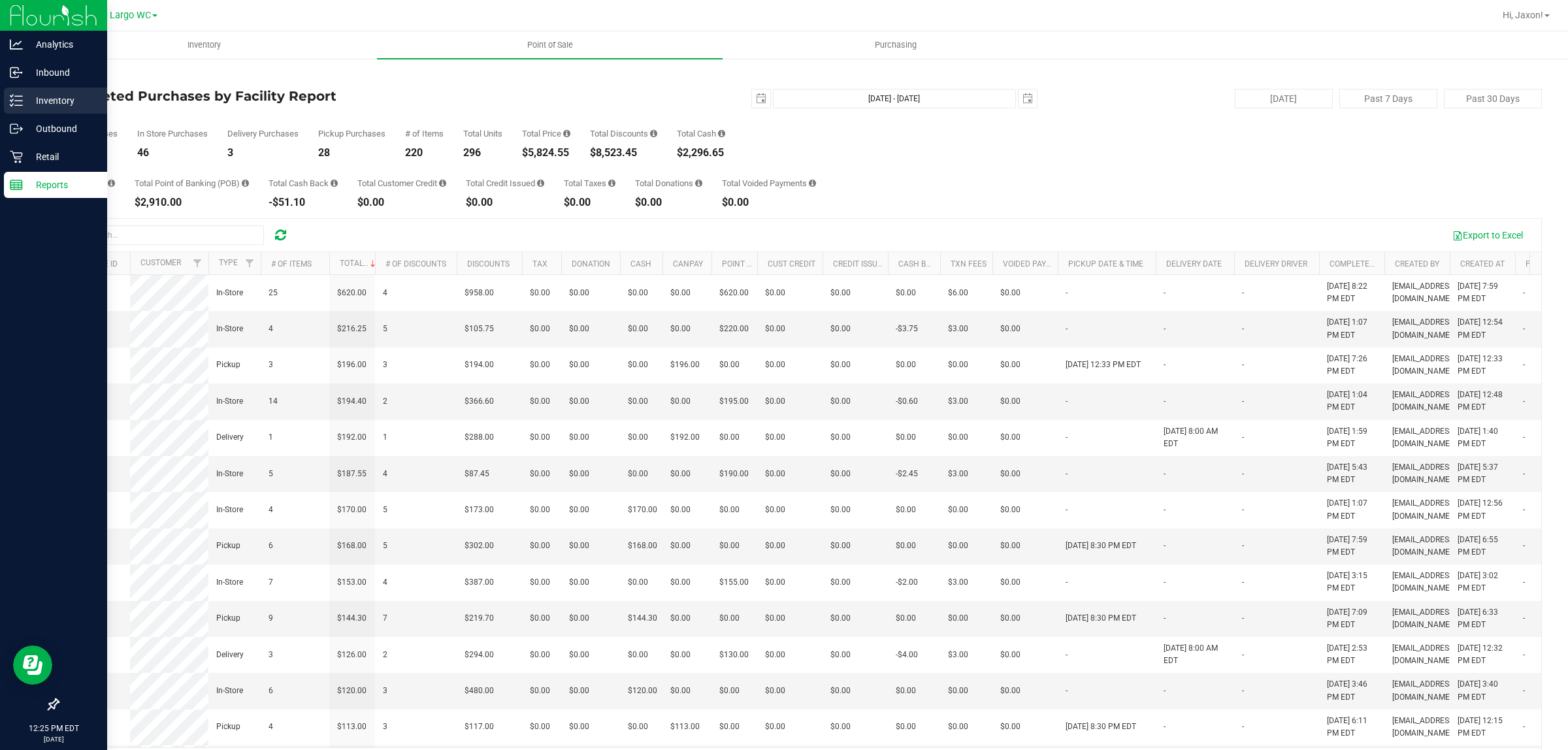
click at [33, 99] on p "Inventory" at bounding box center [62, 101] width 78 height 15
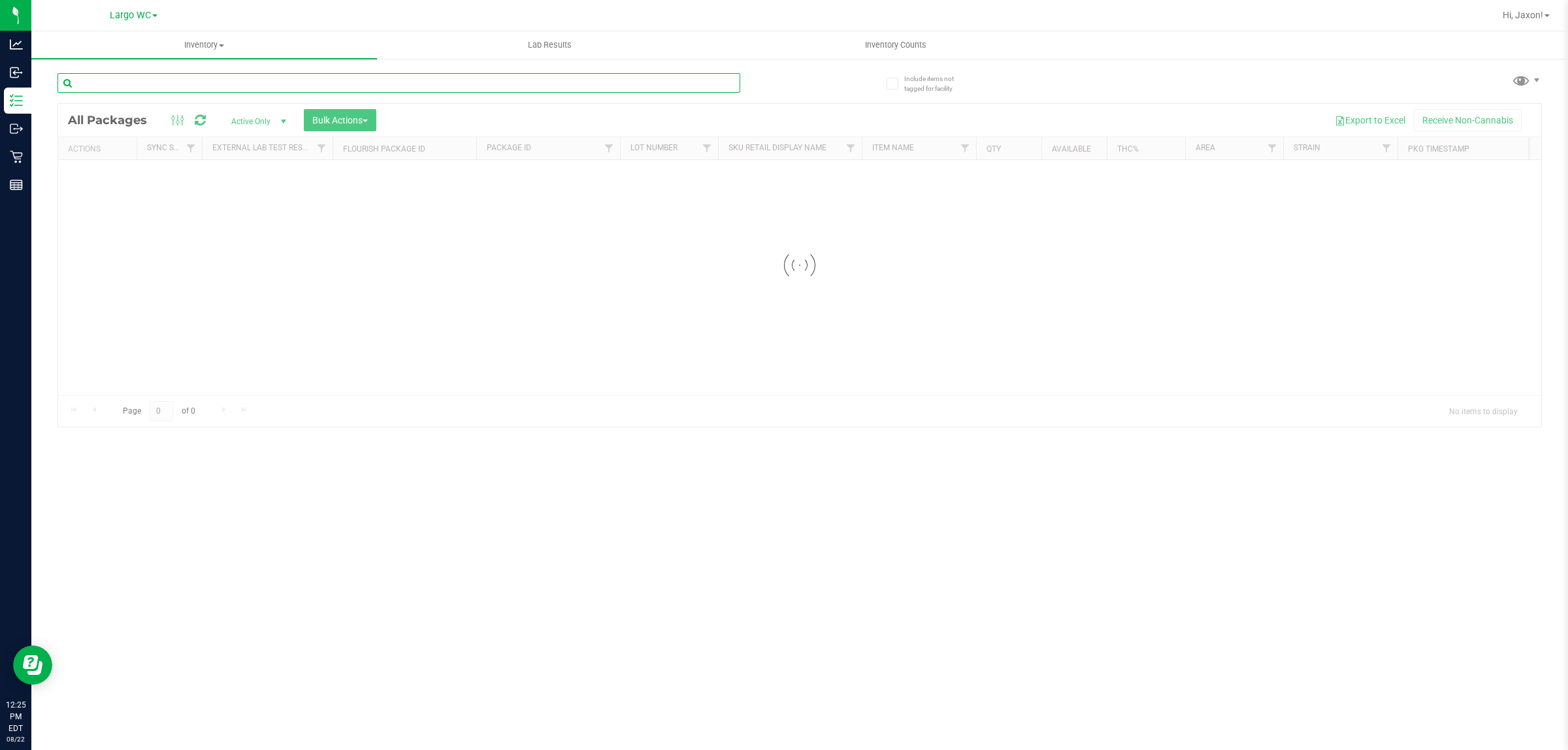
click at [243, 86] on input "text" at bounding box center [398, 83] width 682 height 20
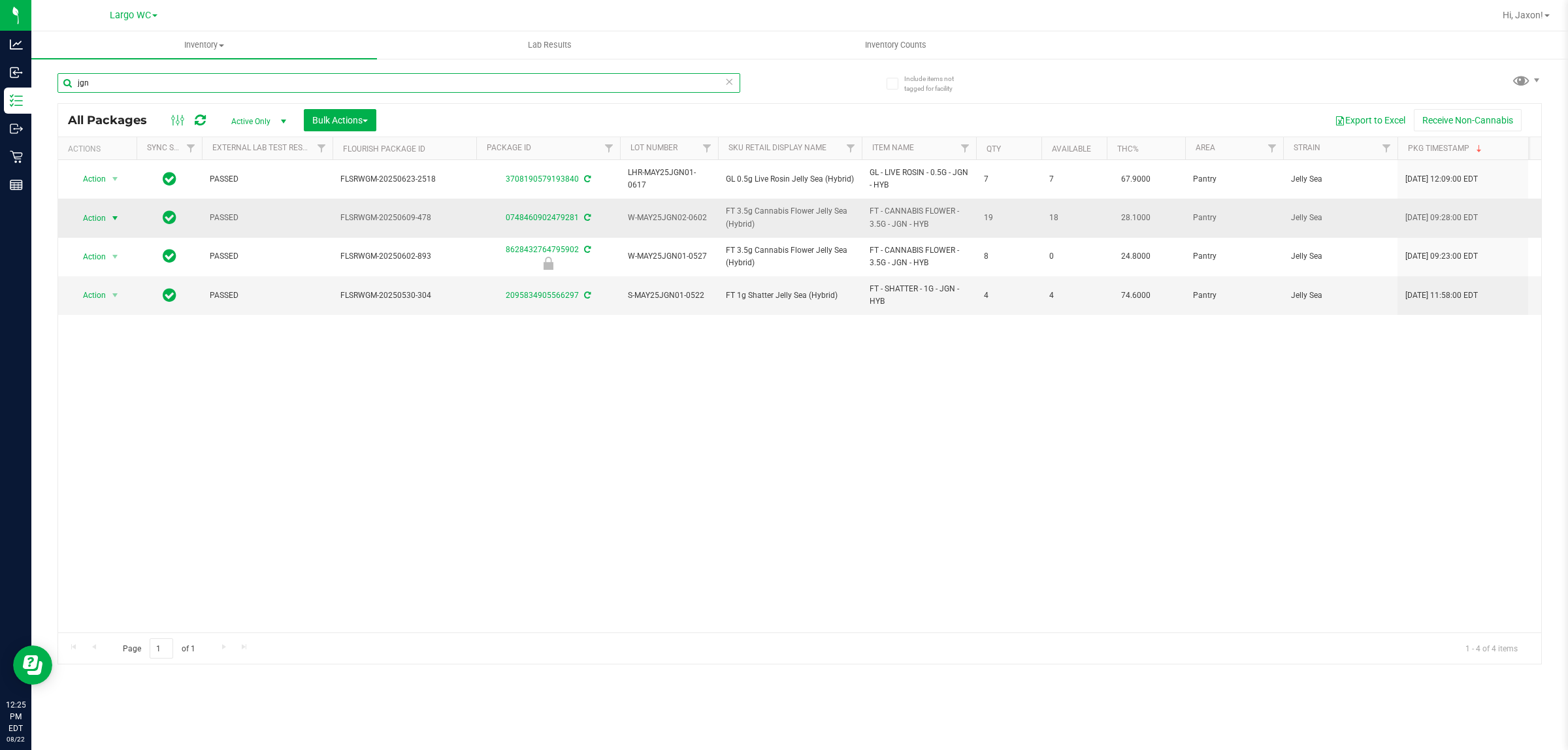
type input "jgn"
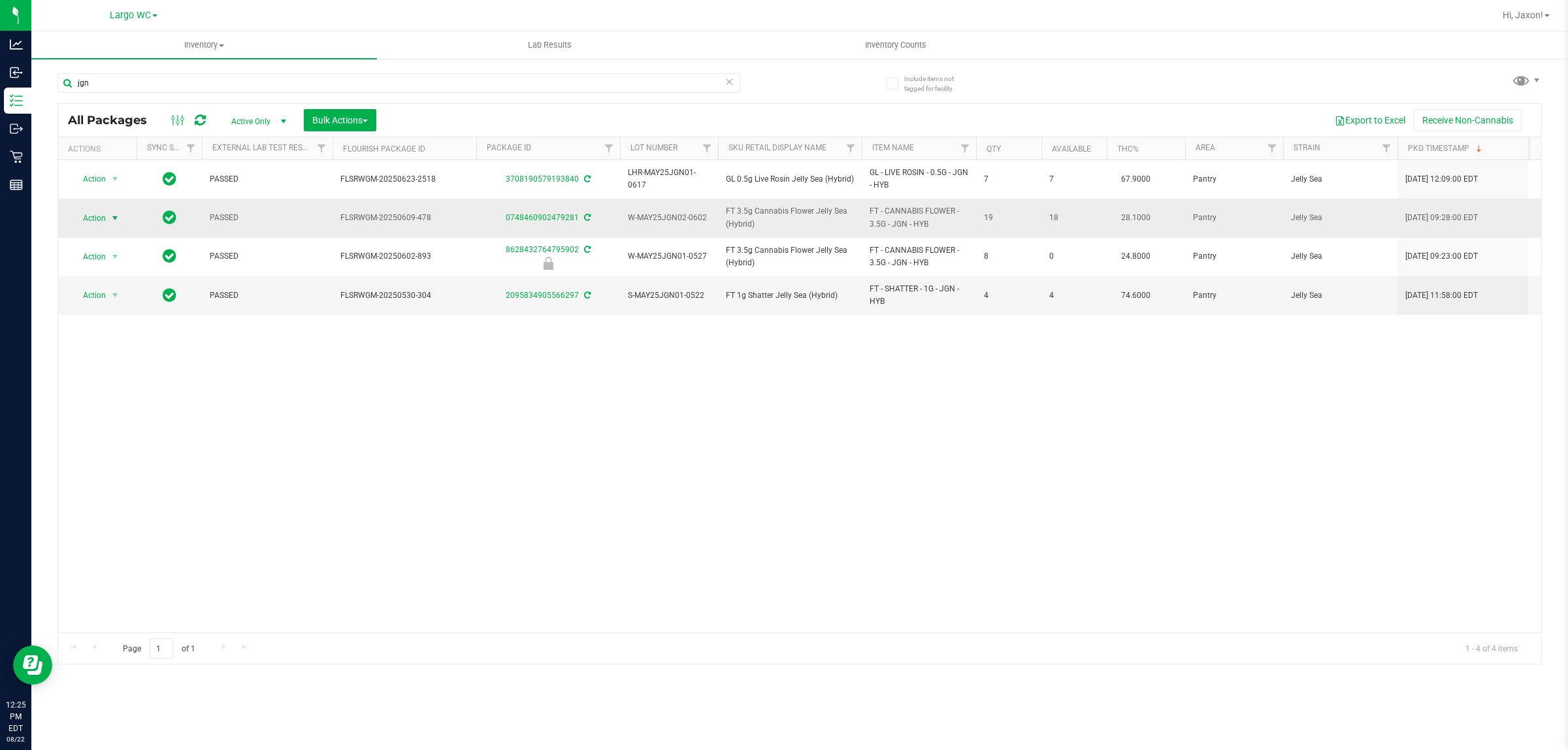
click at [81, 210] on span "Action" at bounding box center [89, 218] width 35 height 18
click at [137, 362] on li "Package audit log" at bounding box center [123, 357] width 101 height 20
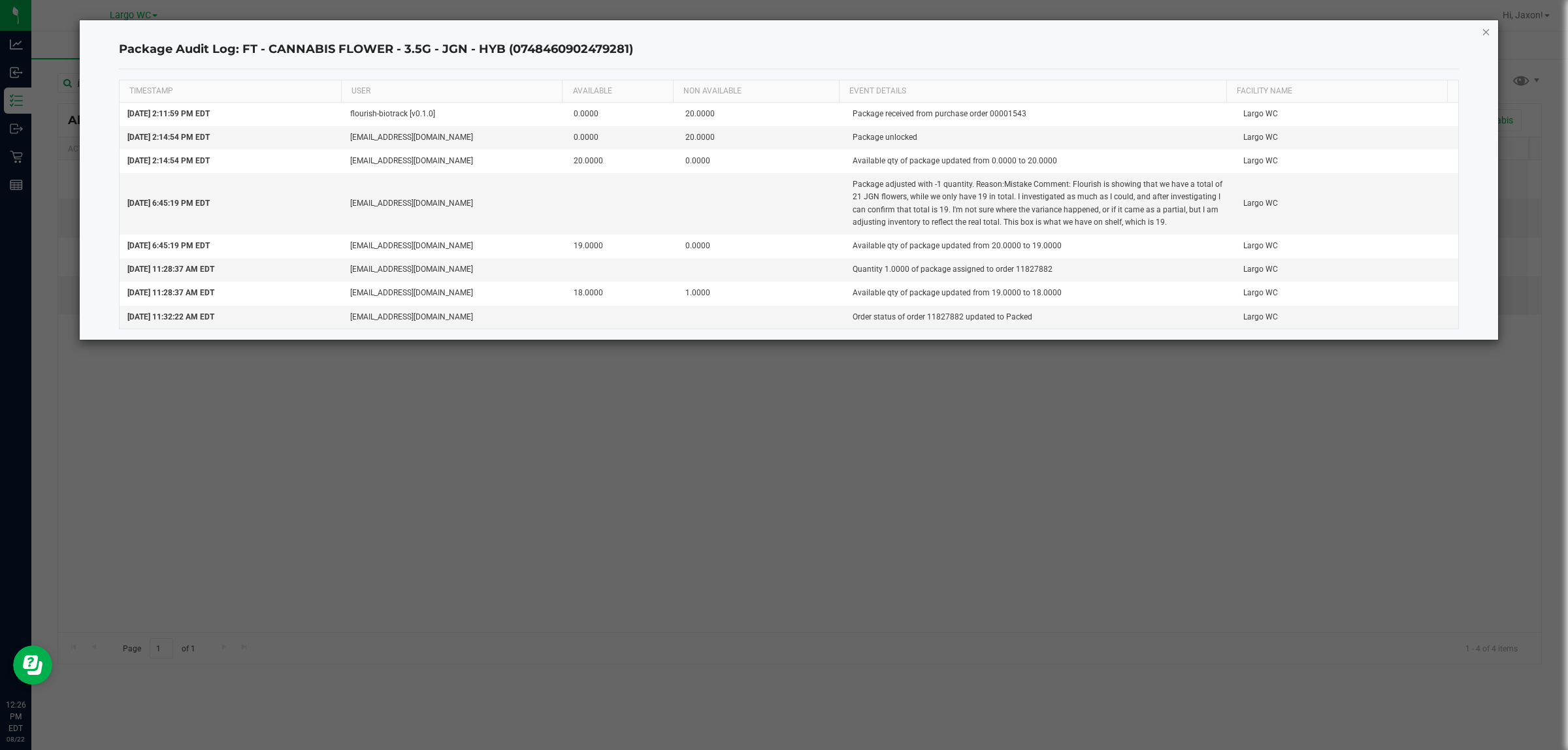
click at [1490, 24] on icon "button" at bounding box center [1486, 31] width 9 height 15
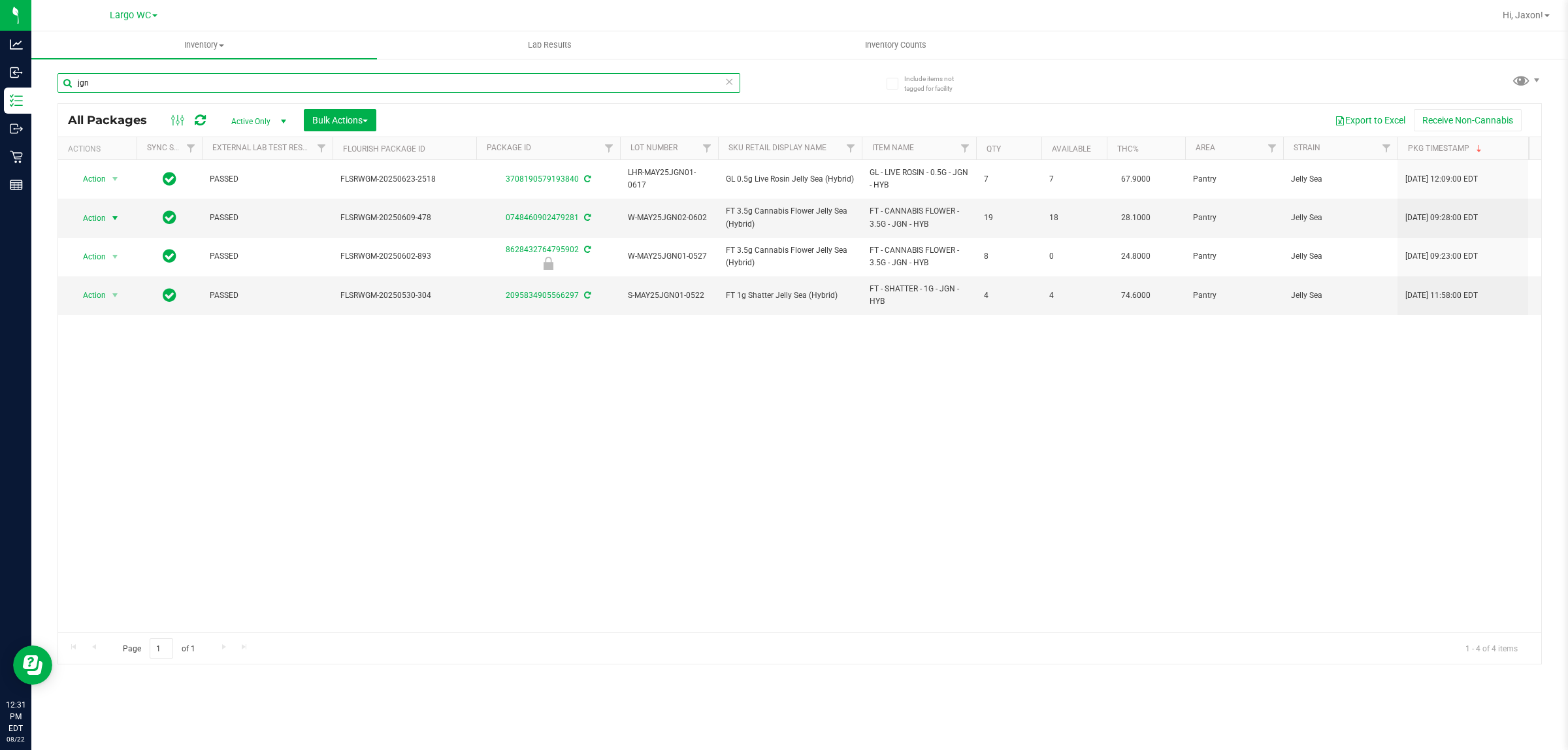
click at [196, 80] on input "jgn" at bounding box center [398, 83] width 682 height 20
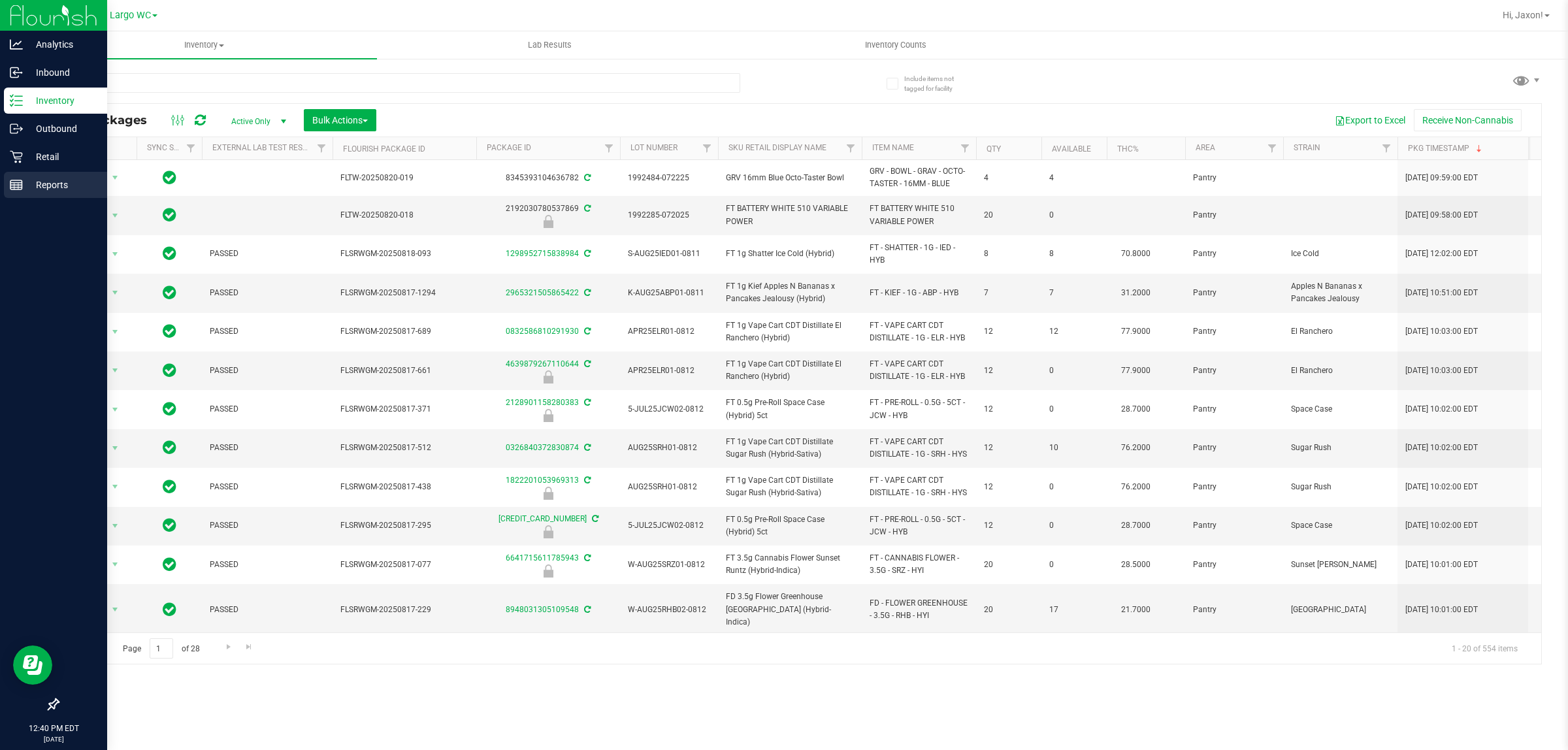
click at [14, 187] on line at bounding box center [16, 187] width 12 height 0
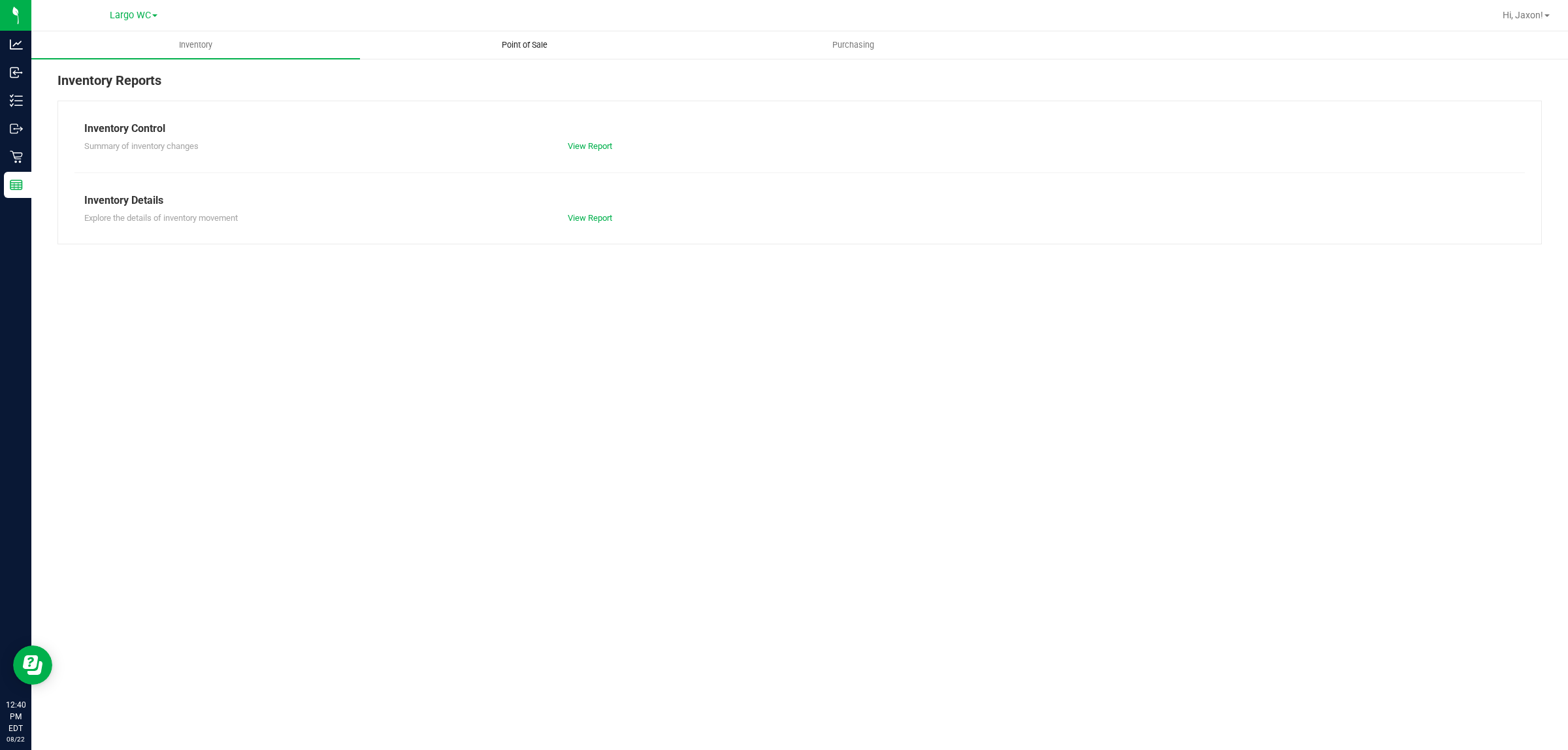
click at [524, 33] on uib-tab-heading "Point of Sale" at bounding box center [524, 45] width 327 height 26
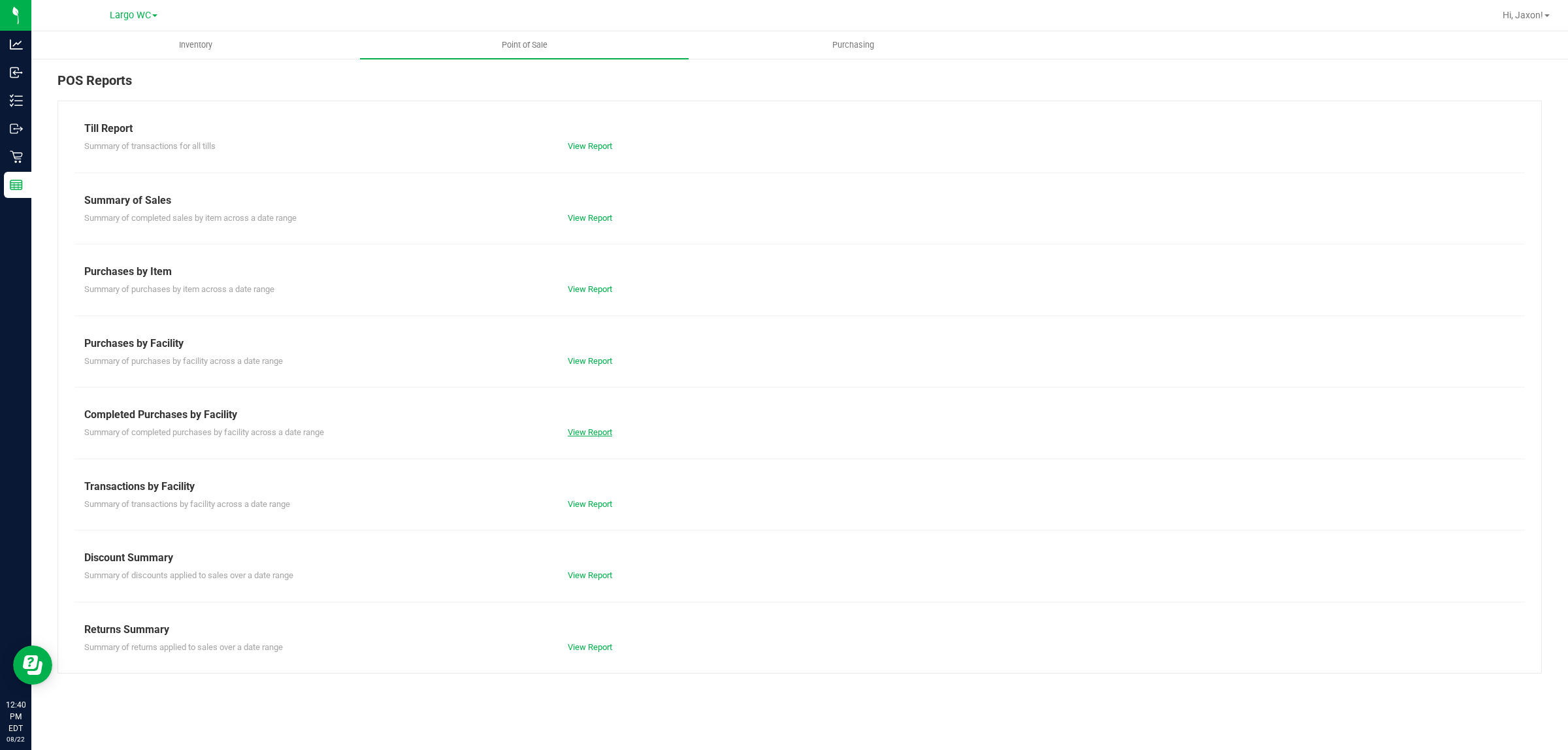
click at [602, 428] on link "View Report" at bounding box center [590, 432] width 45 height 10
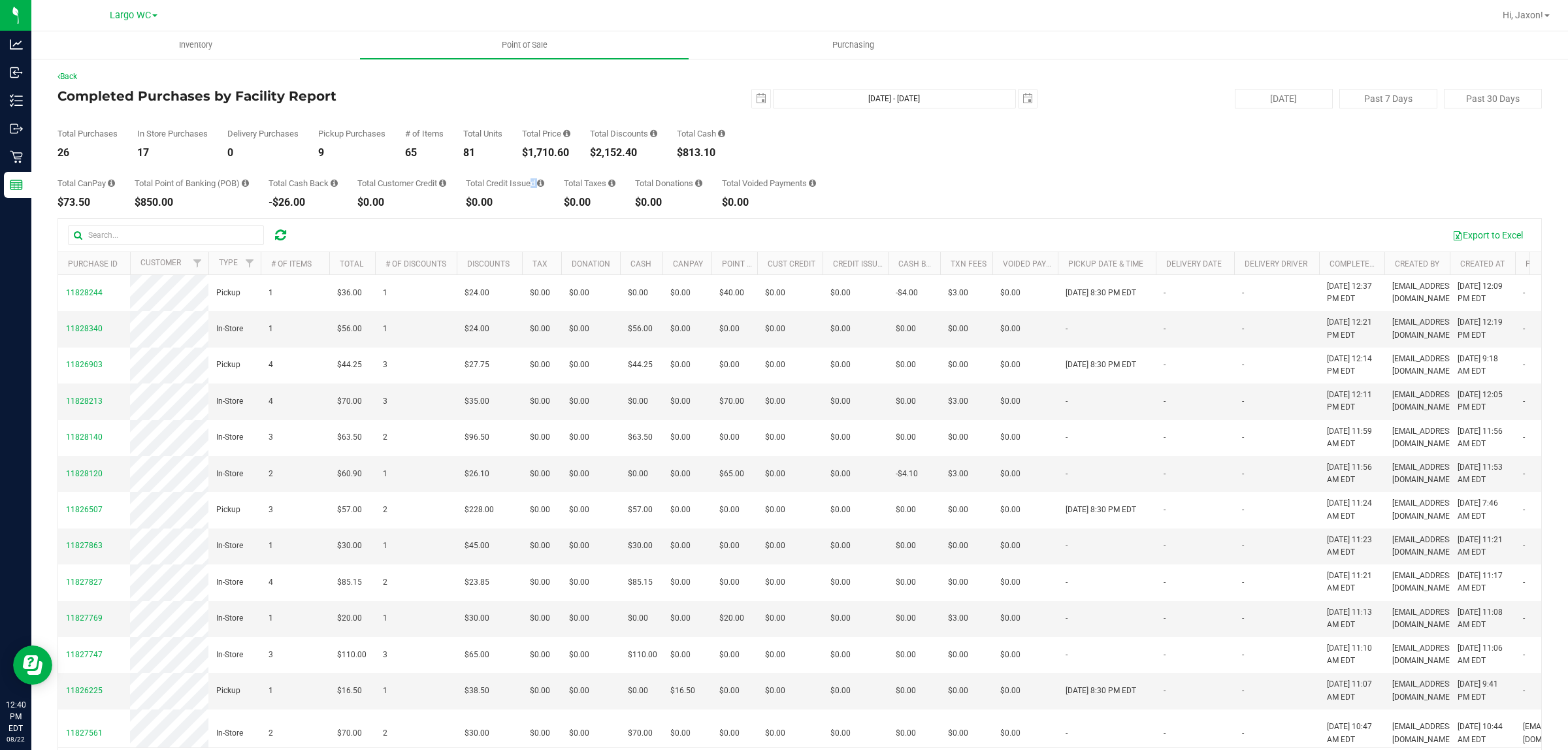
drag, startPoint x: 498, startPoint y: 164, endPoint x: 559, endPoint y: 160, distance: 61.1
click at [556, 160] on div "Total CanPay $73.50 Total Point of Banking (POB) $850.00 Total Cash Back -$26.0…" at bounding box center [800, 183] width 1484 height 50
click at [559, 170] on div "Total CanPay $73.50 Total Point of Banking (POB) $850.00 Total Cash Back -$26.0…" at bounding box center [800, 183] width 1484 height 50
drag, startPoint x: 526, startPoint y: 154, endPoint x: 570, endPoint y: 167, distance: 45.9
click at [582, 154] on div "Total Purchases 26 In Store Purchases 17 Delivery Purchases 0 Pickup Purchases …" at bounding box center [800, 133] width 1484 height 50
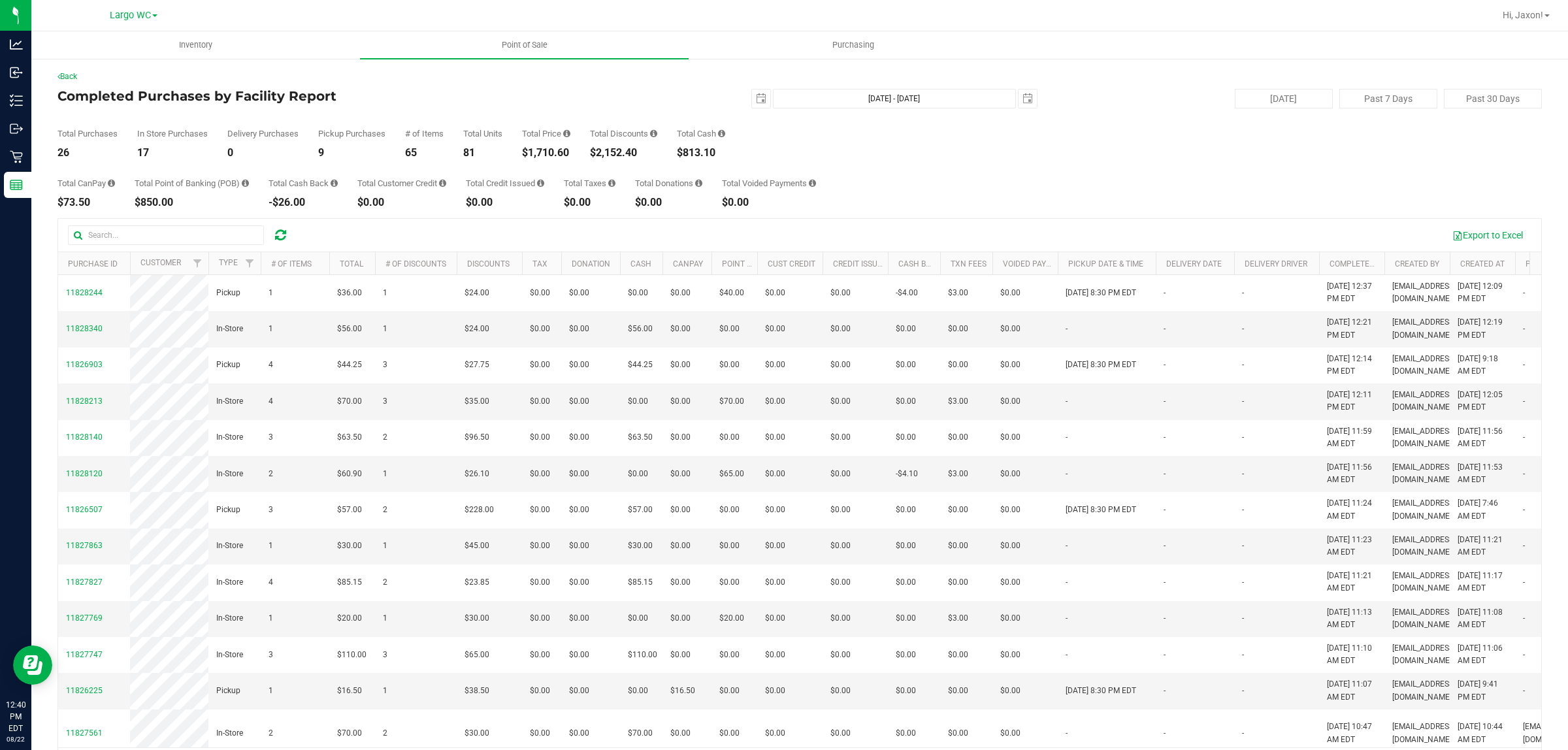
click at [560, 173] on div "Total CanPay $73.50 Total Point of Banking (POB) $850.00 Total Cash Back -$26.0…" at bounding box center [800, 183] width 1484 height 50
drag, startPoint x: 524, startPoint y: 155, endPoint x: 566, endPoint y: 148, distance: 42.6
click at [564, 148] on div "Back Completed Purchases by Facility Report 2025-08-22 Aug 22, 2025 - Aug 22, 2…" at bounding box center [800, 425] width 1484 height 709
click at [560, 162] on div "Total CanPay $73.50 Total Point of Banking (POB) $850.00 Total Cash Back -$26.0…" at bounding box center [800, 183] width 1484 height 50
drag, startPoint x: 538, startPoint y: 155, endPoint x: 554, endPoint y: 155, distance: 16.0
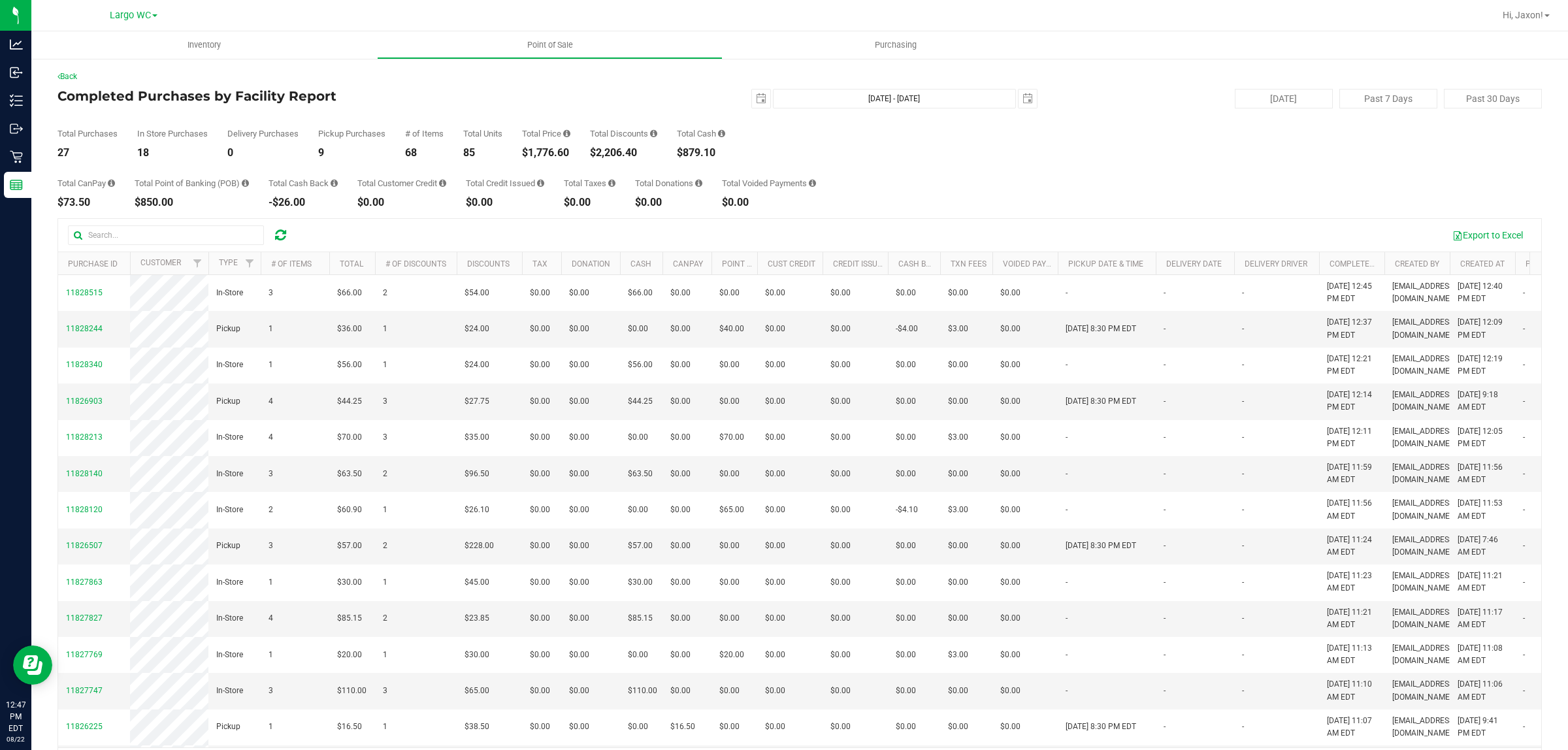
click at [554, 155] on div "$1,776.60" at bounding box center [546, 153] width 48 height 11
click at [551, 164] on div "Total CanPay $73.50 Total Point of Banking (POB) $850.00 Total Cash Back -$26.0…" at bounding box center [800, 183] width 1484 height 50
drag, startPoint x: 524, startPoint y: 148, endPoint x: 556, endPoint y: 154, distance: 32.6
click at [556, 154] on div "Total Purchases 27 In Store Purchases 18 Delivery Purchases 0 Pickup Purchases …" at bounding box center [800, 133] width 1484 height 50
click at [534, 160] on div "Total CanPay $73.50 Total Point of Banking (POB) $850.00 Total Cash Back -$26.0…" at bounding box center [800, 183] width 1484 height 50
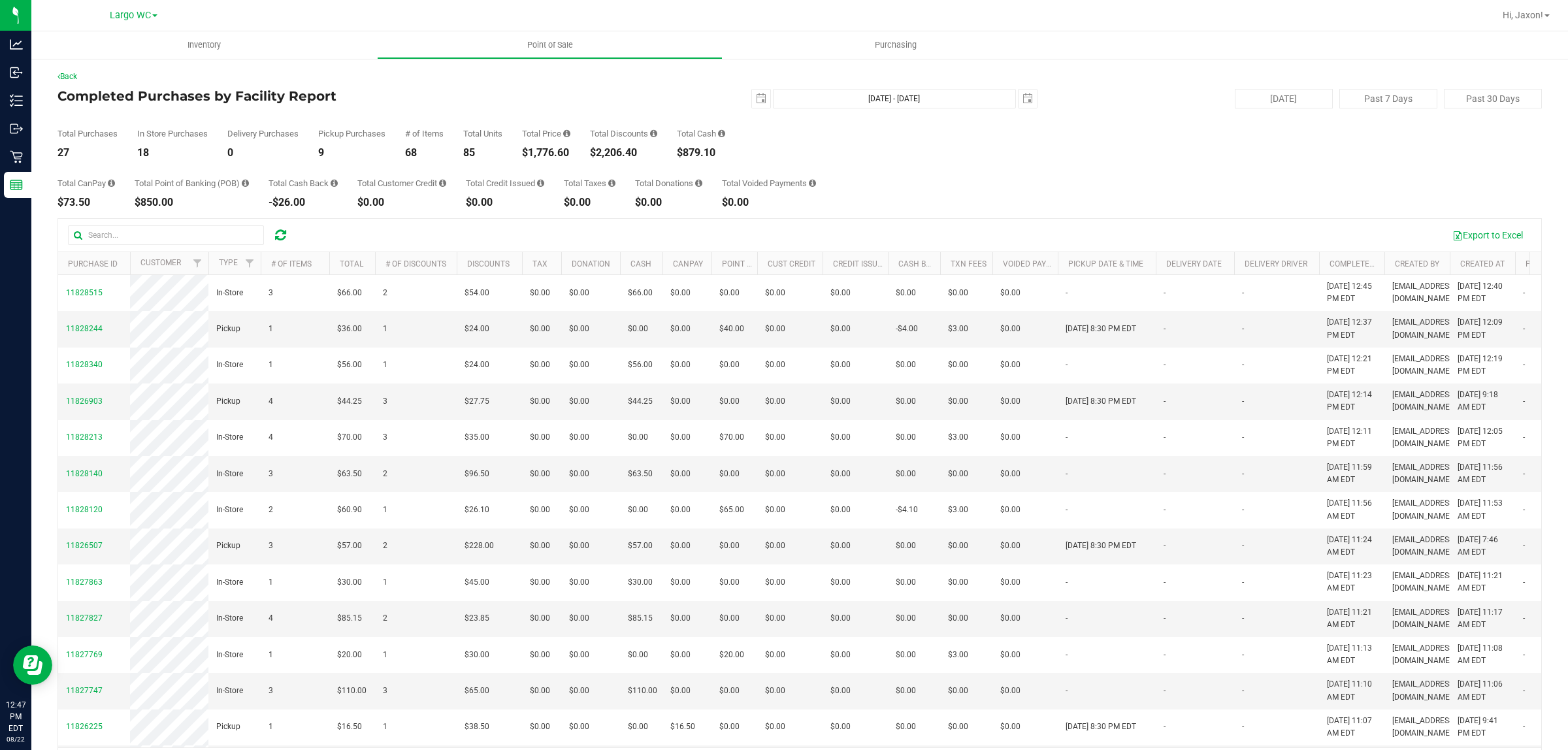
drag, startPoint x: 523, startPoint y: 144, endPoint x: 556, endPoint y: 150, distance: 33.5
click at [556, 150] on div "Total Purchases 27 In Store Purchases 18 Delivery Purchases 0 Pickup Purchases …" at bounding box center [800, 133] width 1484 height 50
click at [553, 165] on div "Total CanPay $73.50 Total Point of Banking (POB) $850.00 Total Cash Back -$26.0…" at bounding box center [800, 183] width 1484 height 50
drag, startPoint x: 526, startPoint y: 151, endPoint x: 576, endPoint y: 170, distance: 53.5
click at [579, 150] on div "Total Purchases 31 In Store Purchases 21 Delivery Purchases 0 Pickup Purchases …" at bounding box center [800, 133] width 1484 height 50
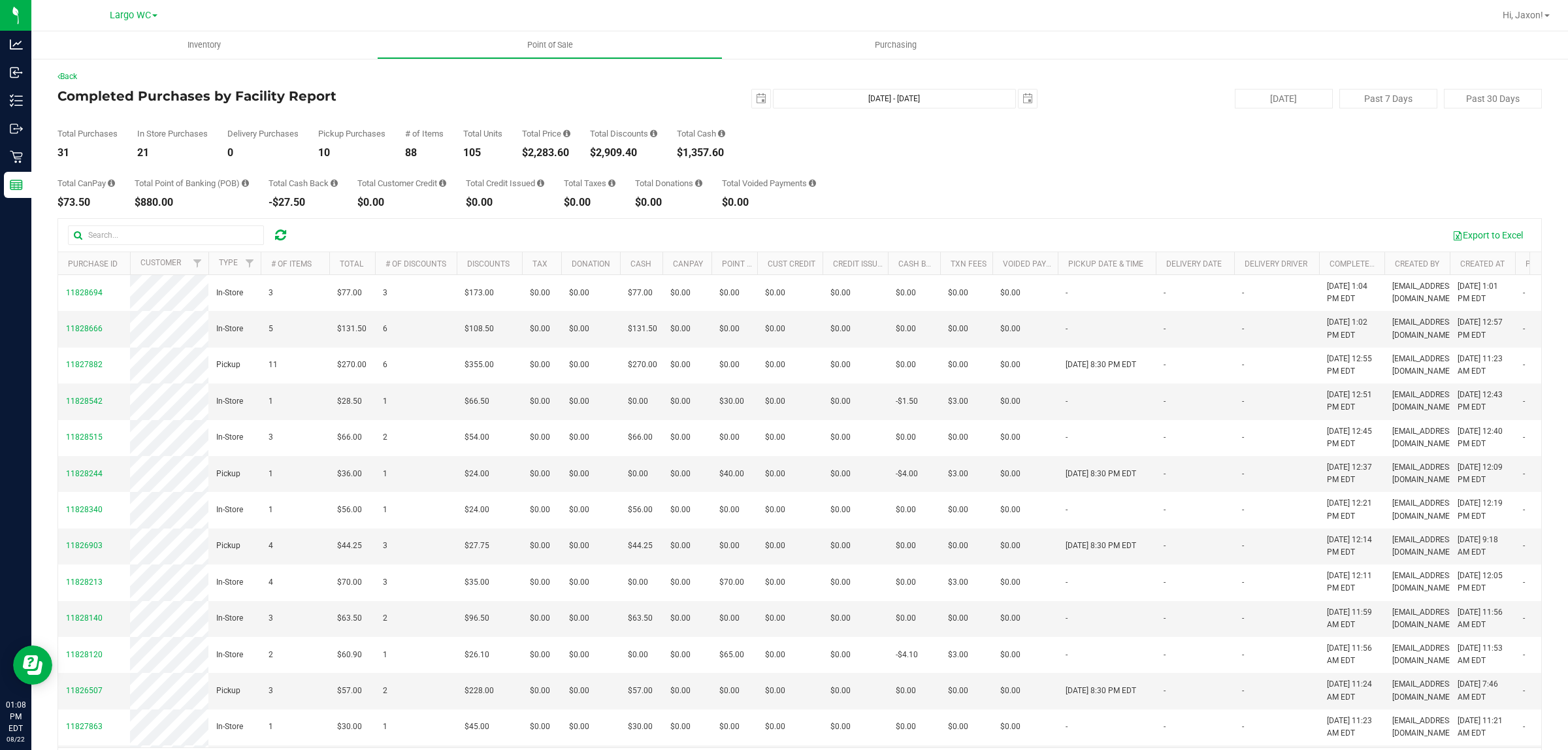
click at [544, 203] on div "$0.00" at bounding box center [505, 203] width 78 height 11
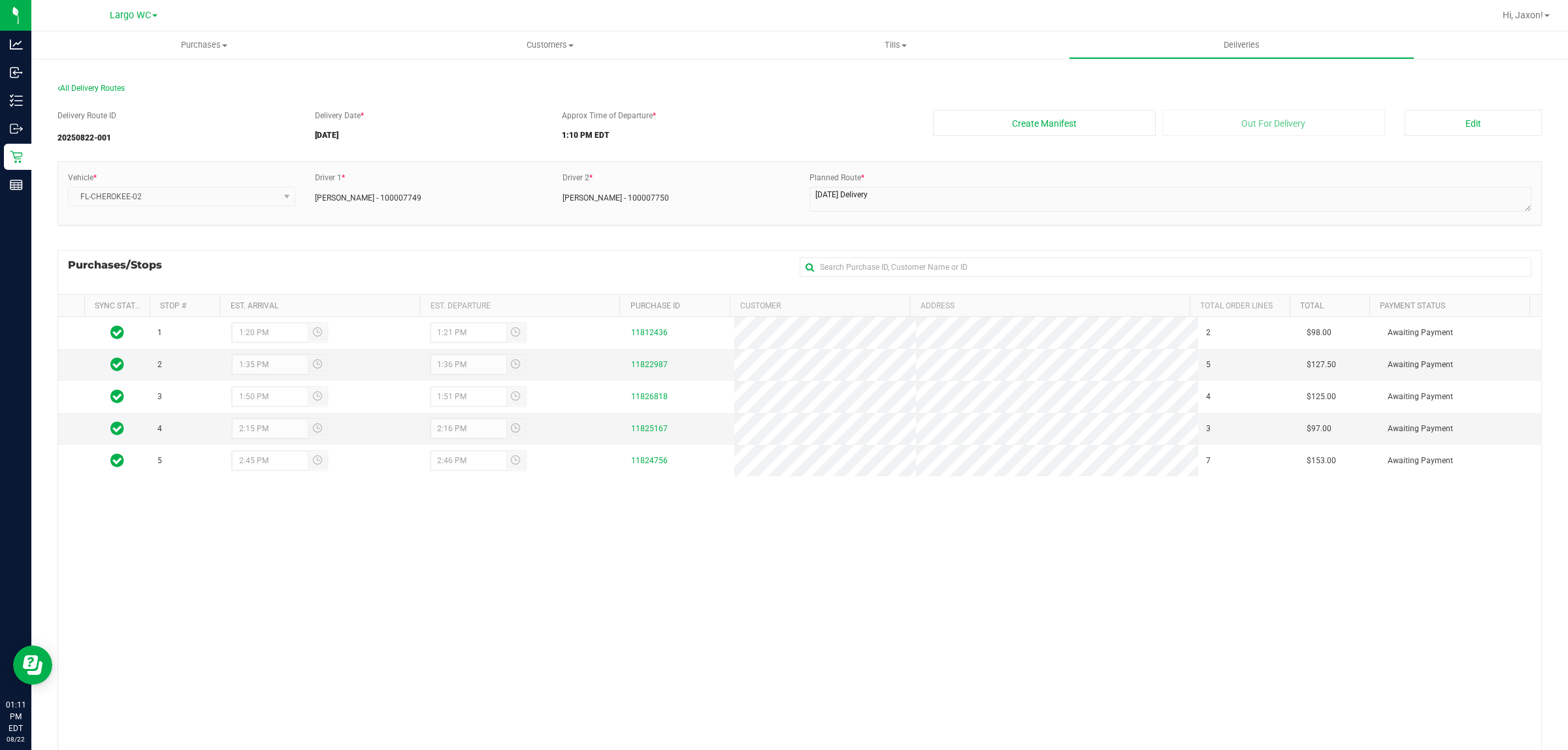
click at [764, 138] on h5 "1:10 PM EDT" at bounding box center [738, 135] width 352 height 8
click at [1477, 123] on button "Edit" at bounding box center [1473, 123] width 137 height 26
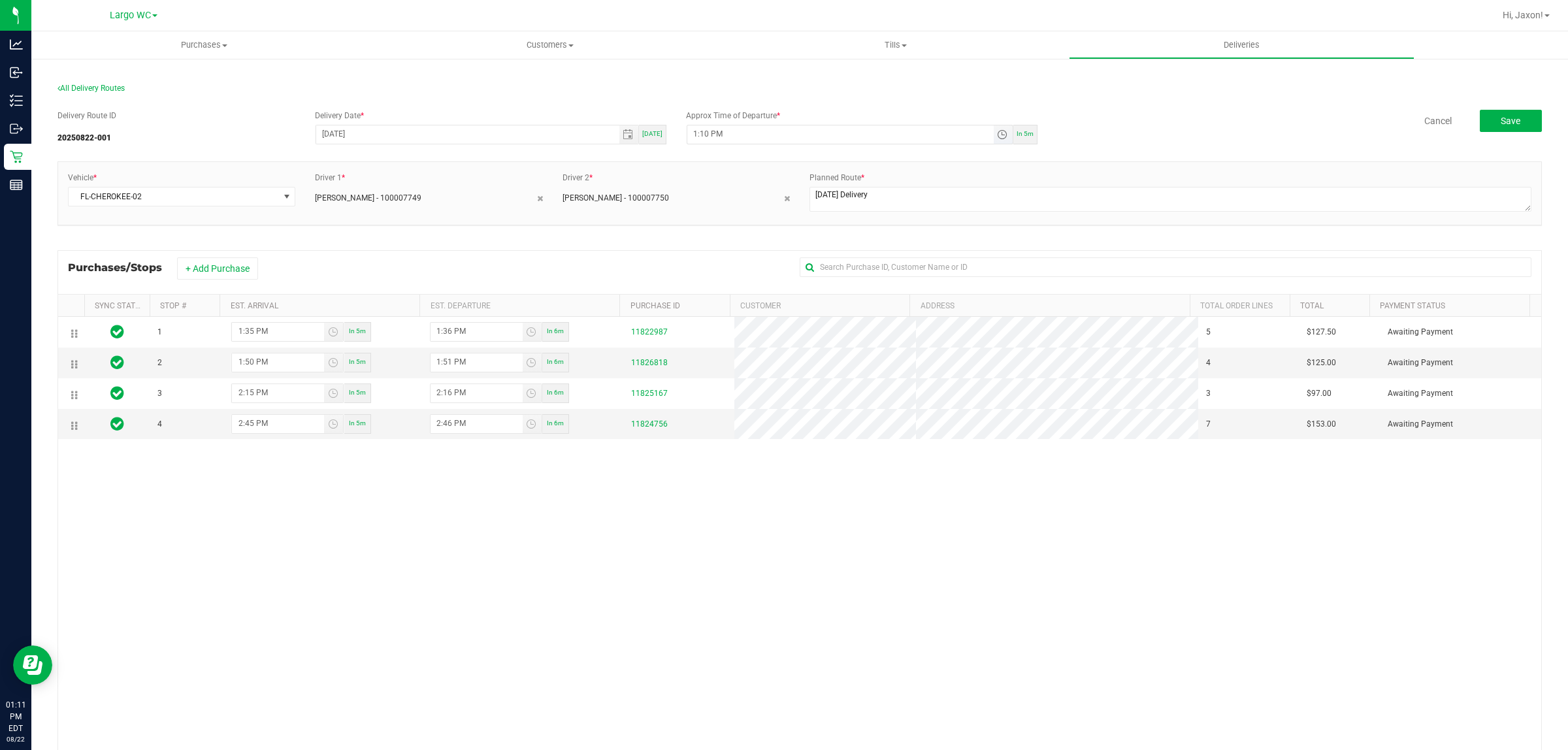
click at [700, 132] on input "1:10 PM" at bounding box center [840, 133] width 306 height 16
type input "1:15 PM"
click at [1277, 122] on div "Cancel Save" at bounding box center [1294, 121] width 494 height 22
click at [1520, 129] on button "Save" at bounding box center [1510, 121] width 62 height 22
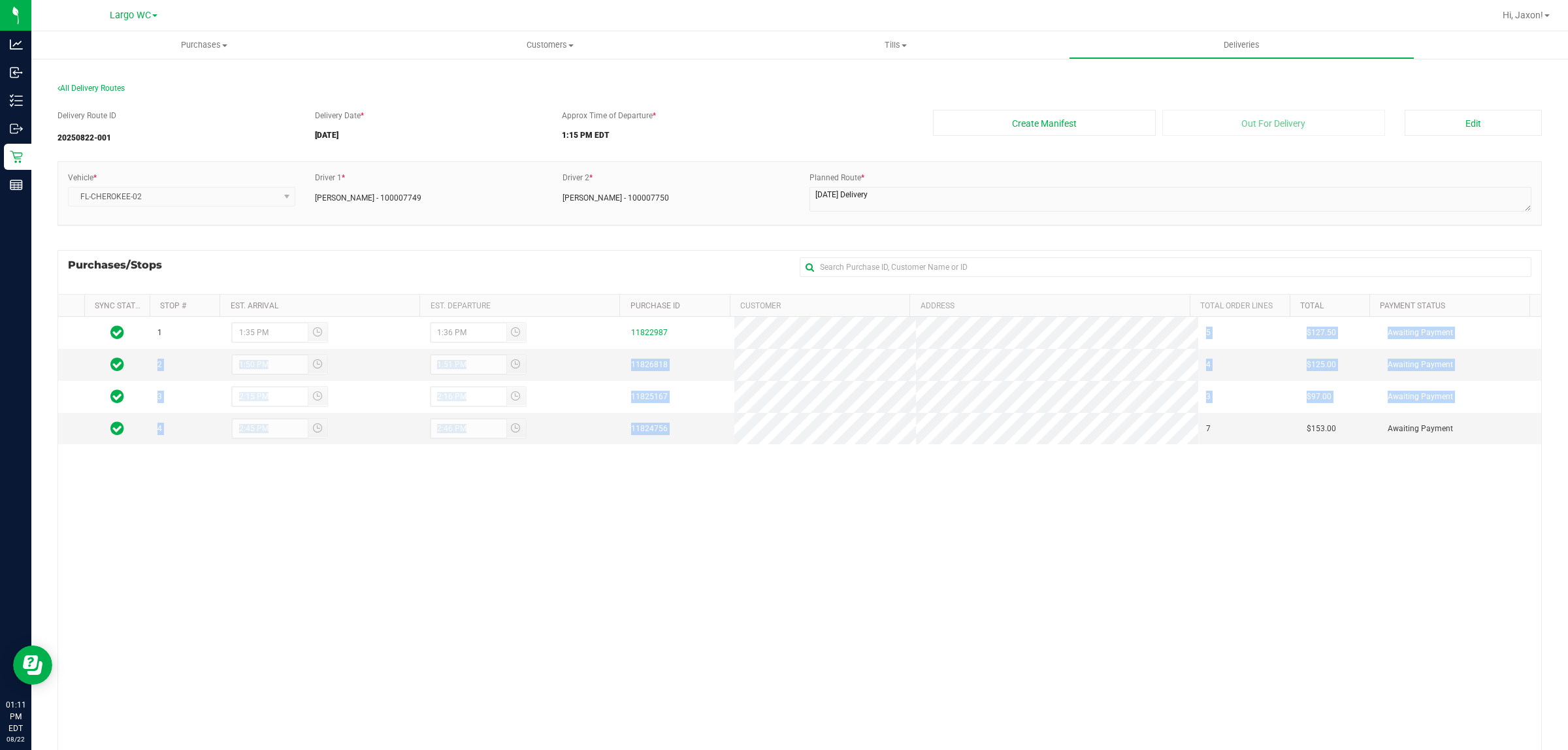
click at [805, 440] on tbody "1 1:35 PM 1:36 PM 11822987 5 $127.50 Awaiting Payment 2 1:50 PM 1:51 PM 1182681…" at bounding box center [800, 381] width 1483 height 127
click at [511, 557] on div "1 1:35 PM 1:36 PM 11822987 5 $127.50 Awaiting Payment 2 1:50 PM 1:51 PM 1182681…" at bounding box center [800, 553] width 1483 height 472
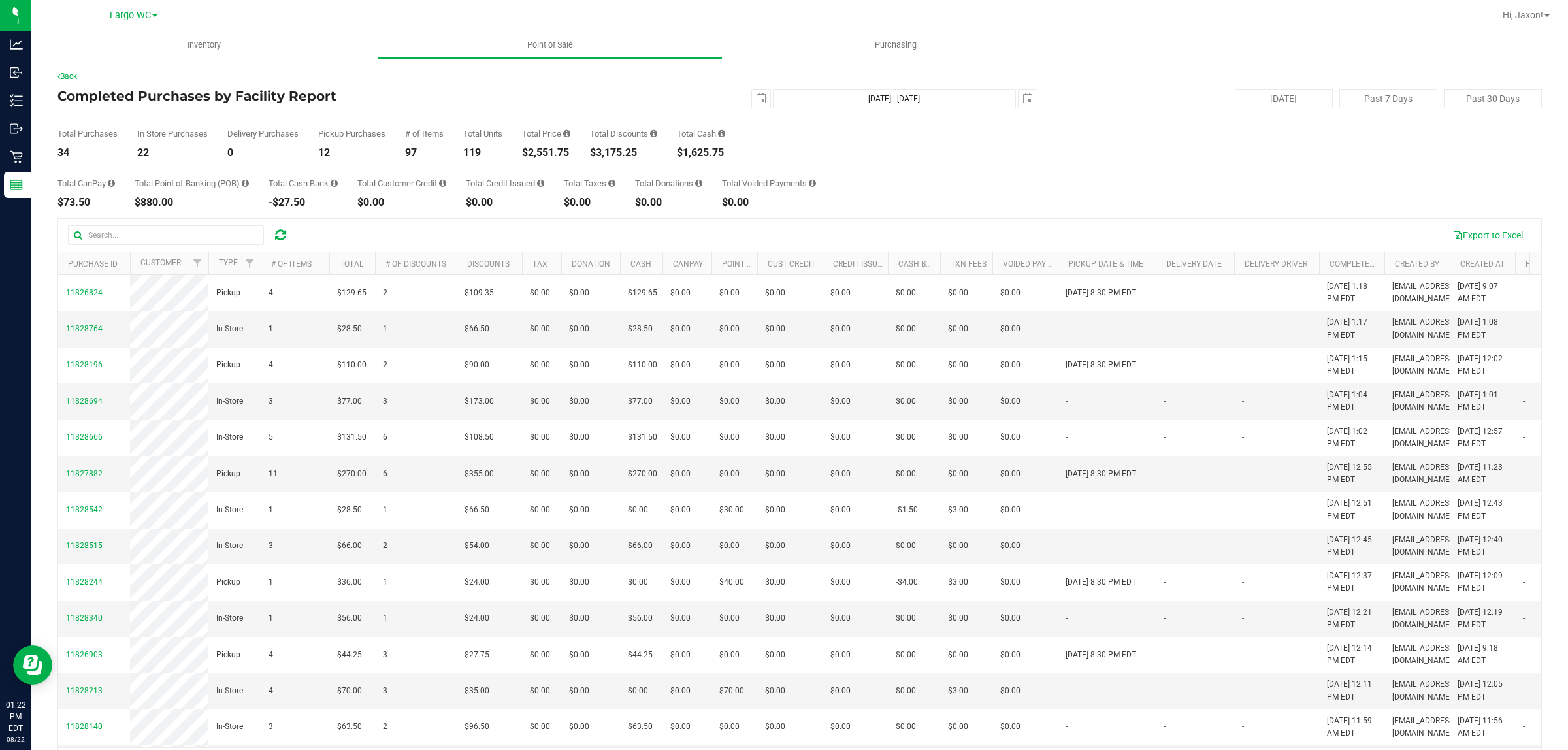
drag, startPoint x: 569, startPoint y: 152, endPoint x: 582, endPoint y: 152, distance: 13.0
click at [582, 152] on div "Total Purchases 34 In Store Purchases 22 Delivery Purchases 0 Pickup Purchases …" at bounding box center [800, 133] width 1484 height 50
click at [447, 154] on div "Total Purchases 34 In Store Purchases 22 Delivery Purchases 0 Pickup Purchases …" at bounding box center [800, 133] width 1484 height 50
